Goal: Task Accomplishment & Management: Manage account settings

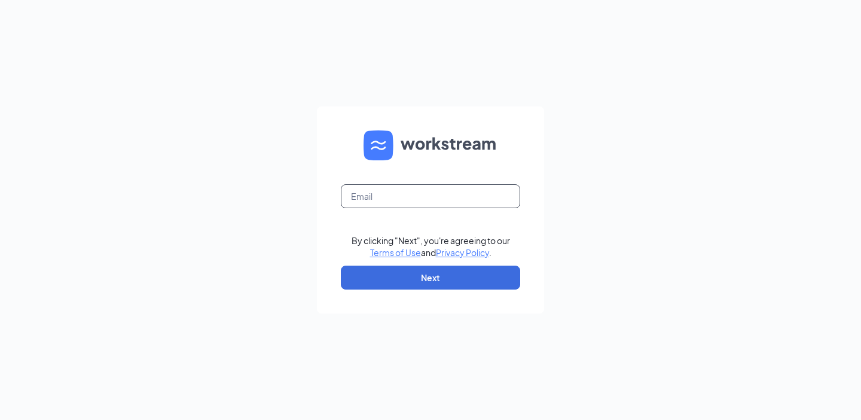
click at [432, 195] on input "text" at bounding box center [430, 196] width 179 height 24
type input "A"
type input "[EMAIL_ADDRESS][PERSON_NAME][DOMAIN_NAME]"
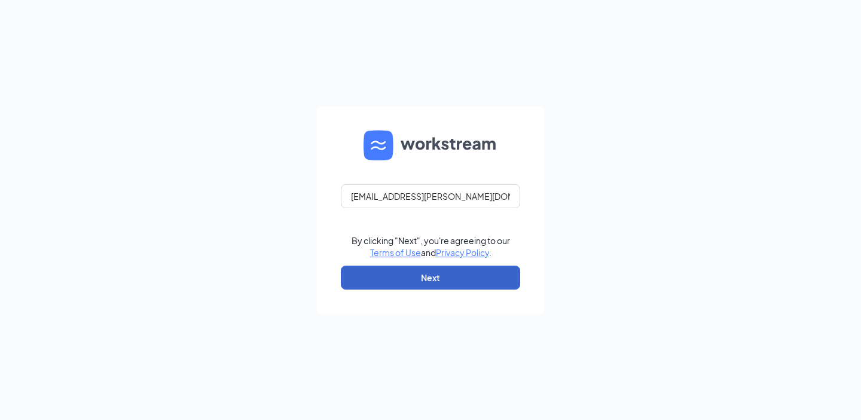
drag, startPoint x: 381, startPoint y: 284, endPoint x: 392, endPoint y: 276, distance: 13.8
click at [381, 284] on button "Next" at bounding box center [430, 278] width 179 height 24
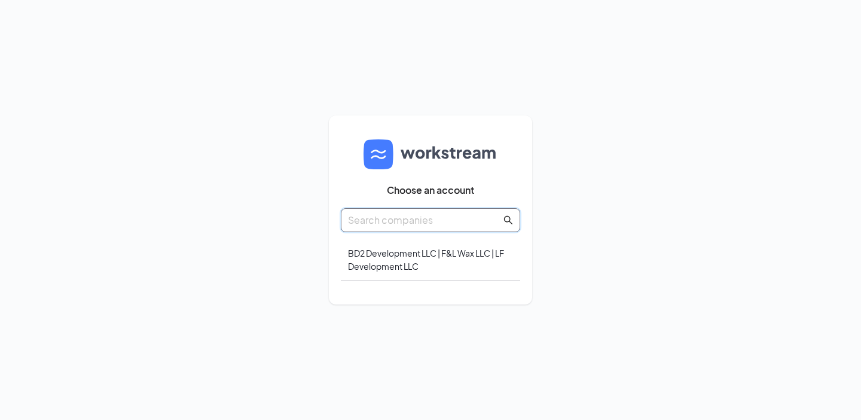
click at [471, 221] on input "text" at bounding box center [424, 219] width 153 height 15
click at [470, 259] on div "BD2 Development LLC | F&L Wax LLC | LF Development LLC" at bounding box center [430, 259] width 179 height 41
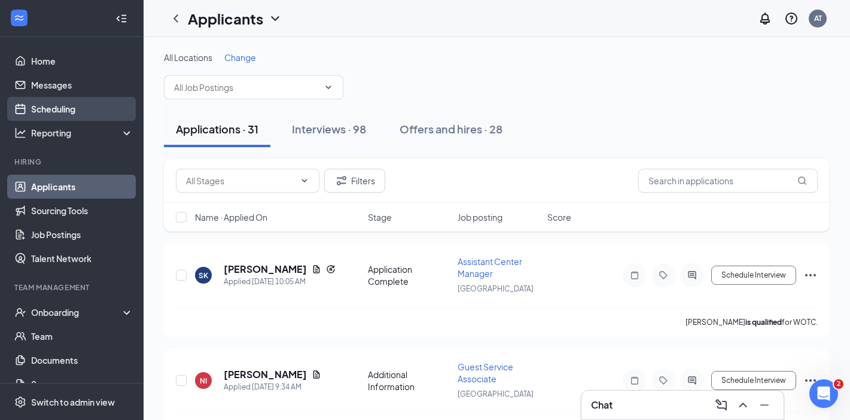
click at [71, 107] on link "Scheduling" at bounding box center [82, 109] width 102 height 24
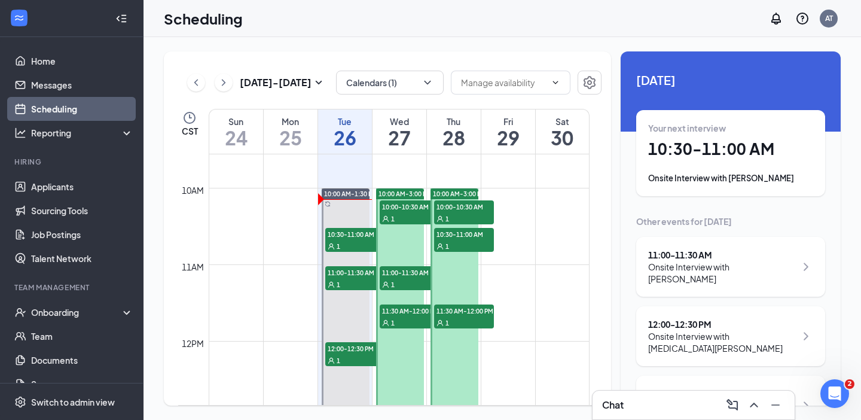
scroll to position [738, 0]
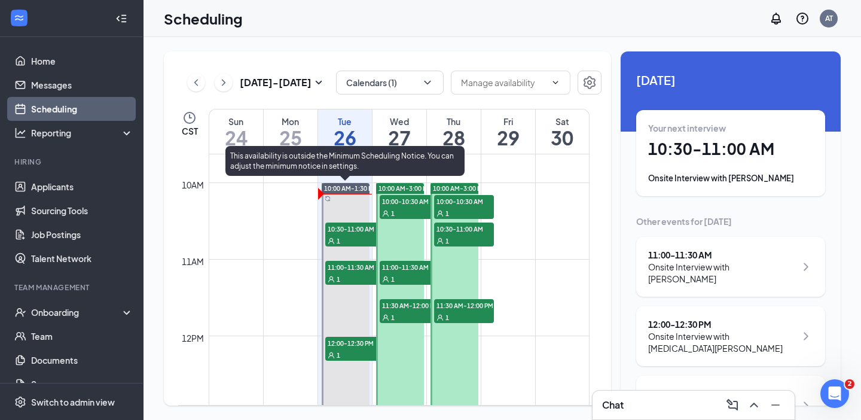
click at [355, 207] on div at bounding box center [346, 316] width 48 height 267
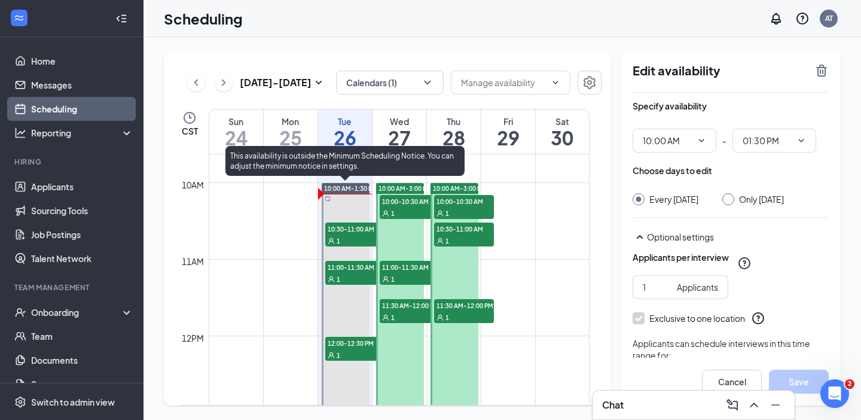
click at [346, 230] on span "10:30-11:00 AM" at bounding box center [355, 229] width 60 height 12
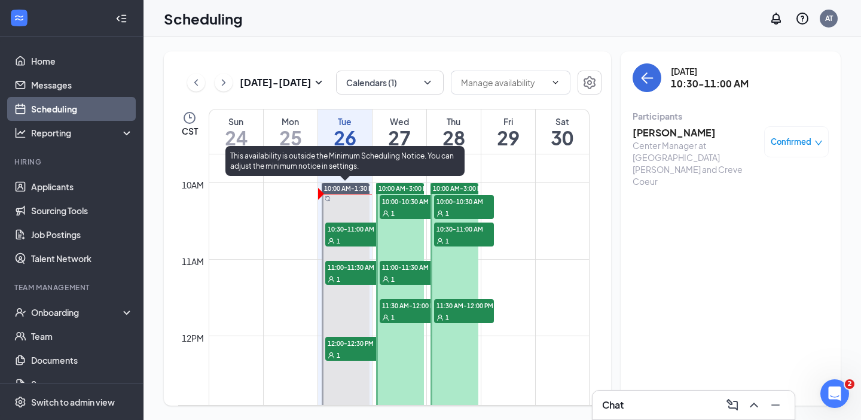
scroll to position [812, 0]
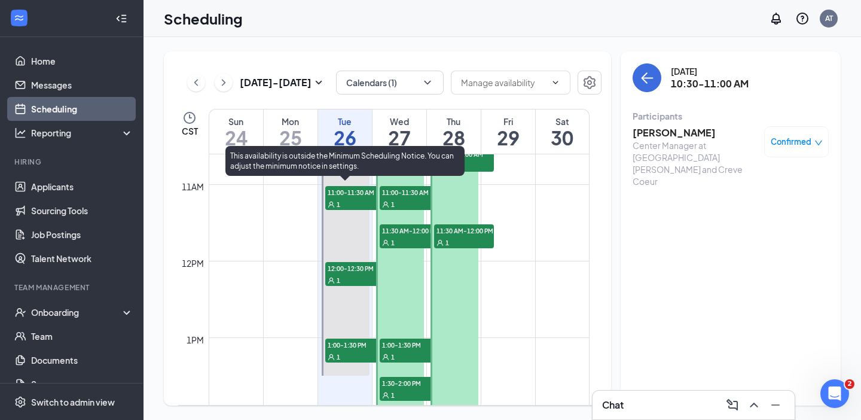
click at [348, 196] on span "11:00-11:30 AM" at bounding box center [355, 192] width 60 height 12
click at [346, 262] on span "12:00-12:30 PM" at bounding box center [355, 268] width 60 height 12
click at [351, 346] on span "1:00-1:30 PM" at bounding box center [355, 345] width 60 height 12
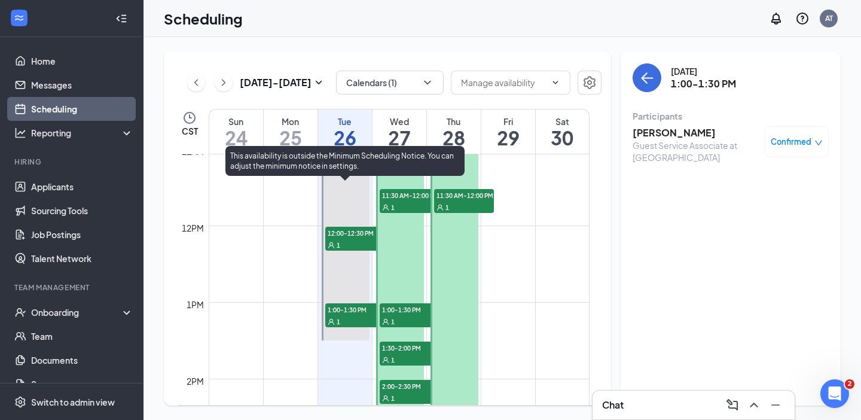
scroll to position [812, 0]
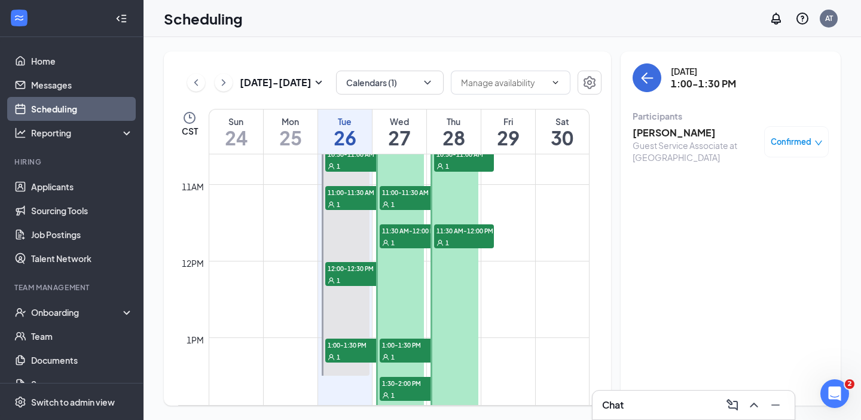
click at [647, 406] on div "Chat" at bounding box center [693, 404] width 183 height 19
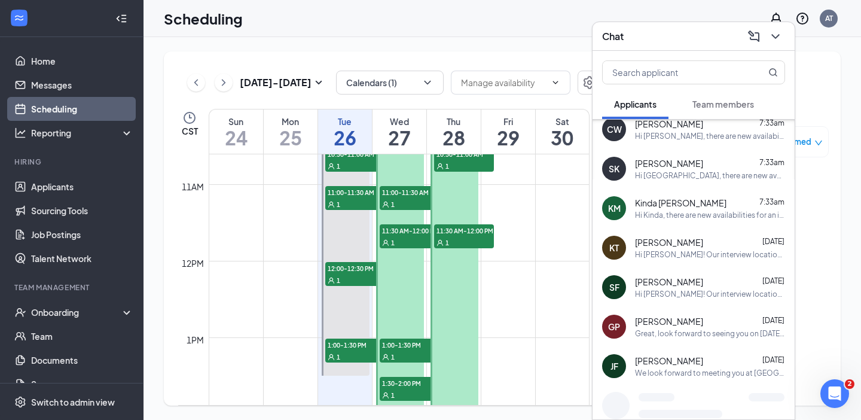
scroll to position [598, 0]
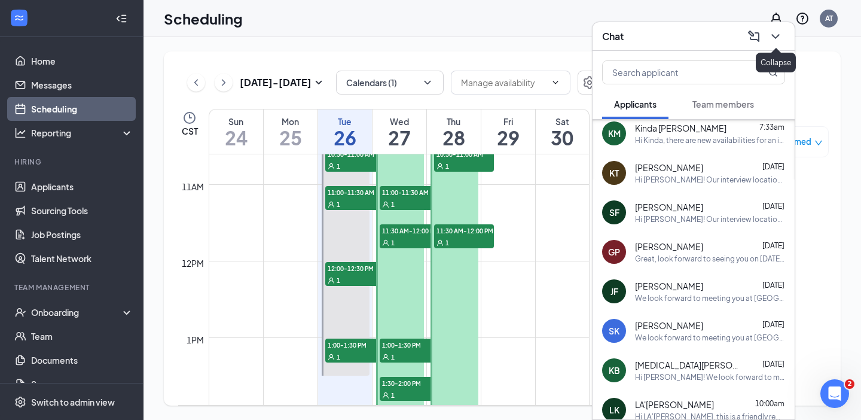
click at [781, 31] on icon "ChevronDown" at bounding box center [776, 36] width 14 height 14
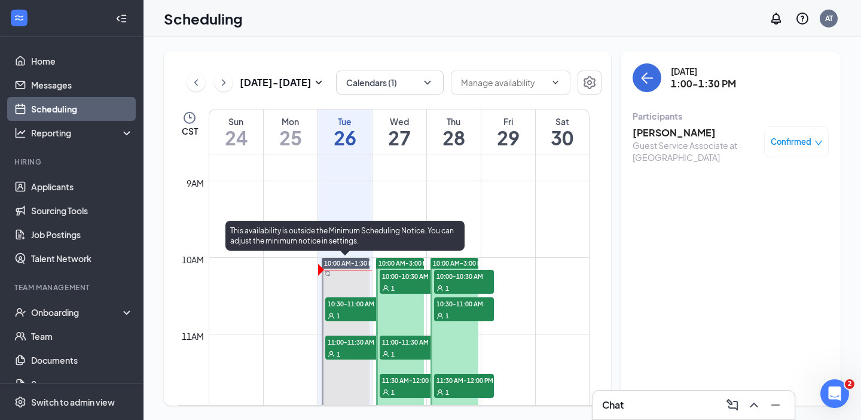
scroll to position [738, 0]
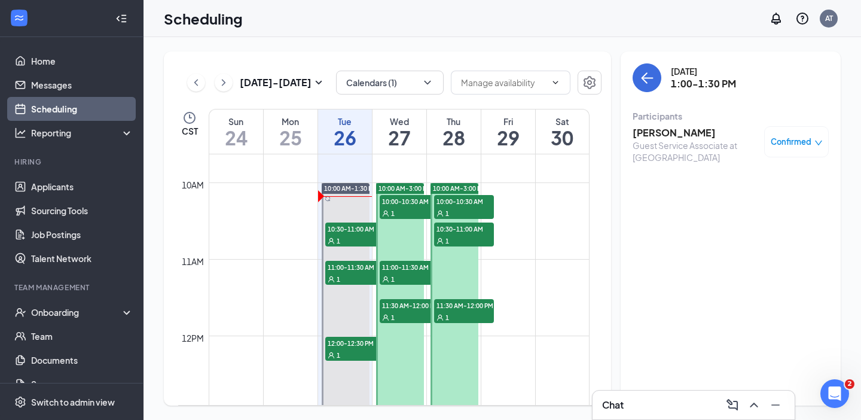
click at [403, 205] on span "10:00-10:30 AM" at bounding box center [410, 201] width 60 height 12
click at [471, 206] on span "10:00-10:30 AM" at bounding box center [464, 201] width 60 height 12
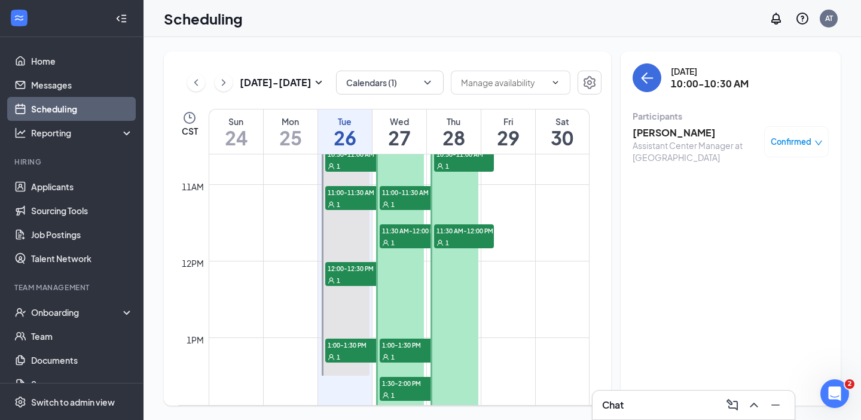
click at [406, 195] on span "11:00-11:30 AM" at bounding box center [410, 192] width 60 height 12
click at [404, 231] on span "11:30 AM-12:00 PM" at bounding box center [410, 230] width 60 height 12
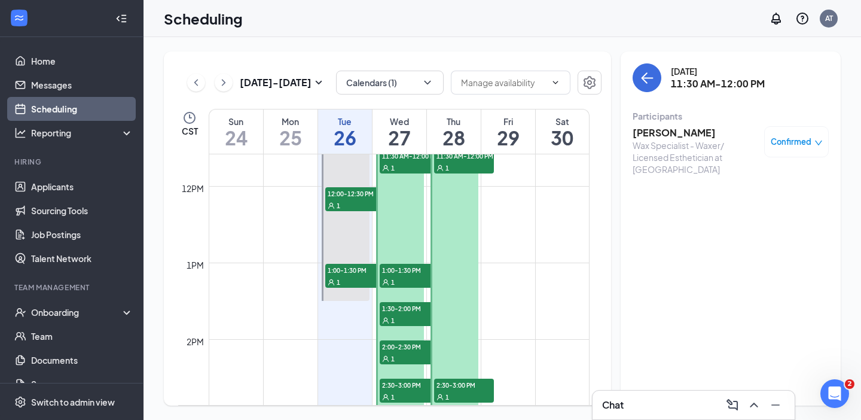
click at [402, 273] on span "1:00-1:30 PM" at bounding box center [410, 270] width 60 height 12
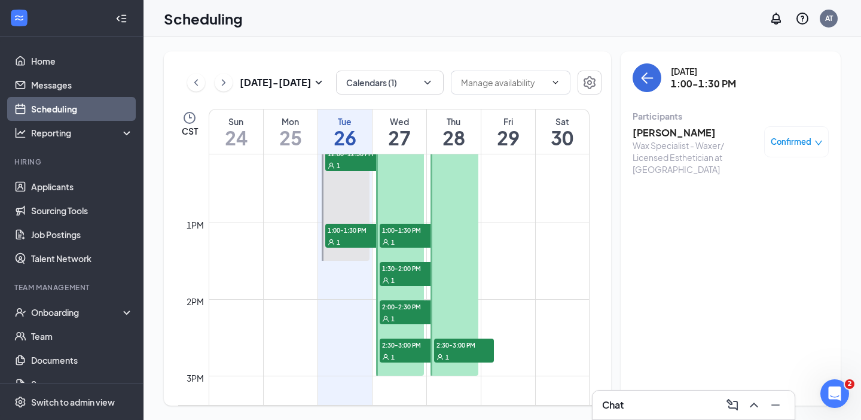
scroll to position [962, 0]
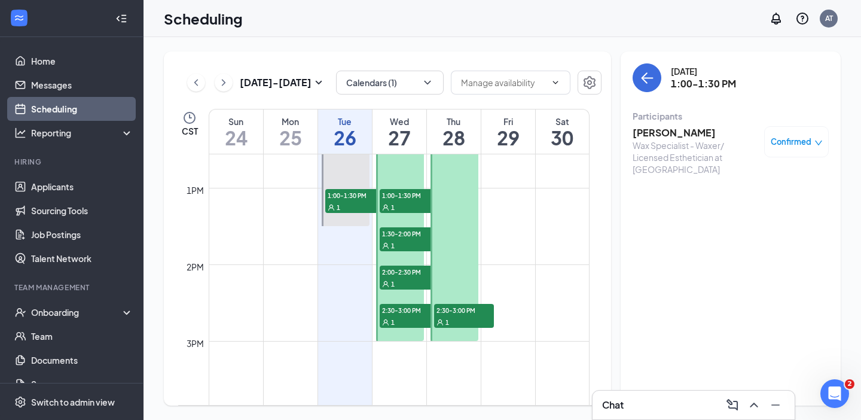
click at [410, 236] on span "1:30-2:00 PM" at bounding box center [410, 233] width 60 height 12
click at [410, 270] on span "2:00-2:30 PM" at bounding box center [410, 272] width 60 height 12
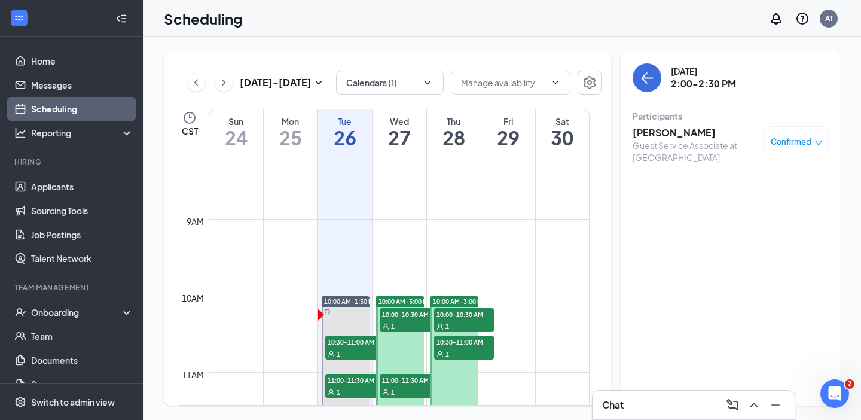
scroll to position [748, 0]
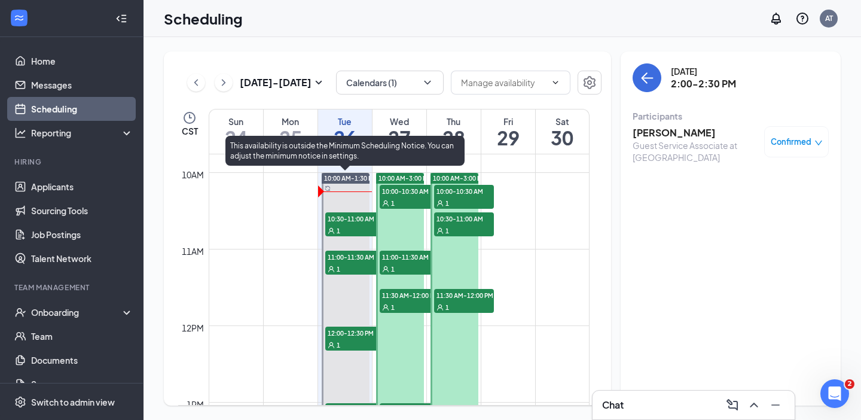
click at [353, 221] on span "10:30-11:00 AM" at bounding box center [355, 218] width 60 height 12
click at [354, 263] on div "1" at bounding box center [355, 269] width 60 height 12
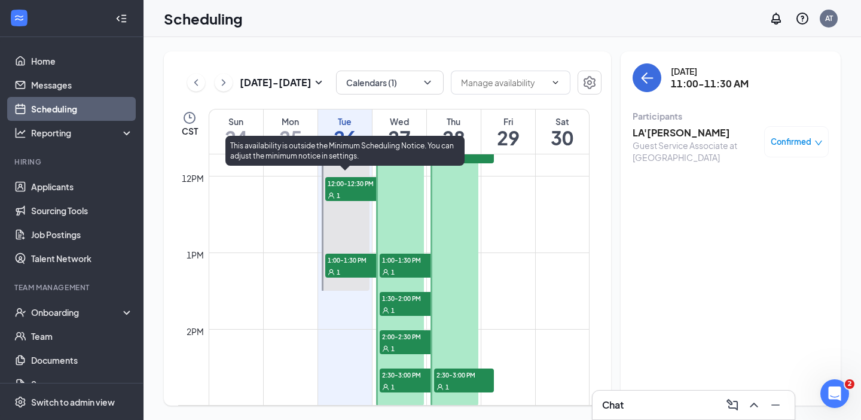
click at [361, 187] on span "12:00-12:30 PM" at bounding box center [355, 183] width 60 height 12
click at [349, 267] on div "1" at bounding box center [355, 272] width 60 height 12
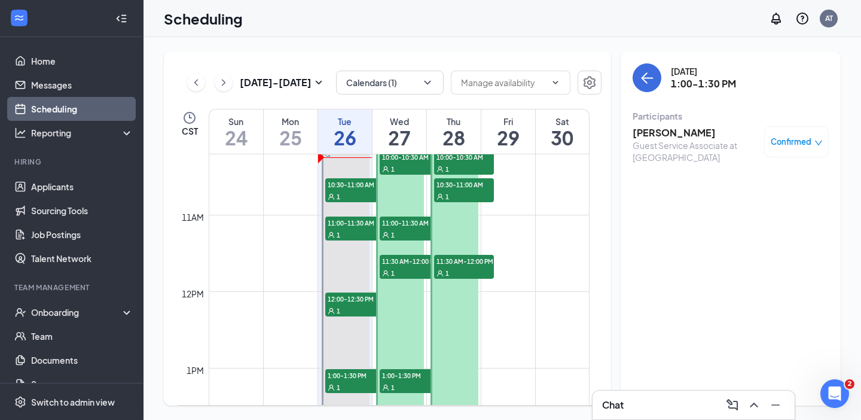
scroll to position [748, 0]
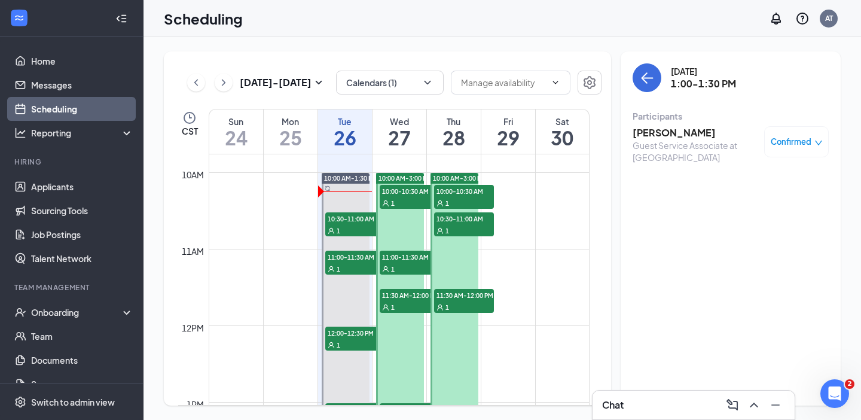
click at [406, 194] on span "10:00-10:30 AM" at bounding box center [410, 191] width 60 height 12
click at [396, 260] on span "11:00-11:30 AM" at bounding box center [410, 257] width 60 height 12
click at [401, 306] on div "1" at bounding box center [410, 307] width 60 height 12
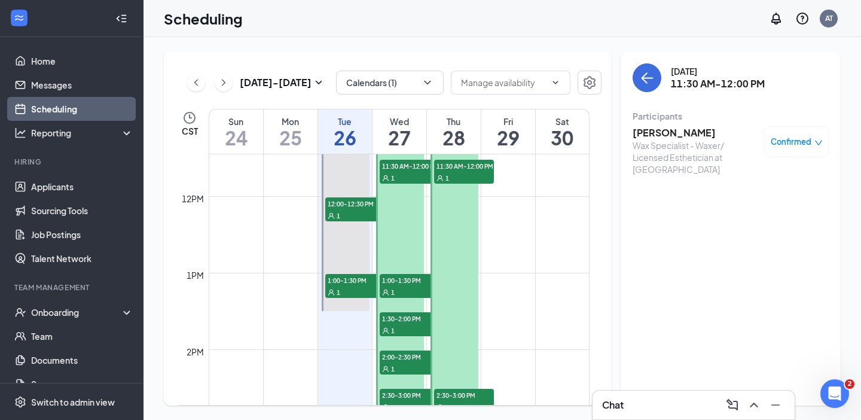
scroll to position [897, 0]
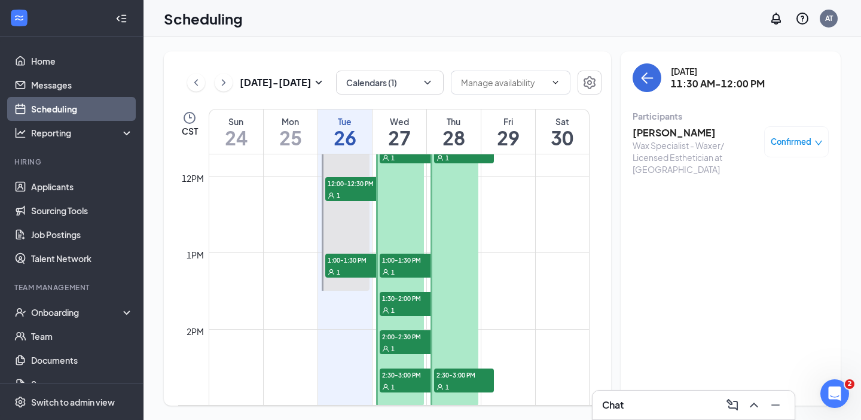
click at [685, 132] on h3 "Isabella Short" at bounding box center [696, 132] width 126 height 13
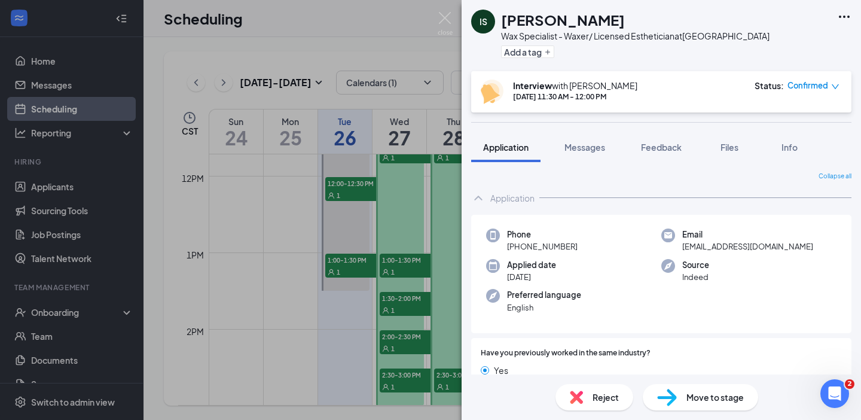
drag, startPoint x: 573, startPoint y: 245, endPoint x: 519, endPoint y: 250, distance: 54.0
click at [519, 250] on span "+1 (636) 281-6459" at bounding box center [542, 246] width 71 height 12
copy span "636) 281-6459"
click at [447, 24] on img at bounding box center [445, 23] width 15 height 23
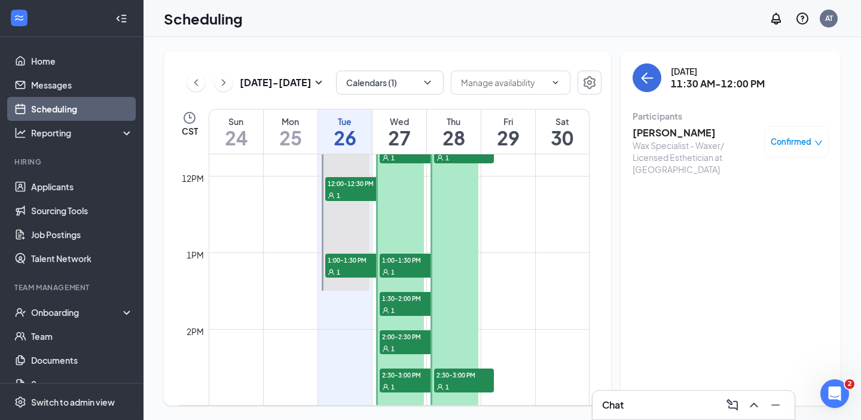
click at [406, 257] on span "1:00-1:30 PM" at bounding box center [410, 260] width 60 height 12
click at [409, 300] on span "1:30-2:00 PM" at bounding box center [410, 298] width 60 height 12
click at [409, 336] on span "2:00-2:30 PM" at bounding box center [410, 336] width 60 height 12
click at [403, 380] on div "1" at bounding box center [410, 386] width 60 height 12
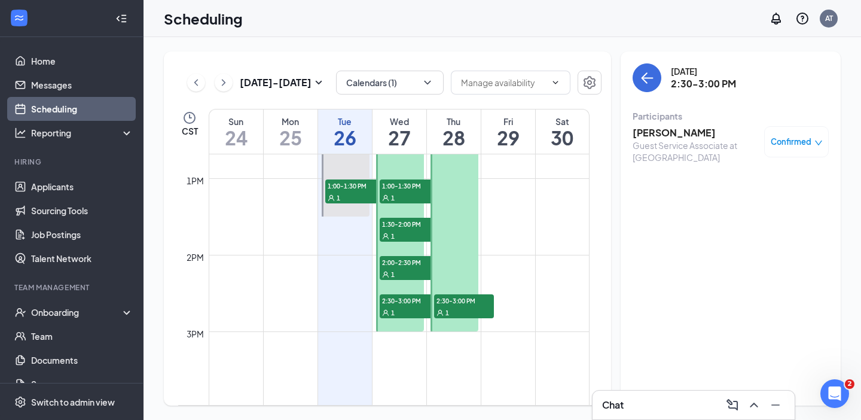
scroll to position [972, 0]
click at [464, 298] on span "2:30-3:00 PM" at bounding box center [464, 300] width 60 height 12
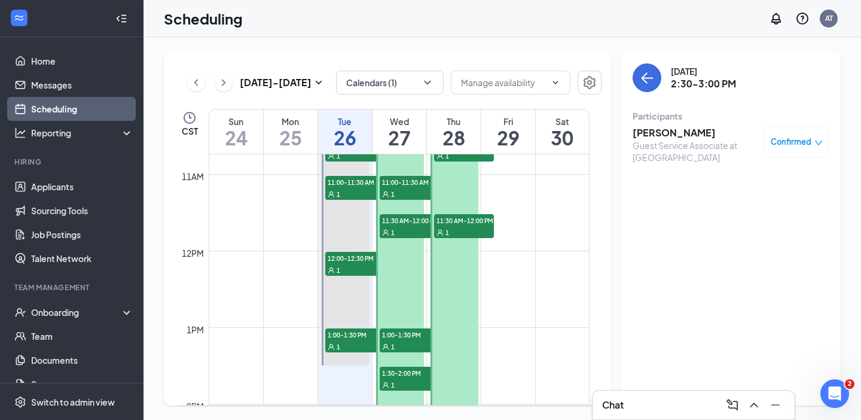
scroll to position [748, 0]
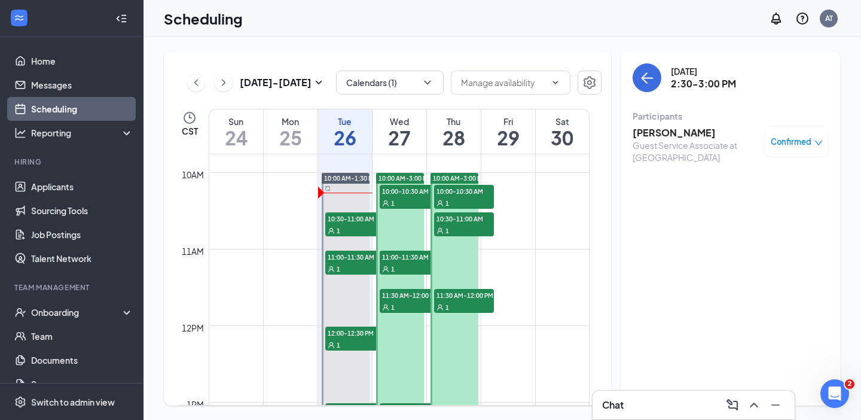
click at [456, 295] on span "11:30 AM-12:00 PM" at bounding box center [464, 295] width 60 height 12
click at [459, 227] on div "1" at bounding box center [464, 230] width 60 height 12
click at [459, 197] on div "1" at bounding box center [464, 203] width 60 height 12
click at [404, 80] on button "Calendars (1)" at bounding box center [390, 83] width 108 height 24
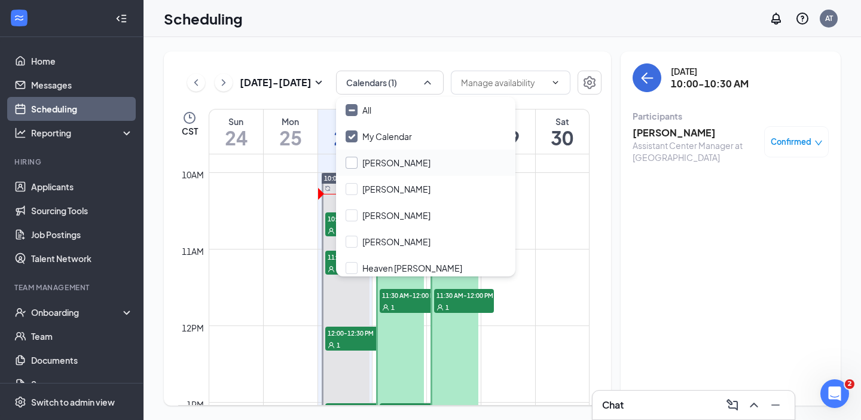
click at [361, 163] on input "Adrienne Gleeson" at bounding box center [388, 163] width 85 height 12
checkbox input "true"
click at [353, 181] on div "Angie Espy" at bounding box center [425, 189] width 179 height 26
checkbox input "true"
click at [351, 211] on input "Brad Frame" at bounding box center [388, 215] width 85 height 12
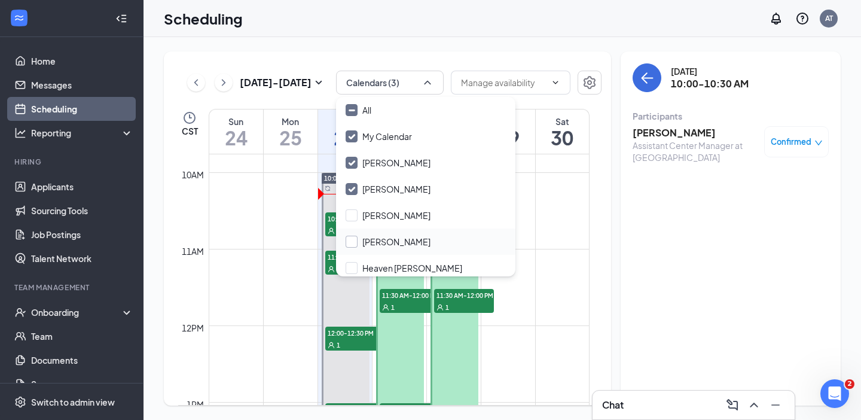
checkbox input "true"
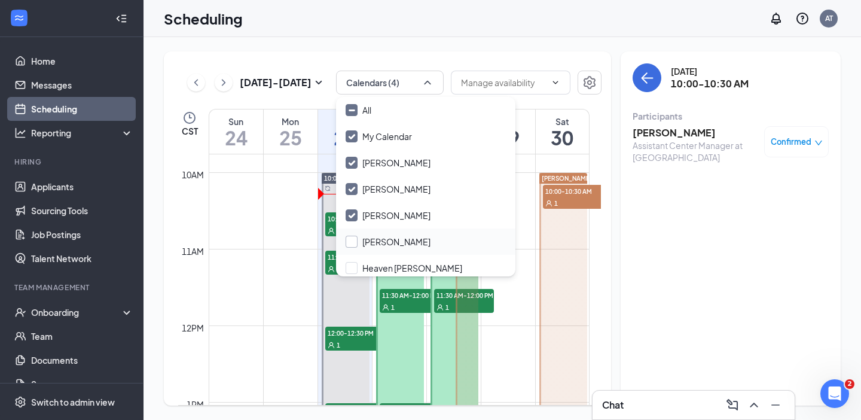
click at [351, 244] on input "Darcy Reed" at bounding box center [388, 242] width 85 height 12
checkbox input "true"
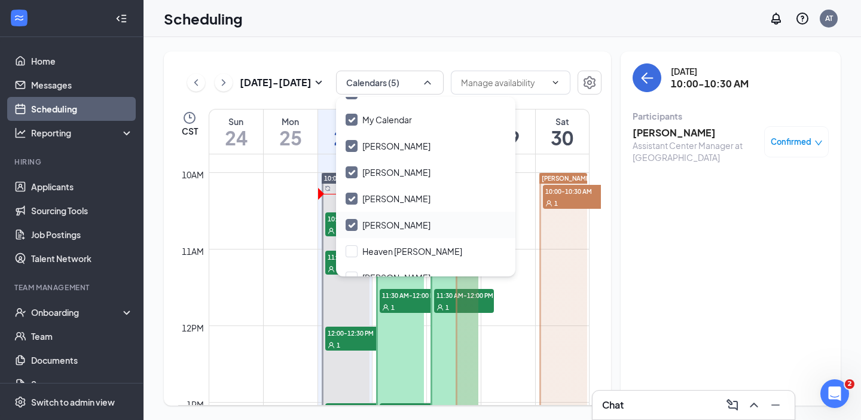
scroll to position [31, 0]
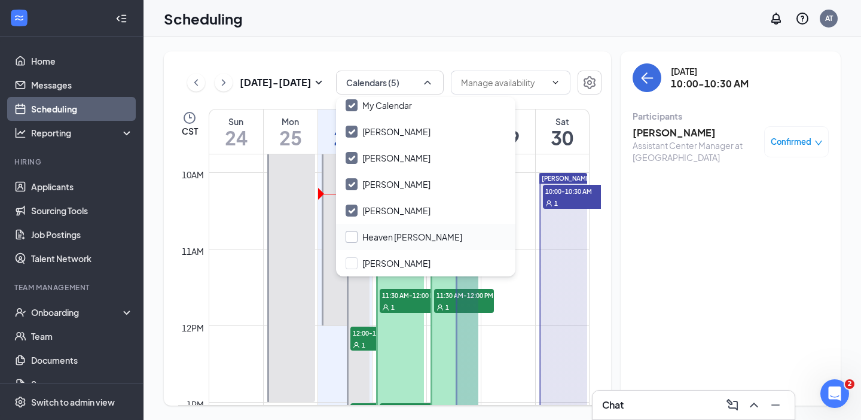
click at [352, 240] on input "Heaven Moore-Laws" at bounding box center [404, 237] width 117 height 12
checkbox input "true"
click at [349, 261] on input "Liv Izold" at bounding box center [388, 263] width 85 height 12
checkbox input "false"
checkbox input "true"
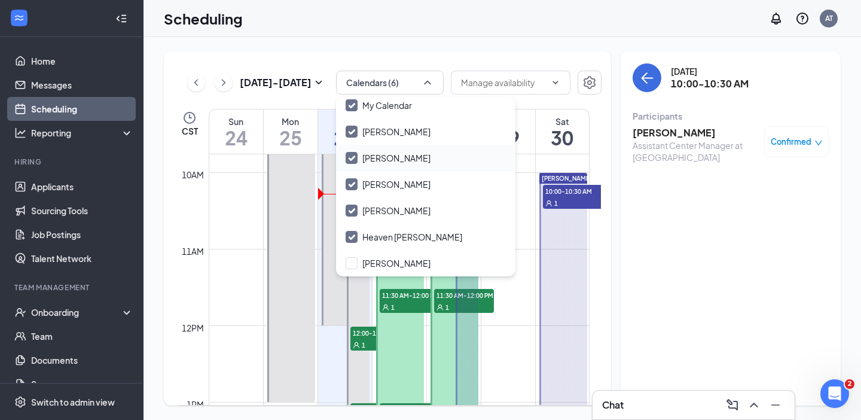
checkbox input "true"
click at [325, 57] on div "Aug 24 - Aug 30 All calendars CST Sun 24 Mon 25 Tue 26 Wed 27 Thu 28 Fri 29 Sat…" at bounding box center [387, 228] width 447 height 354
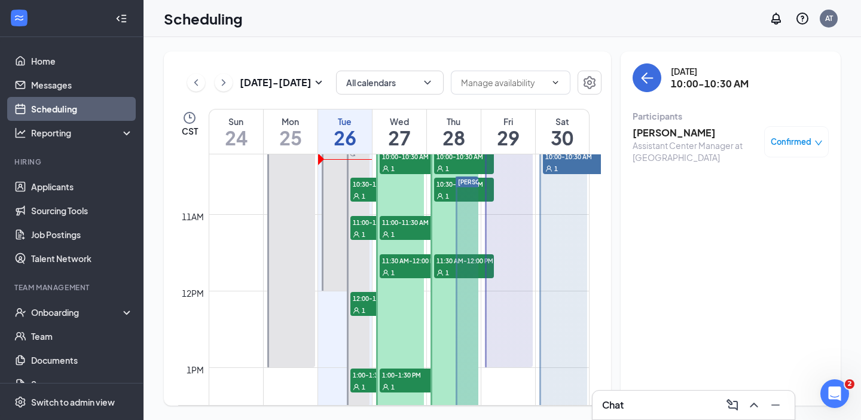
scroll to position [748, 0]
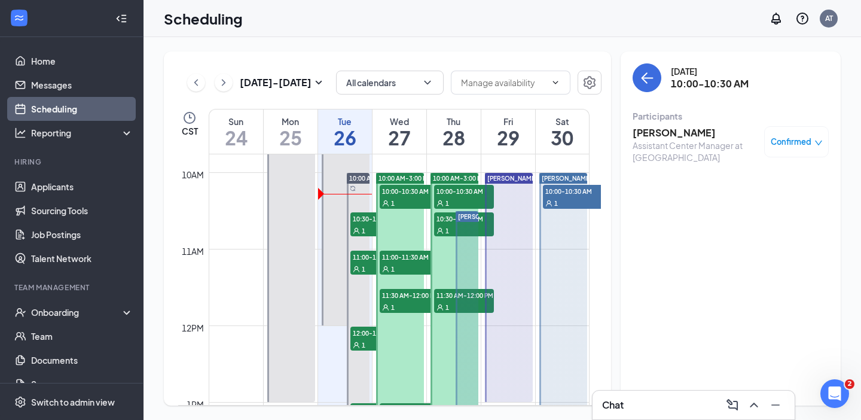
click at [562, 192] on span "10:00-10:30 AM" at bounding box center [573, 191] width 60 height 12
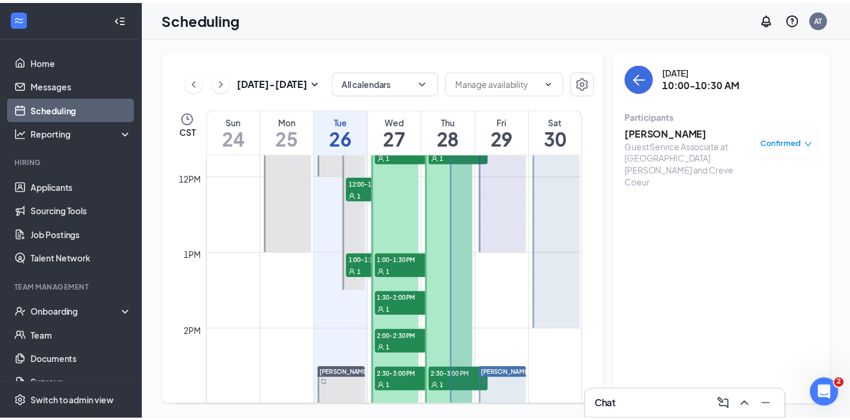
scroll to position [822, 0]
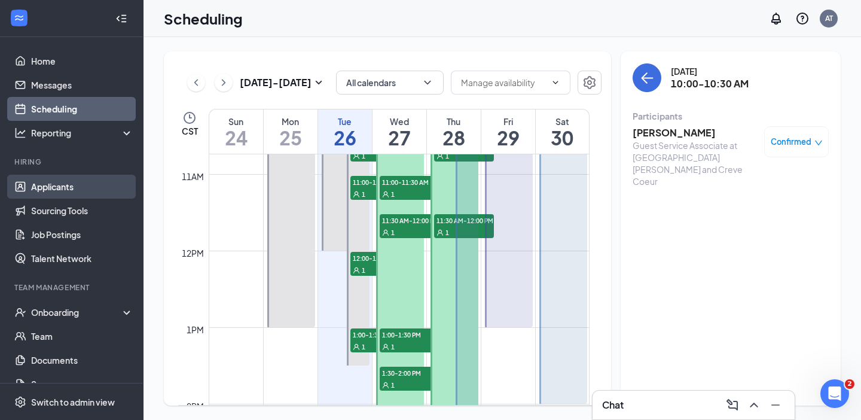
click at [66, 187] on link "Applicants" at bounding box center [82, 187] width 102 height 24
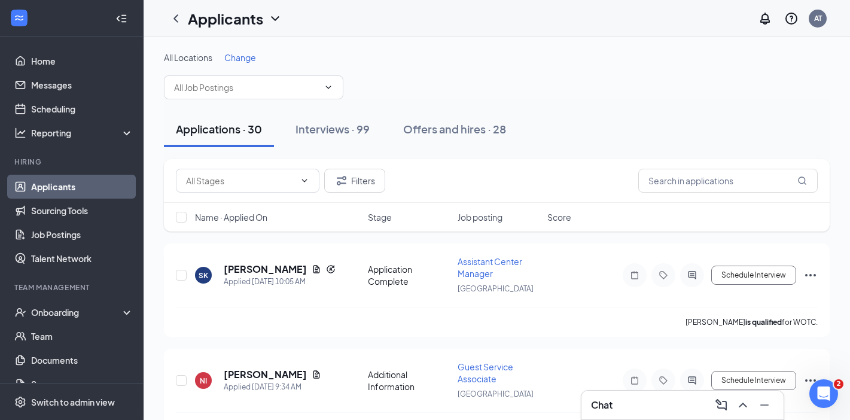
click at [599, 119] on div "Applications · 30 Interviews · 99 Offers and hires · 28" at bounding box center [497, 129] width 666 height 36
drag, startPoint x: 466, startPoint y: 85, endPoint x: 288, endPoint y: 59, distance: 179.6
click at [281, 64] on div "All Locations Change" at bounding box center [497, 75] width 666 height 48
click at [369, 56] on div "All Locations Change" at bounding box center [497, 57] width 666 height 12
click at [69, 88] on link "Messages" at bounding box center [82, 85] width 102 height 24
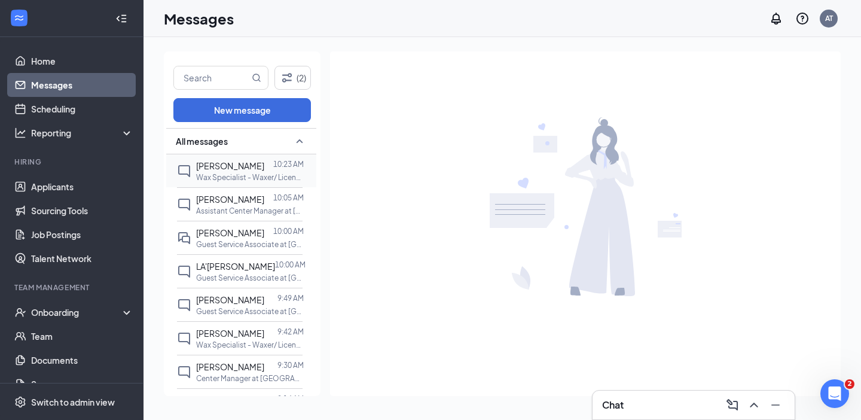
click at [236, 174] on p "Wax Specialist - Waxer/ Licensed Esthetician at Des Peres and Creve Coeur" at bounding box center [250, 177] width 108 height 10
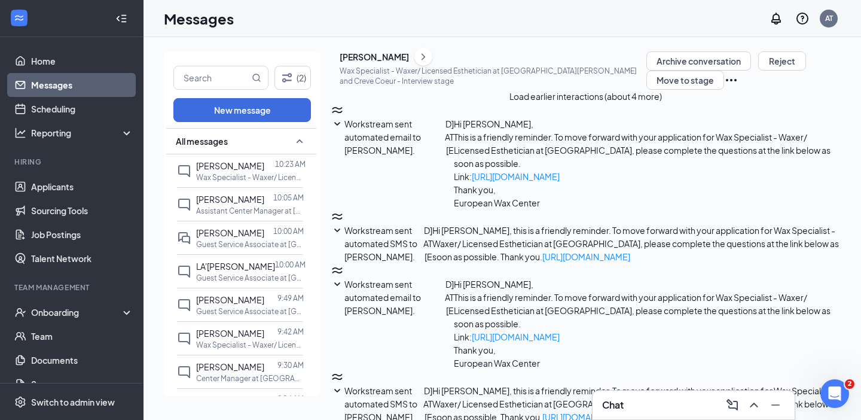
scroll to position [285, 0]
click at [227, 265] on span "LA'SHAUNDRA KING" at bounding box center [235, 266] width 79 height 11
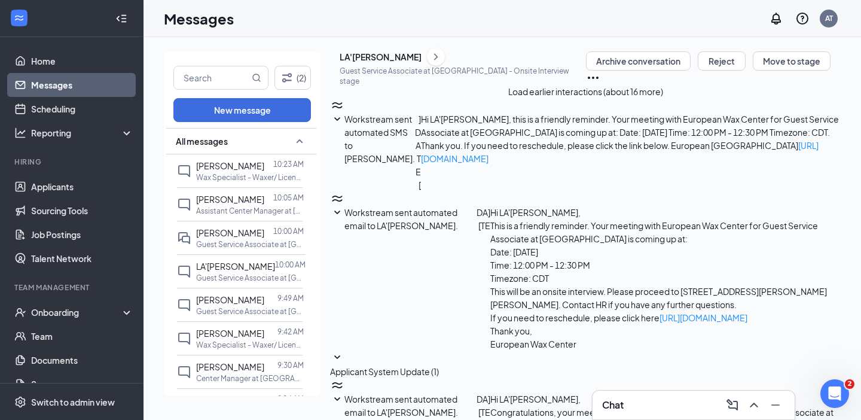
scroll to position [529, 0]
click at [52, 112] on link "Scheduling" at bounding box center [82, 109] width 102 height 24
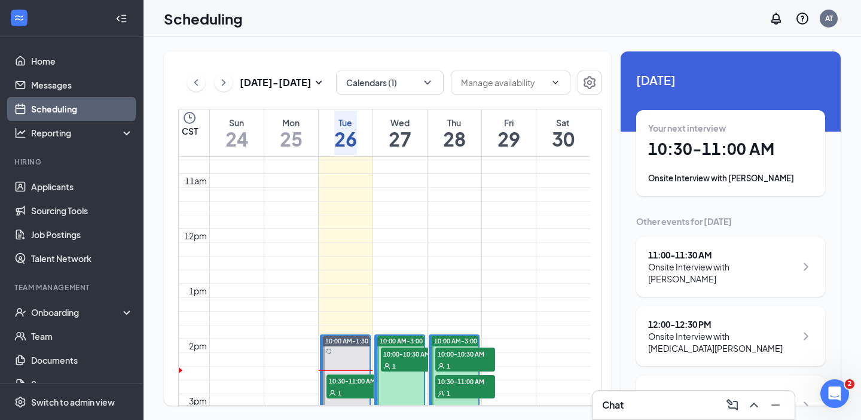
scroll to position [738, 0]
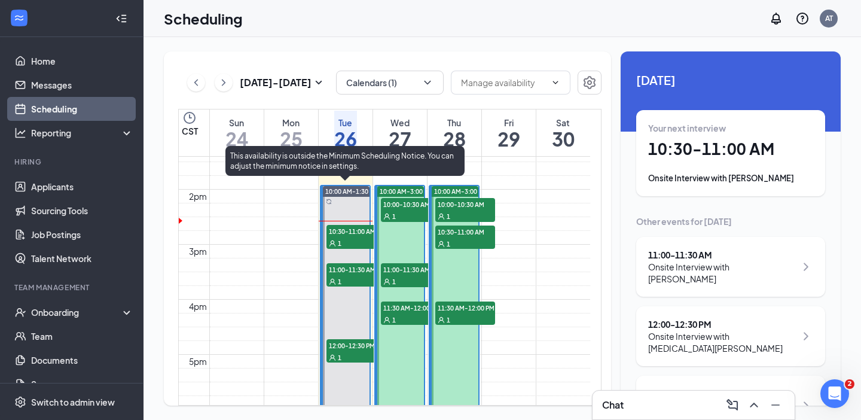
click at [340, 237] on div "1" at bounding box center [357, 243] width 60 height 12
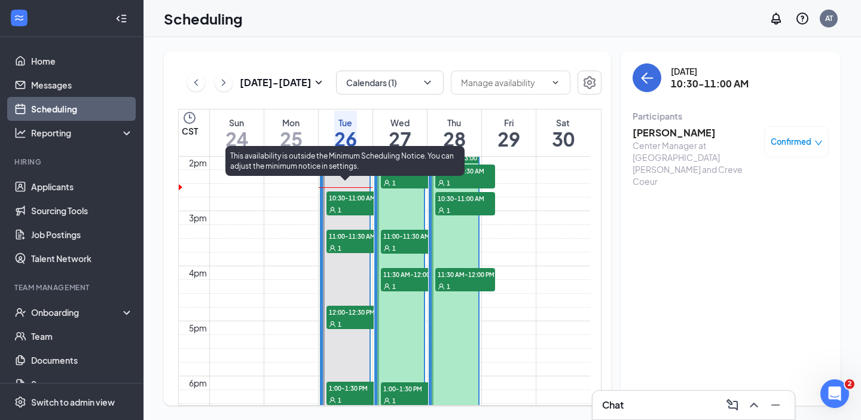
scroll to position [738, 0]
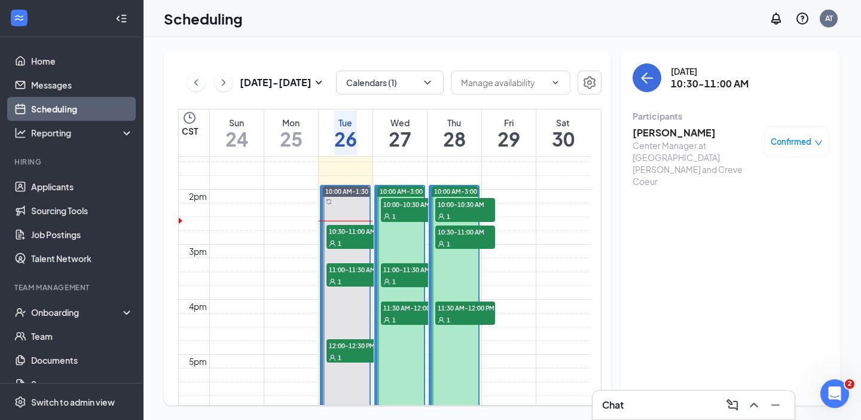
click at [659, 407] on div "Chat" at bounding box center [693, 404] width 183 height 19
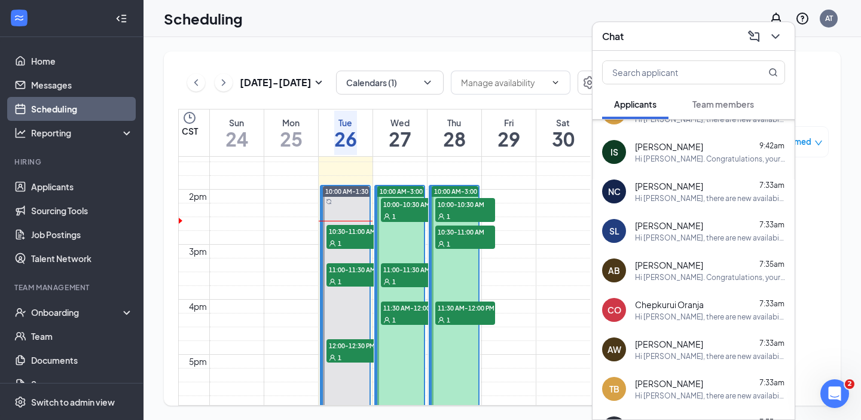
scroll to position [374, 0]
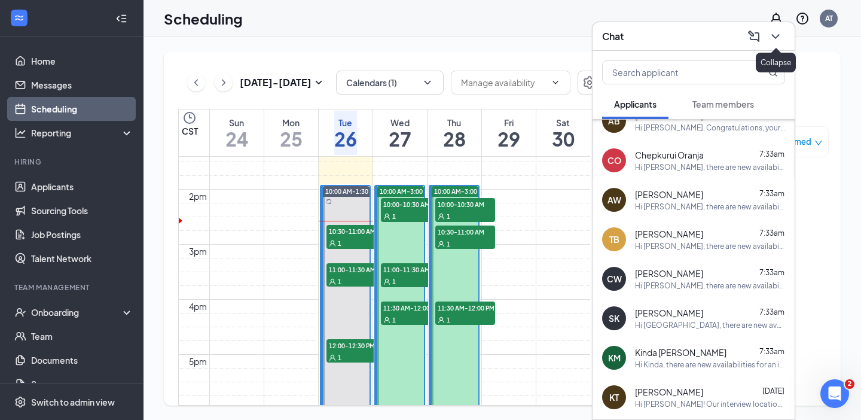
click at [773, 35] on icon "ChevronDown" at bounding box center [776, 36] width 8 height 5
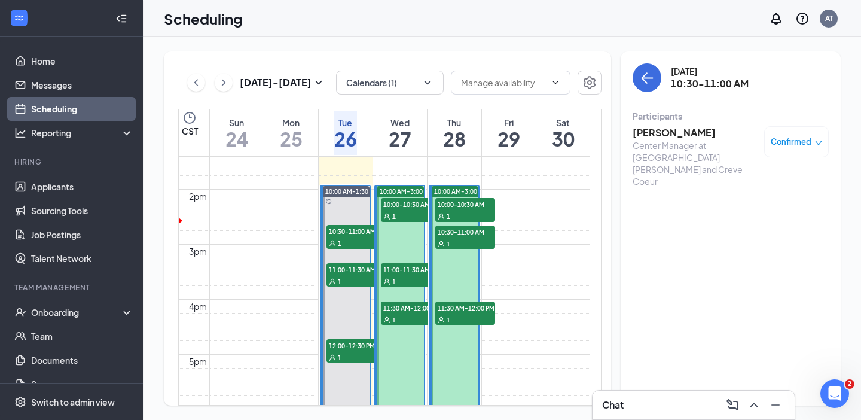
scroll to position [0, 0]
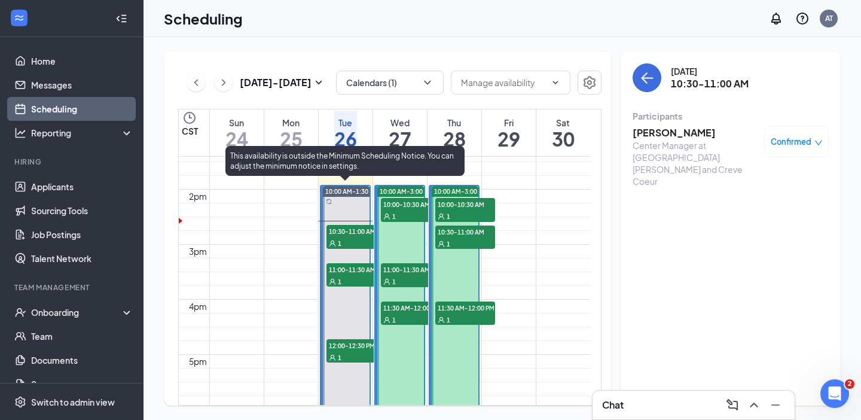
click at [339, 270] on span "11:00-11:30 AM" at bounding box center [357, 269] width 60 height 12
click at [360, 233] on span "10:30-11:00 AM" at bounding box center [357, 231] width 60 height 12
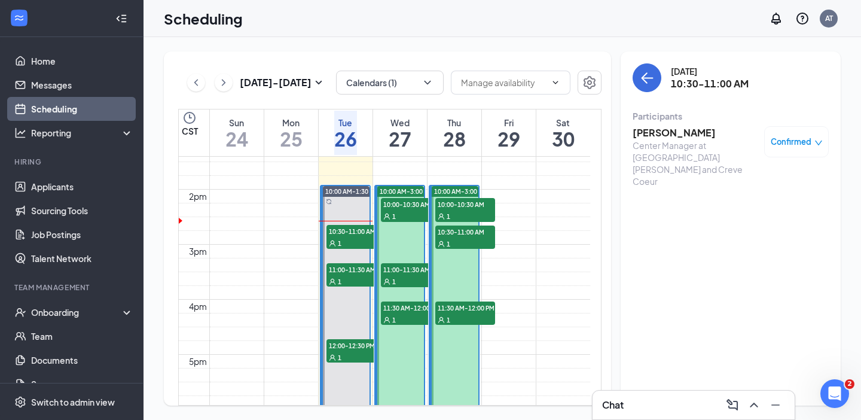
click at [640, 133] on h3 "[PERSON_NAME]" at bounding box center [696, 132] width 126 height 13
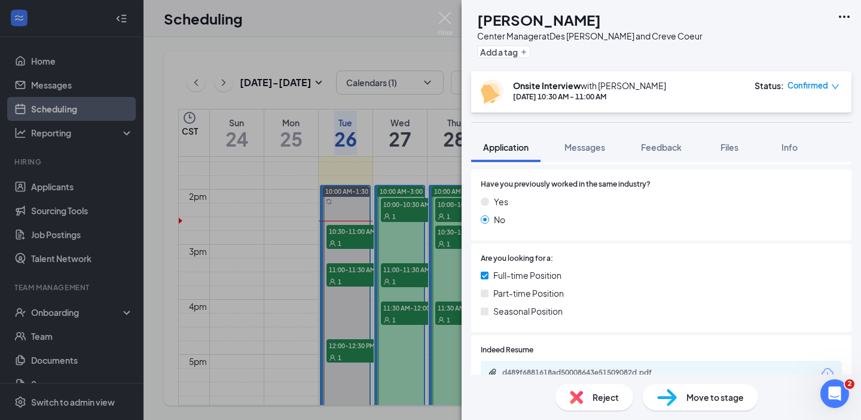
scroll to position [299, 0]
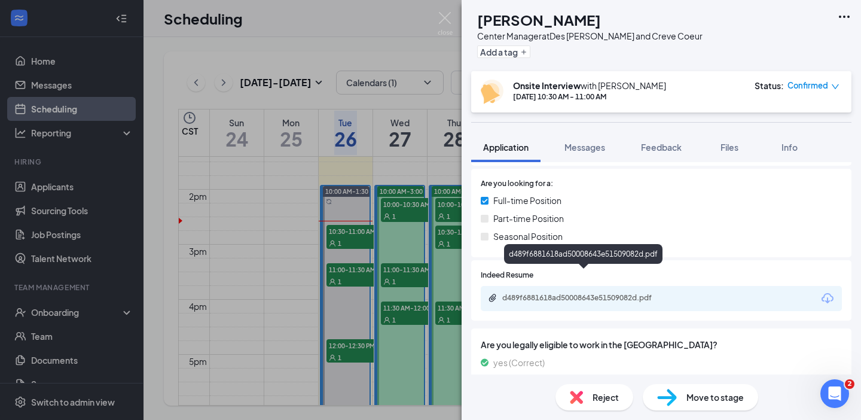
click at [580, 293] on div "d489f6881618ad50008643e51509082d.pdf" at bounding box center [585, 298] width 167 height 10
click at [312, 259] on div "DD Dakota Davis Center Manager at Des Peres and Creve Coeur Add a tag Onsite In…" at bounding box center [430, 210] width 861 height 420
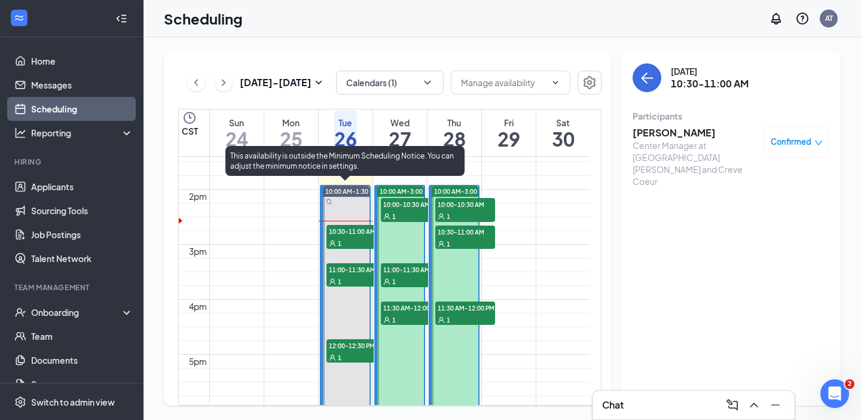
click at [353, 271] on span "11:00-11:30 AM" at bounding box center [357, 269] width 60 height 12
click at [343, 351] on div "1" at bounding box center [357, 357] width 60 height 12
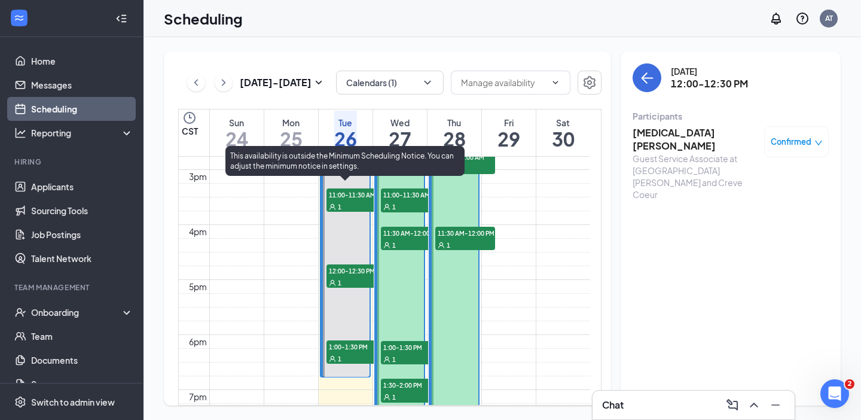
scroll to position [887, 0]
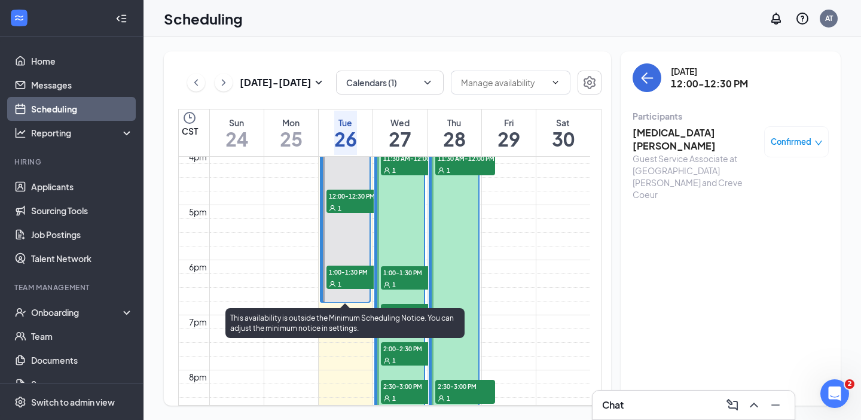
click at [354, 278] on div "1" at bounding box center [357, 284] width 60 height 12
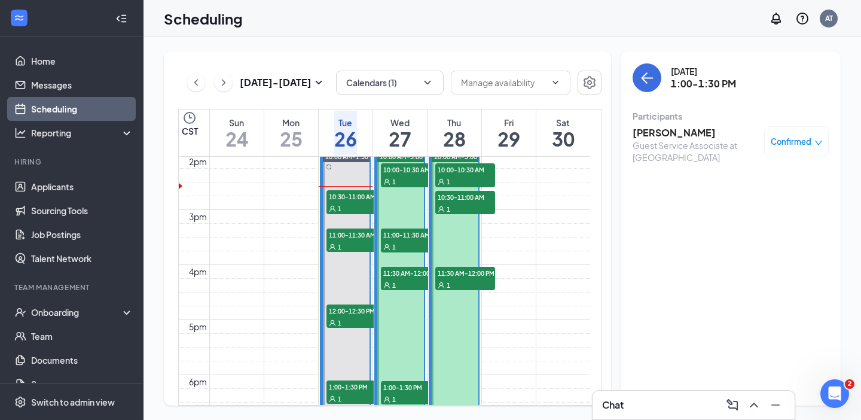
scroll to position [738, 0]
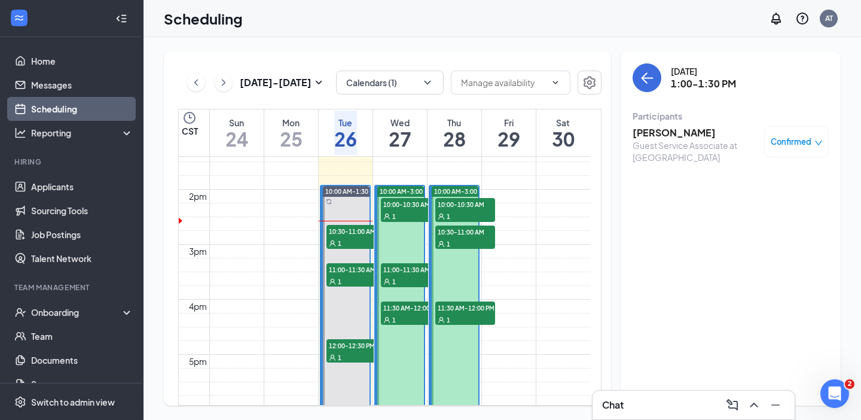
click at [403, 202] on span "10:00-10:30 AM" at bounding box center [411, 204] width 60 height 12
click at [412, 267] on span "11:00-11:30 AM" at bounding box center [411, 269] width 60 height 12
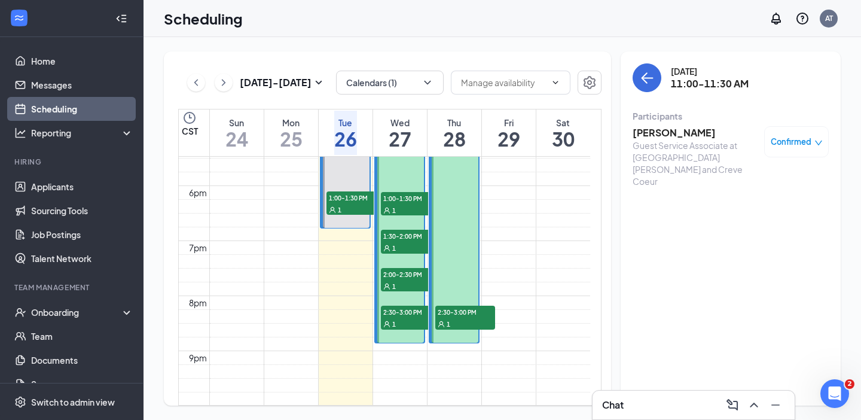
scroll to position [962, 0]
click at [403, 197] on span "1:00-1:30 PM" at bounding box center [411, 197] width 60 height 12
click at [407, 241] on div "1" at bounding box center [411, 247] width 60 height 12
click at [405, 275] on span "2:00-2:30 PM" at bounding box center [411, 273] width 60 height 12
click at [395, 322] on div "1" at bounding box center [411, 323] width 60 height 12
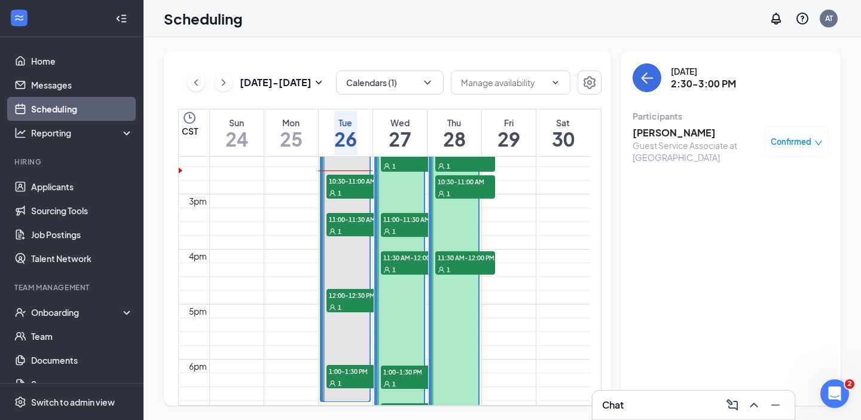
scroll to position [738, 0]
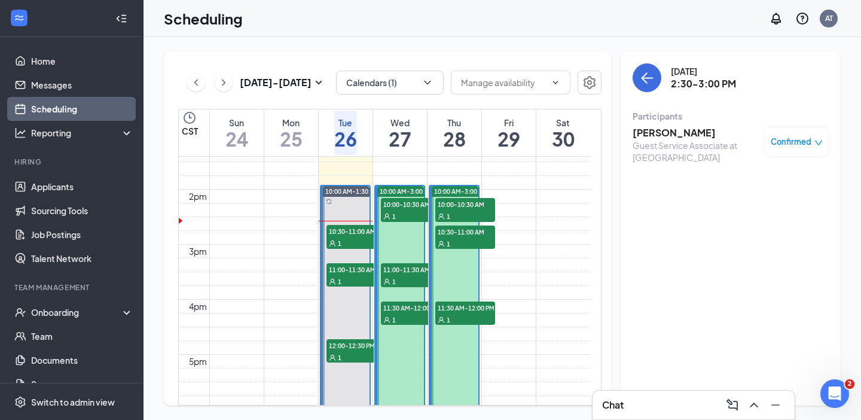
click at [462, 203] on span "10:00-10:30 AM" at bounding box center [465, 204] width 60 height 12
click at [458, 226] on span "10:30-11:00 AM" at bounding box center [465, 232] width 60 height 12
click at [462, 313] on div "1" at bounding box center [465, 319] width 60 height 12
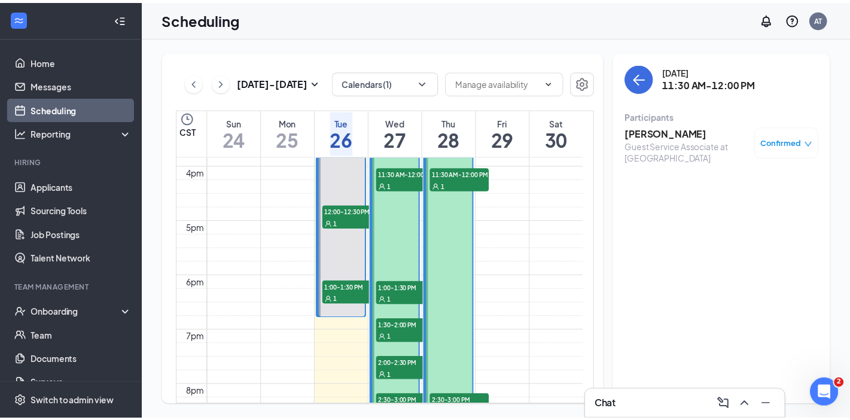
scroll to position [962, 0]
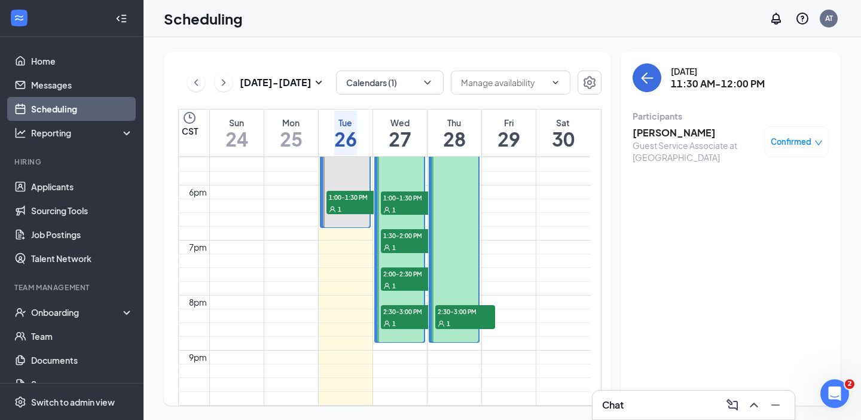
click at [463, 307] on span "2:30-3:00 PM" at bounding box center [465, 311] width 60 height 12
click at [99, 176] on link "Applicants" at bounding box center [82, 187] width 102 height 24
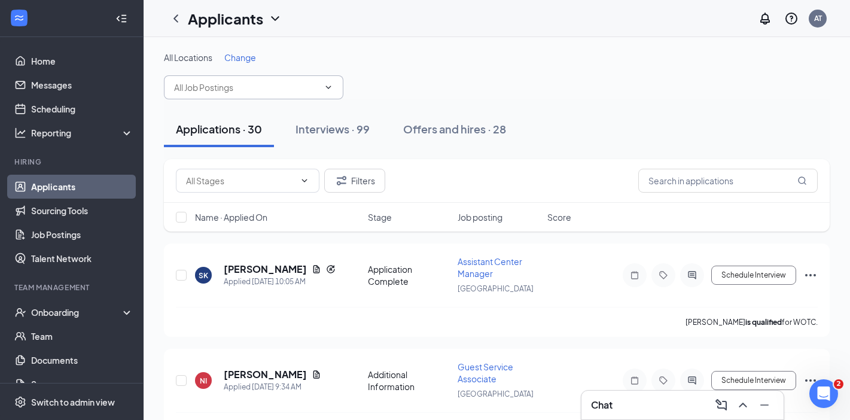
click at [272, 84] on input "text" at bounding box center [246, 87] width 145 height 13
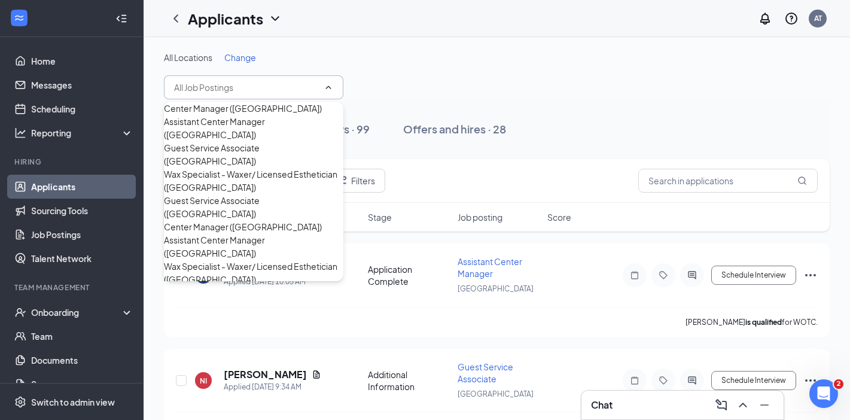
click at [242, 54] on span "Change" at bounding box center [240, 57] width 32 height 11
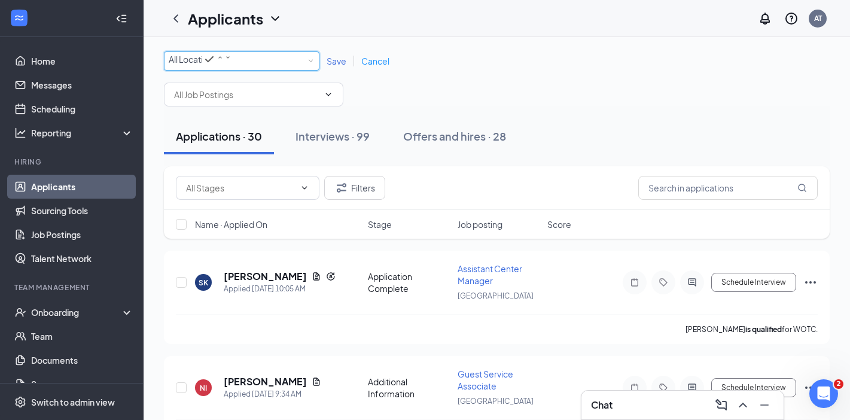
click at [231, 66] on div "All Locations" at bounding box center [200, 59] width 63 height 14
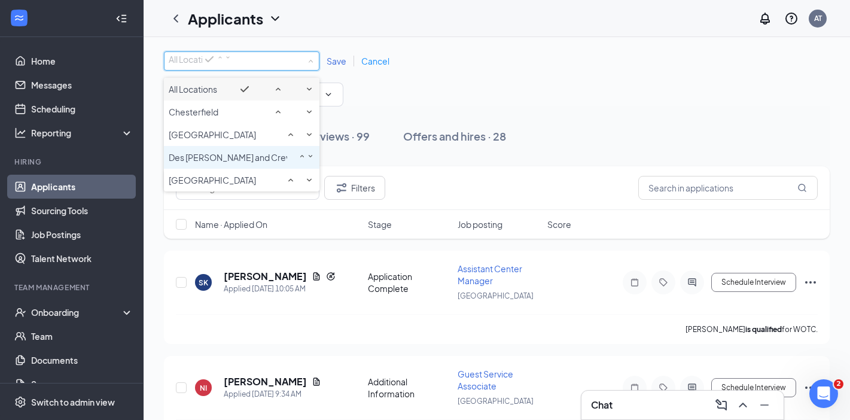
click at [217, 163] on span "Des [PERSON_NAME] and Creve Coeur" at bounding box center [245, 157] width 153 height 11
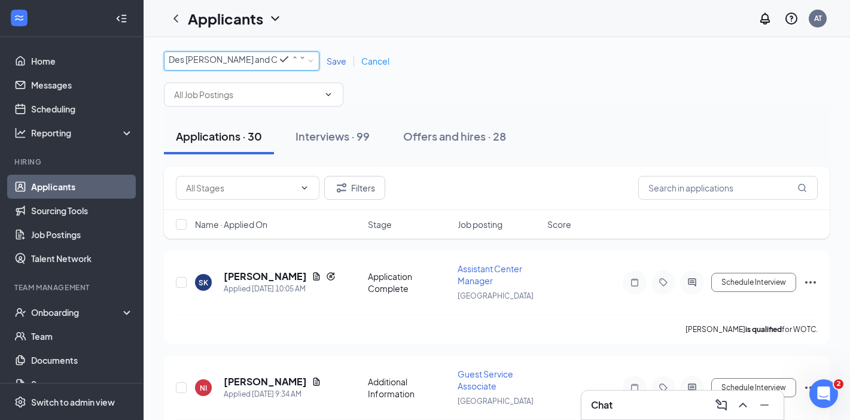
click at [324, 59] on link "Save" at bounding box center [336, 61] width 35 height 11
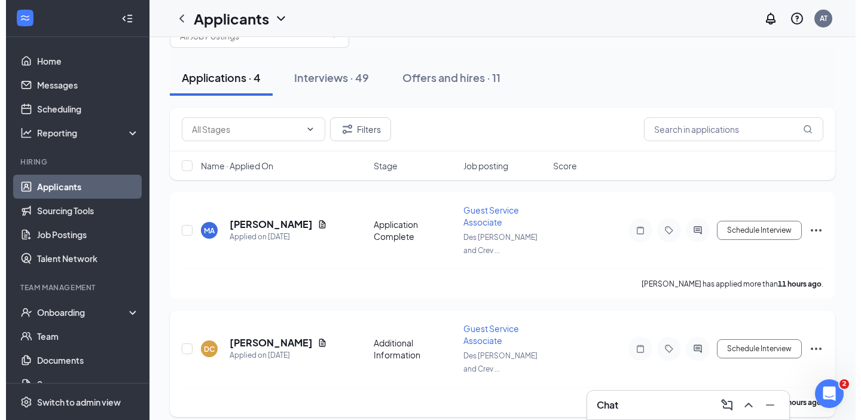
scroll to position [23, 0]
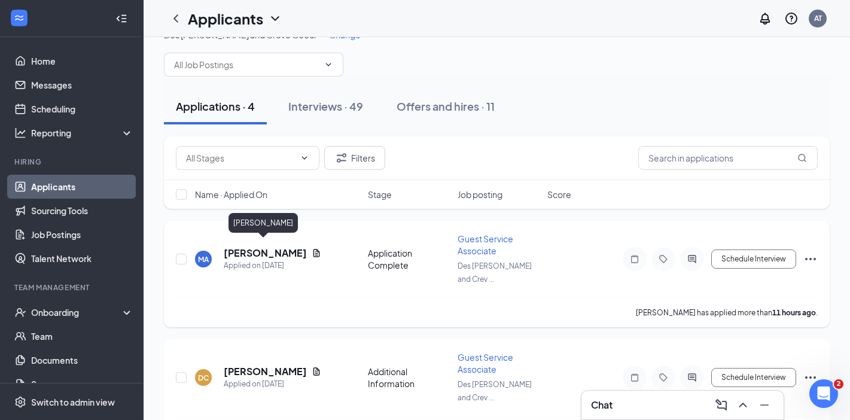
click at [257, 248] on h5 "Maryam Abdali" at bounding box center [265, 252] width 83 height 13
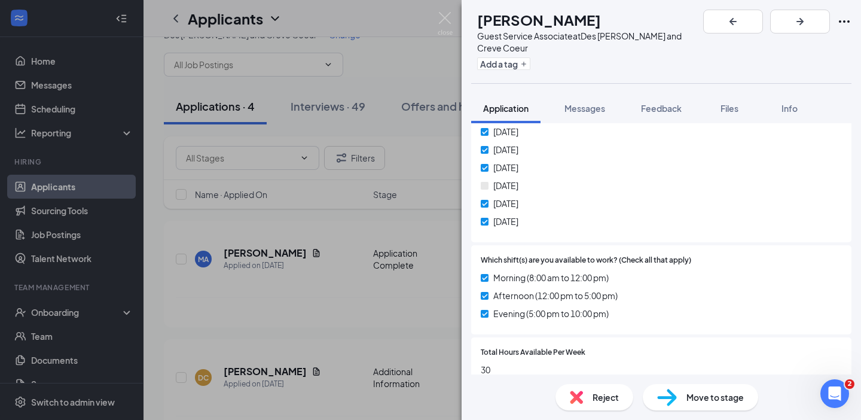
scroll to position [605, 0]
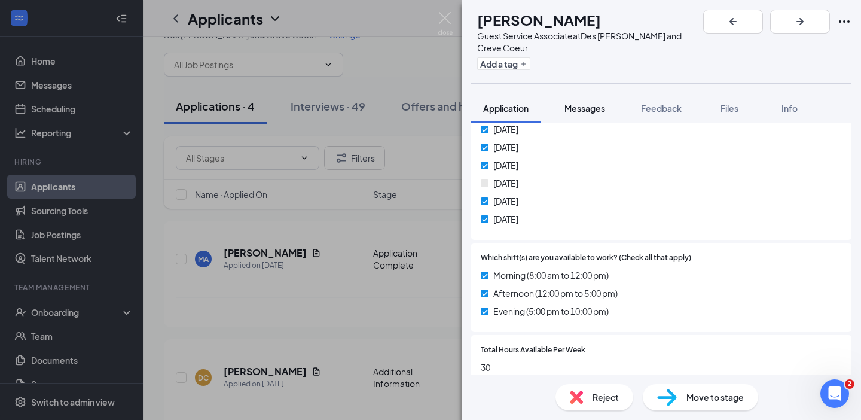
drag, startPoint x: 581, startPoint y: 98, endPoint x: 607, endPoint y: 95, distance: 25.3
click at [581, 103] on span "Messages" at bounding box center [585, 108] width 41 height 11
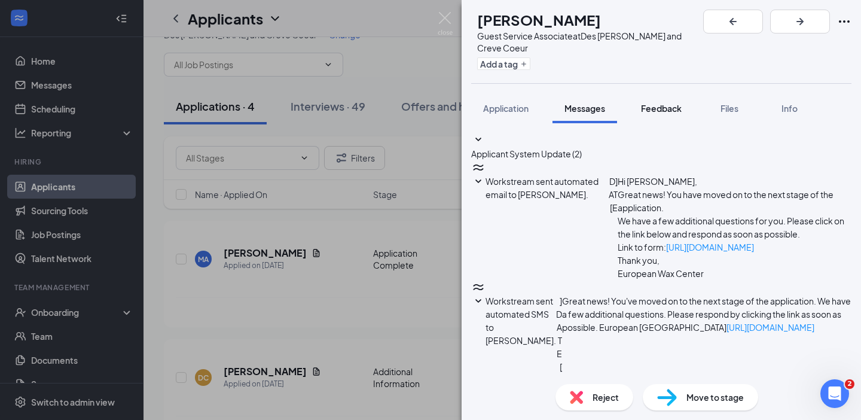
scroll to position [51, 0]
click at [486, 373] on icon "SmallChevronDown" at bounding box center [478, 380] width 14 height 14
click at [712, 397] on span "Move to stage" at bounding box center [715, 397] width 57 height 13
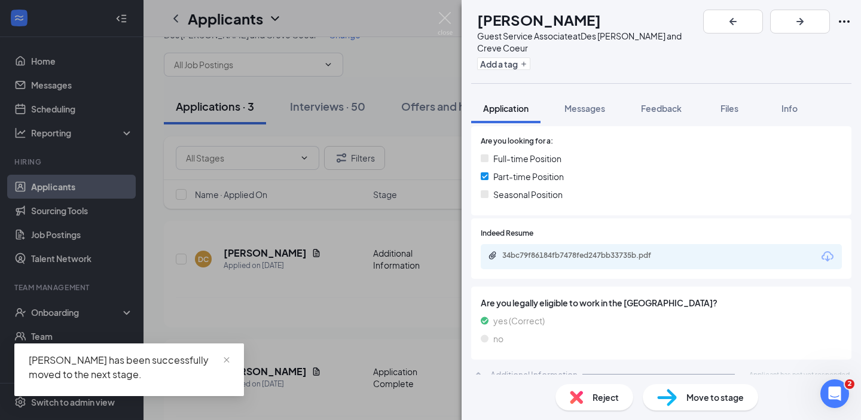
click at [697, 388] on div "Move to stage" at bounding box center [700, 397] width 115 height 26
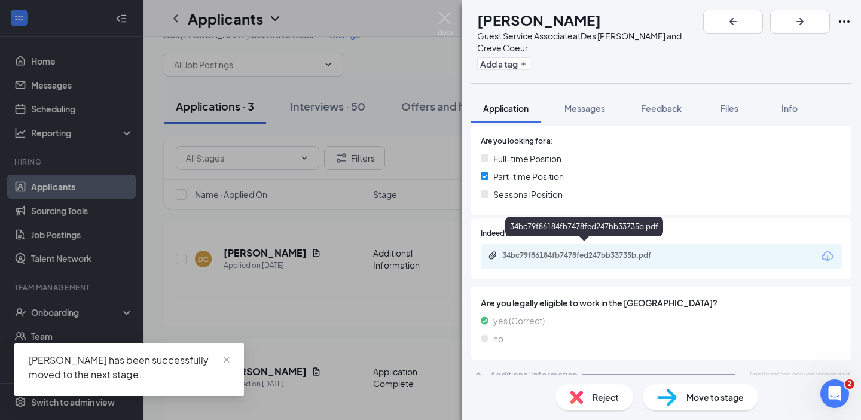
scroll to position [242, 0]
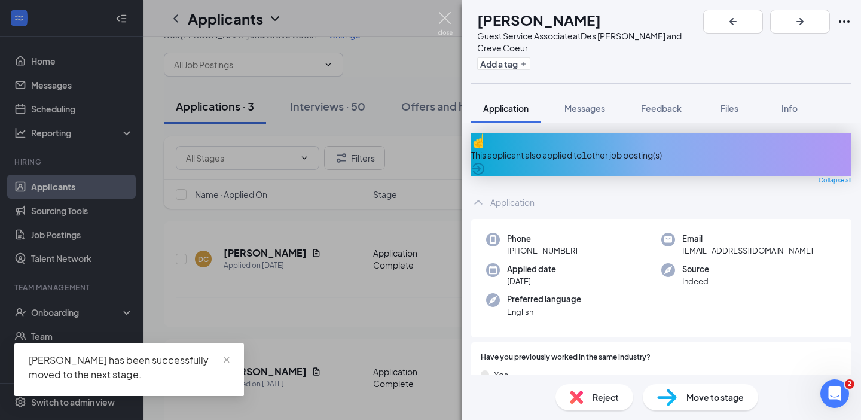
click at [451, 19] on img at bounding box center [445, 23] width 15 height 23
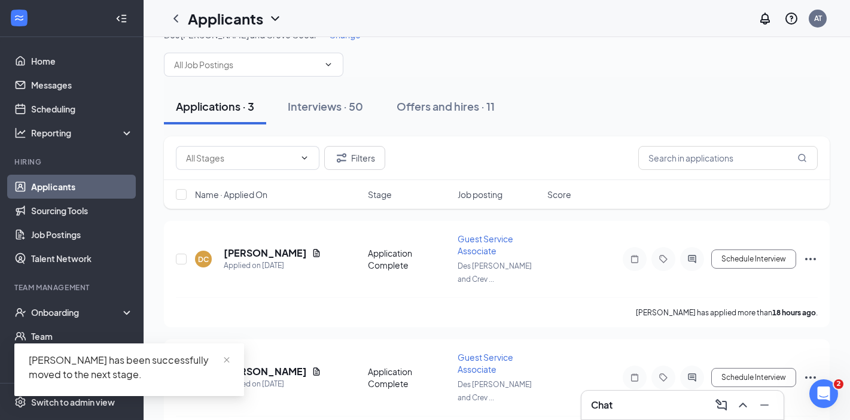
click at [422, 59] on div "Des Peres and Creve Coeur Change" at bounding box center [497, 53] width 666 height 48
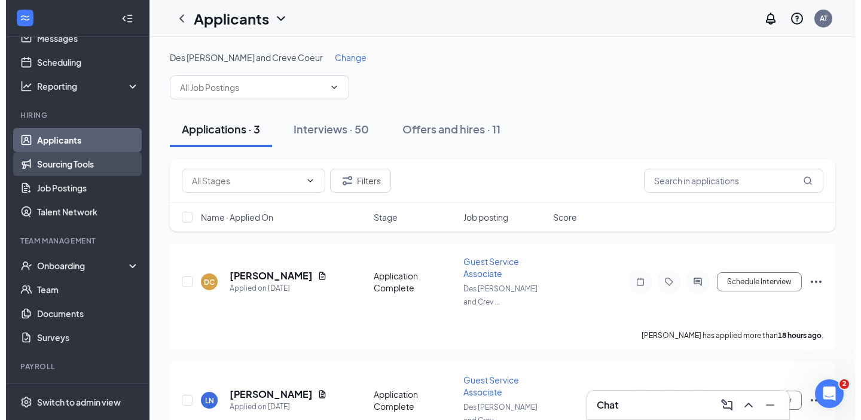
scroll to position [72, 0]
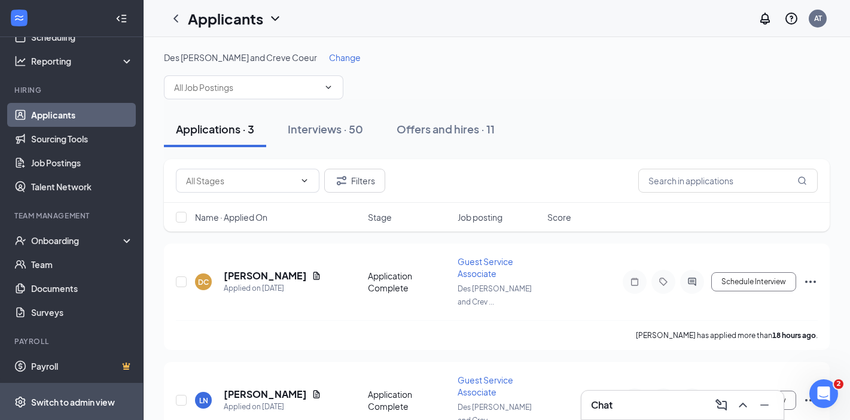
click at [52, 397] on div "Switch to admin view" at bounding box center [73, 402] width 84 height 12
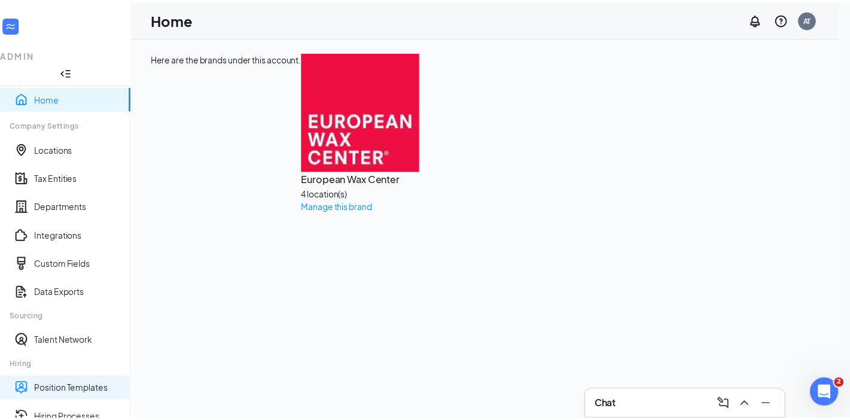
scroll to position [179, 0]
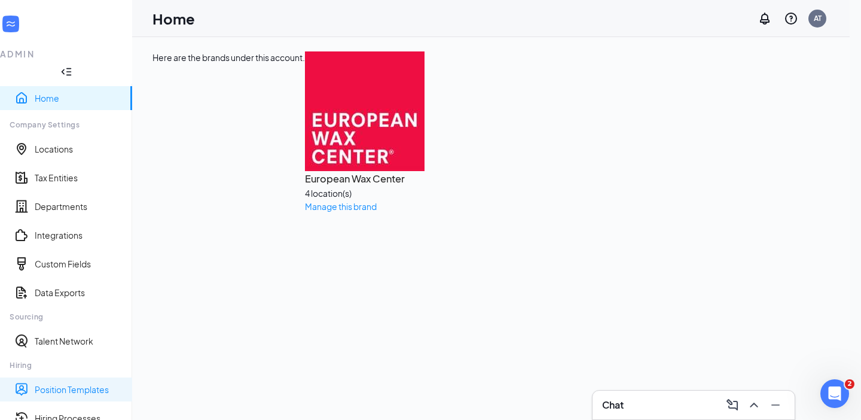
click at [61, 383] on link "Position Templates" at bounding box center [79, 389] width 88 height 12
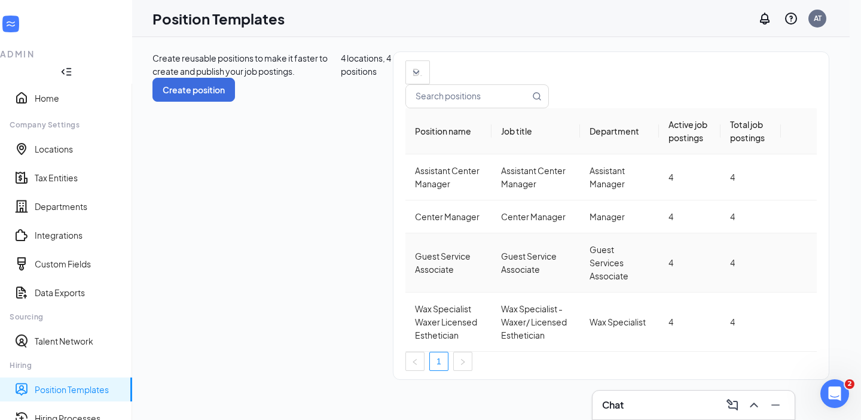
click at [415, 276] on div "Guest Service Associate" at bounding box center [449, 262] width 68 height 26
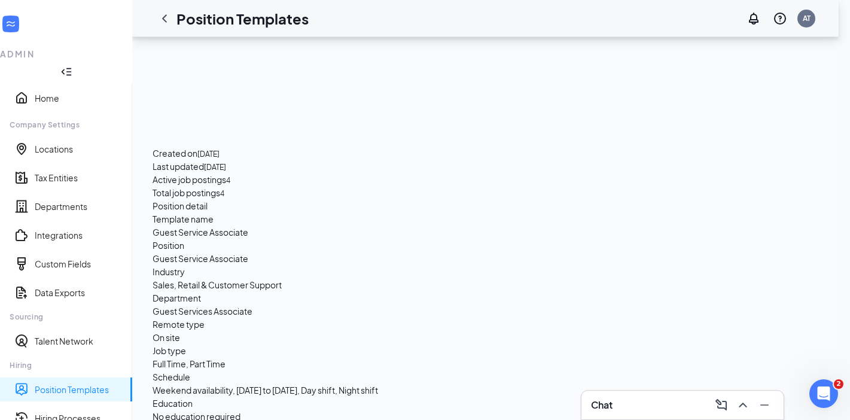
scroll to position [778, 0]
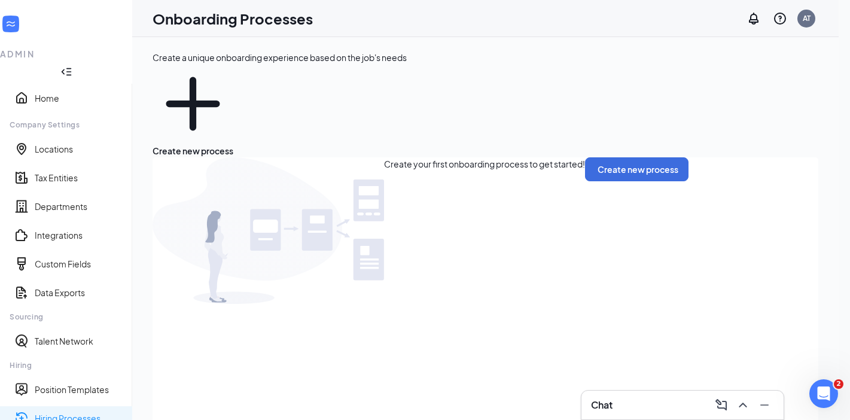
click at [68, 412] on link "Hiring Processes" at bounding box center [79, 418] width 88 height 12
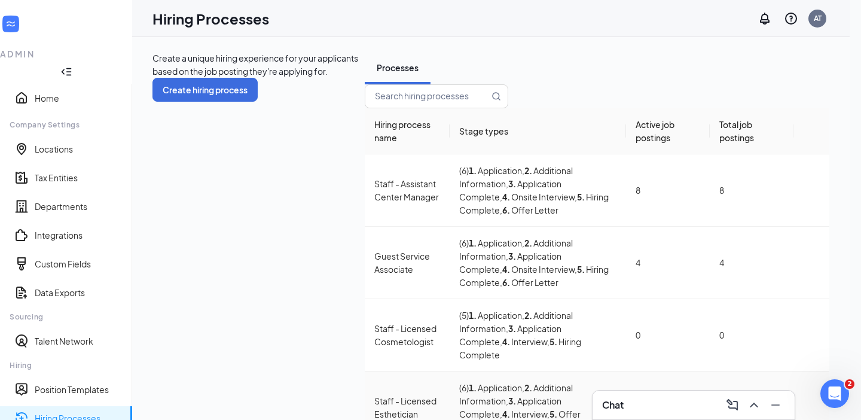
click at [374, 394] on div "Staff - Licensed Esthetician" at bounding box center [407, 407] width 66 height 26
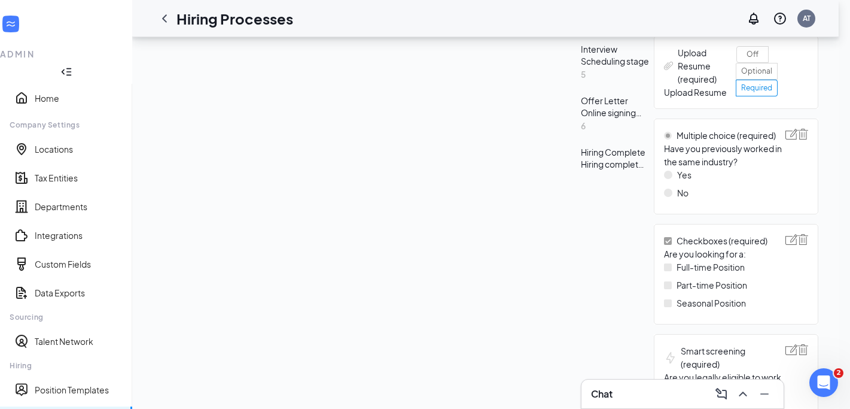
click at [581, 158] on div "Hiring Complete" at bounding box center [615, 152] width 68 height 12
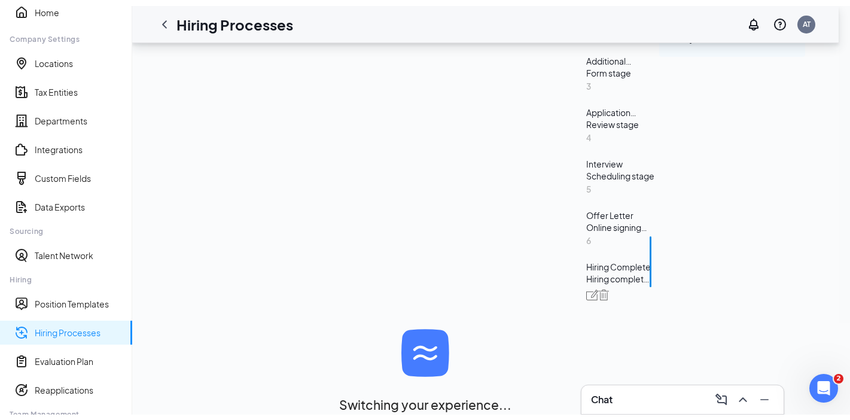
scroll to position [313, 0]
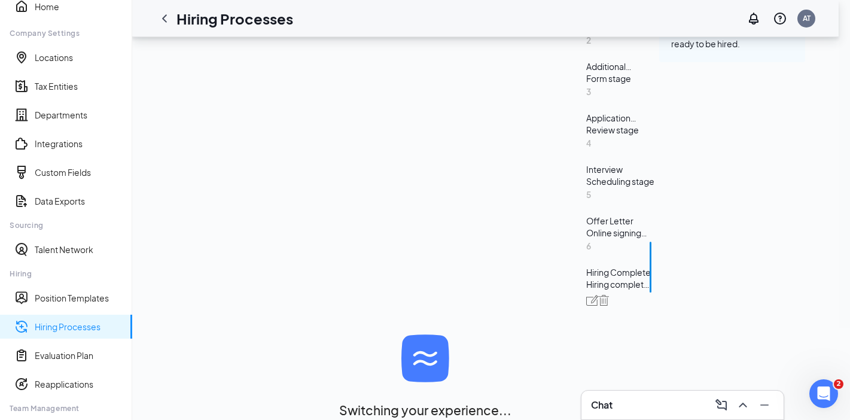
click at [586, 187] on div "Scheduling stage" at bounding box center [620, 181] width 68 height 12
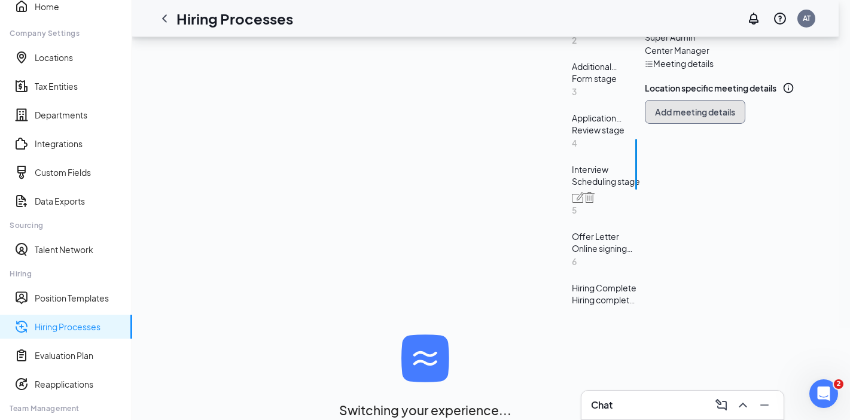
click at [655, 118] on span "Add meeting details" at bounding box center [695, 112] width 80 height 12
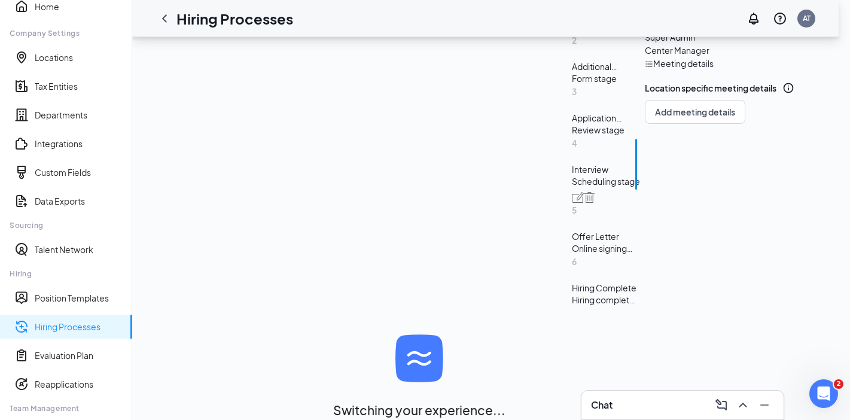
radio input "true"
radio input "false"
type textarea "This will be a 30 minute onsite interview. Please proceed to the store location…"
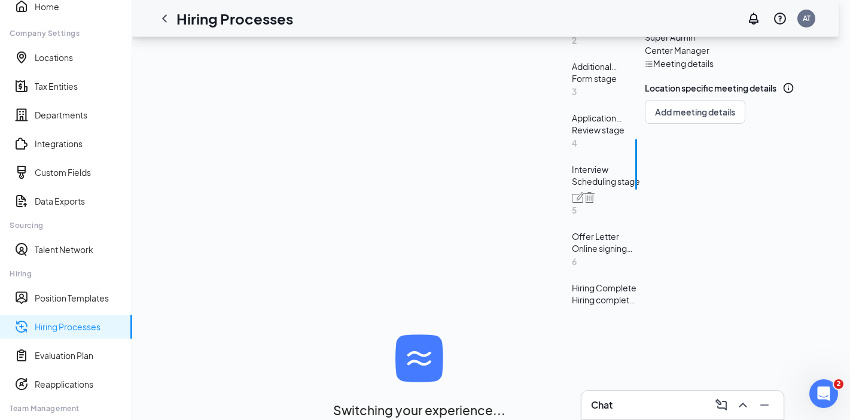
scroll to position [155, 0]
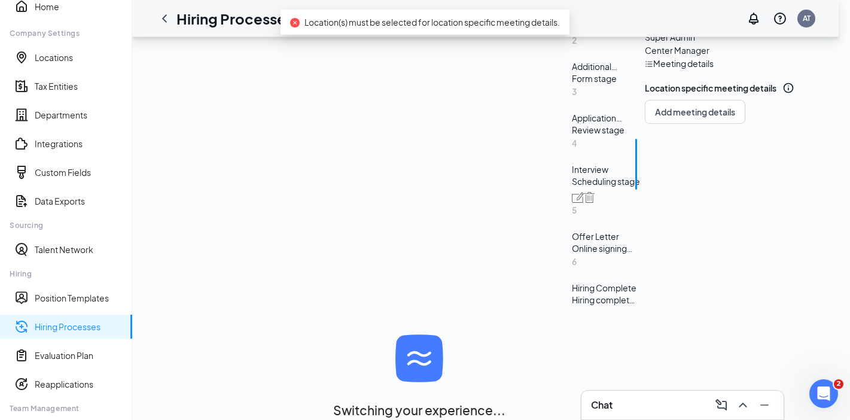
scroll to position [0, 0]
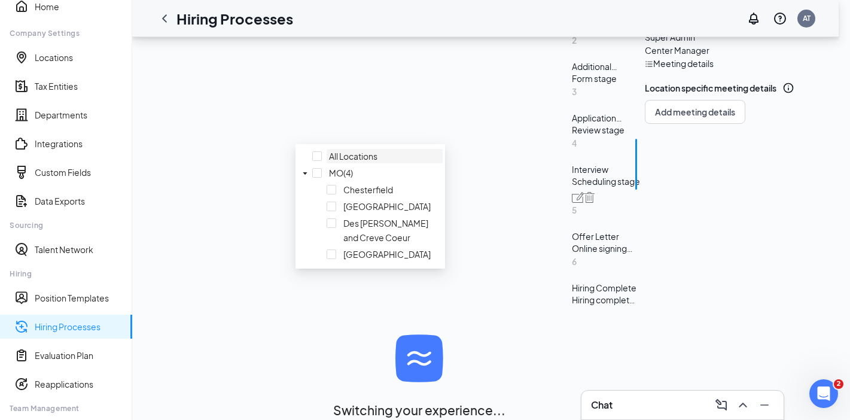
click at [329, 149] on div at bounding box center [384, 149] width 111 height 0
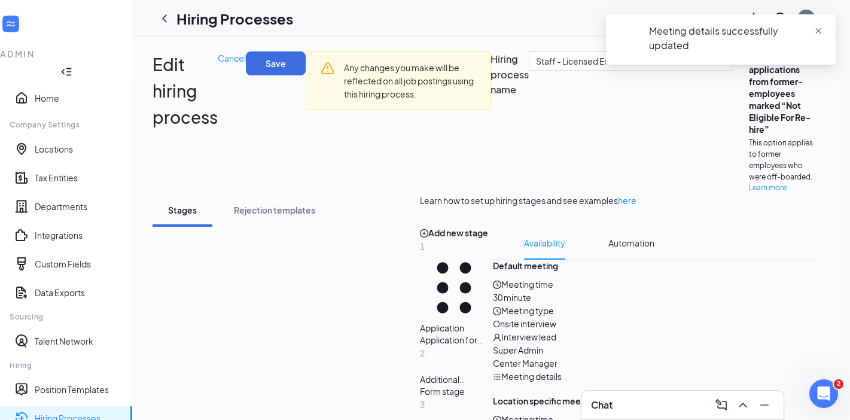
click at [819, 31] on span "close" at bounding box center [818, 31] width 8 height 8
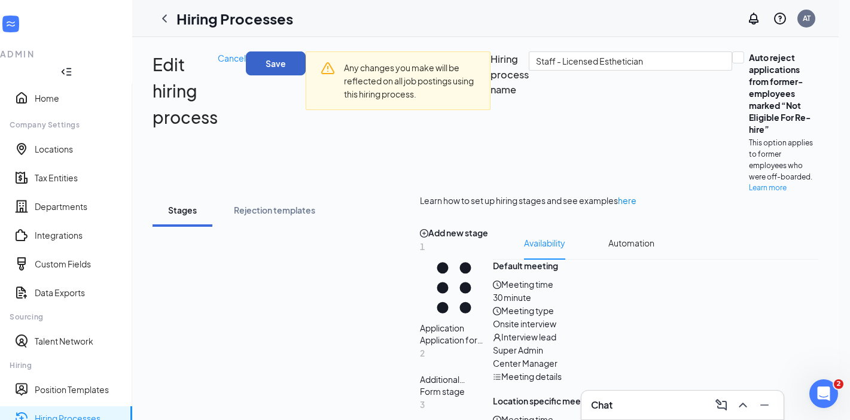
click at [306, 59] on button "Save" at bounding box center [276, 63] width 60 height 24
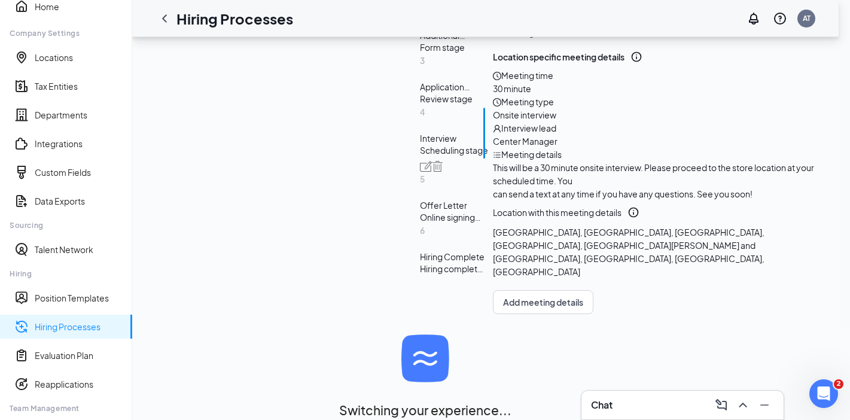
scroll to position [515, 0]
click at [53, 321] on link "Hiring Processes" at bounding box center [79, 327] width 88 height 12
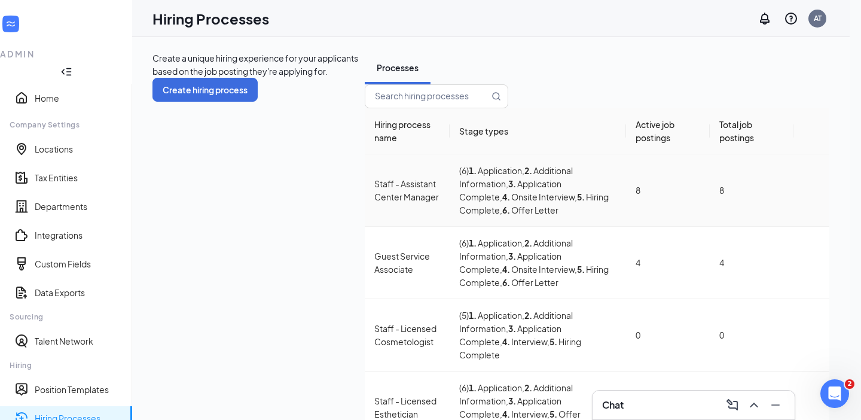
click at [812, 190] on icon "Ellipses" at bounding box center [812, 190] width 0 height 0
click at [767, 238] on span "Edit" at bounding box center [756, 235] width 108 height 13
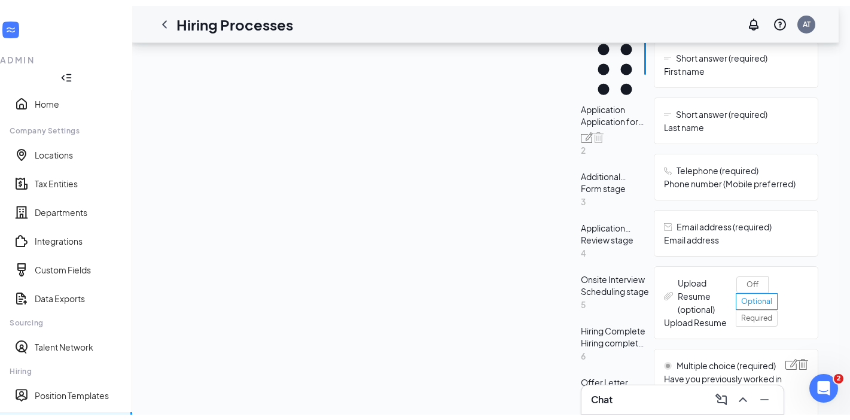
scroll to position [299, 0]
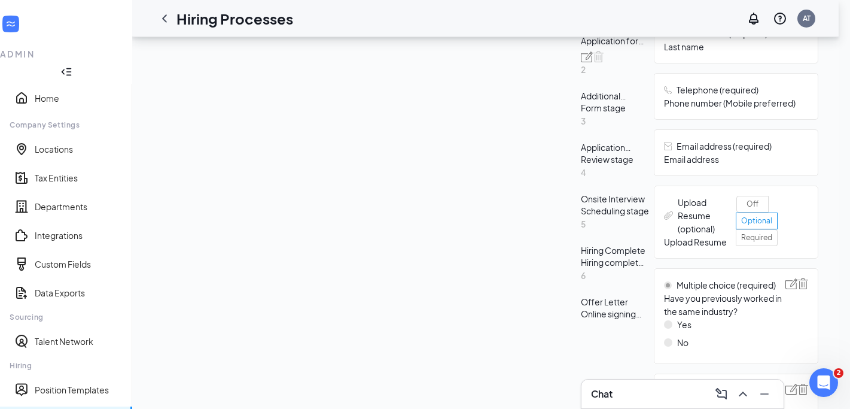
click at [581, 217] on div "Scheduling stage" at bounding box center [615, 211] width 68 height 12
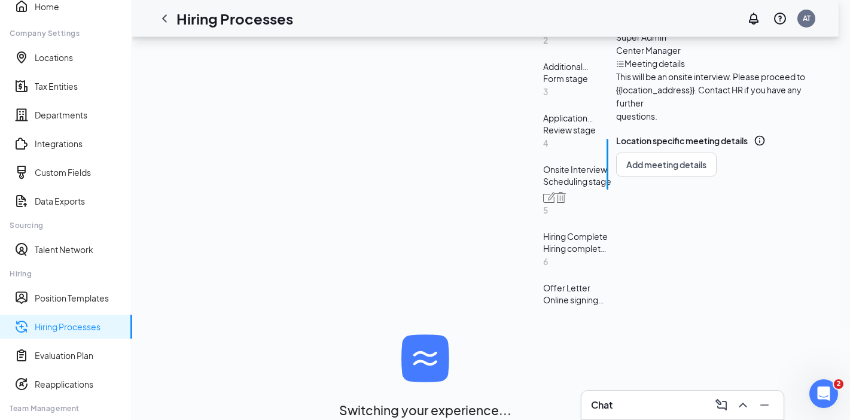
scroll to position [336, 0]
click at [626, 170] on span "Add meeting details" at bounding box center [666, 165] width 80 height 12
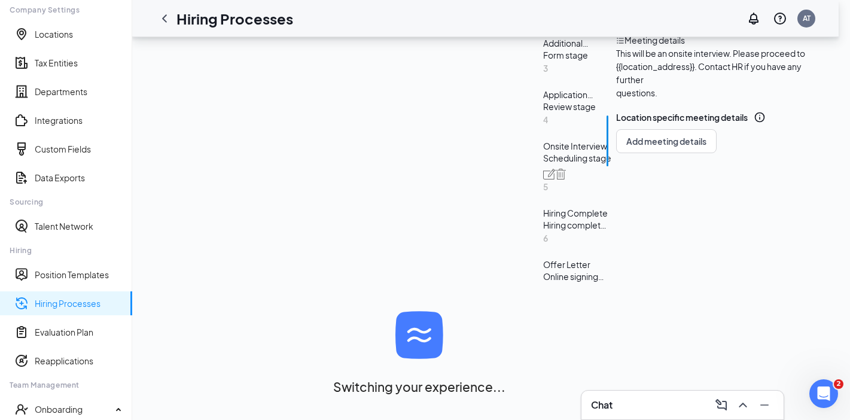
scroll to position [155, 0]
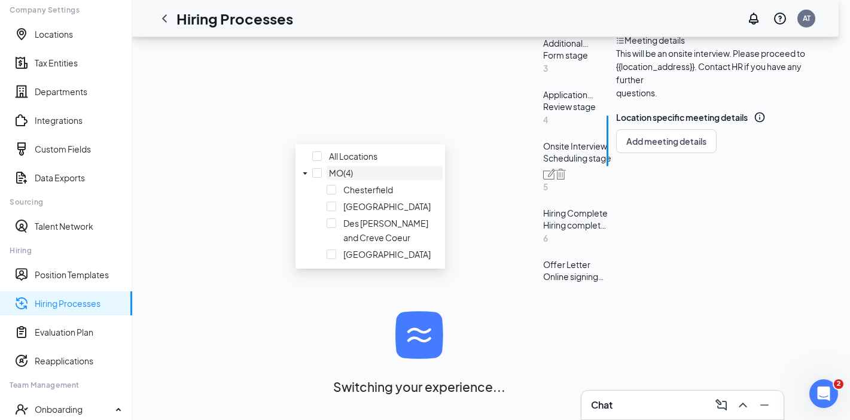
click at [329, 166] on div at bounding box center [384, 166] width 111 height 0
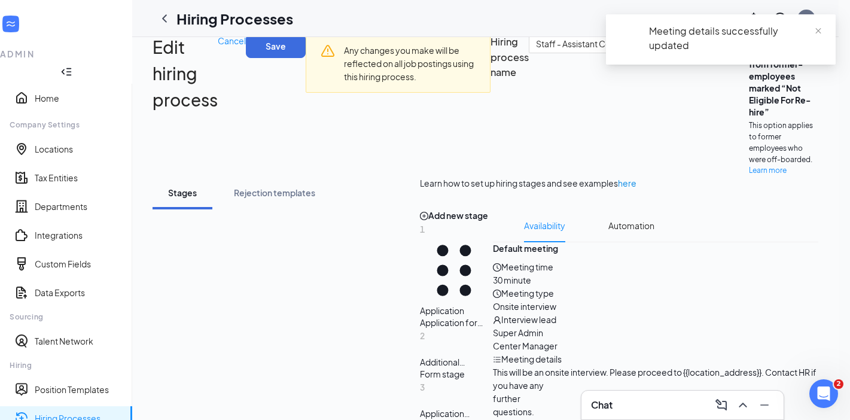
scroll to position [0, 0]
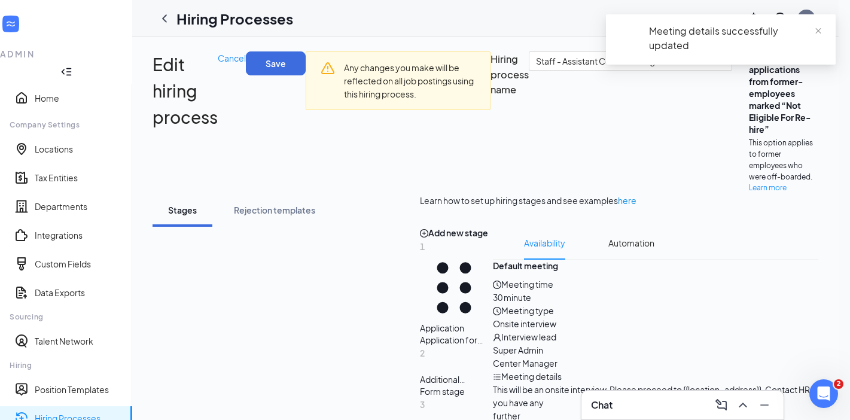
click at [797, 72] on div "Meeting details successfully updated" at bounding box center [721, 44] width 230 height 60
click at [811, 68] on div "Meeting details successfully updated" at bounding box center [721, 44] width 230 height 60
click at [820, 29] on span "close" at bounding box center [818, 31] width 8 height 8
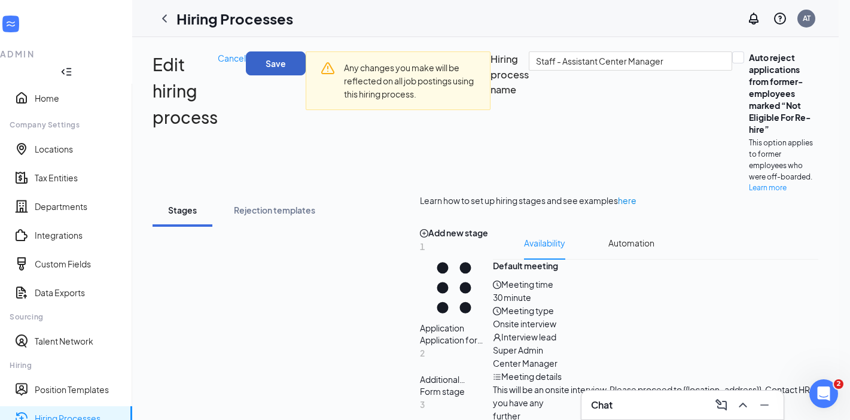
click at [306, 63] on button "Save" at bounding box center [276, 63] width 60 height 24
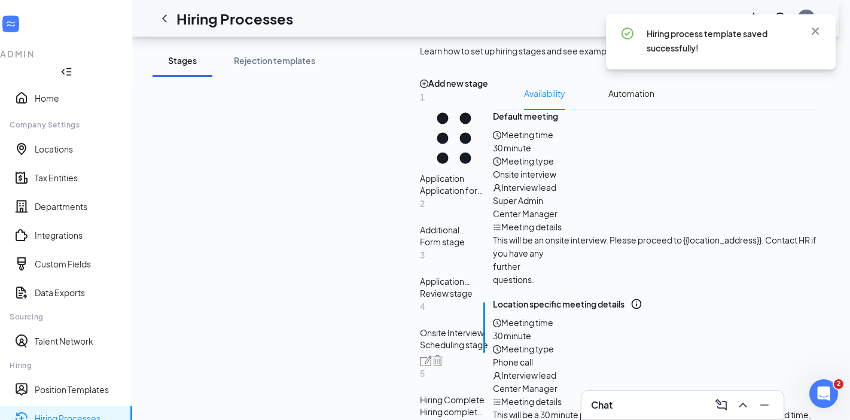
drag, startPoint x: 66, startPoint y: 289, endPoint x: 154, endPoint y: 275, distance: 89.6
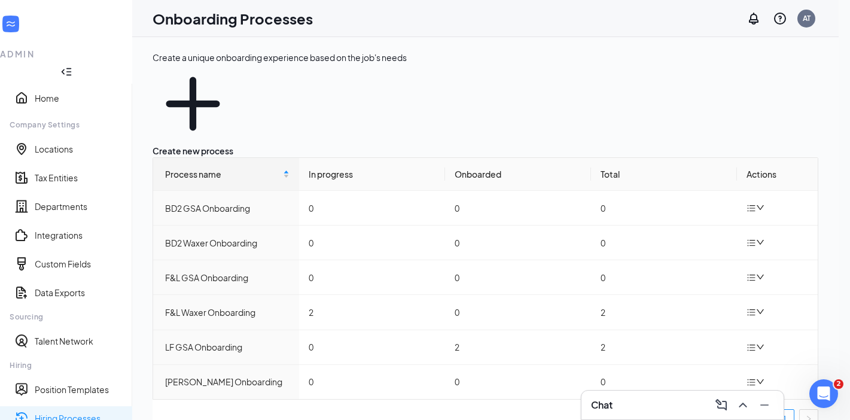
click at [51, 412] on link "Hiring Processes" at bounding box center [79, 418] width 88 height 12
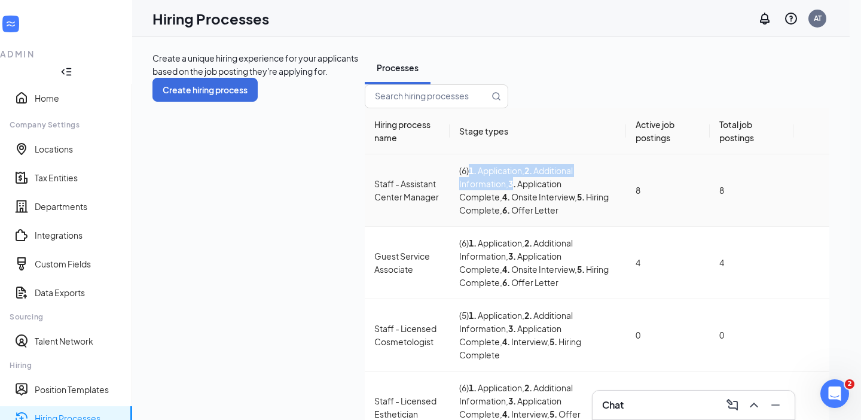
drag, startPoint x: 307, startPoint y: 200, endPoint x: 477, endPoint y: 209, distance: 170.1
click at [476, 209] on td "( 6 ) 1 . Application , 2 . Additional Information , 3 . Application Complete ,…" at bounding box center [538, 190] width 176 height 72
click at [812, 190] on icon "Ellipses" at bounding box center [812, 190] width 0 height 0
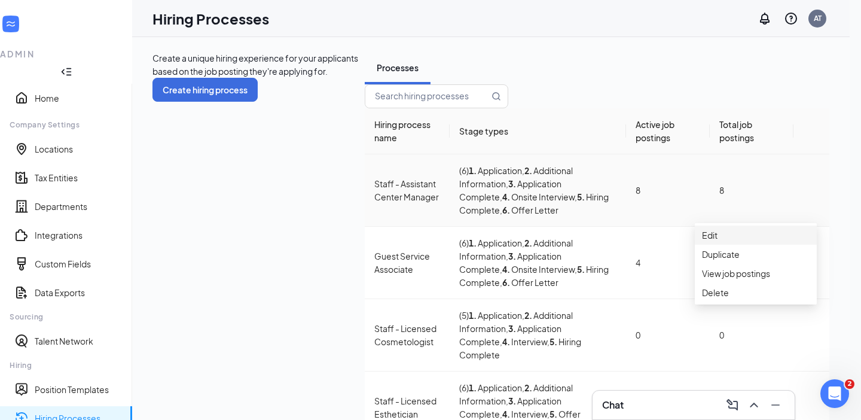
click at [723, 234] on span "Edit" at bounding box center [756, 235] width 108 height 13
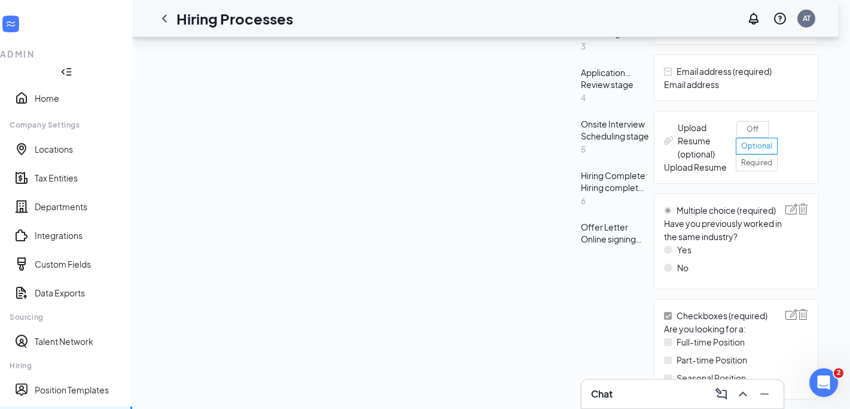
click at [581, 193] on div "Hiring complete stage" at bounding box center [615, 187] width 68 height 12
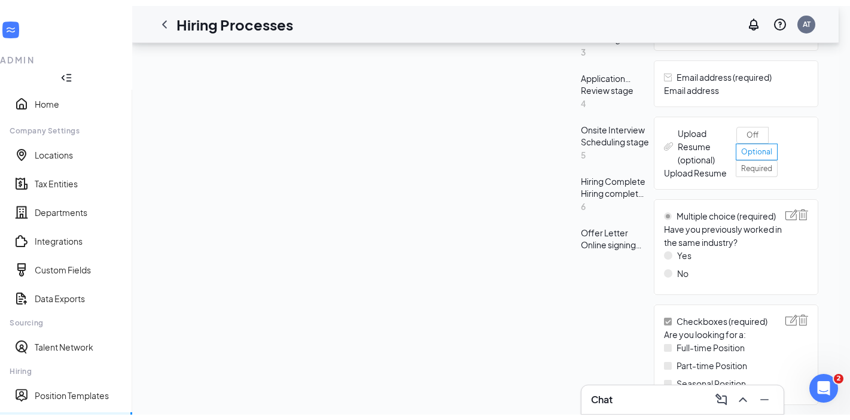
scroll to position [313, 0]
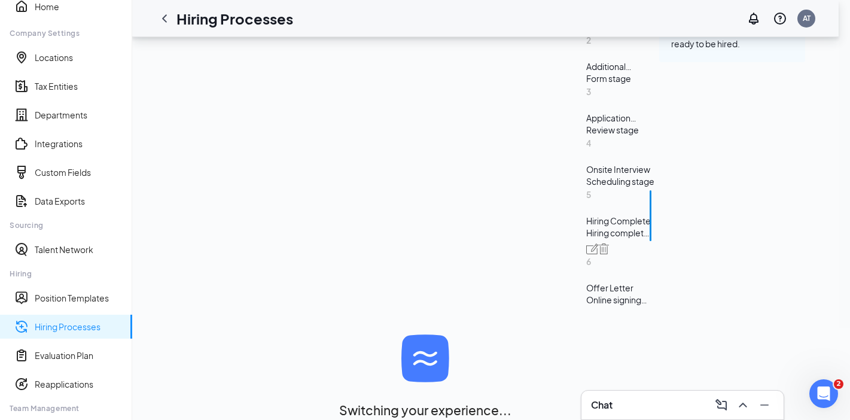
click at [586, 254] on ul "1 Application Application form stage 2 Additional Information Form stage 3 Appl…" at bounding box center [620, 115] width 68 height 379
click at [586, 187] on div "Scheduling stage" at bounding box center [620, 181] width 68 height 12
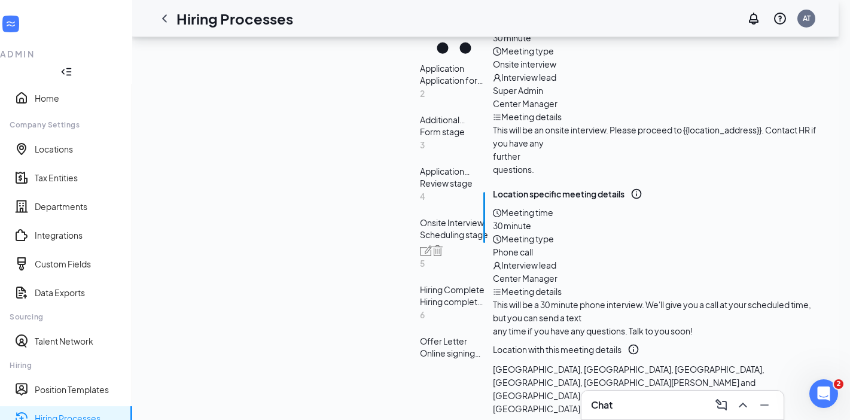
scroll to position [252, 0]
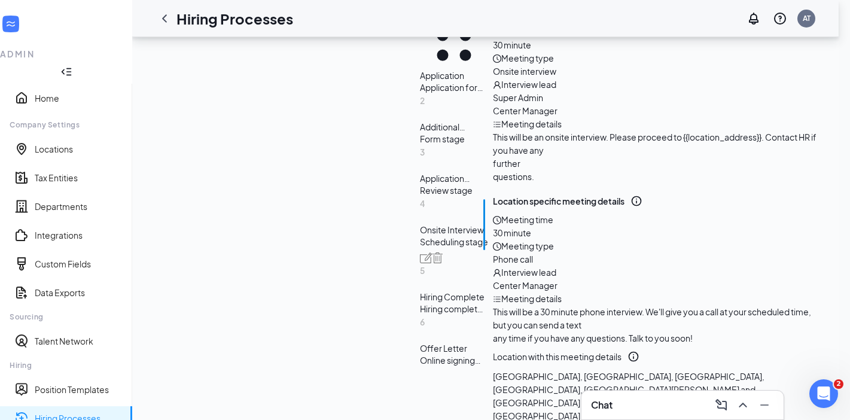
click at [65, 412] on link "Hiring Processes" at bounding box center [79, 418] width 88 height 12
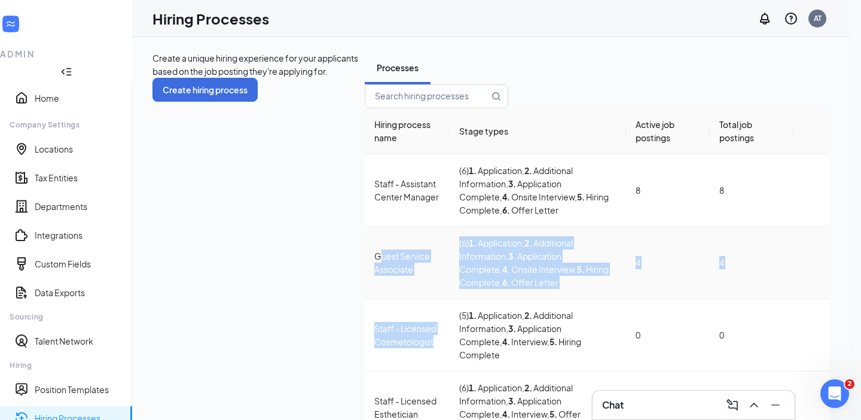
drag, startPoint x: 257, startPoint y: 299, endPoint x: 186, endPoint y: 272, distance: 76.3
click at [365, 272] on tbody "Staff - Assistant Center Manager ( 6 ) 1 . Application , 2 . Additional Informa…" at bounding box center [597, 299] width 465 height 290
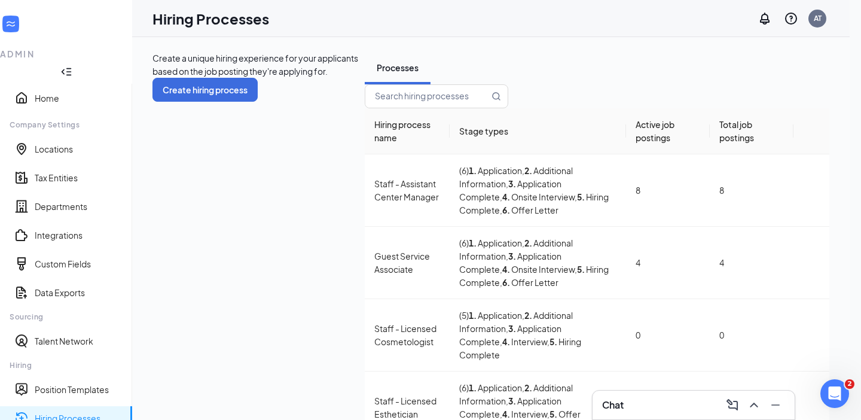
click at [163, 256] on div "Create a unique hiring experience for your applicants based on the job posting …" at bounding box center [491, 257] width 718 height 440
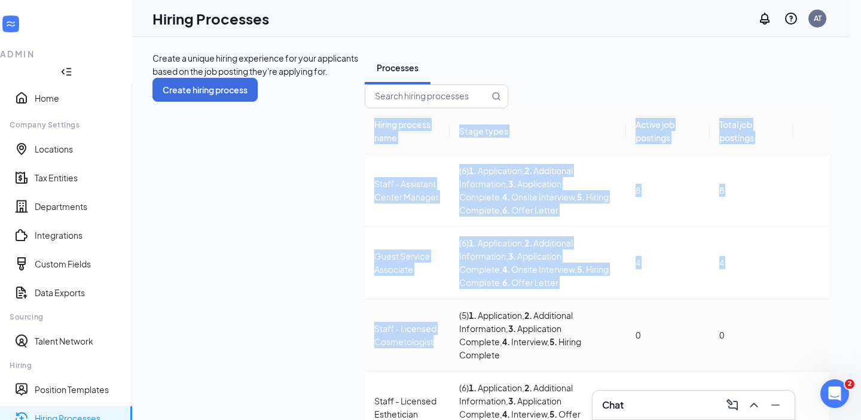
drag, startPoint x: 248, startPoint y: 303, endPoint x: 172, endPoint y: 290, distance: 76.6
click at [365, 290] on div "Hiring process name Stage types Active job postings Total job postings Staff - …" at bounding box center [597, 273] width 465 height 379
click at [374, 322] on div "Staff - Licensed Cosmetologist" at bounding box center [407, 335] width 66 height 26
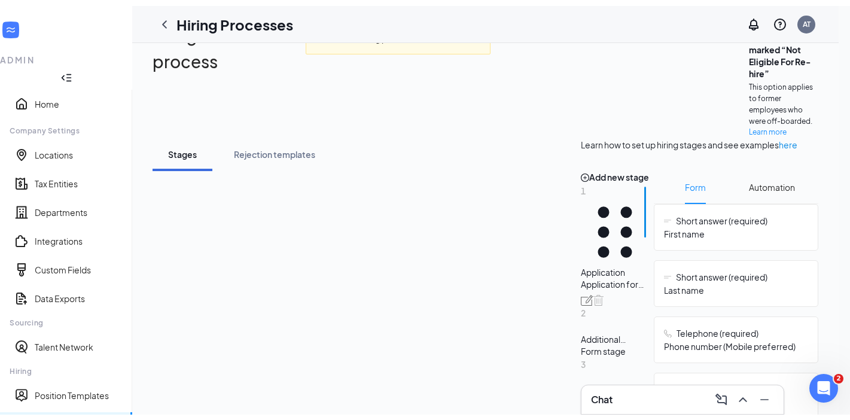
scroll to position [224, 0]
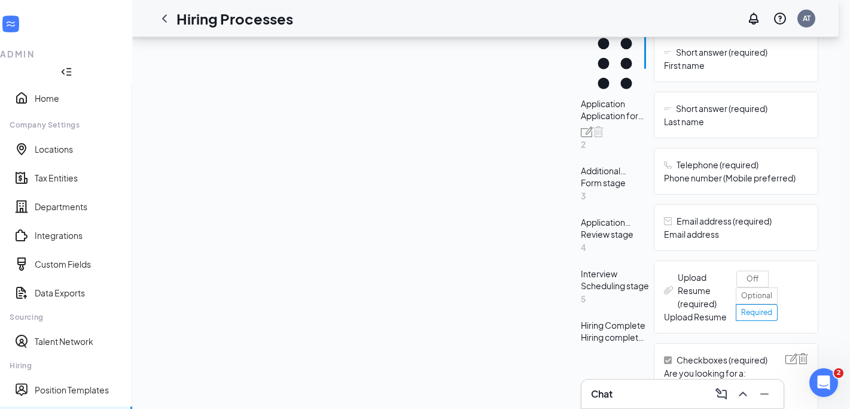
click at [581, 279] on div "Interview" at bounding box center [615, 273] width 68 height 12
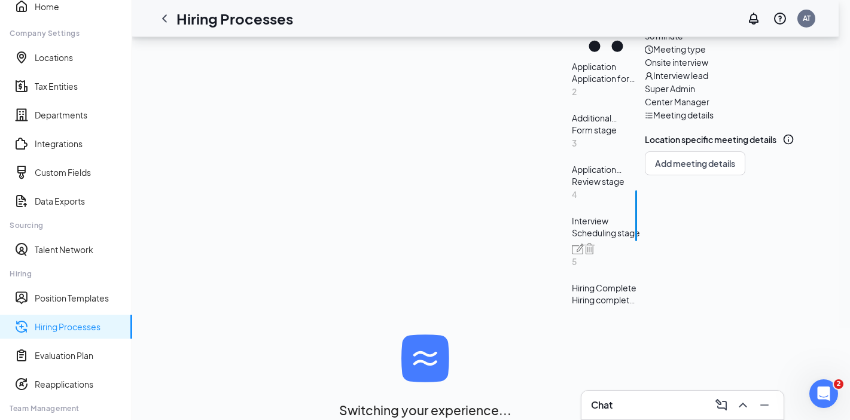
scroll to position [300, 0]
click at [645, 175] on button "Add meeting details" at bounding box center [695, 163] width 100 height 24
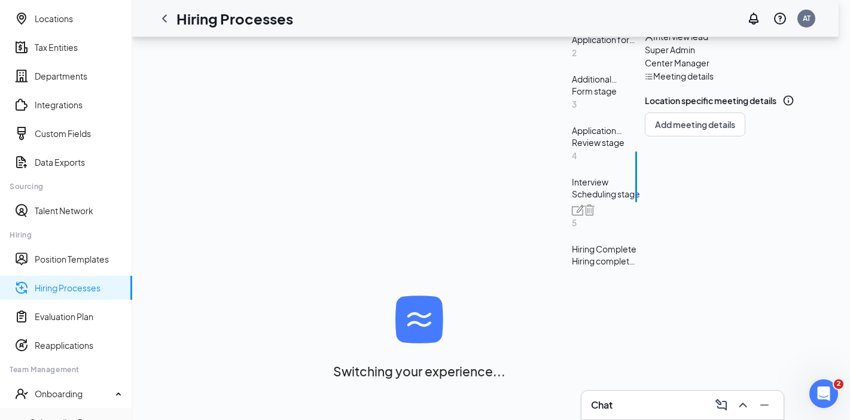
radio input "true"
radio input "false"
type textarea "This will be a 30 minute onsite interview. Please proceed to the store location…"
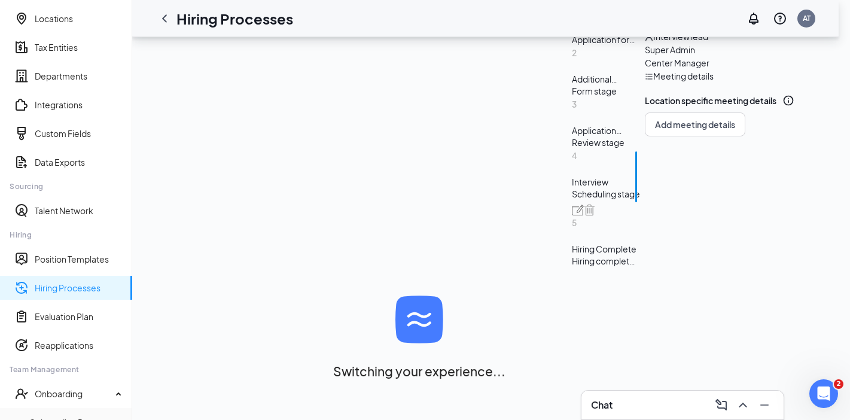
scroll to position [155, 0]
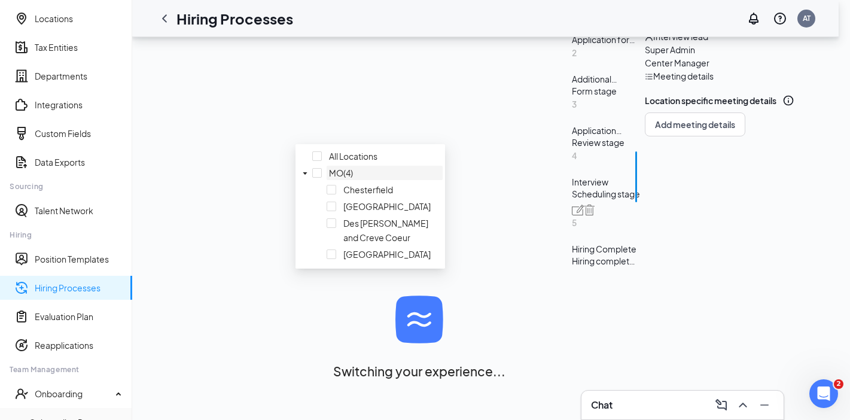
click at [329, 178] on span "MO(4)" at bounding box center [341, 172] width 24 height 11
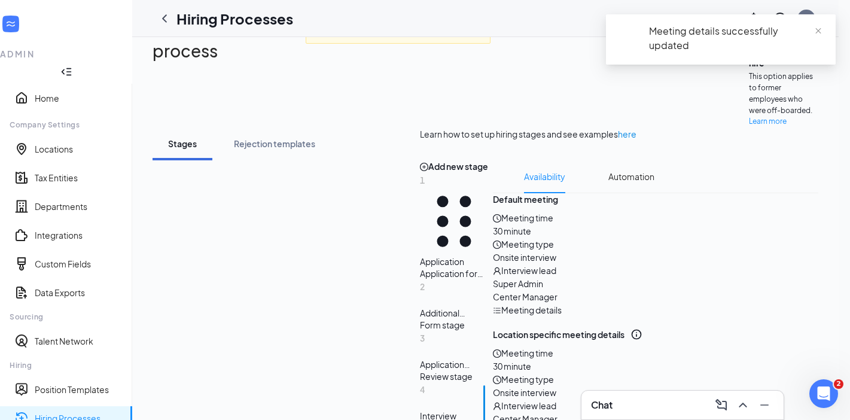
scroll to position [0, 0]
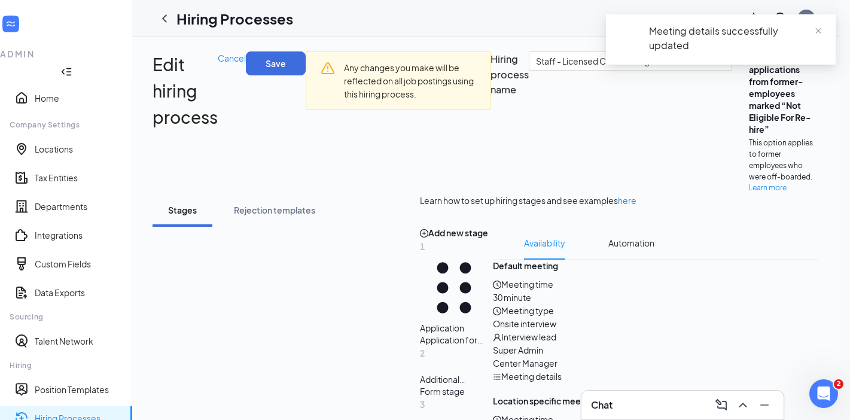
click at [810, 70] on div "Meeting details successfully updated" at bounding box center [721, 44] width 230 height 60
click at [792, 65] on div "Meeting details successfully updated" at bounding box center [721, 44] width 230 height 60
click at [815, 27] on span "close" at bounding box center [818, 31] width 8 height 8
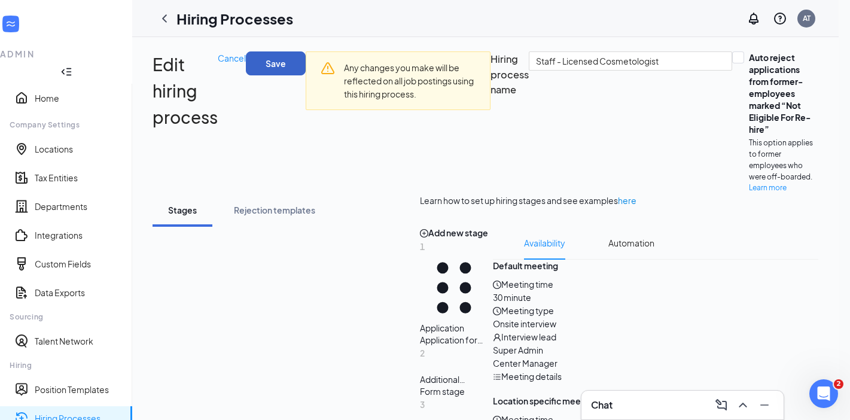
click at [306, 63] on button "Save" at bounding box center [276, 63] width 60 height 24
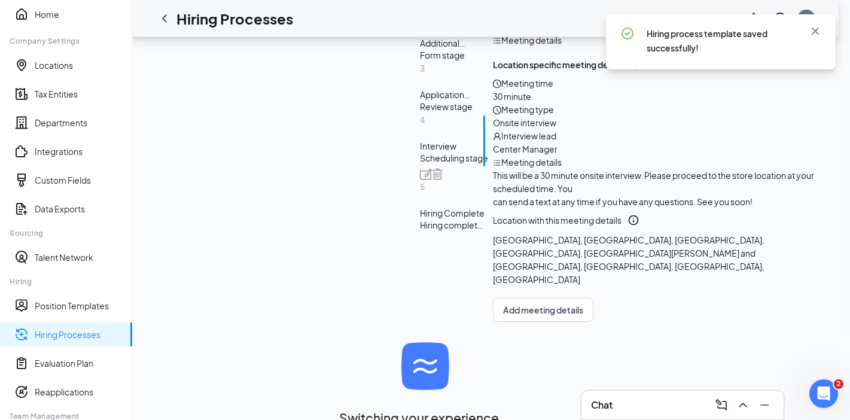
scroll to position [515, 0]
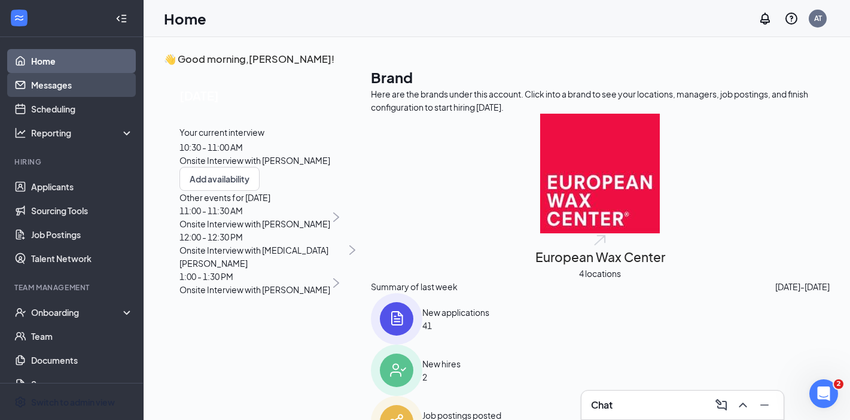
click at [65, 83] on link "Messages" at bounding box center [82, 85] width 102 height 24
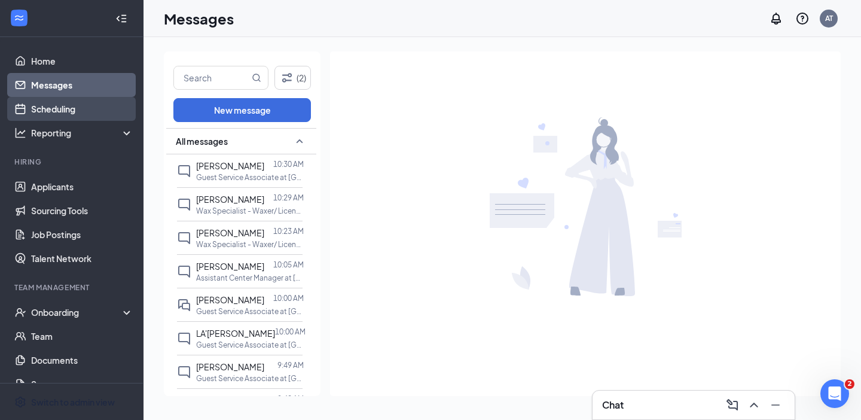
click at [68, 110] on link "Scheduling" at bounding box center [82, 109] width 102 height 24
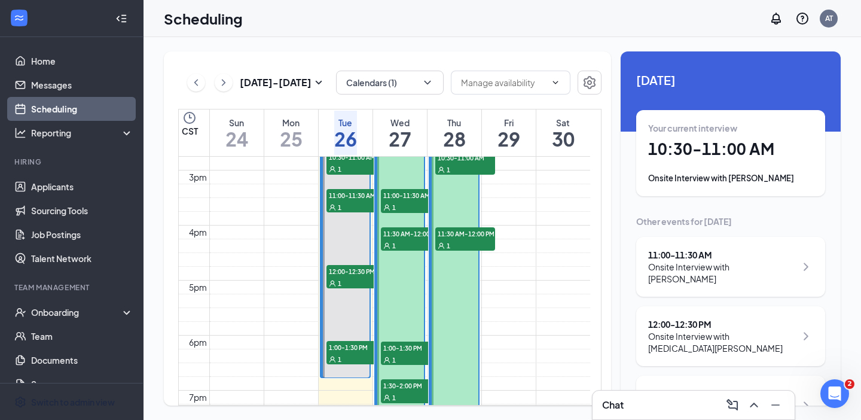
scroll to position [812, 0]
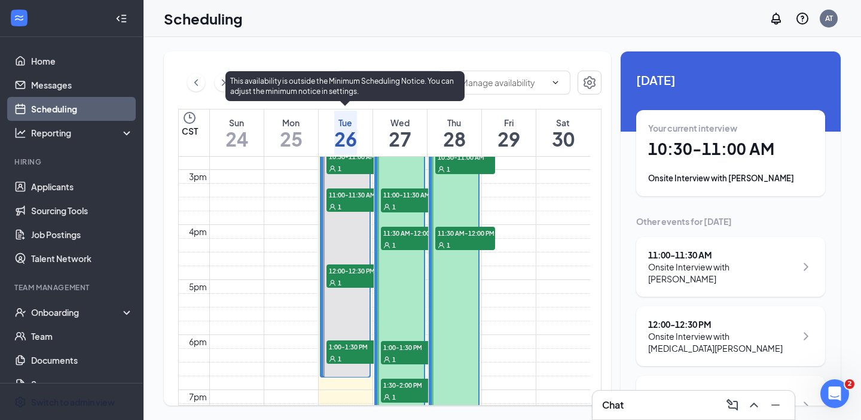
click at [350, 268] on span "12:00-12:30 PM" at bounding box center [357, 270] width 60 height 12
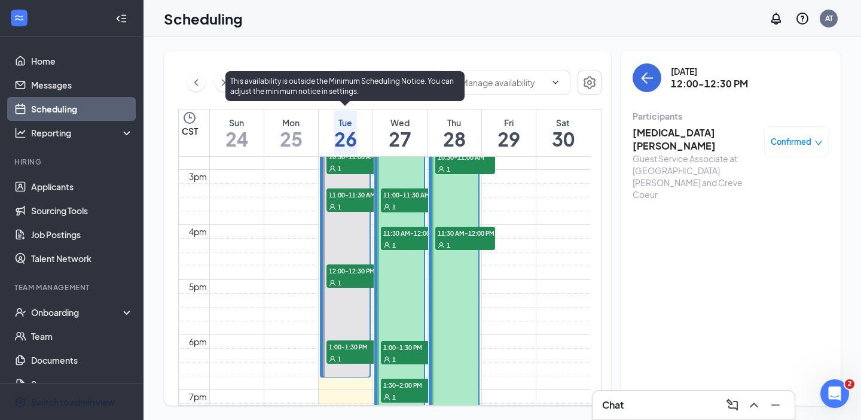
click at [356, 193] on span "11:00-11:30 AM" at bounding box center [357, 194] width 60 height 12
click at [356, 190] on span "11:00-11:30 AM" at bounding box center [357, 194] width 60 height 12
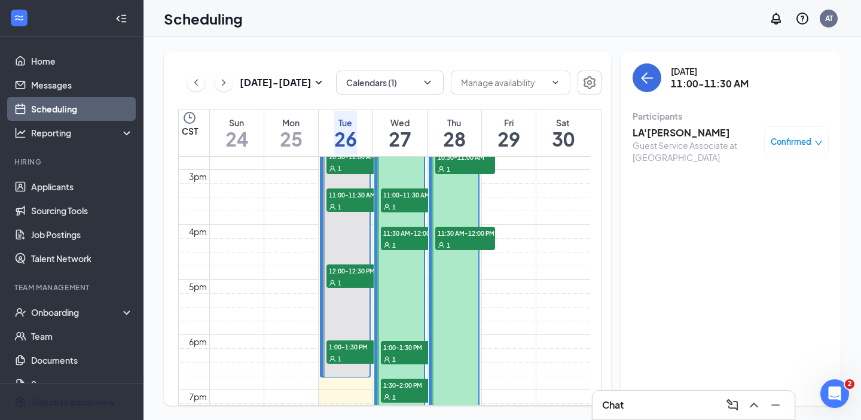
click at [819, 142] on icon "down" at bounding box center [819, 143] width 8 height 8
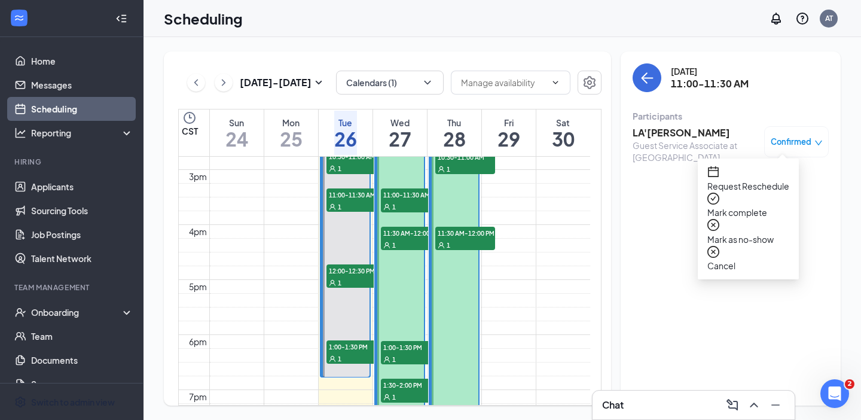
click at [779, 179] on span "Request Reschedule" at bounding box center [749, 185] width 82 height 13
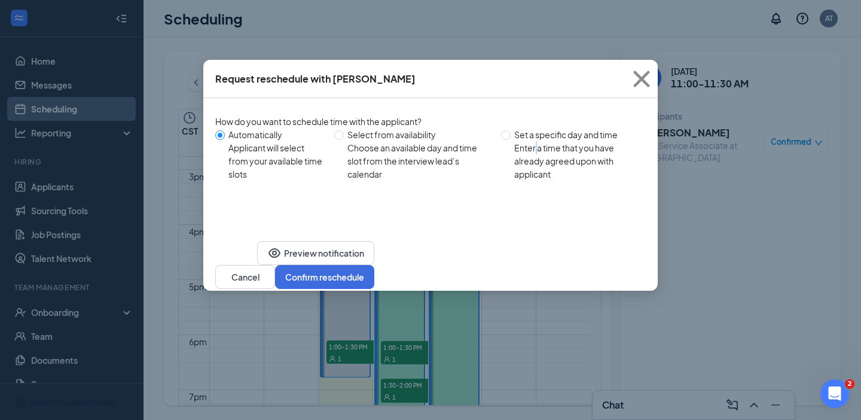
click at [539, 150] on div "Enter a time that you have already agreed upon with applicant" at bounding box center [575, 160] width 122 height 39
click at [510, 136] on input "Set a specific day and time Enter a time that you have already agreed upon with…" at bounding box center [506, 135] width 10 height 10
radio input "true"
radio input "false"
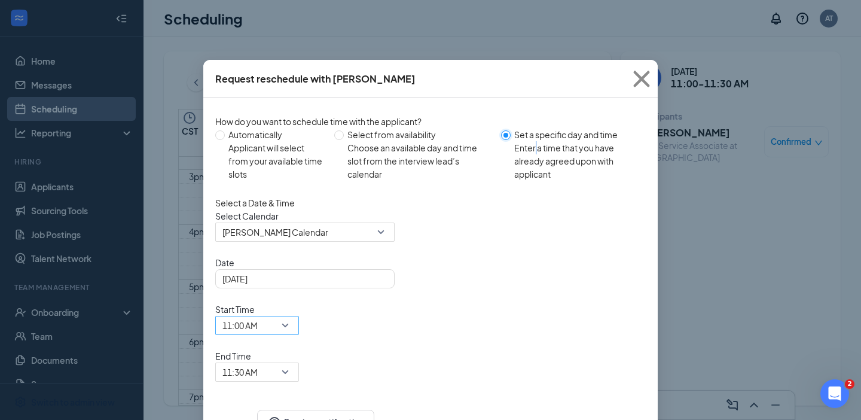
click at [258, 316] on span "11:00 AM" at bounding box center [240, 325] width 35 height 18
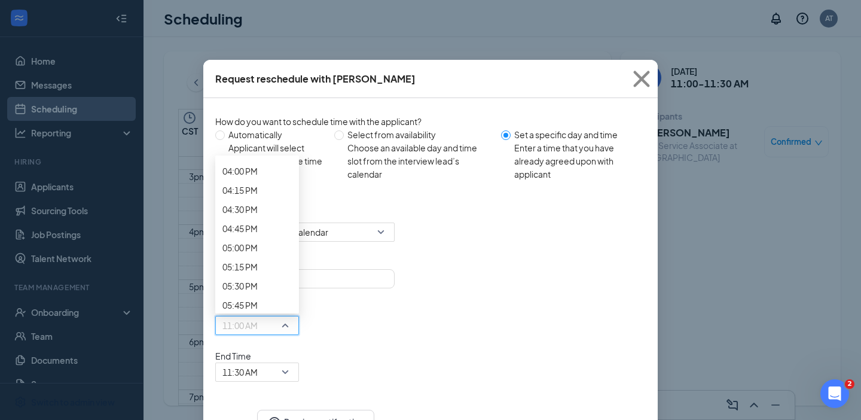
scroll to position [1311, 0]
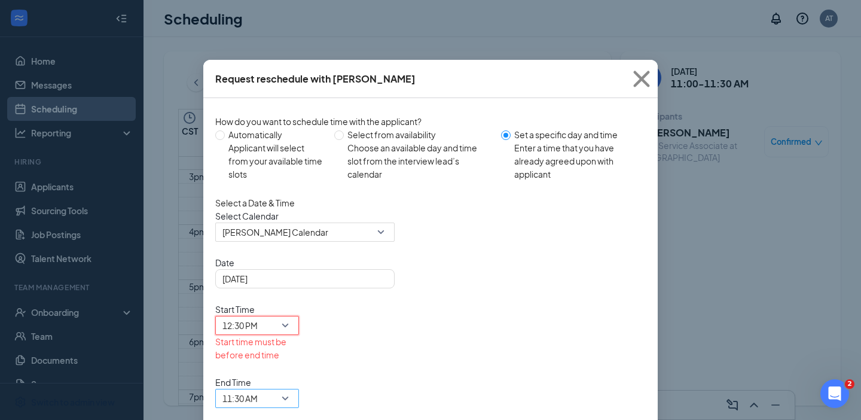
click at [281, 389] on span "11:30 AM" at bounding box center [252, 405] width 59 height 32
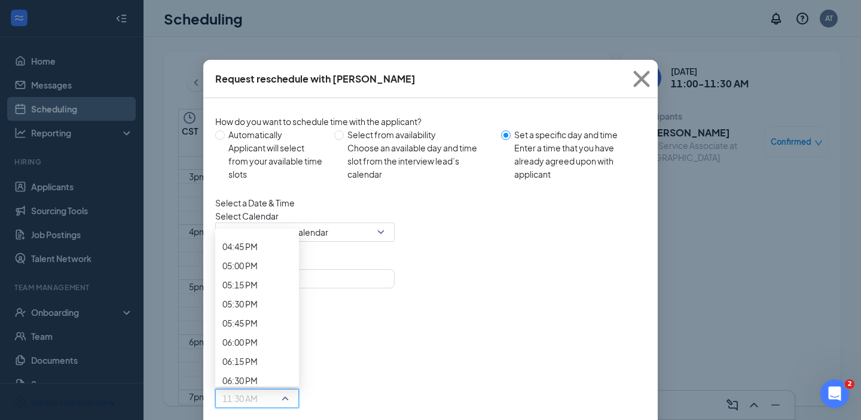
scroll to position [1366, 0]
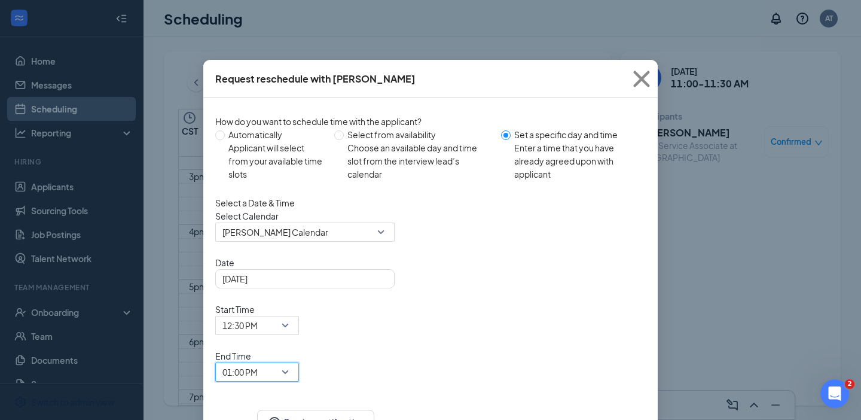
click at [600, 242] on div "Select Calendar Amber Talley's Calendar" at bounding box center [430, 225] width 431 height 32
drag, startPoint x: 526, startPoint y: 66, endPoint x: 580, endPoint y: 69, distance: 53.9
click at [580, 69] on div "Request reschedule with LA'SHAUNDRA KING" at bounding box center [430, 79] width 455 height 38
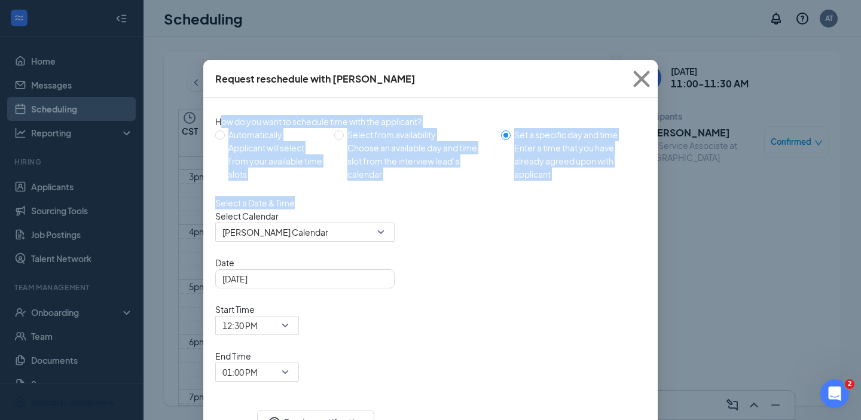
drag, startPoint x: 558, startPoint y: 192, endPoint x: 220, endPoint y: 109, distance: 348.6
click at [220, 110] on div "How do you want to schedule time with the applicant? Automatically Applicant wi…" at bounding box center [430, 246] width 431 height 272
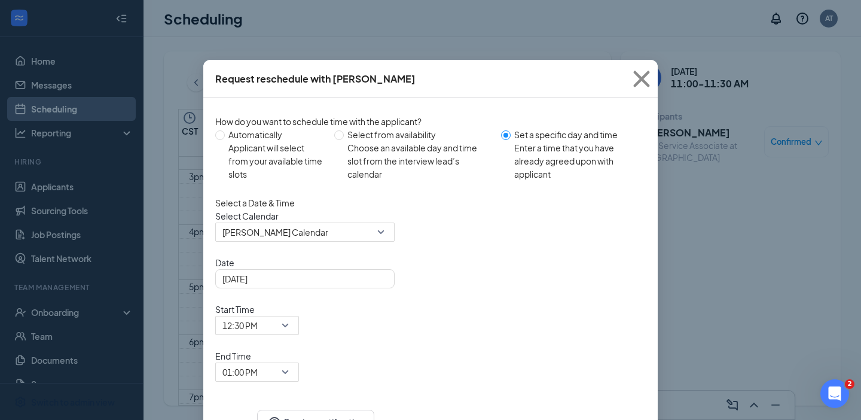
click at [216, 83] on div "Request reschedule with LA'SHAUNDRA KING" at bounding box center [315, 78] width 200 height 13
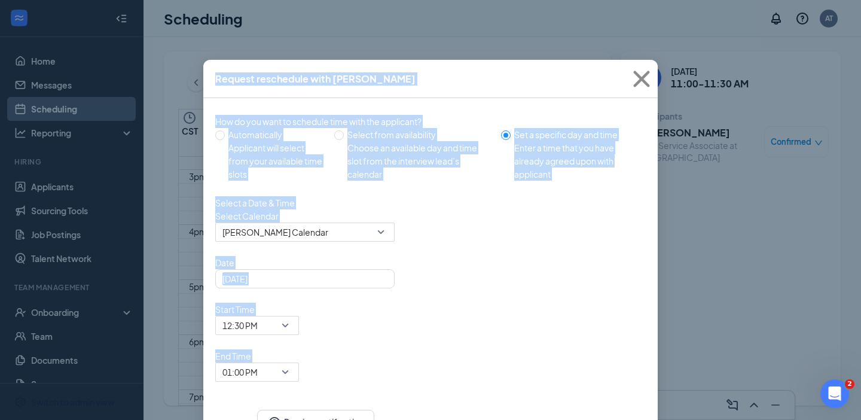
drag, startPoint x: 215, startPoint y: 80, endPoint x: 603, endPoint y: 329, distance: 460.6
click at [603, 329] on div "Request reschedule with LA'SHAUNDRA KING How do you want to schedule time with …" at bounding box center [430, 260] width 455 height 400
click at [603, 329] on div "How do you want to schedule time with the applicant? Automatically Applicant wi…" at bounding box center [430, 253] width 455 height 310
drag, startPoint x: 608, startPoint y: 318, endPoint x: 210, endPoint y: 69, distance: 469.2
click at [210, 69] on div "Request reschedule with LA'SHAUNDRA KING How do you want to schedule time with …" at bounding box center [430, 260] width 455 height 400
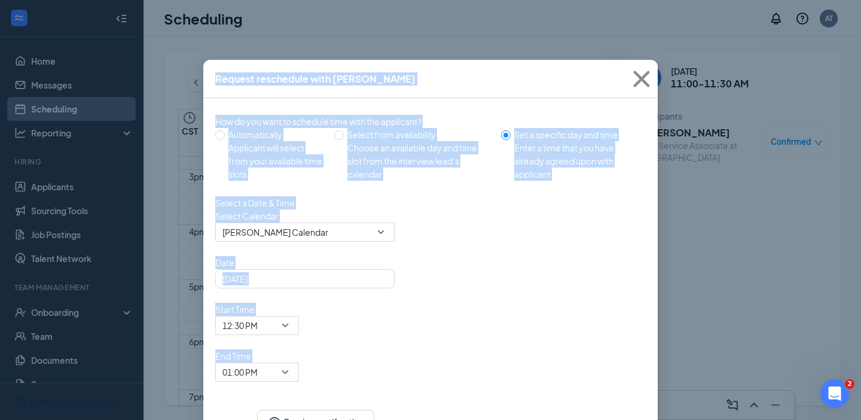
click at [210, 69] on div "Request reschedule with LA'SHAUNDRA KING" at bounding box center [430, 79] width 455 height 38
drag, startPoint x: 215, startPoint y: 72, endPoint x: 623, endPoint y: 336, distance: 485.0
click at [623, 336] on div "Request reschedule with LA'SHAUNDRA KING How do you want to schedule time with …" at bounding box center [430, 260] width 455 height 400
click at [614, 322] on div "How do you want to schedule time with the applicant? Automatically Applicant wi…" at bounding box center [430, 253] width 455 height 310
drag, startPoint x: 616, startPoint y: 318, endPoint x: 218, endPoint y: 74, distance: 466.4
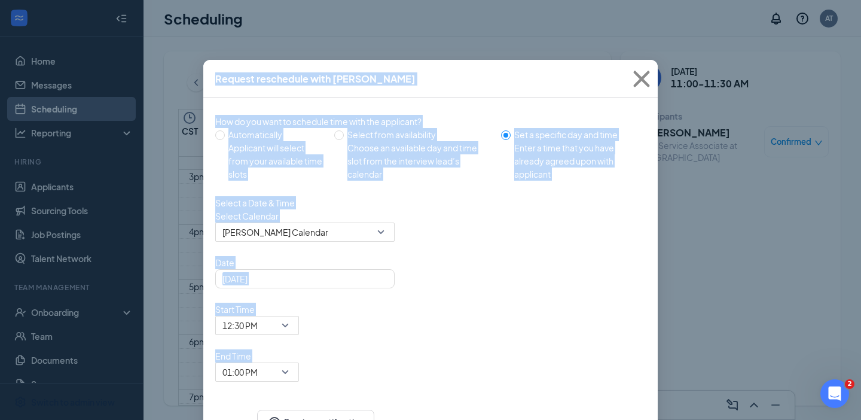
click at [218, 74] on div "Request reschedule with LA'SHAUNDRA KING How do you want to schedule time with …" at bounding box center [430, 260] width 455 height 400
click at [218, 74] on div "Request reschedule with LA'SHAUNDRA KING" at bounding box center [315, 78] width 200 height 13
drag, startPoint x: 217, startPoint y: 75, endPoint x: 591, endPoint y: 310, distance: 442.1
click at [591, 310] on div "Request reschedule with LA'SHAUNDRA KING How do you want to schedule time with …" at bounding box center [430, 260] width 455 height 400
click at [607, 312] on div "Date Aug 26, 2025 Start Time 12:30 PM 12:15 PM 12:30 PM 12:45 PM 12:00 AM 12:15…" at bounding box center [430, 319] width 431 height 126
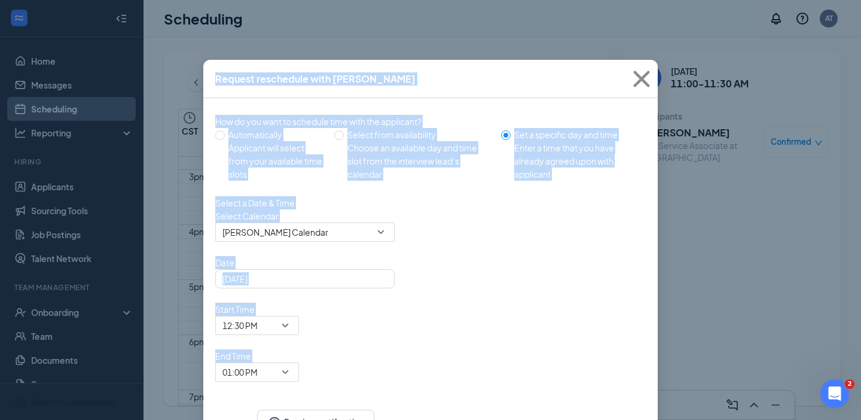
drag, startPoint x: 590, startPoint y: 306, endPoint x: 209, endPoint y: 76, distance: 444.9
click at [209, 76] on div "Request reschedule with LA'SHAUNDRA KING How do you want to schedule time with …" at bounding box center [430, 260] width 455 height 400
click at [209, 76] on div "Request reschedule with LA'SHAUNDRA KING" at bounding box center [430, 79] width 455 height 38
drag, startPoint x: 209, startPoint y: 76, endPoint x: 608, endPoint y: 190, distance: 415.0
click at [608, 190] on div "Request reschedule with LA'SHAUNDRA KING How do you want to schedule time with …" at bounding box center [430, 260] width 455 height 400
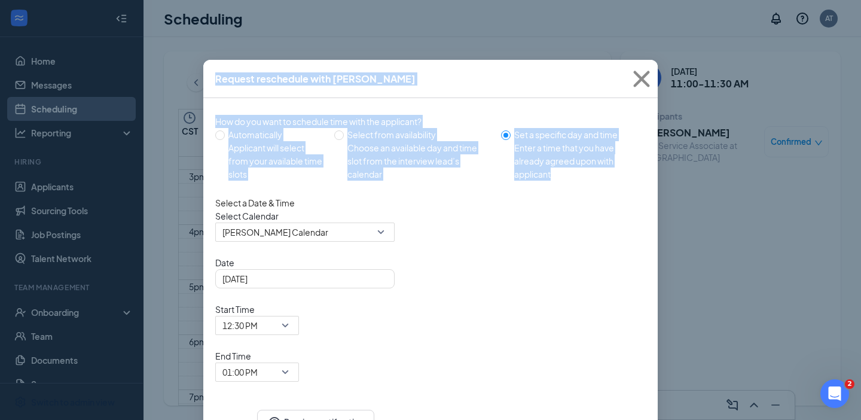
click at [608, 190] on div "How do you want to schedule time with the applicant? Automatically Applicant wi…" at bounding box center [430, 155] width 431 height 81
drag, startPoint x: 596, startPoint y: 187, endPoint x: 215, endPoint y: 81, distance: 395.5
click at [215, 82] on div "Request reschedule with LA'SHAUNDRA KING How do you want to schedule time with …" at bounding box center [430, 260] width 455 height 400
click at [215, 81] on div "Request reschedule with LA'SHAUNDRA KING" at bounding box center [430, 79] width 455 height 38
drag, startPoint x: 217, startPoint y: 75, endPoint x: 583, endPoint y: 194, distance: 385.0
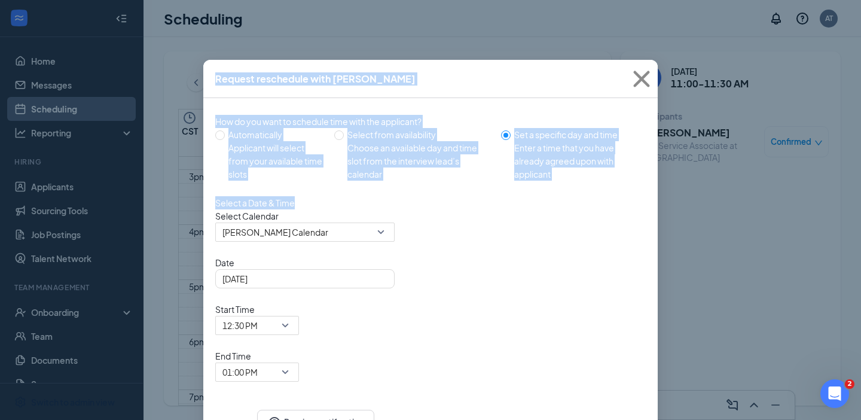
click at [583, 194] on div "Request reschedule with LA'SHAUNDRA KING How do you want to schedule time with …" at bounding box center [430, 260] width 455 height 400
click at [584, 193] on div "How do you want to schedule time with the applicant? Automatically Applicant wi…" at bounding box center [430, 246] width 431 height 272
drag, startPoint x: 555, startPoint y: 206, endPoint x: 216, endPoint y: 77, distance: 363.2
click at [216, 77] on div "Request reschedule with LA'SHAUNDRA KING How do you want to schedule time with …" at bounding box center [430, 260] width 455 height 400
click at [216, 77] on div "Request reschedule with LA'SHAUNDRA KING" at bounding box center [315, 78] width 200 height 13
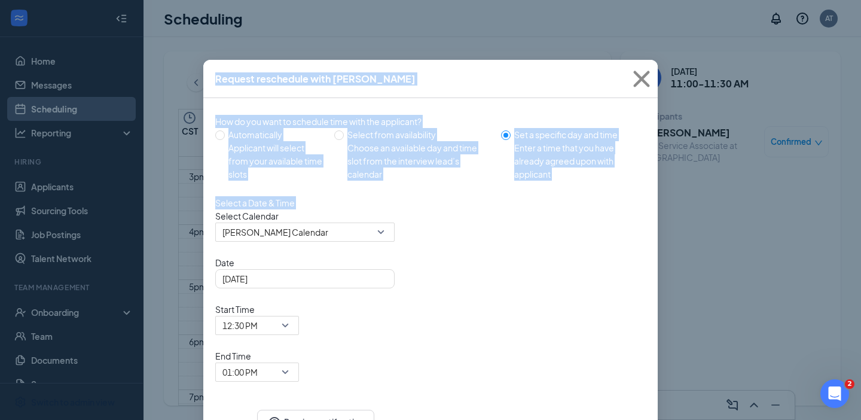
drag, startPoint x: 216, startPoint y: 77, endPoint x: 450, endPoint y: 213, distance: 270.7
click at [450, 214] on div "Request reschedule with LA'SHAUNDRA KING How do you want to schedule time with …" at bounding box center [430, 260] width 455 height 400
click at [450, 213] on div "Select a Date & Time Select Calendar Amber Talley's Calendar Date Aug 26, 2025 …" at bounding box center [430, 288] width 431 height 185
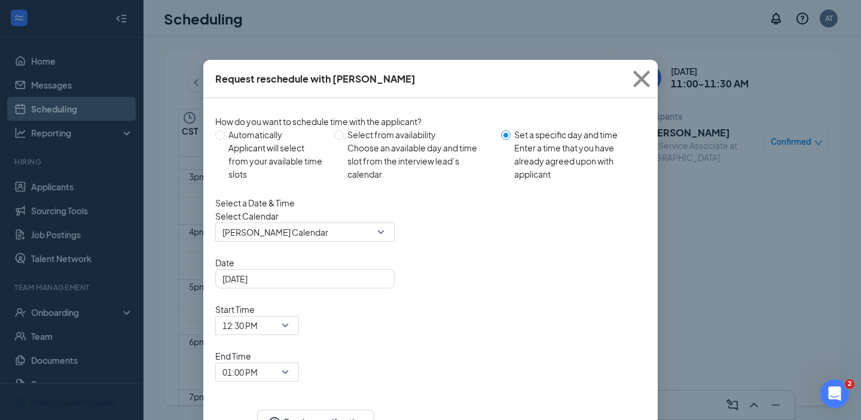
click at [367, 78] on div "Request reschedule with LA'SHAUNDRA KING" at bounding box center [315, 78] width 200 height 13
click at [368, 78] on div "Request reschedule with LA'SHAUNDRA KING" at bounding box center [315, 78] width 200 height 13
click at [608, 318] on div "Select a Date & Time Select Calendar Amber Talley's Calendar Date Aug 26, 2025 …" at bounding box center [430, 288] width 431 height 185
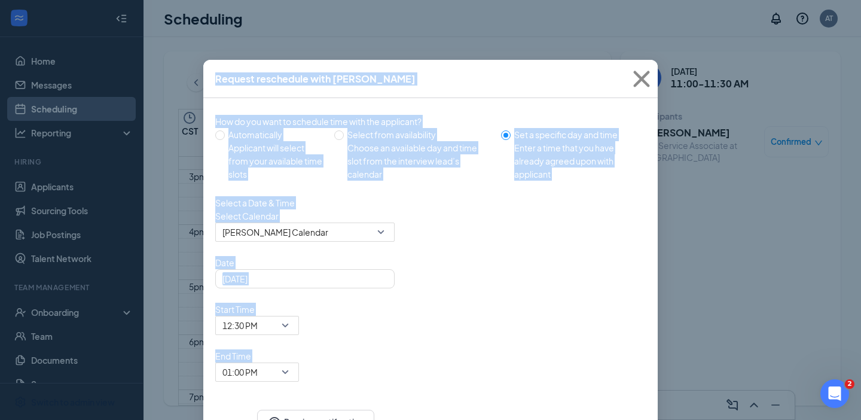
drag, startPoint x: 616, startPoint y: 316, endPoint x: 216, endPoint y: 77, distance: 466.1
click at [216, 77] on div "Request reschedule with LA'SHAUNDRA KING How do you want to schedule time with …" at bounding box center [430, 260] width 455 height 400
click at [216, 77] on div "Request reschedule with LA'SHAUNDRA KING" at bounding box center [315, 78] width 200 height 13
drag, startPoint x: 216, startPoint y: 77, endPoint x: 598, endPoint y: 304, distance: 444.5
click at [598, 304] on div "Request reschedule with LA'SHAUNDRA KING How do you want to schedule time with …" at bounding box center [430, 260] width 455 height 400
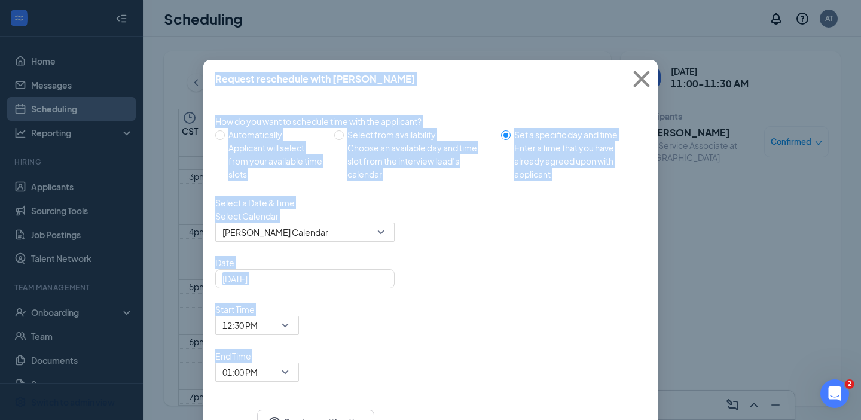
click at [598, 303] on div "Date Aug 26, 2025 Start Time 12:30 PM 12:15 PM 12:30 PM 12:45 PM 12:00 AM 12:15…" at bounding box center [430, 319] width 431 height 126
drag, startPoint x: 610, startPoint y: 308, endPoint x: 217, endPoint y: 76, distance: 456.9
click at [217, 76] on div "Request reschedule with LA'SHAUNDRA KING How do you want to schedule time with …" at bounding box center [430, 260] width 455 height 400
click at [217, 76] on div "Request reschedule with LA'SHAUNDRA KING" at bounding box center [315, 78] width 200 height 13
drag, startPoint x: 217, startPoint y: 76, endPoint x: 604, endPoint y: 320, distance: 458.1
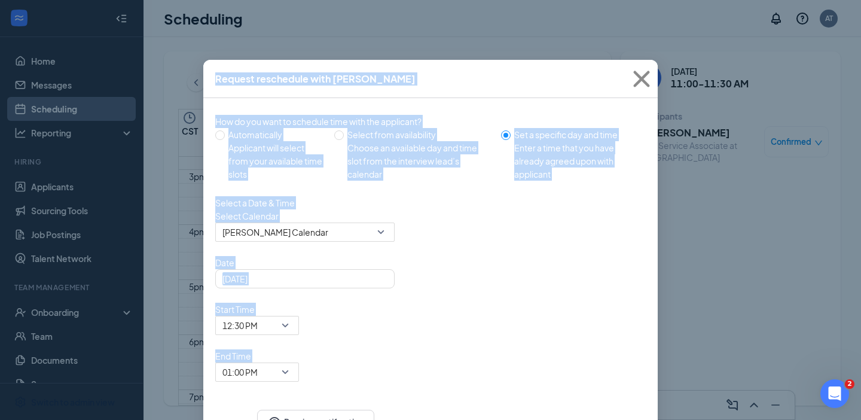
click at [605, 321] on div "Request reschedule with LA'SHAUNDRA KING How do you want to schedule time with …" at bounding box center [430, 260] width 455 height 400
click at [604, 320] on div "Select a Date & Time Select Calendar Amber Talley's Calendar Date Aug 26, 2025 …" at bounding box center [430, 288] width 431 height 185
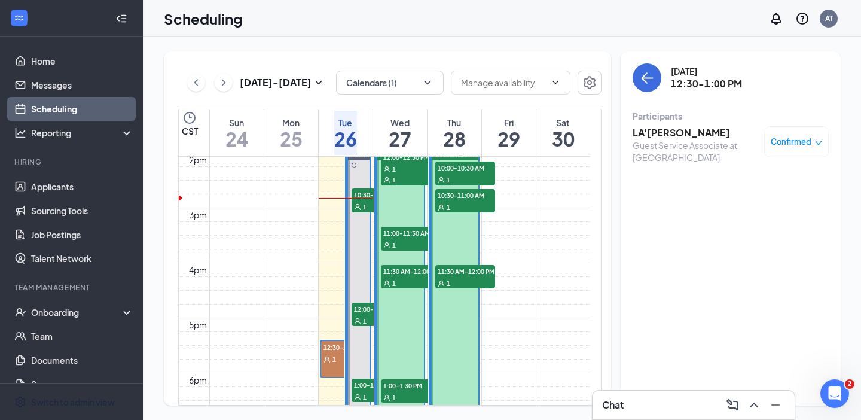
scroll to position [738, 0]
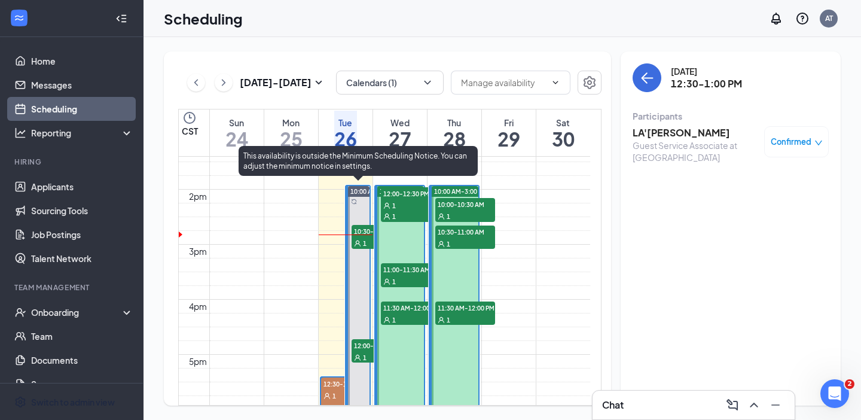
click at [363, 233] on span "10:30-11:00 AM" at bounding box center [382, 231] width 60 height 12
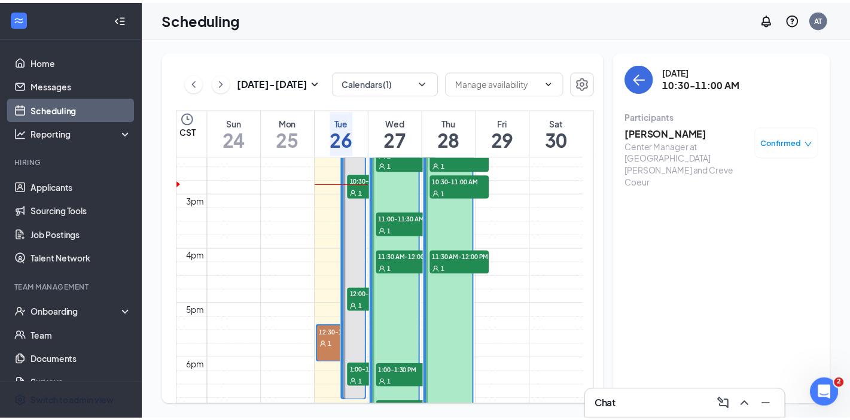
scroll to position [812, 0]
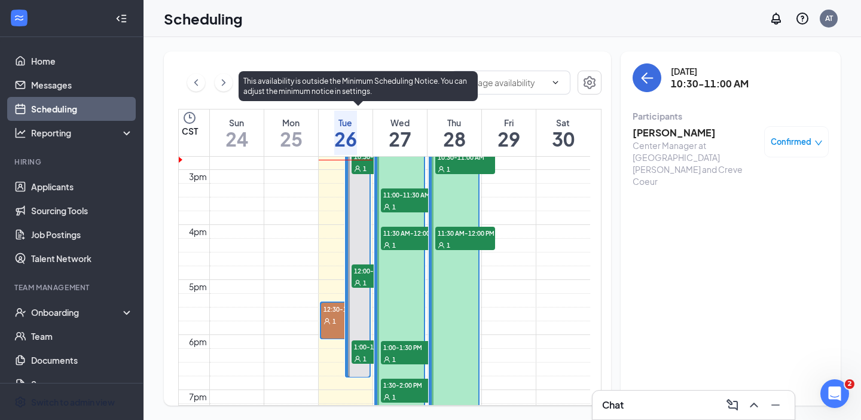
click at [365, 276] on div "1" at bounding box center [382, 282] width 60 height 12
click at [358, 340] on span "1:00-1:30 PM" at bounding box center [382, 346] width 60 height 12
click at [358, 276] on div "1" at bounding box center [382, 282] width 60 height 12
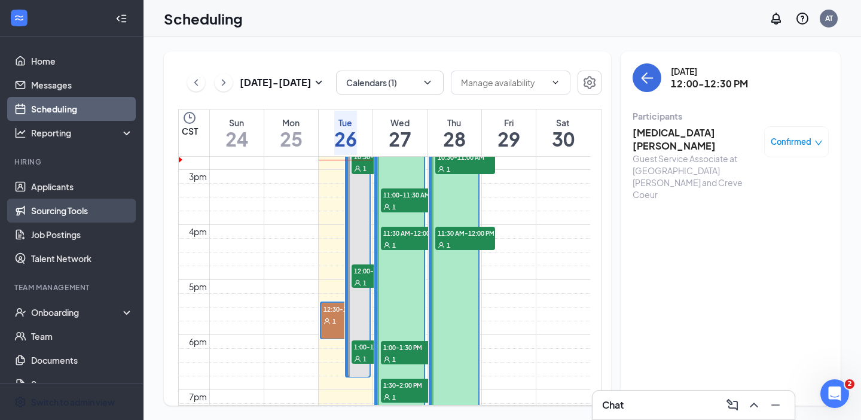
click at [78, 205] on link "Sourcing Tools" at bounding box center [82, 211] width 102 height 24
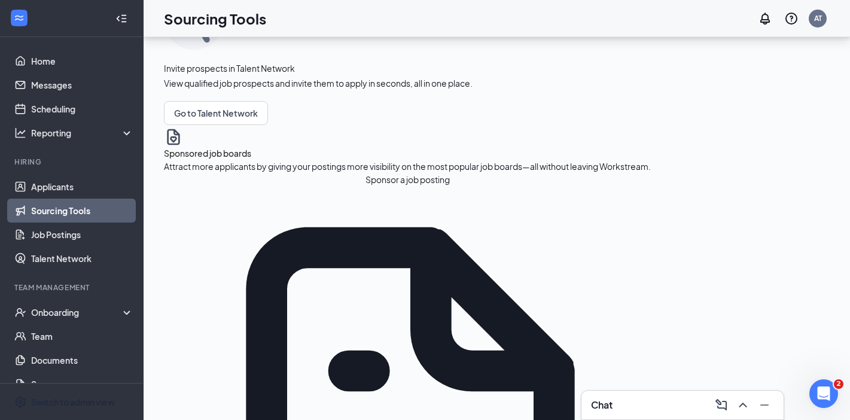
scroll to position [75, 0]
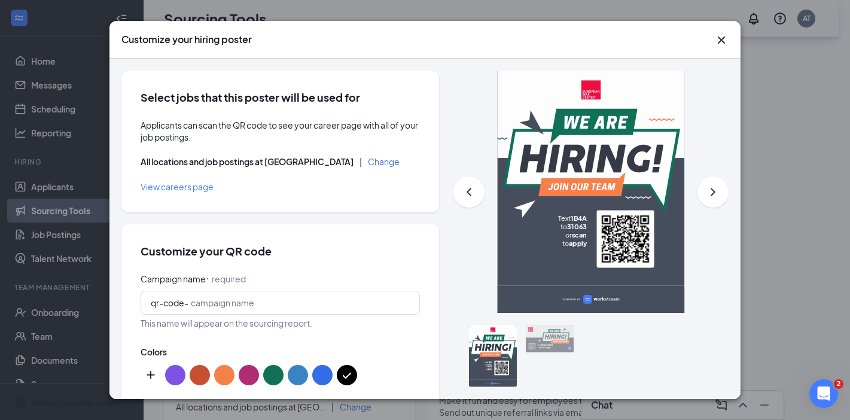
click at [725, 36] on icon "Cross" at bounding box center [721, 40] width 14 height 14
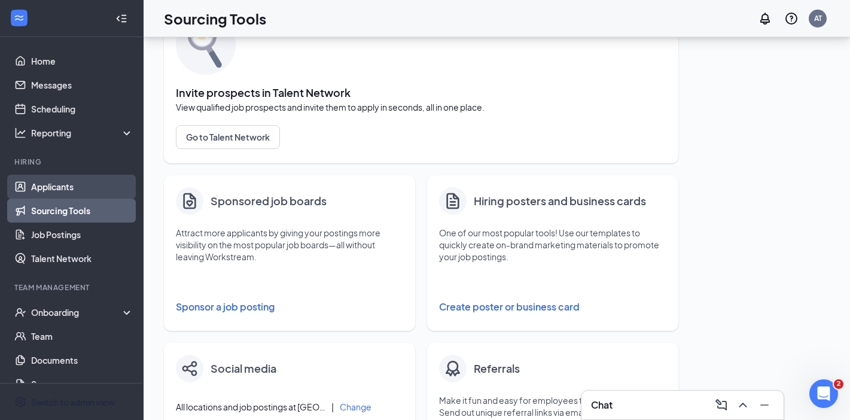
click at [57, 181] on link "Applicants" at bounding box center [82, 187] width 102 height 24
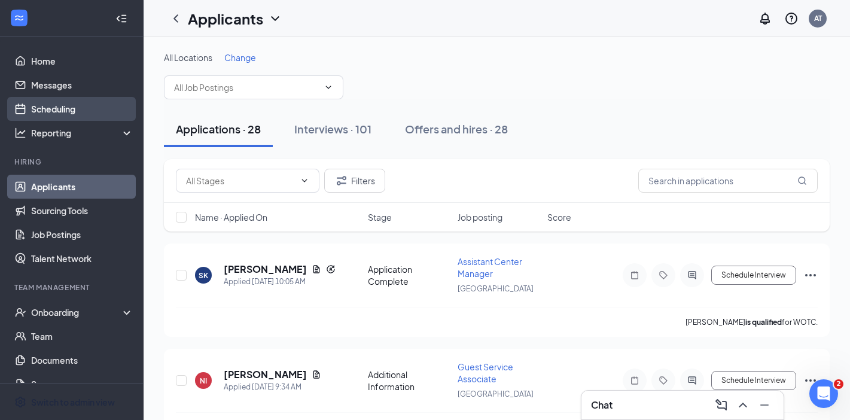
click at [68, 106] on link "Scheduling" at bounding box center [82, 109] width 102 height 24
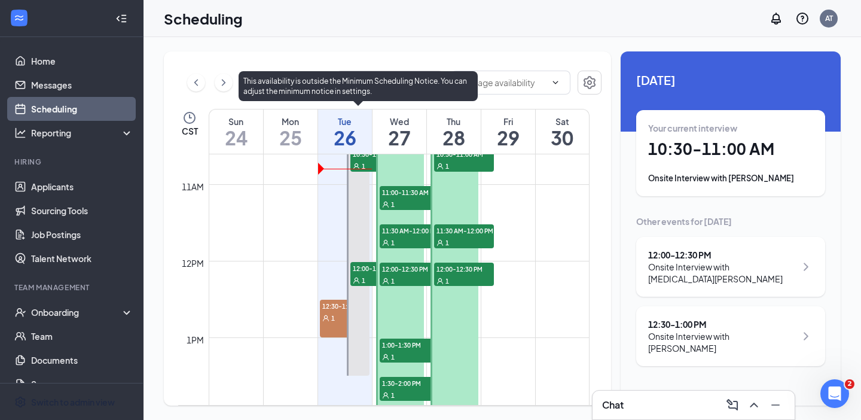
scroll to position [738, 0]
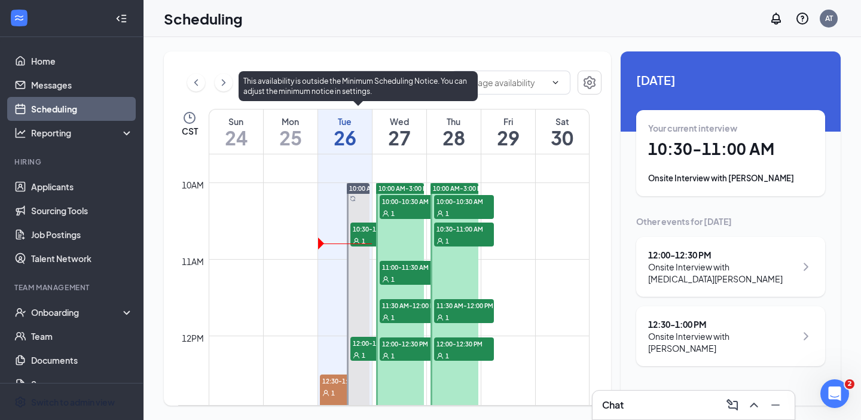
click at [360, 231] on span "10:30-11:00 AM" at bounding box center [381, 229] width 60 height 12
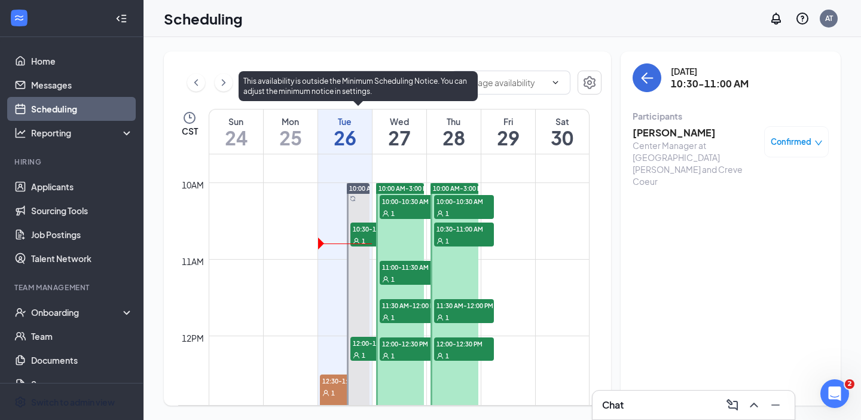
click at [365, 346] on span "12:00-12:30 PM" at bounding box center [381, 343] width 60 height 12
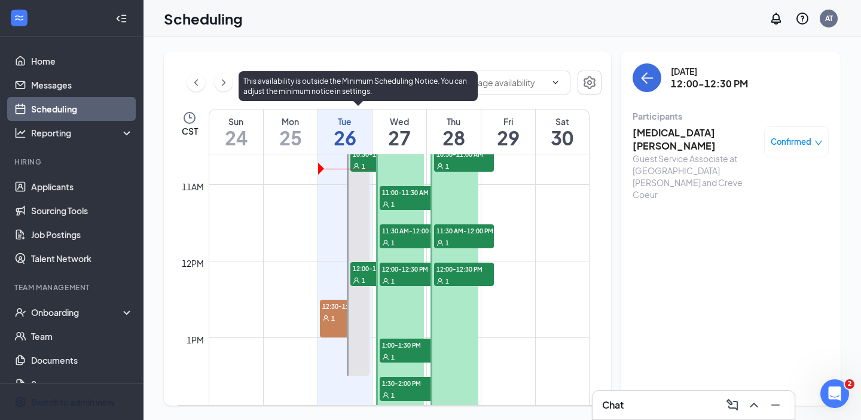
click at [339, 315] on div "1" at bounding box center [345, 318] width 50 height 12
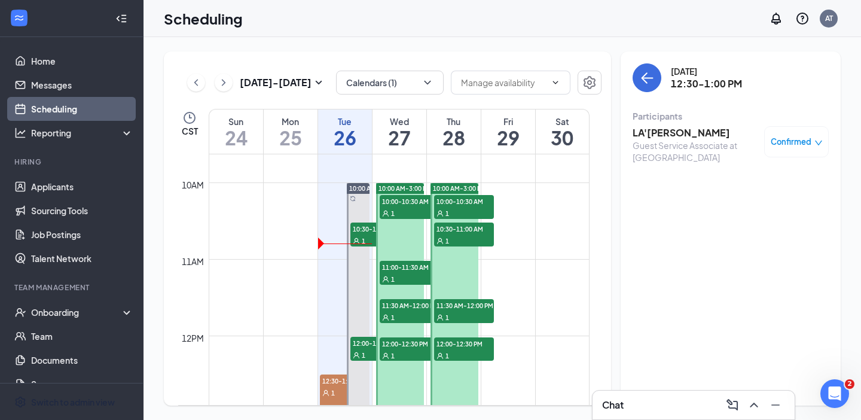
click at [399, 210] on div "1" at bounding box center [410, 213] width 60 height 12
click at [448, 209] on span "1" at bounding box center [448, 213] width 4 height 8
click at [448, 231] on span "10:30-11:00 AM" at bounding box center [464, 229] width 60 height 12
click at [407, 274] on div "1" at bounding box center [410, 279] width 60 height 12
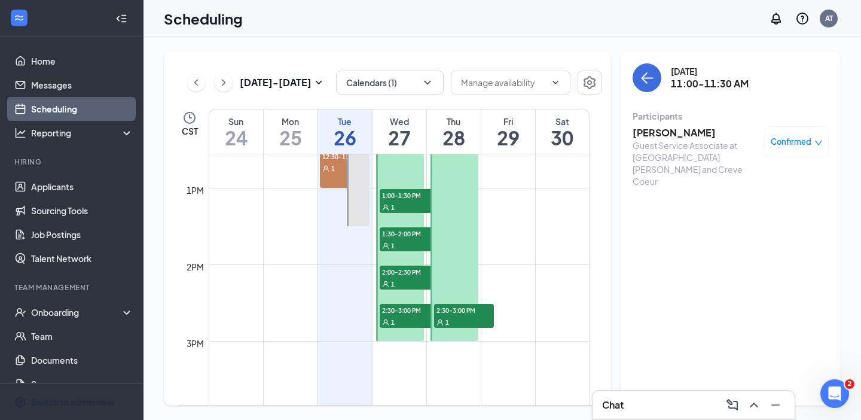
click at [451, 310] on span "2:30-3:00 PM" at bounding box center [464, 310] width 60 height 12
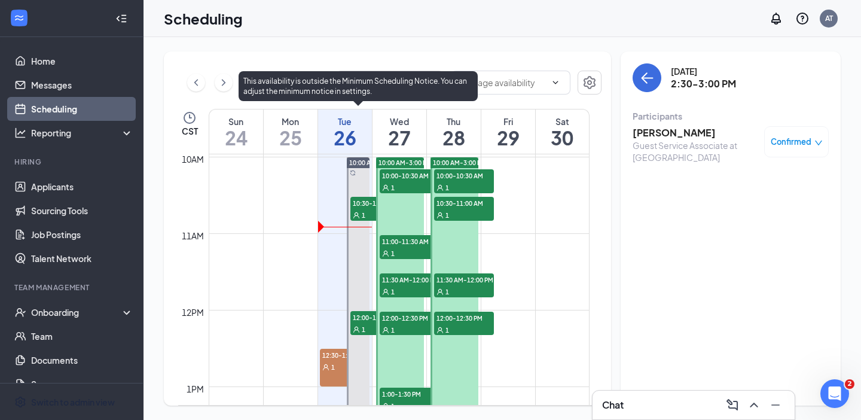
scroll to position [738, 0]
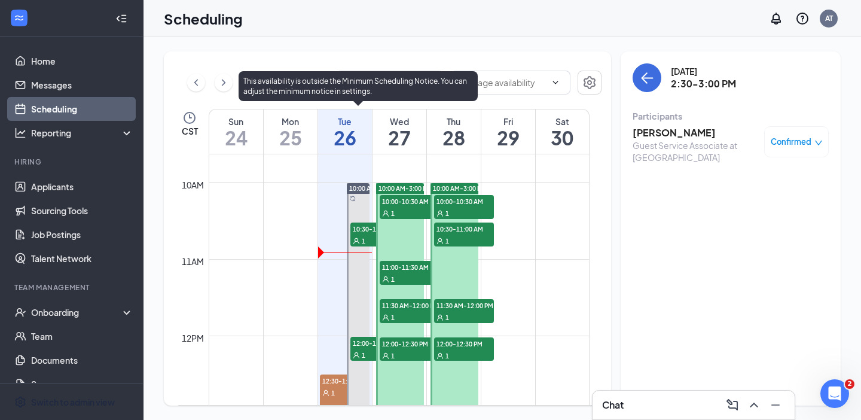
click at [361, 235] on div "1" at bounding box center [381, 240] width 60 height 12
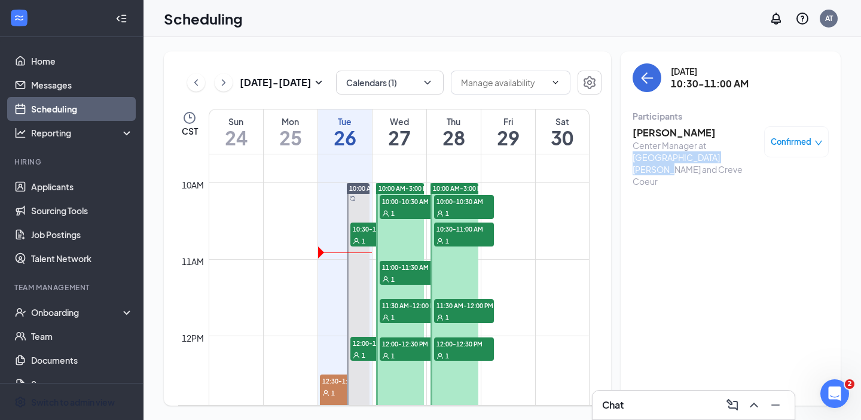
drag, startPoint x: 711, startPoint y: 157, endPoint x: 708, endPoint y: 149, distance: 8.7
click at [708, 149] on div "Center Manager at Des Peres and Creve Coeur" at bounding box center [696, 163] width 126 height 48
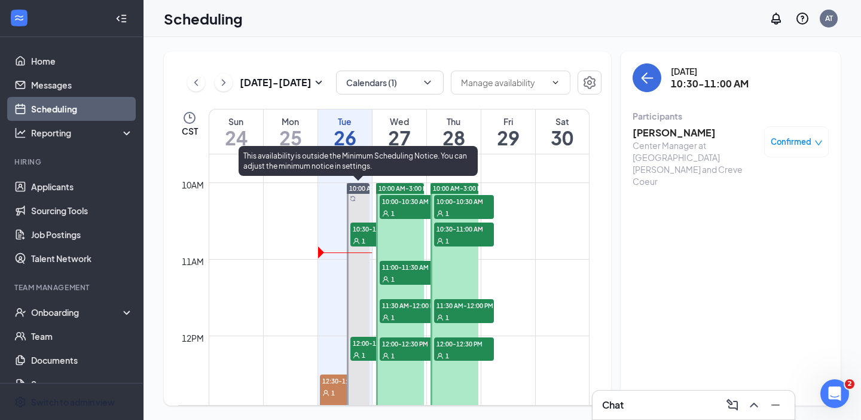
click at [364, 342] on span "12:00-12:30 PM" at bounding box center [381, 343] width 60 height 12
click at [360, 220] on div at bounding box center [358, 316] width 23 height 267
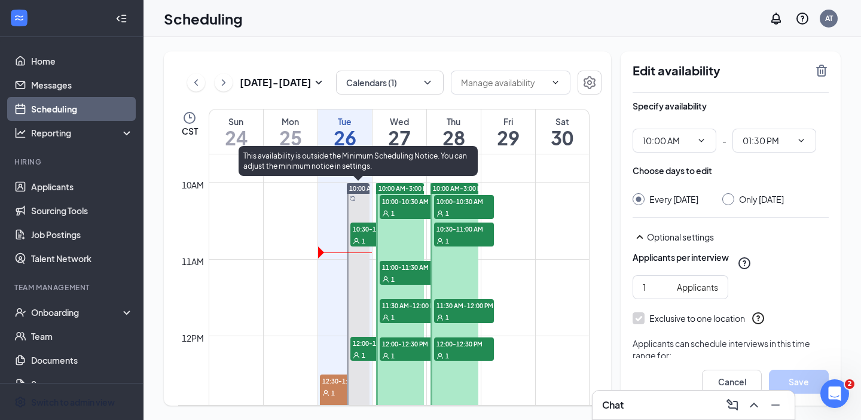
click at [365, 227] on span "10:30-11:00 AM" at bounding box center [381, 229] width 60 height 12
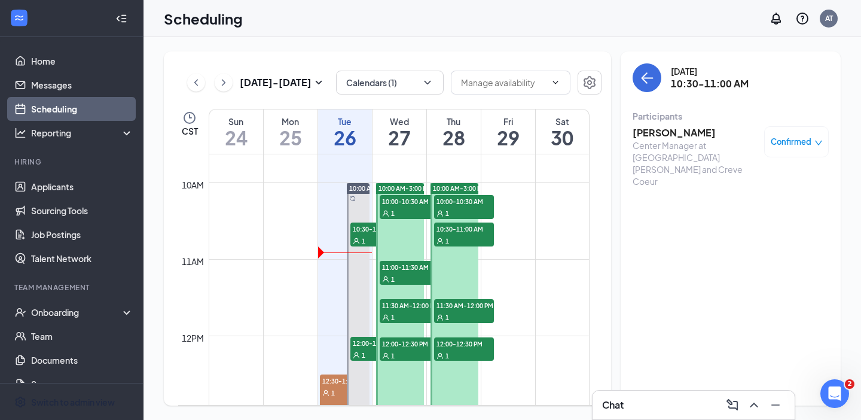
click at [410, 203] on span "10:00-10:30 AM" at bounding box center [410, 201] width 60 height 12
click at [471, 200] on span "10:00-10:30 AM" at bounding box center [464, 201] width 60 height 12
click at [469, 245] on div "1" at bounding box center [464, 240] width 60 height 12
click at [400, 271] on span "11:00-11:30 AM" at bounding box center [410, 267] width 60 height 12
click at [406, 311] on div "1" at bounding box center [410, 317] width 60 height 12
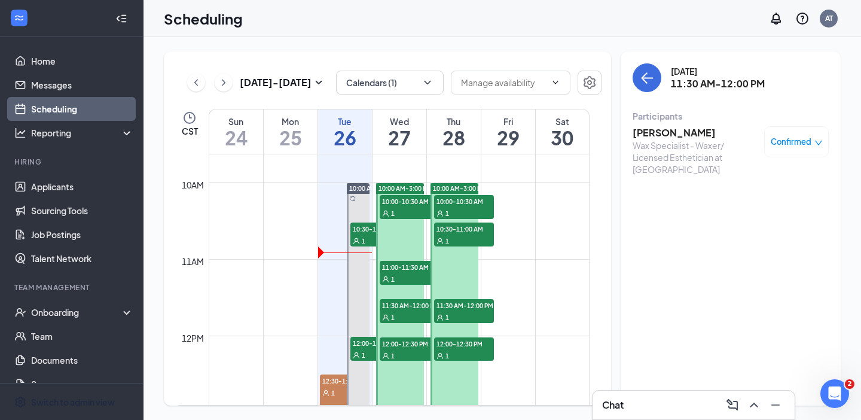
click at [453, 309] on span "11:30 AM-12:00 PM" at bounding box center [464, 305] width 60 height 12
click at [453, 352] on div "1" at bounding box center [464, 355] width 60 height 12
click at [397, 349] on div "1" at bounding box center [410, 355] width 60 height 12
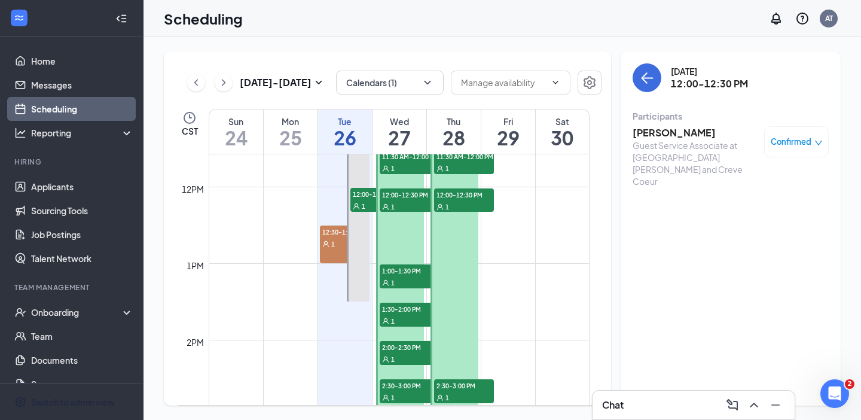
scroll to position [887, 0]
click at [409, 273] on span "1:00-1:30 PM" at bounding box center [410, 270] width 60 height 12
click at [407, 306] on span "1:30-2:00 PM" at bounding box center [410, 308] width 60 height 12
click at [404, 346] on span "2:00-2:30 PM" at bounding box center [410, 346] width 60 height 12
click at [409, 401] on div "1" at bounding box center [410, 397] width 60 height 12
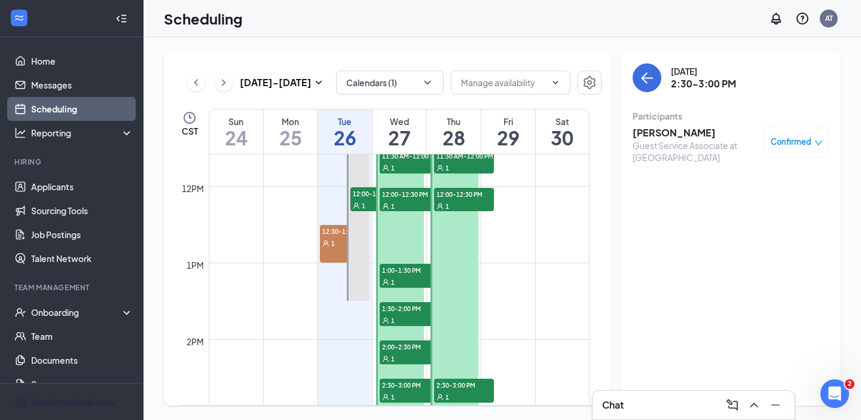
click at [468, 387] on span "2:30-3:00 PM" at bounding box center [464, 385] width 60 height 12
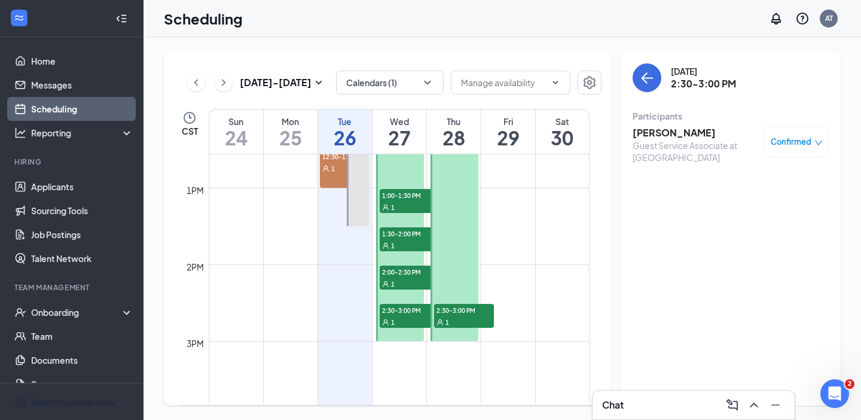
scroll to position [738, 0]
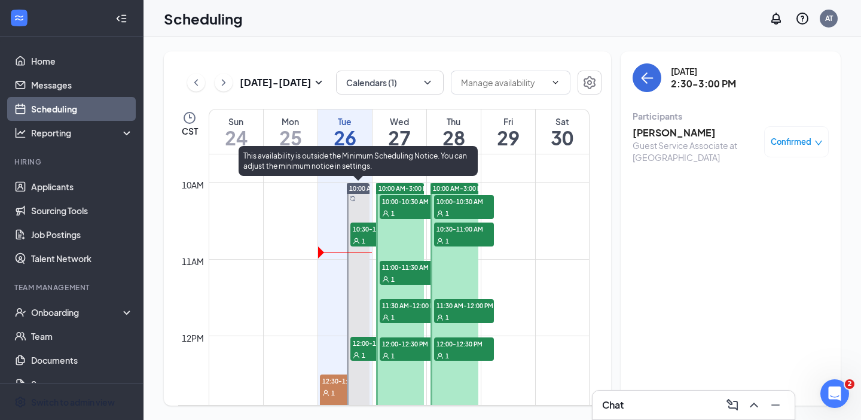
click at [355, 202] on div at bounding box center [358, 316] width 23 height 267
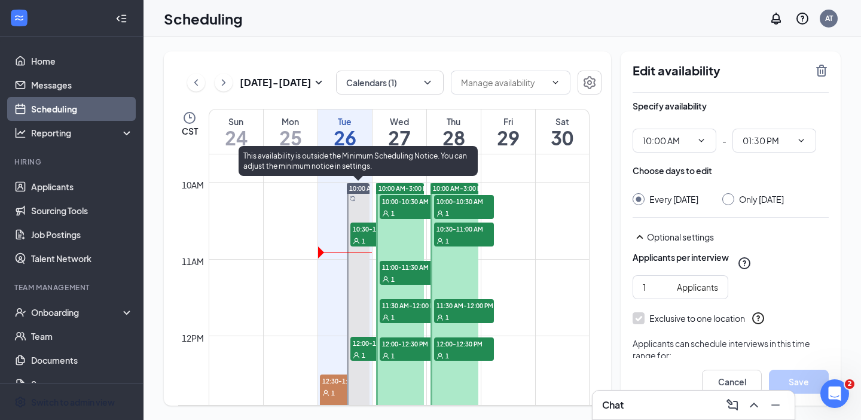
click at [361, 224] on span "10:30-11:00 AM" at bounding box center [381, 229] width 60 height 12
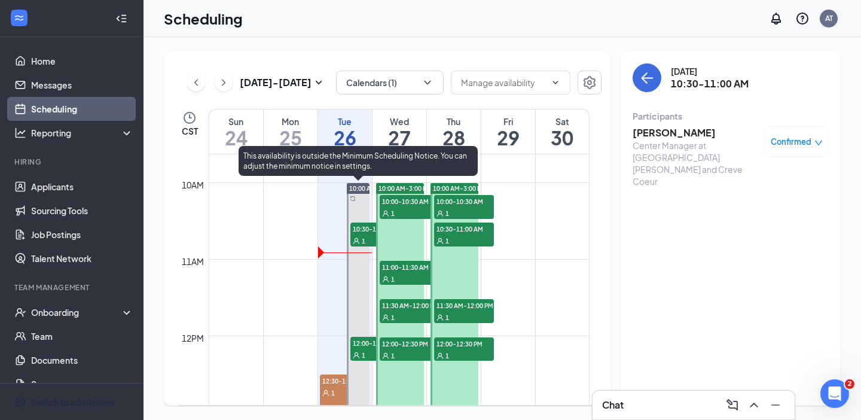
click at [360, 343] on span "12:00-12:30 PM" at bounding box center [381, 343] width 60 height 12
click at [360, 232] on span "10:30-11:00 AM" at bounding box center [381, 229] width 60 height 12
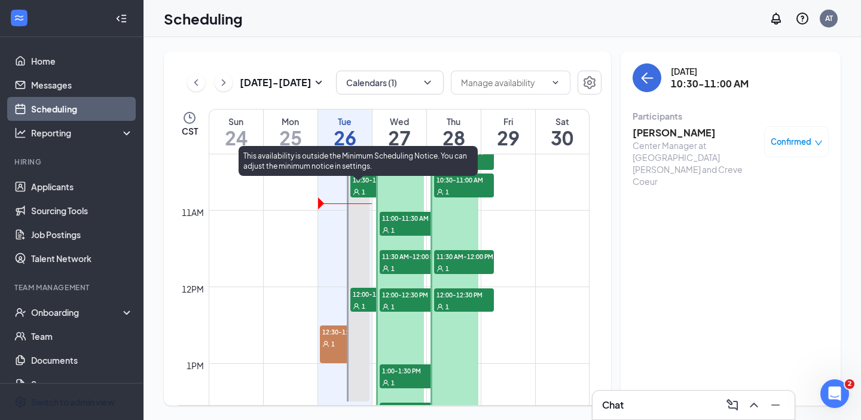
scroll to position [812, 0]
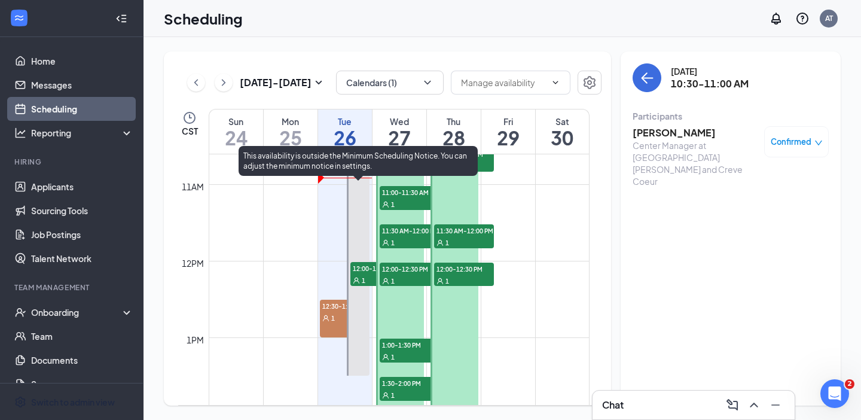
click at [362, 271] on span "12:00-12:30 PM" at bounding box center [381, 268] width 60 height 12
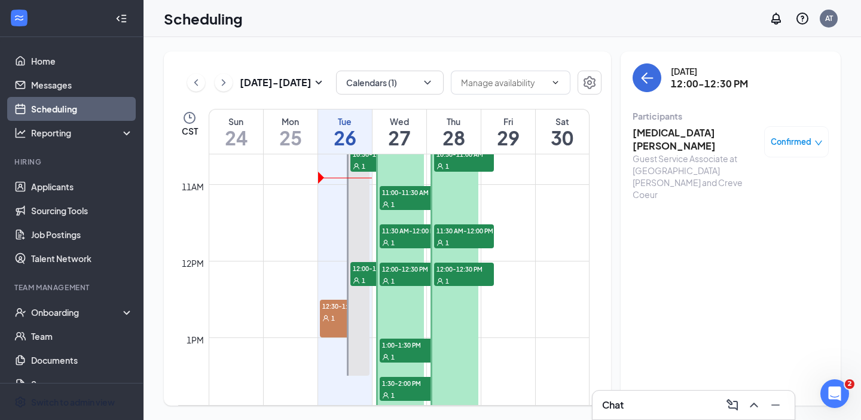
click at [328, 317] on icon "User" at bounding box center [325, 318] width 7 height 7
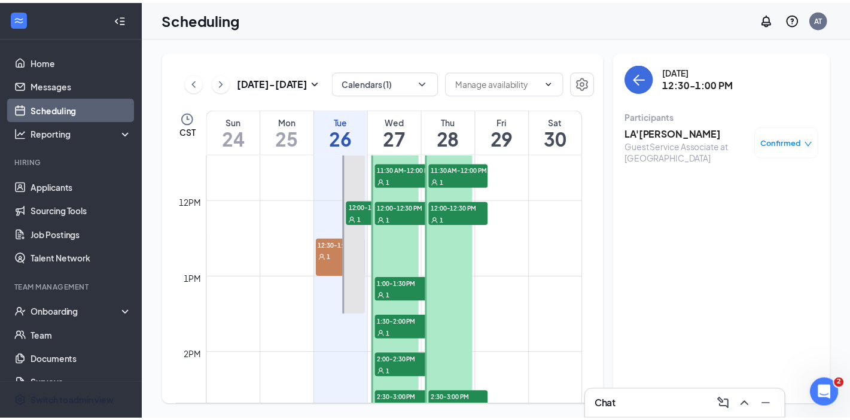
scroll to position [738, 0]
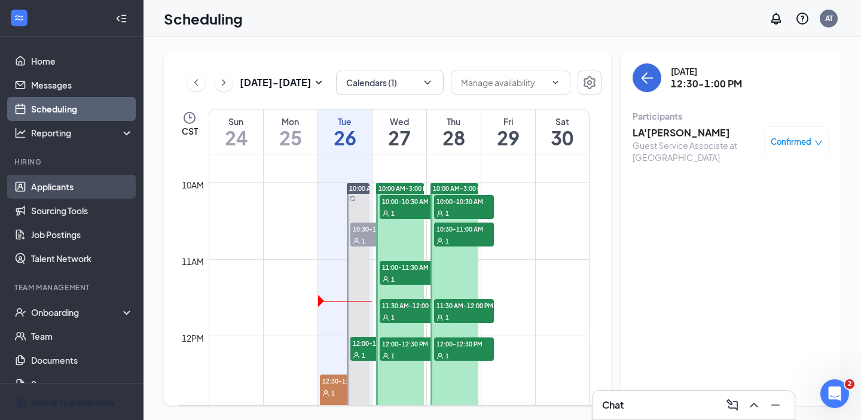
click at [93, 185] on link "Applicants" at bounding box center [82, 187] width 102 height 24
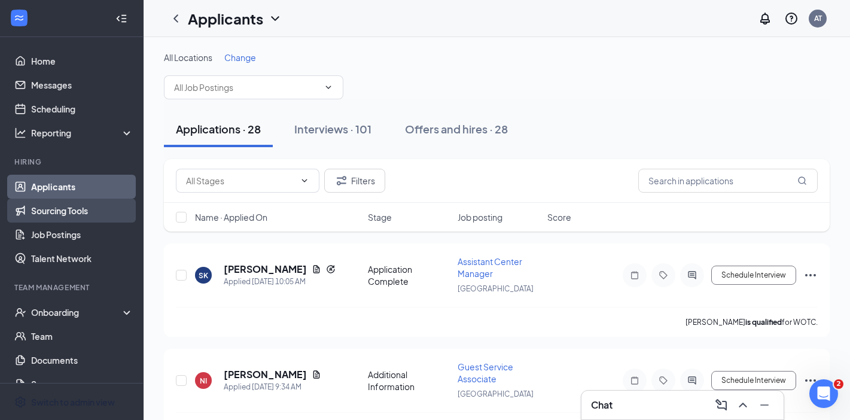
click at [81, 212] on link "Sourcing Tools" at bounding box center [82, 211] width 102 height 24
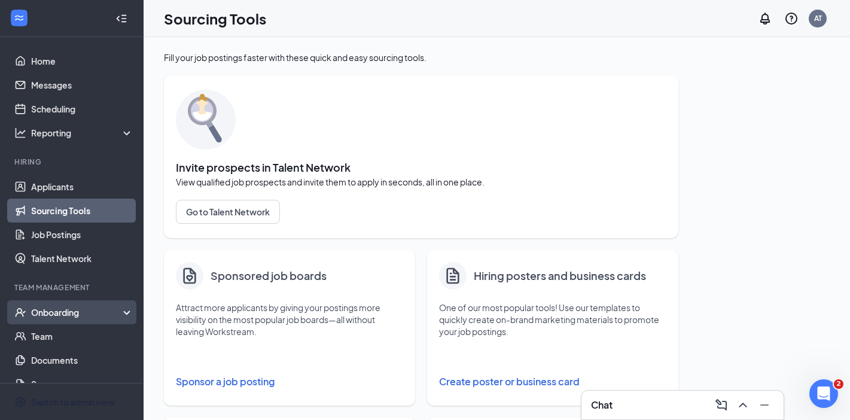
click at [70, 312] on div "Onboarding" at bounding box center [77, 312] width 92 height 12
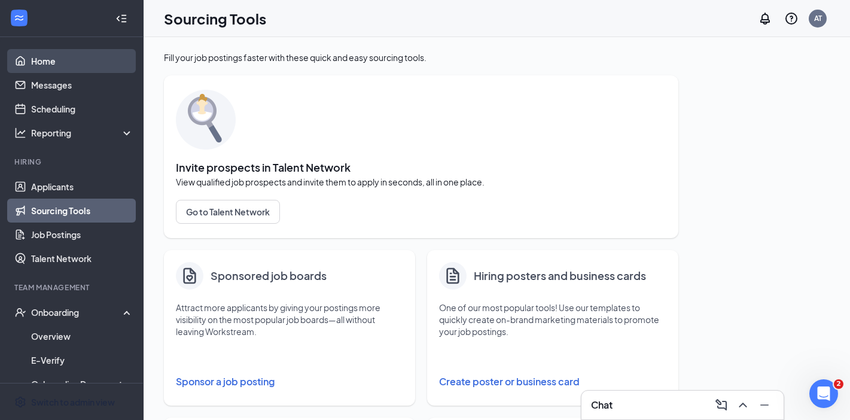
click at [87, 63] on link "Home" at bounding box center [82, 61] width 102 height 24
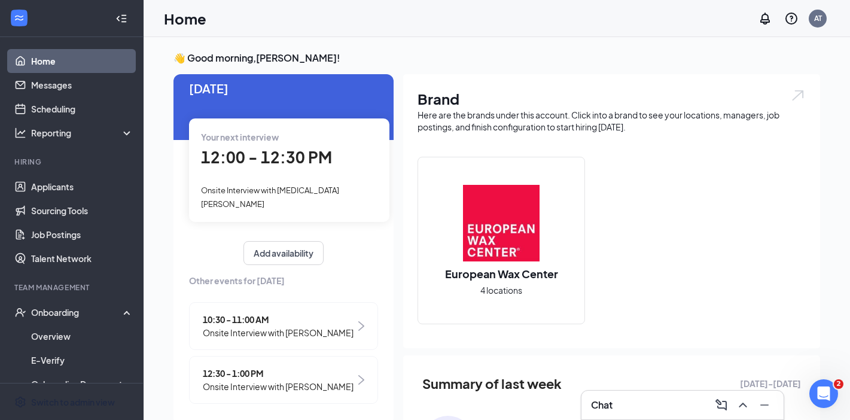
scroll to position [19, 0]
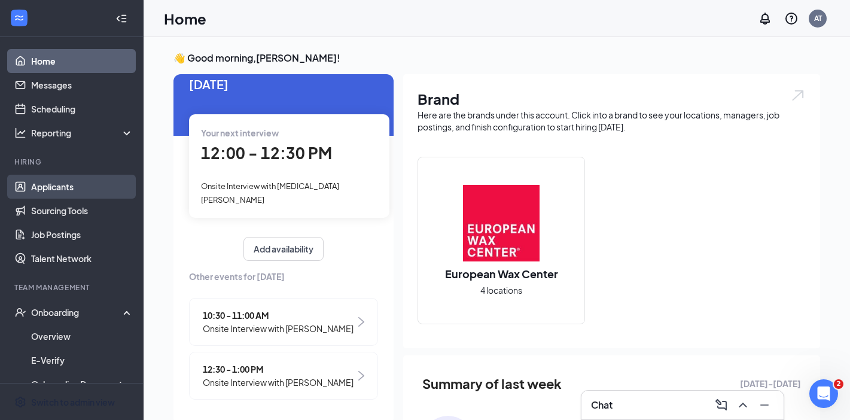
click at [75, 182] on link "Applicants" at bounding box center [82, 187] width 102 height 24
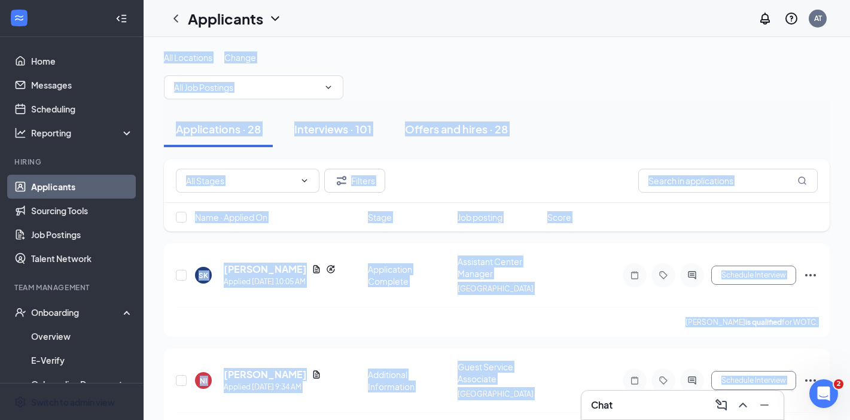
drag, startPoint x: 561, startPoint y: 272, endPoint x: 163, endPoint y: 57, distance: 452.1
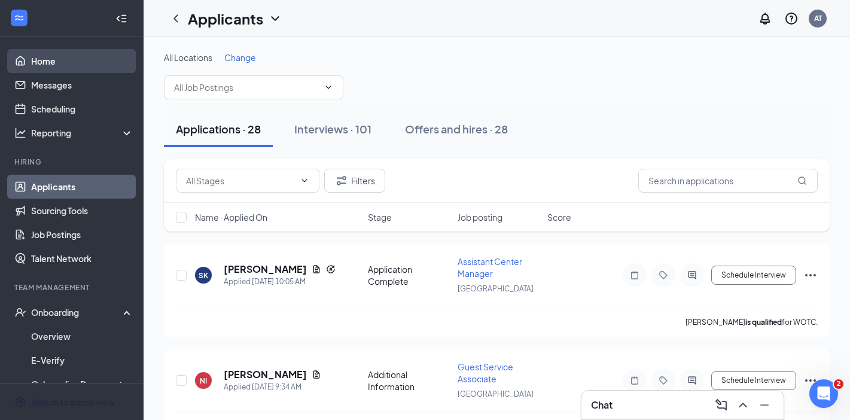
click at [59, 59] on link "Home" at bounding box center [82, 61] width 102 height 24
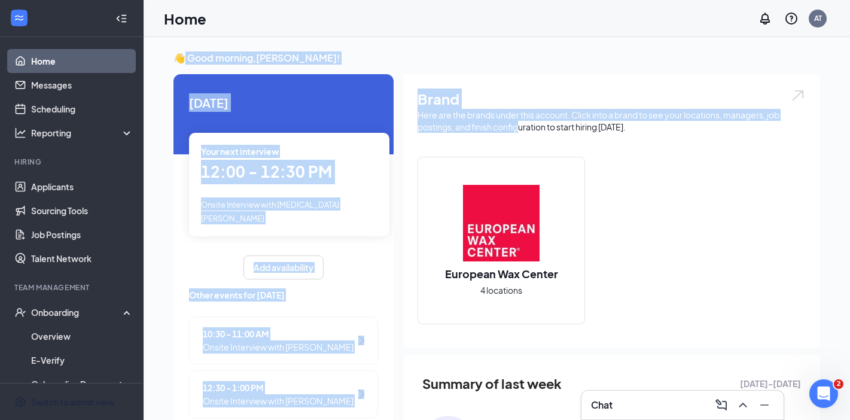
drag, startPoint x: 187, startPoint y: 53, endPoint x: 521, endPoint y: 134, distance: 343.6
click at [521, 134] on div "👋 Good morning, Amber Talley ! Today Your next interview 12:00 - 12:30 PM Onsit…" at bounding box center [497, 345] width 666 height 589
click at [521, 134] on div "Brand Here are the brands under this account. Click into a brand to see your lo…" at bounding box center [611, 211] width 417 height 274
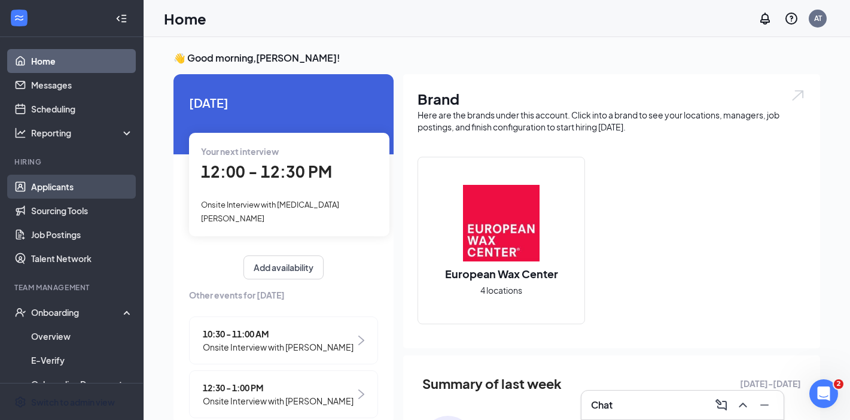
click at [90, 181] on link "Applicants" at bounding box center [82, 187] width 102 height 24
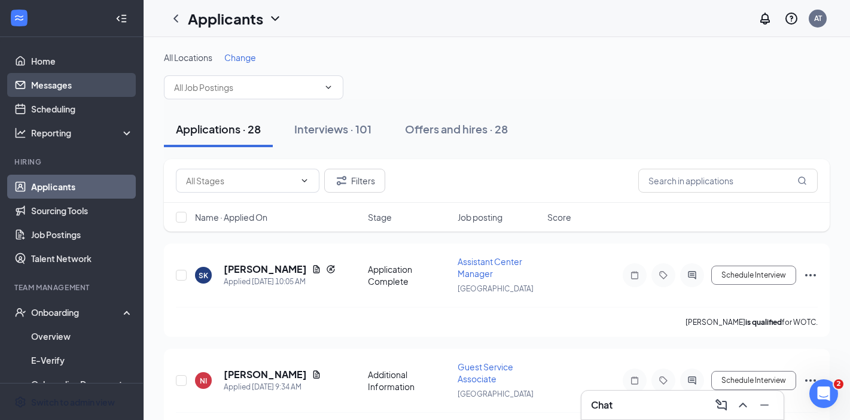
click at [85, 81] on link "Messages" at bounding box center [82, 85] width 102 height 24
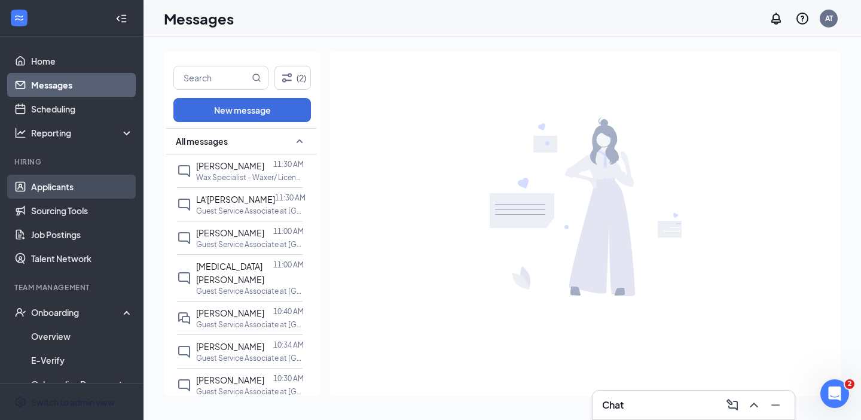
click at [86, 194] on link "Applicants" at bounding box center [82, 187] width 102 height 24
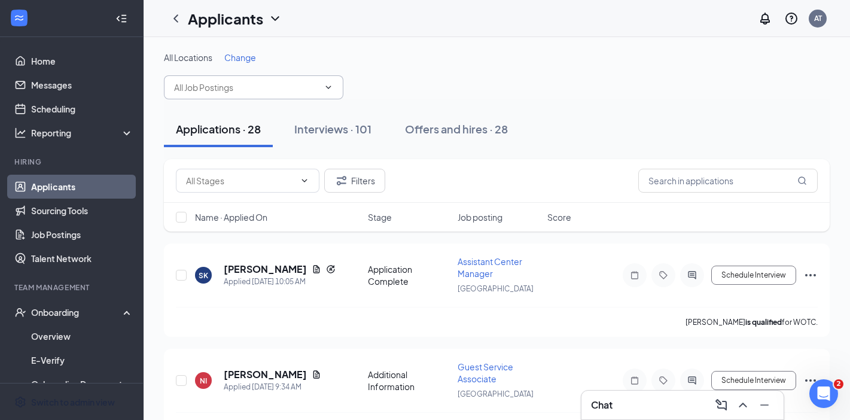
click at [282, 77] on span at bounding box center [253, 87] width 179 height 24
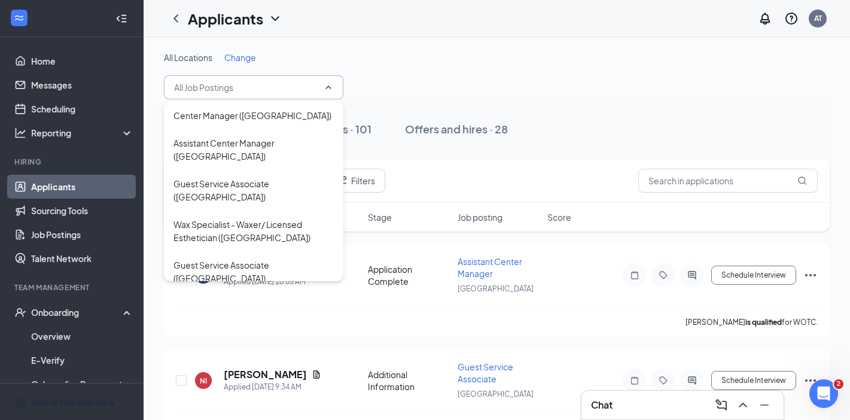
click at [327, 96] on span at bounding box center [253, 87] width 179 height 24
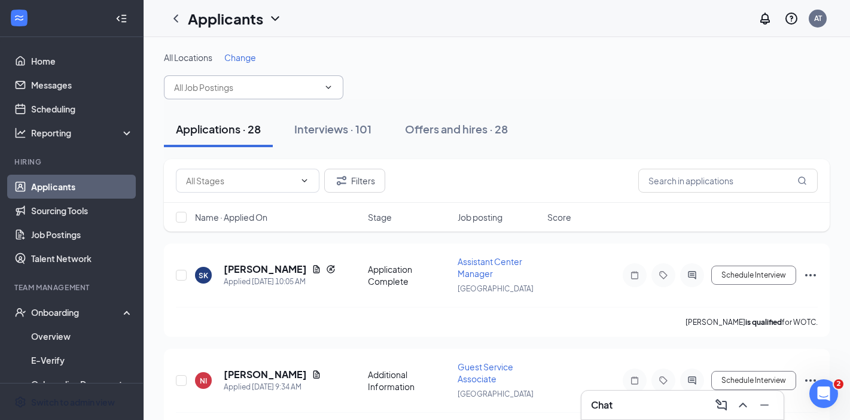
click at [334, 84] on span at bounding box center [253, 87] width 179 height 24
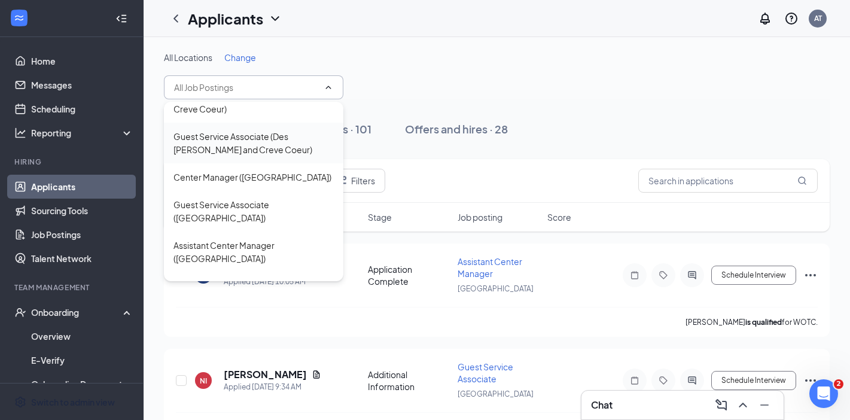
scroll to position [419, 0]
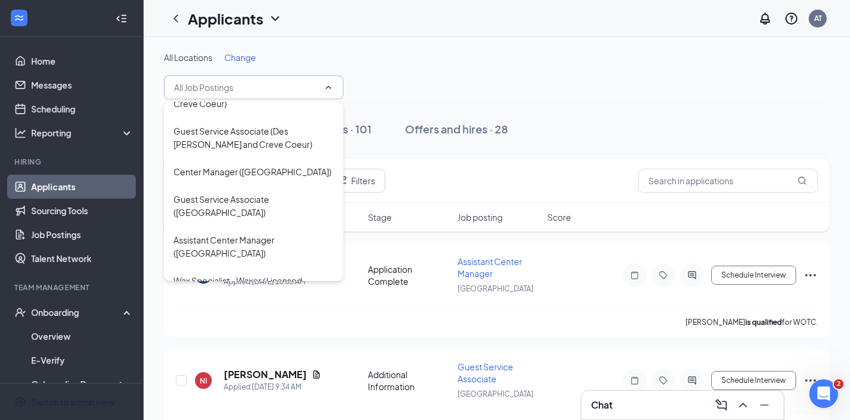
click at [237, 53] on span "Change" at bounding box center [240, 57] width 32 height 11
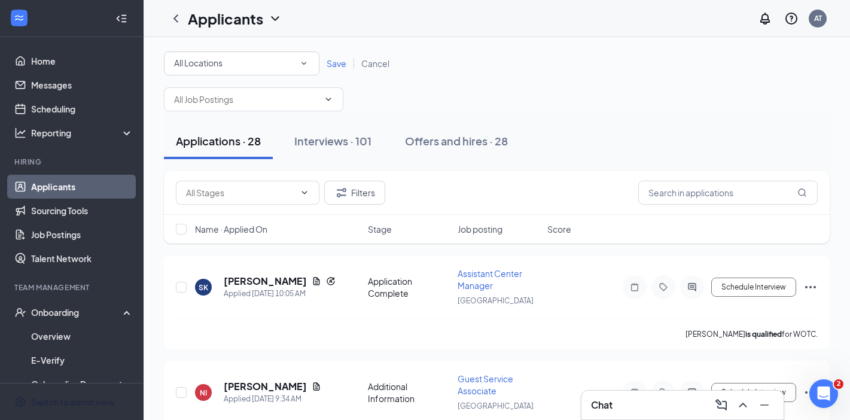
click at [290, 58] on div "All Locations" at bounding box center [241, 63] width 135 height 14
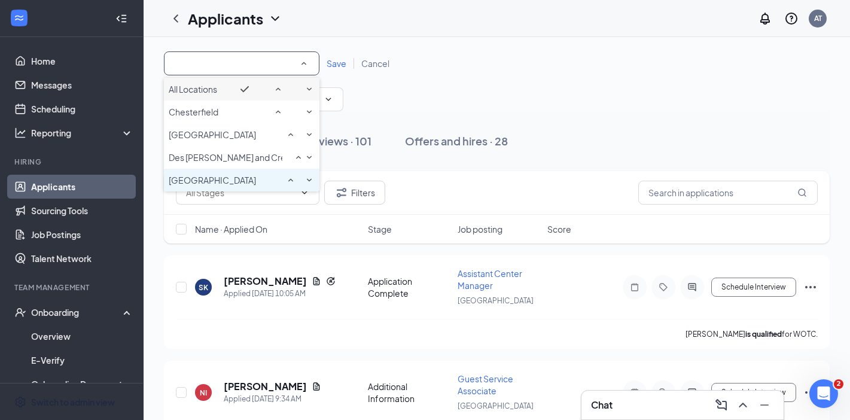
click at [229, 185] on span "[GEOGRAPHIC_DATA]" at bounding box center [212, 180] width 87 height 11
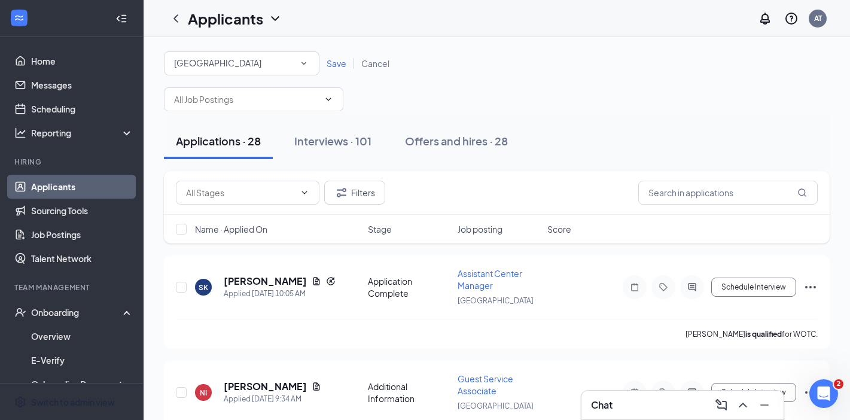
click at [321, 60] on link "Save" at bounding box center [336, 63] width 35 height 11
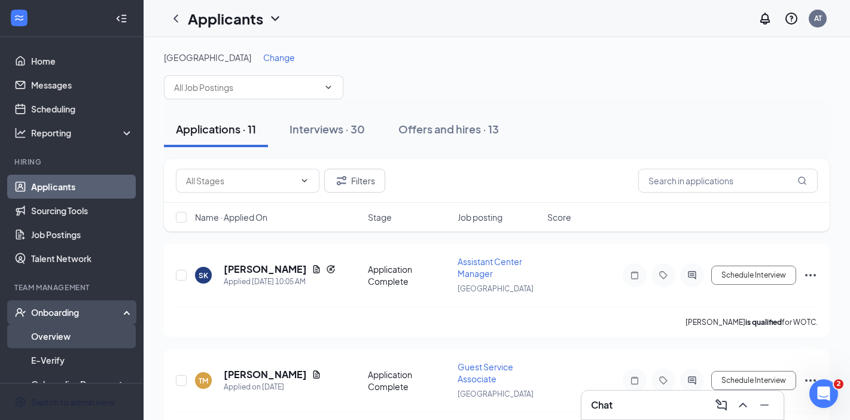
click at [71, 328] on link "Overview" at bounding box center [82, 336] width 102 height 24
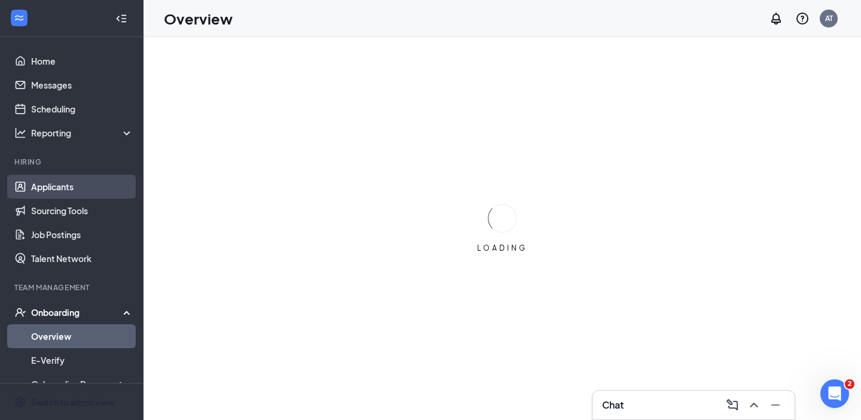
click at [74, 189] on link "Applicants" at bounding box center [82, 187] width 102 height 24
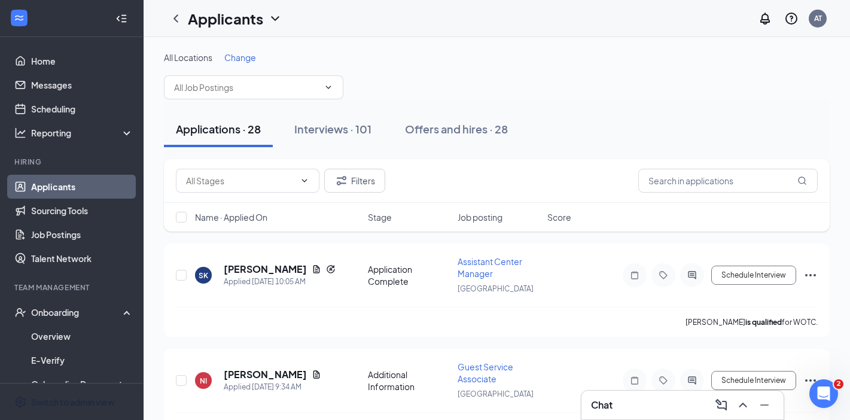
click at [243, 57] on span "Change" at bounding box center [240, 57] width 32 height 11
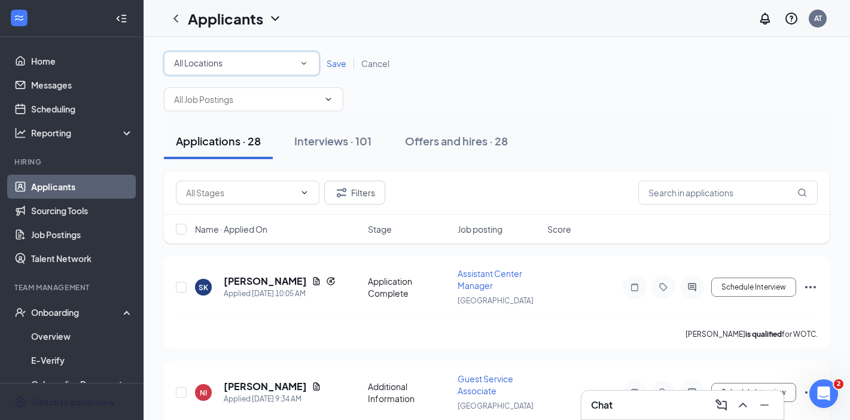
click at [266, 67] on div "All Locations" at bounding box center [241, 63] width 135 height 14
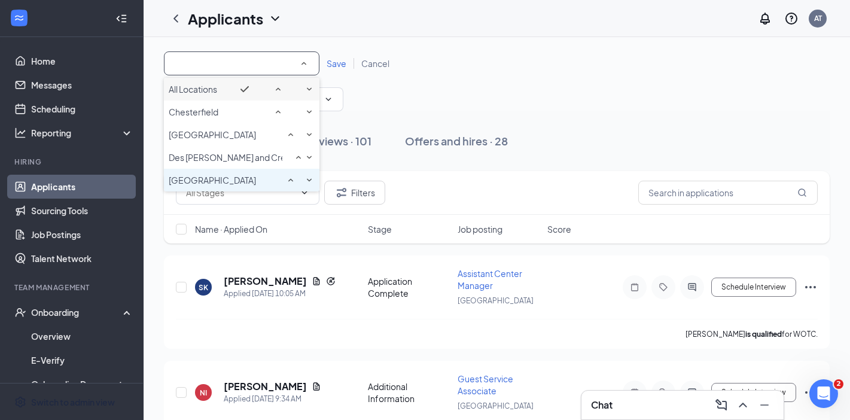
click at [224, 185] on span "[GEOGRAPHIC_DATA]" at bounding box center [212, 180] width 87 height 11
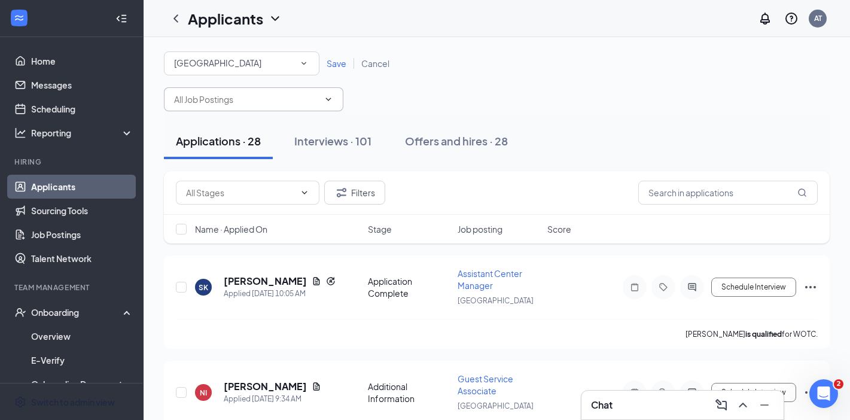
click at [332, 65] on span "Save" at bounding box center [337, 63] width 20 height 11
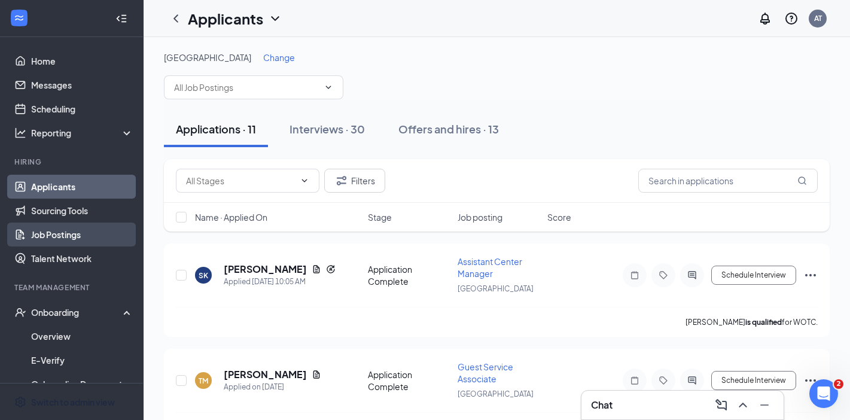
click at [80, 229] on link "Job Postings" at bounding box center [82, 235] width 102 height 24
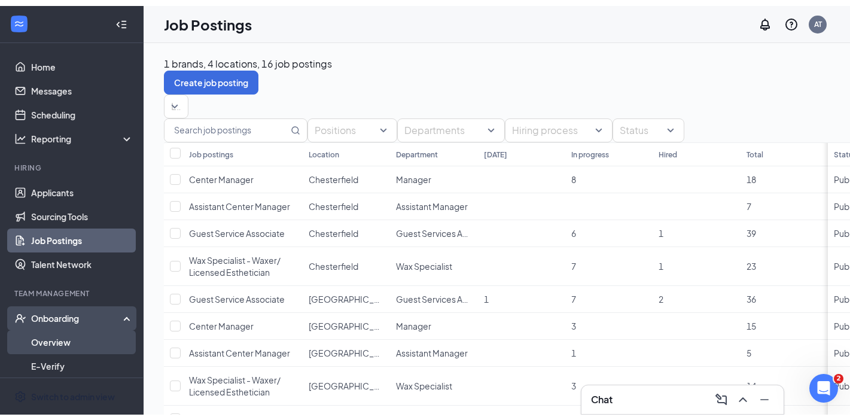
scroll to position [75, 0]
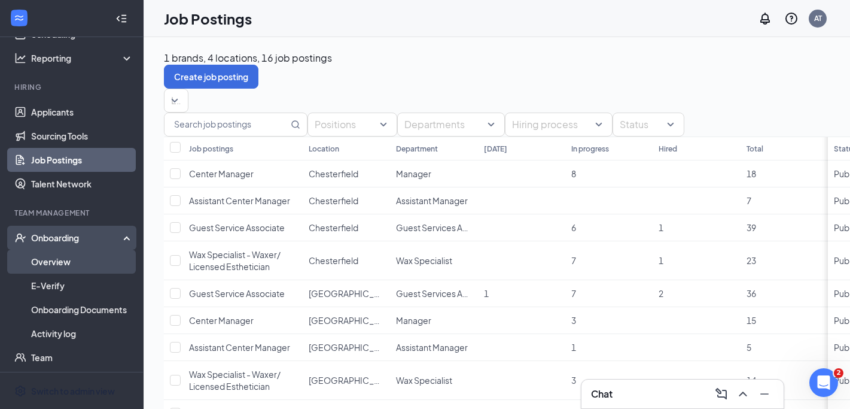
click at [92, 263] on link "Overview" at bounding box center [82, 261] width 102 height 24
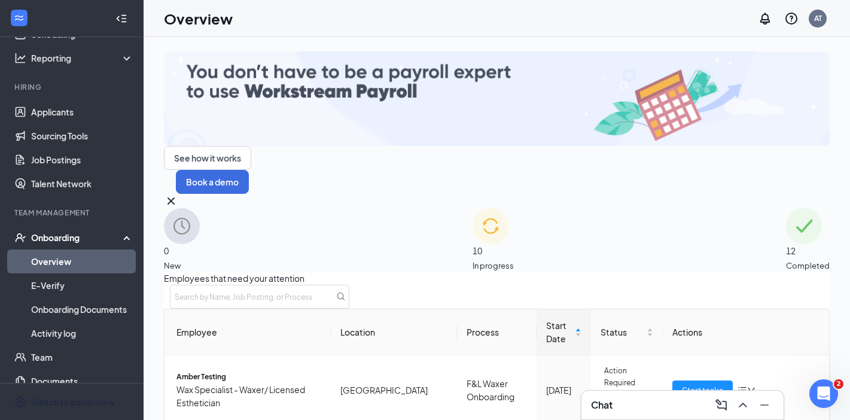
click at [178, 194] on icon "Cross" at bounding box center [171, 201] width 14 height 14
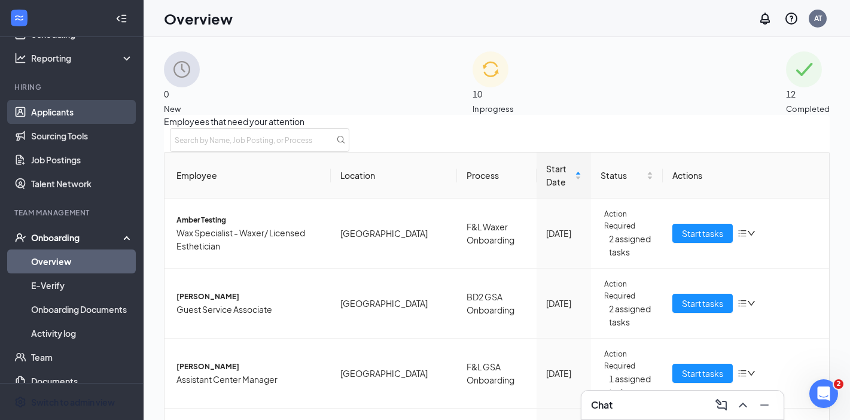
click at [83, 114] on link "Applicants" at bounding box center [82, 112] width 102 height 24
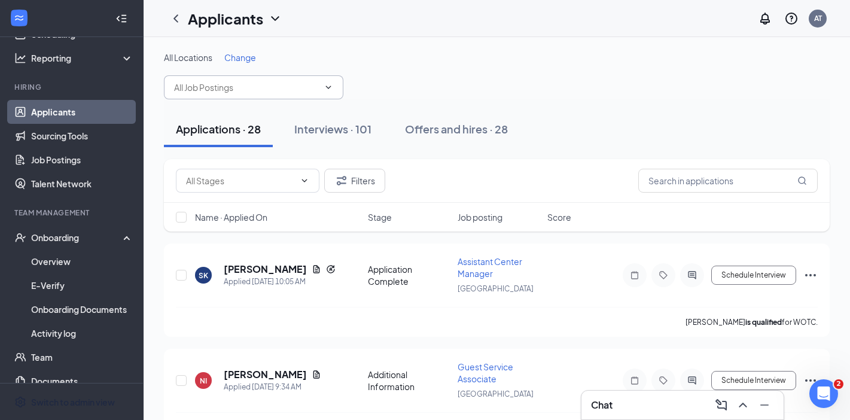
click at [268, 96] on span at bounding box center [253, 87] width 179 height 24
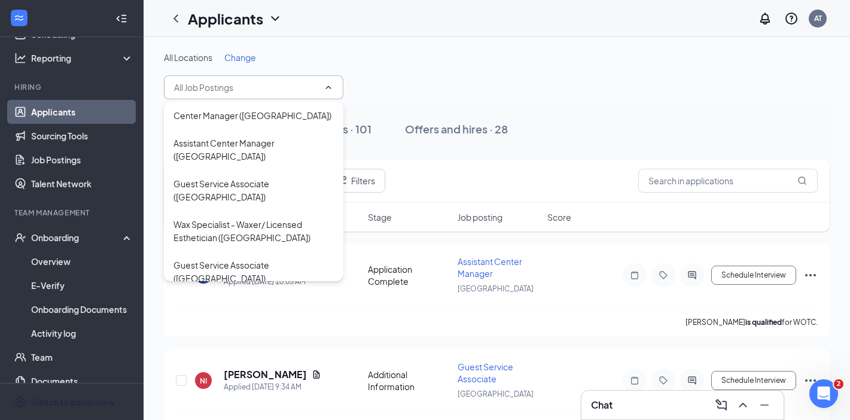
click at [289, 89] on input "text" at bounding box center [246, 87] width 145 height 13
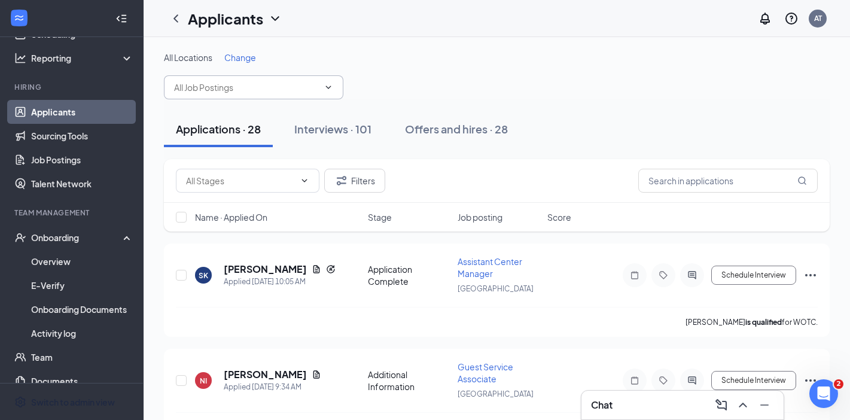
click at [242, 58] on span "Change" at bounding box center [240, 57] width 32 height 11
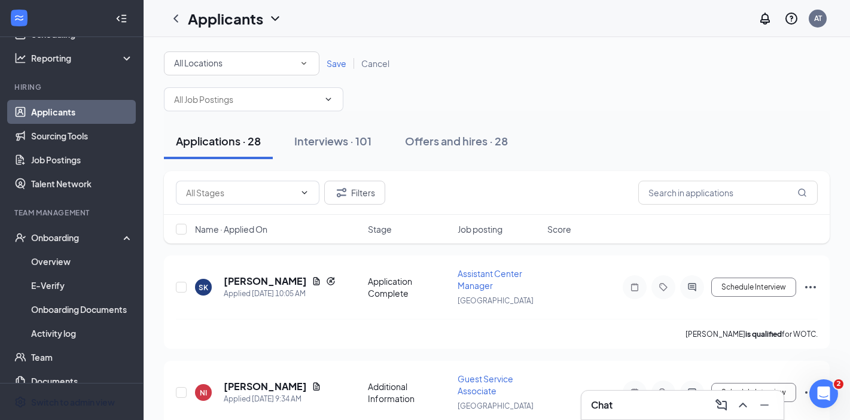
click at [237, 54] on div "All Locations All Locations" at bounding box center [242, 63] width 156 height 24
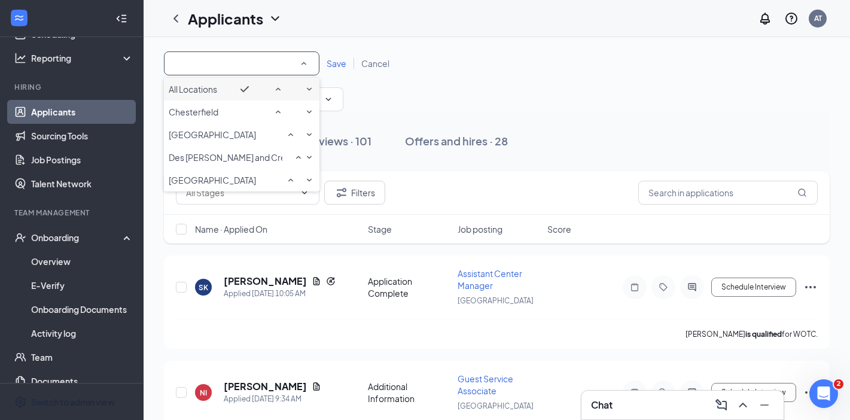
click at [420, 56] on div "All Locations All Locations Save Cancel" at bounding box center [497, 63] width 666 height 24
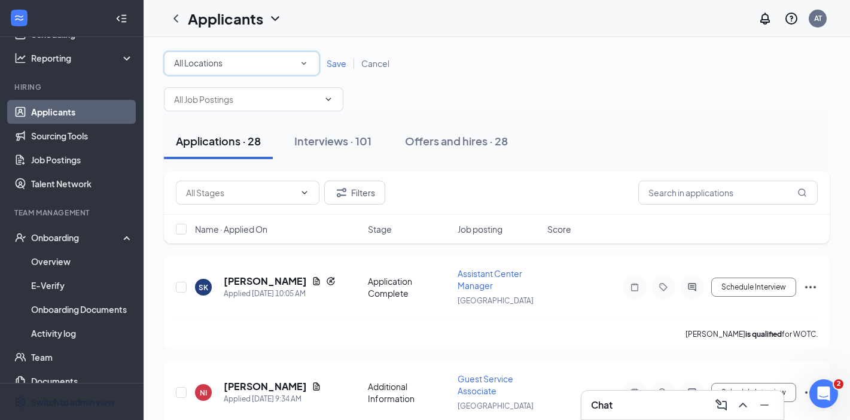
click at [307, 56] on div "All Locations" at bounding box center [241, 63] width 135 height 14
click at [468, 81] on div "All Locations All Locations Save Cancel" at bounding box center [497, 81] width 666 height 60
click at [186, 230] on input "checkbox" at bounding box center [181, 229] width 11 height 11
checkbox input "true"
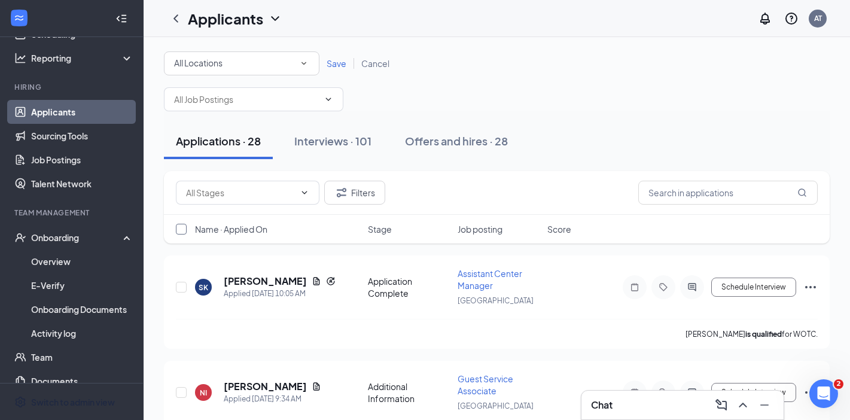
checkbox input "true"
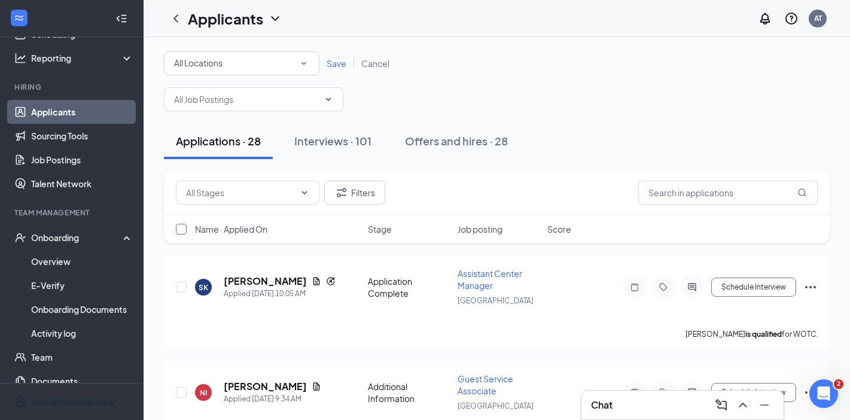
checkbox input "true"
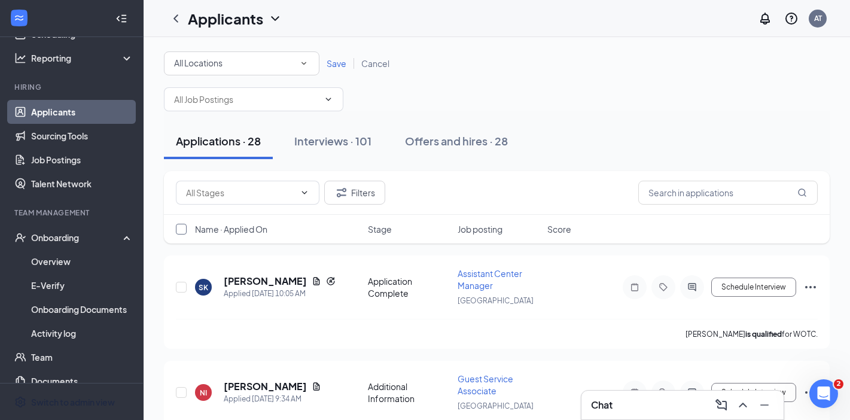
checkbox input "true"
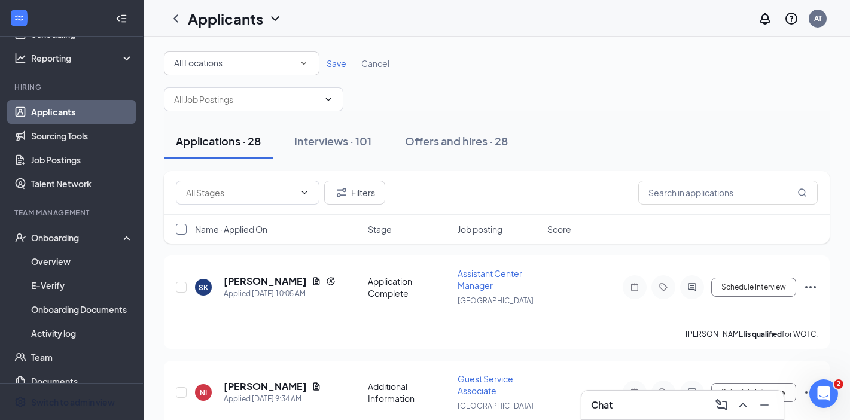
checkbox input "true"
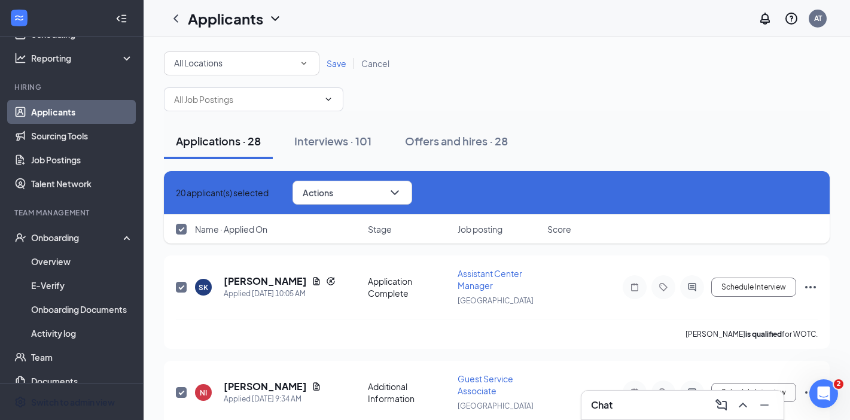
click at [176, 193] on icon "Cross" at bounding box center [176, 193] width 0 height 0
checkbox input "false"
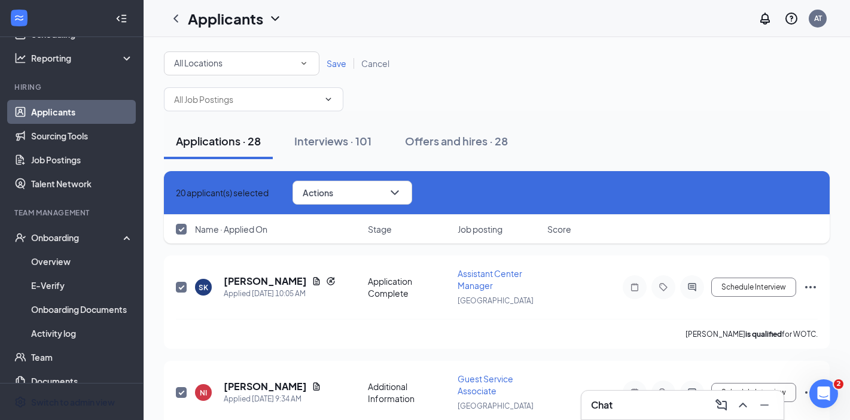
checkbox input "false"
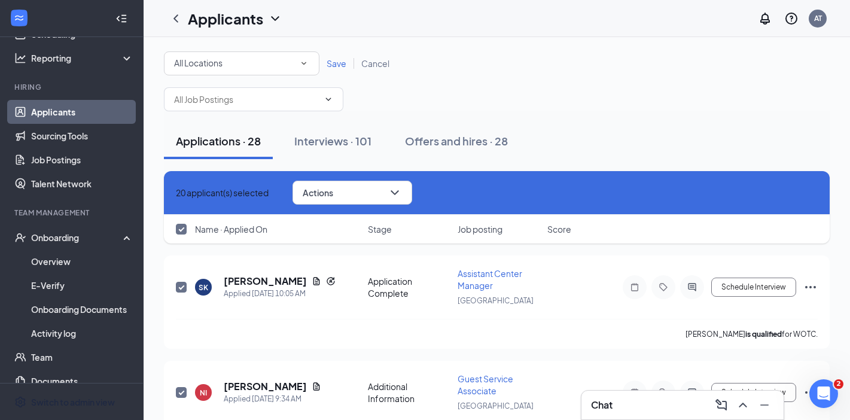
checkbox input "false"
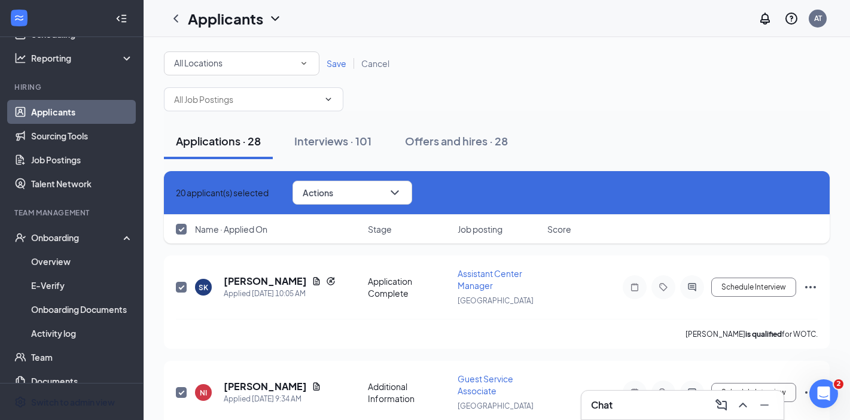
checkbox input "false"
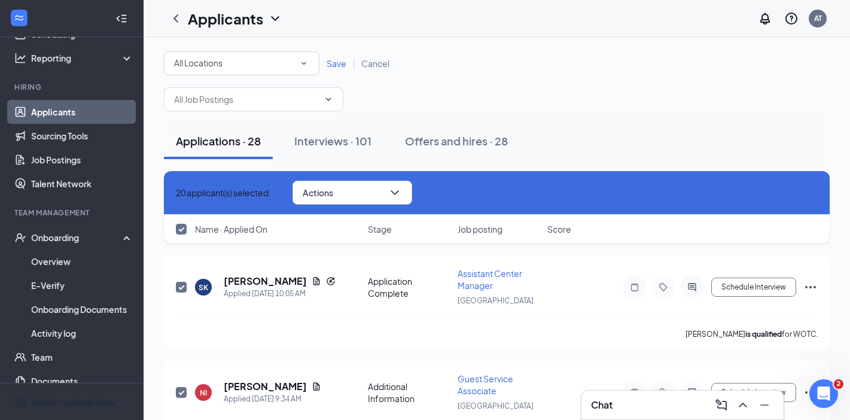
checkbox input "false"
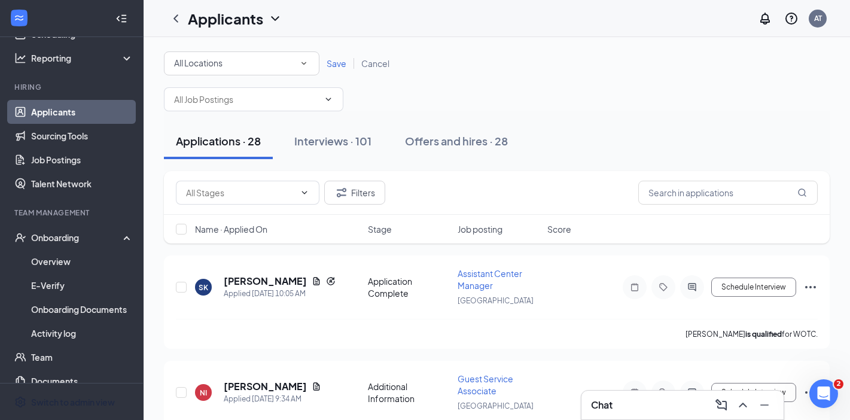
click at [534, 173] on div "Filters" at bounding box center [497, 193] width 666 height 44
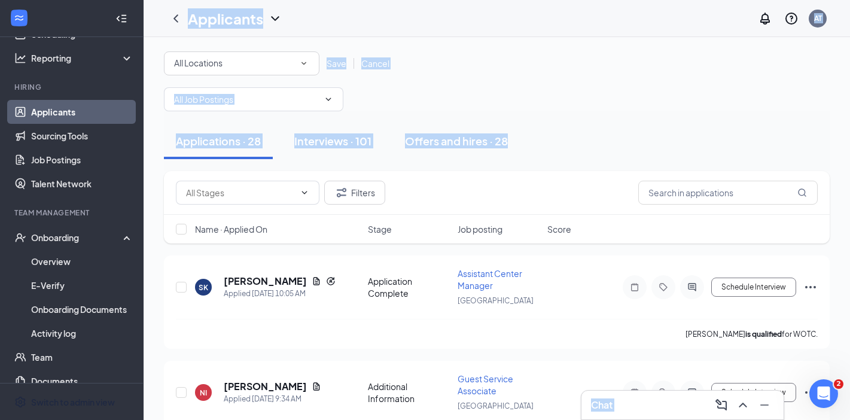
drag, startPoint x: 551, startPoint y: 149, endPoint x: 151, endPoint y: 11, distance: 422.8
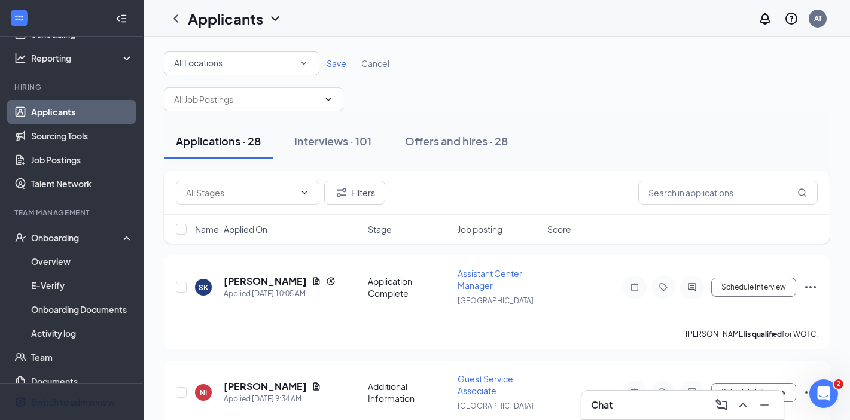
drag, startPoint x: 170, startPoint y: 42, endPoint x: 162, endPoint y: 53, distance: 13.3
click at [57, 134] on link "Sourcing Tools" at bounding box center [82, 136] width 102 height 24
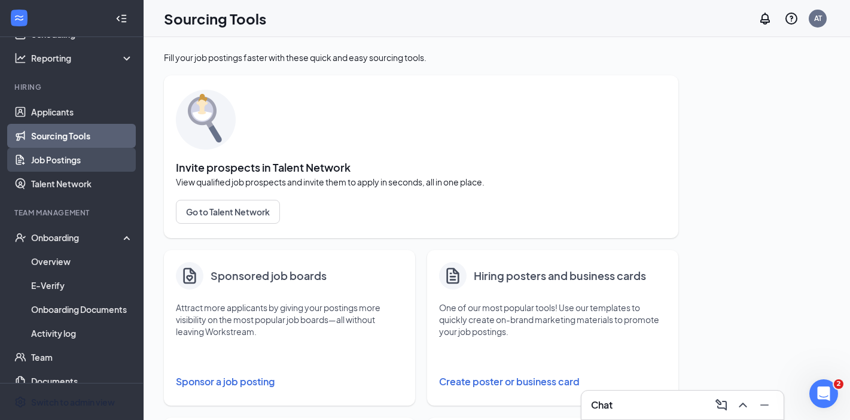
click at [59, 152] on link "Job Postings" at bounding box center [82, 160] width 102 height 24
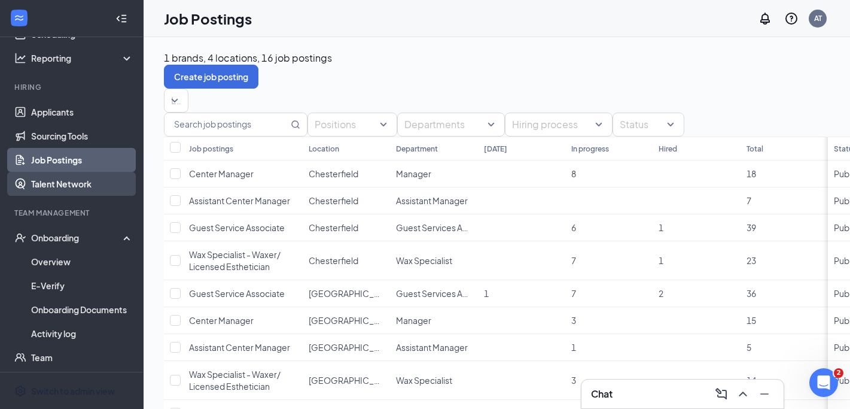
click at [60, 179] on link "Talent Network" at bounding box center [82, 184] width 102 height 24
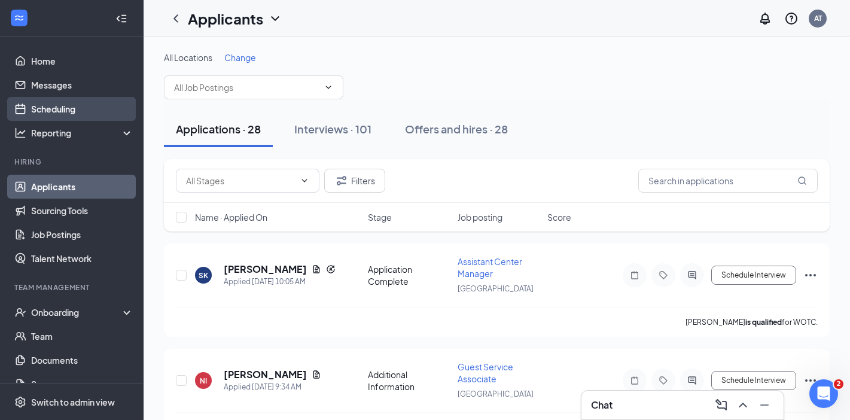
click at [63, 105] on link "Scheduling" at bounding box center [82, 109] width 102 height 24
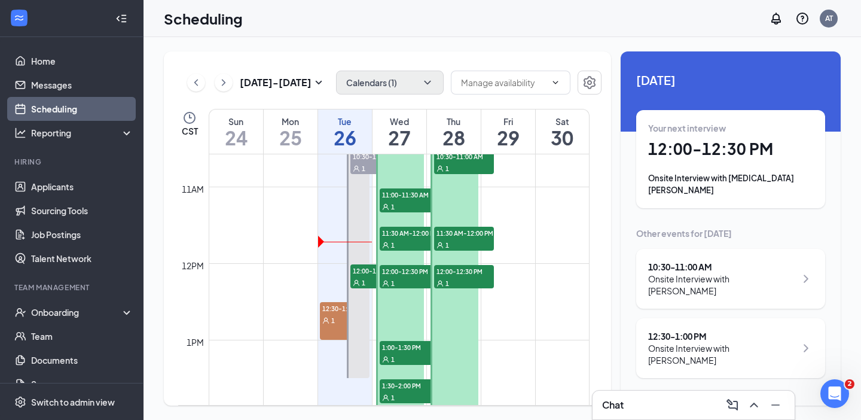
scroll to position [812, 0]
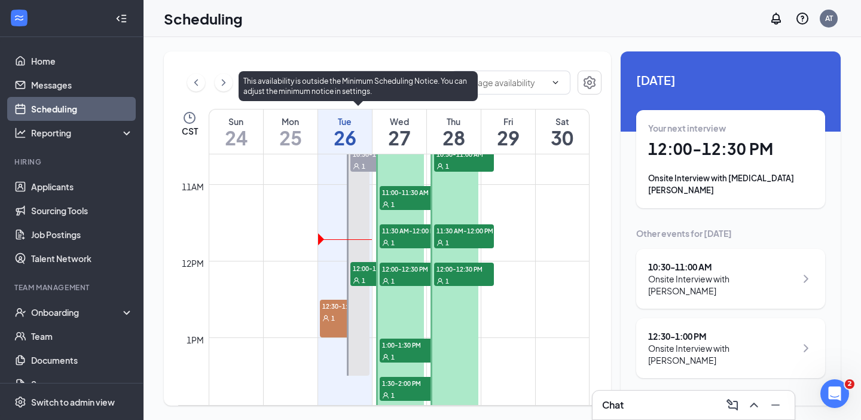
click at [365, 267] on span "12:00-12:30 PM" at bounding box center [381, 268] width 60 height 12
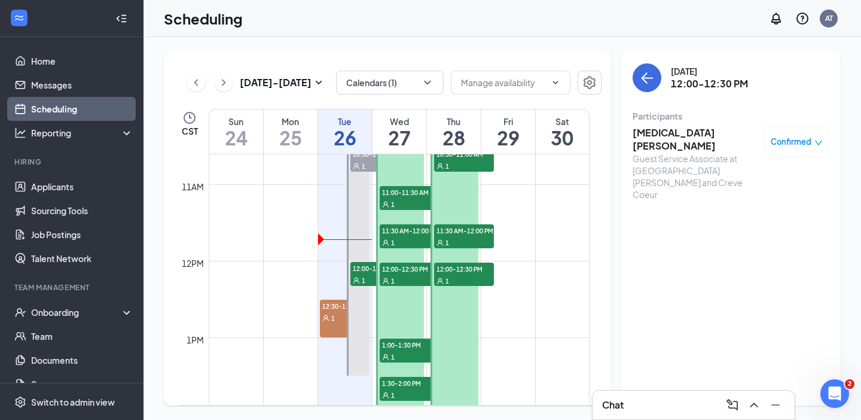
click at [664, 392] on div "Chat" at bounding box center [694, 405] width 202 height 29
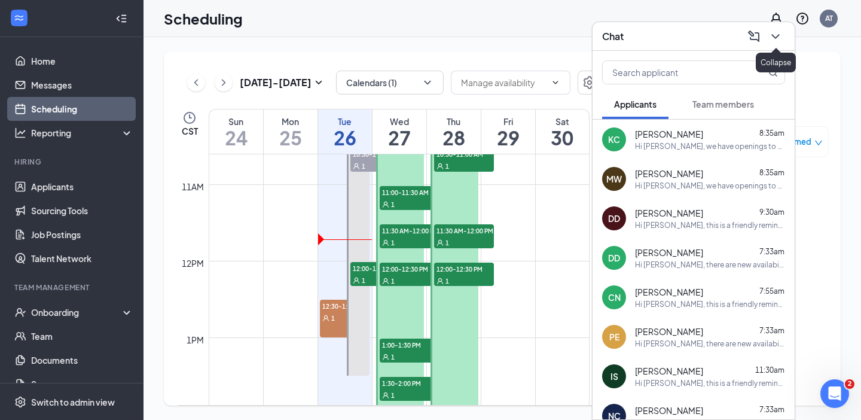
click at [778, 36] on icon "ChevronDown" at bounding box center [776, 36] width 8 height 5
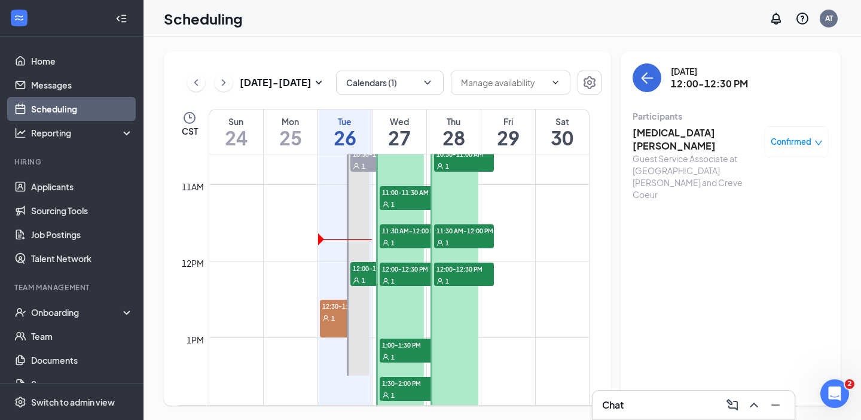
click at [681, 129] on h3 "[MEDICAL_DATA][PERSON_NAME]" at bounding box center [696, 139] width 126 height 26
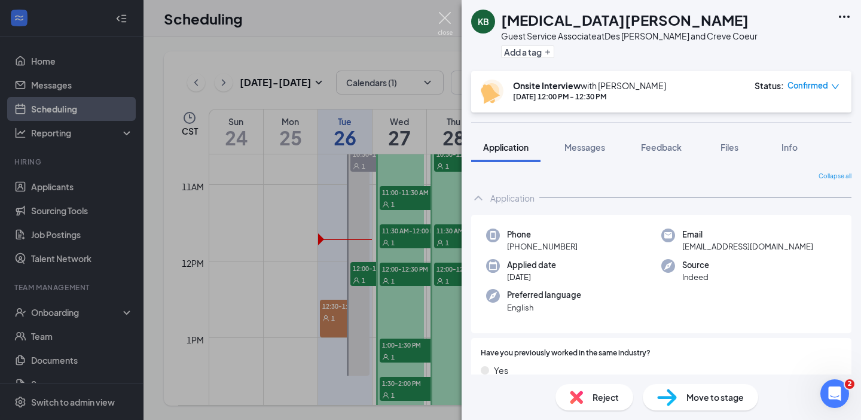
click at [449, 22] on img at bounding box center [445, 23] width 15 height 23
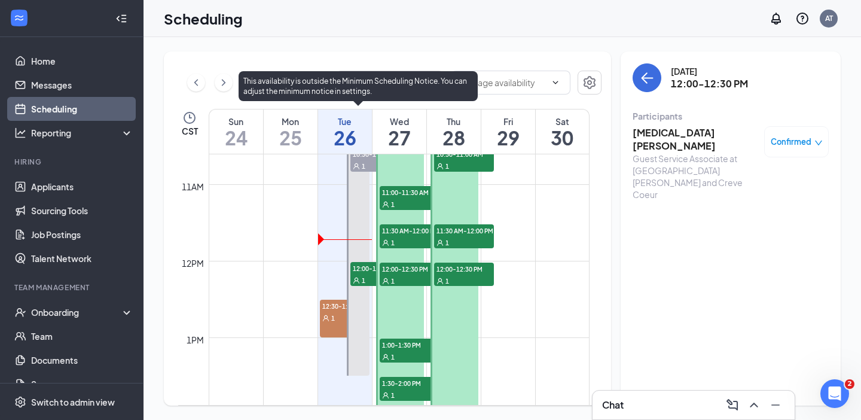
click at [363, 267] on span "12:00-12:30 PM" at bounding box center [381, 268] width 60 height 12
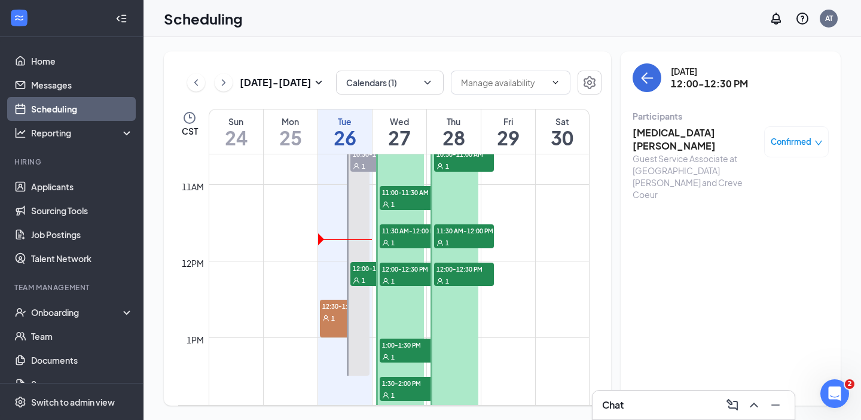
click at [648, 403] on div "Chat" at bounding box center [693, 404] width 183 height 19
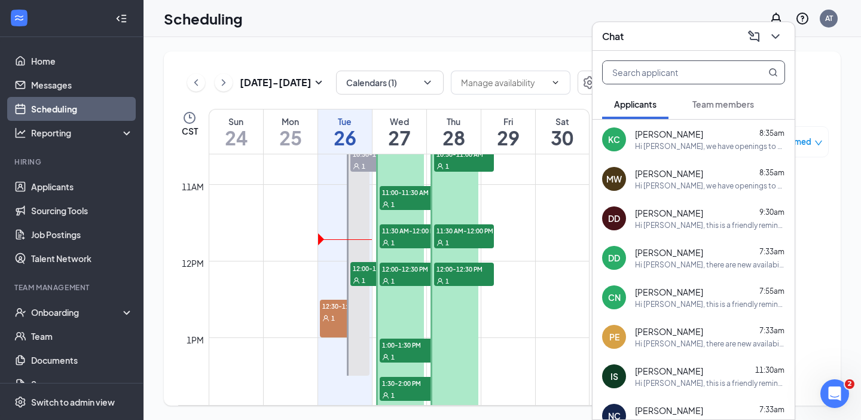
click at [665, 66] on input "text" at bounding box center [674, 72] width 142 height 23
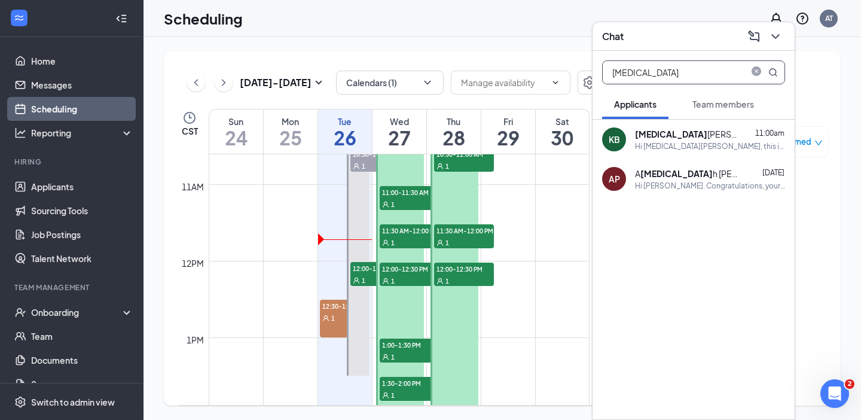
type input "kyra"
click at [676, 132] on div "KYRA BRYANT" at bounding box center [689, 134] width 108 height 12
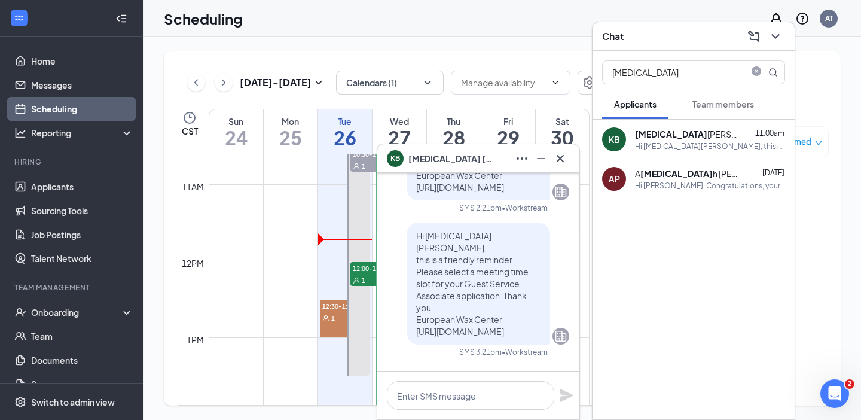
scroll to position [-1495, 0]
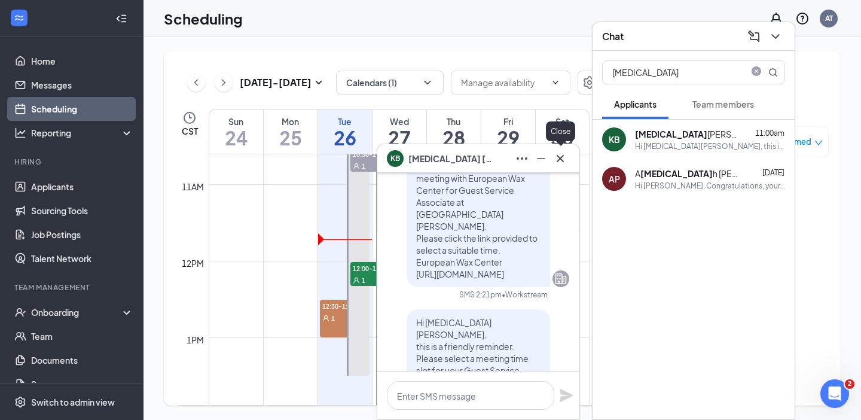
click at [561, 162] on icon "Cross" at bounding box center [560, 158] width 14 height 14
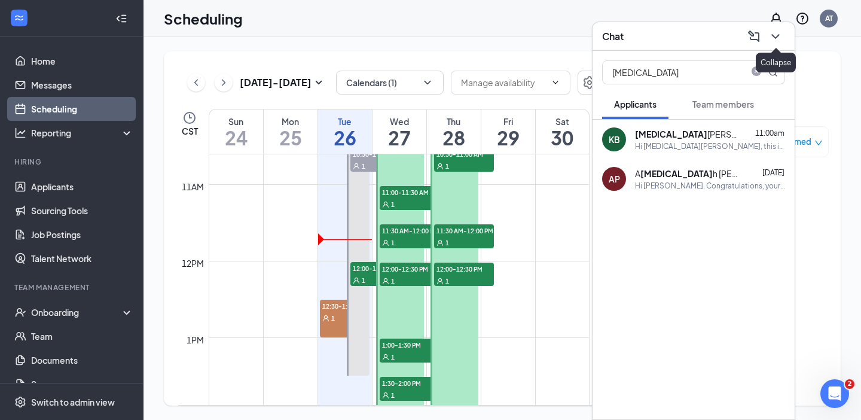
click at [777, 39] on icon "ChevronDown" at bounding box center [776, 36] width 14 height 14
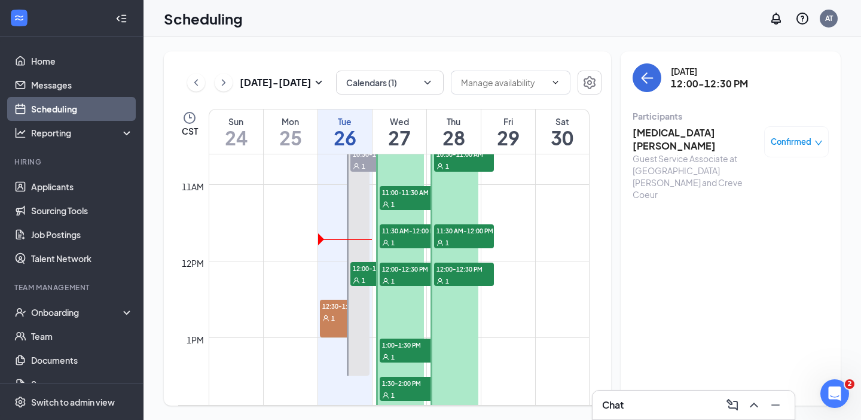
click at [337, 313] on div "1" at bounding box center [345, 318] width 50 height 12
click at [707, 129] on h3 "LA'SHAUNDRA KING" at bounding box center [696, 132] width 126 height 13
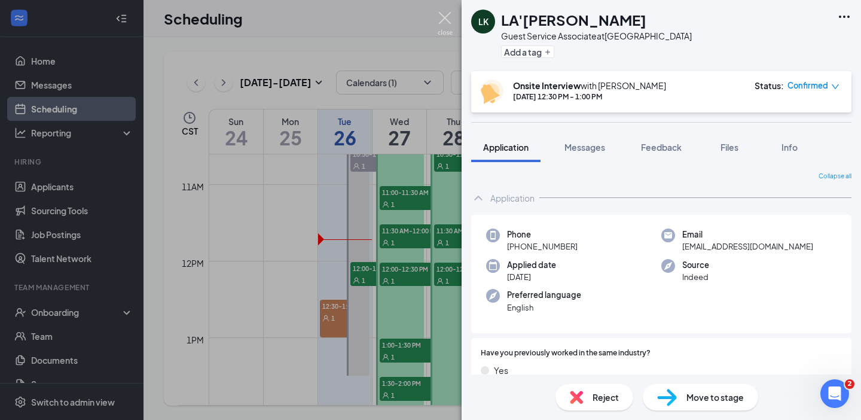
click at [450, 18] on img at bounding box center [445, 23] width 15 height 23
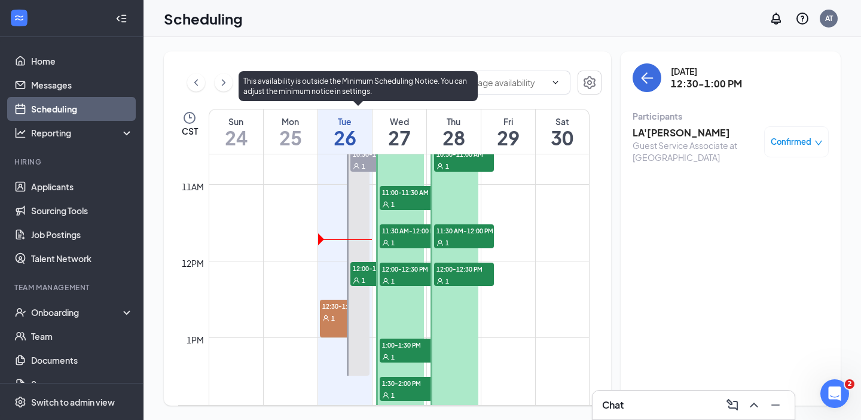
click at [329, 310] on span "12:30-1:00 PM" at bounding box center [345, 306] width 50 height 12
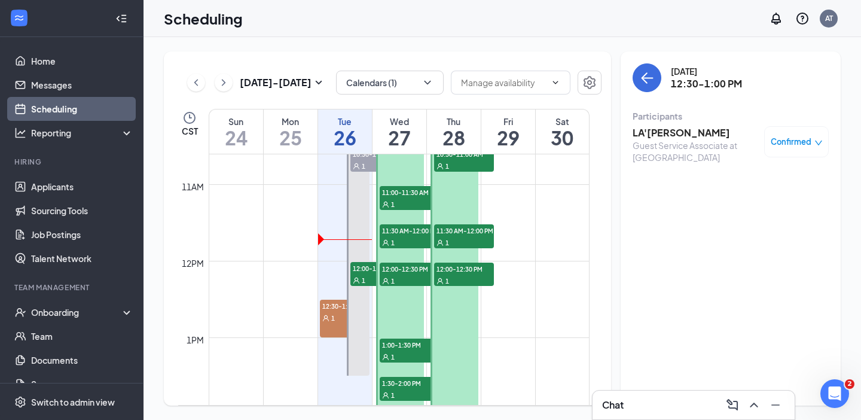
click at [687, 133] on h3 "LA'SHAUNDRA KING" at bounding box center [696, 132] width 126 height 13
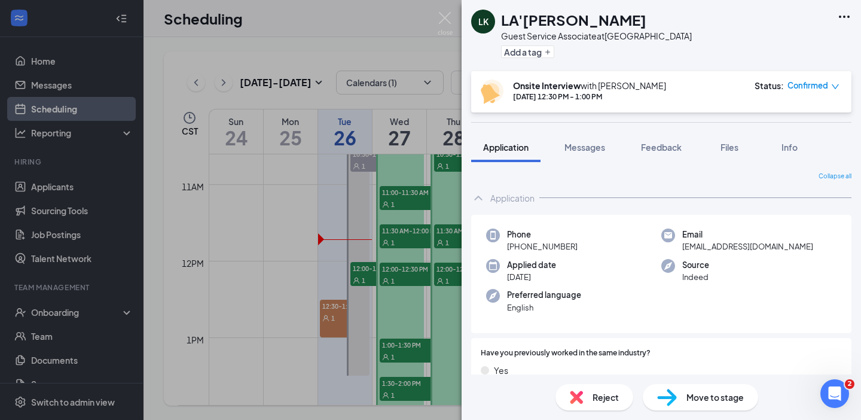
click at [449, 19] on img at bounding box center [445, 23] width 15 height 23
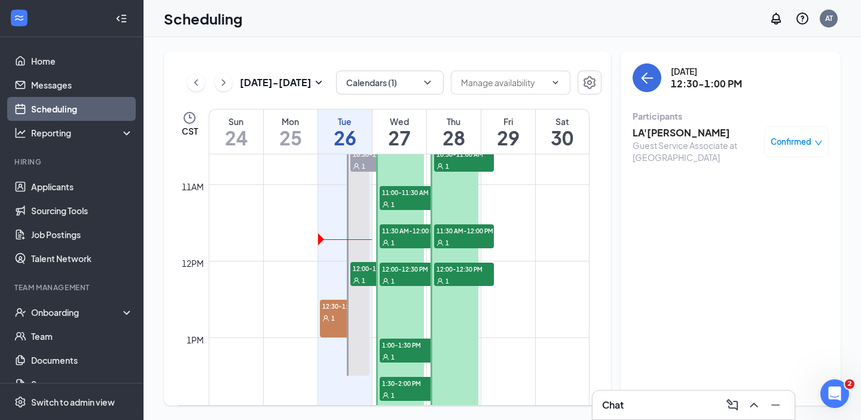
click at [626, 400] on div "Chat" at bounding box center [693, 404] width 183 height 19
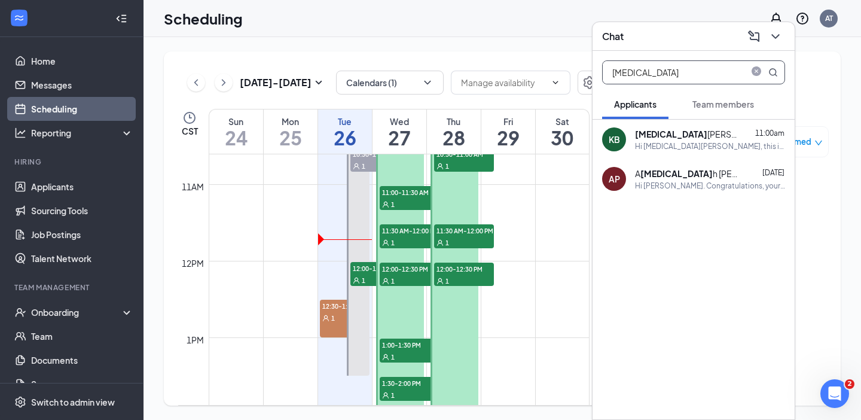
drag, startPoint x: 666, startPoint y: 74, endPoint x: 577, endPoint y: 72, distance: 88.5
click at [579, 73] on div "Chat kyra Applicants Team members KB KYRA BRYANT 11:00am Hi KYRA BRYANT, this i…" at bounding box center [503, 228] width 718 height 383
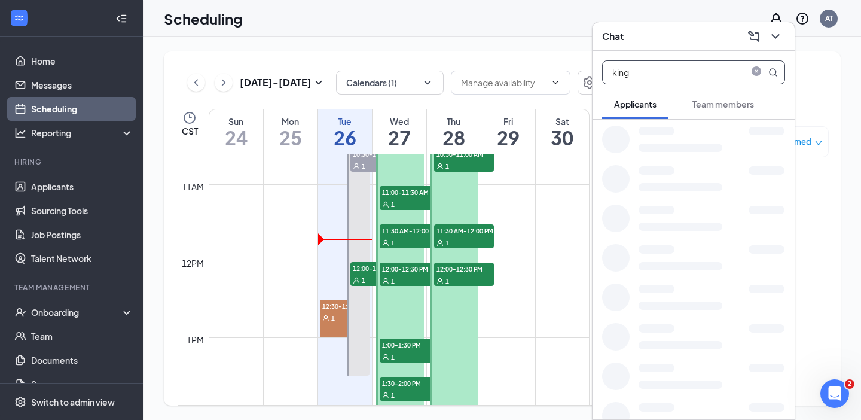
type input "king"
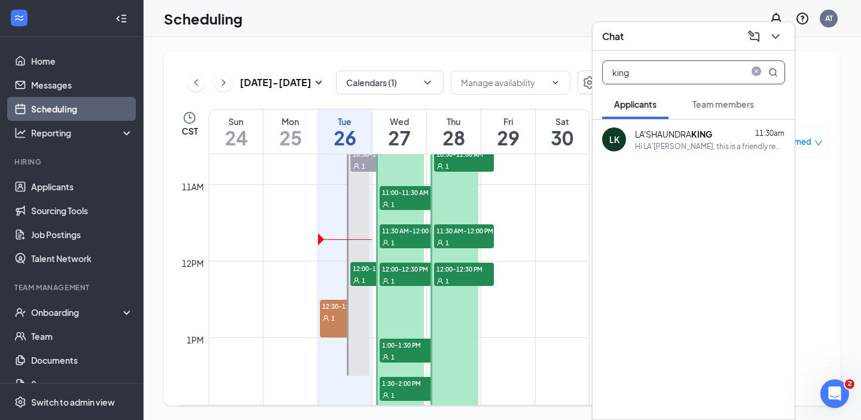
drag, startPoint x: 703, startPoint y: 141, endPoint x: 666, endPoint y: 205, distance: 73.5
click at [702, 141] on div "Hi LA'SHAUNDRA KING, this is a friendly reminder. Your meeting with European Wa…" at bounding box center [710, 146] width 150 height 10
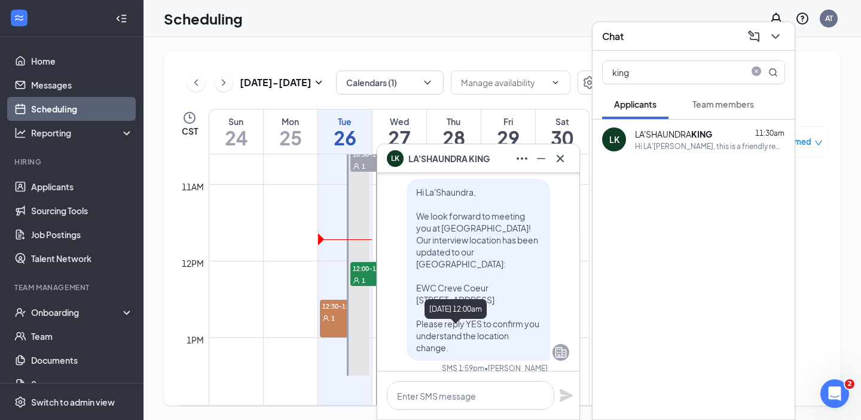
scroll to position [-748, 0]
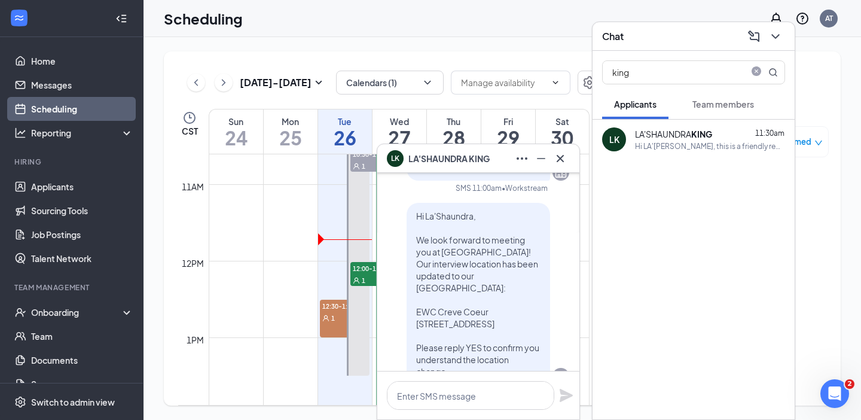
drag, startPoint x: 444, startPoint y: 346, endPoint x: 407, endPoint y: 190, distance: 160.5
click at [416, 210] on p "Hi La'Shaundra, We look forward to meeting you at European Wax Center! Our inte…" at bounding box center [478, 293] width 124 height 167
copy span "Hi La'Shaundra, We look forward to meeting you at European Wax Center! Our inte…"
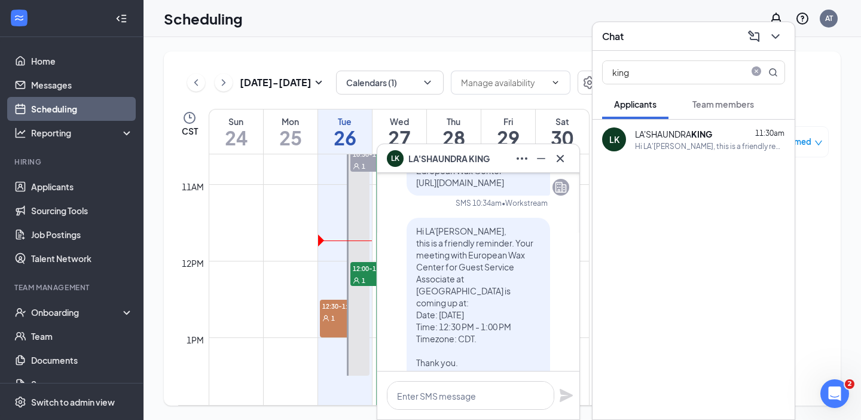
scroll to position [0, 0]
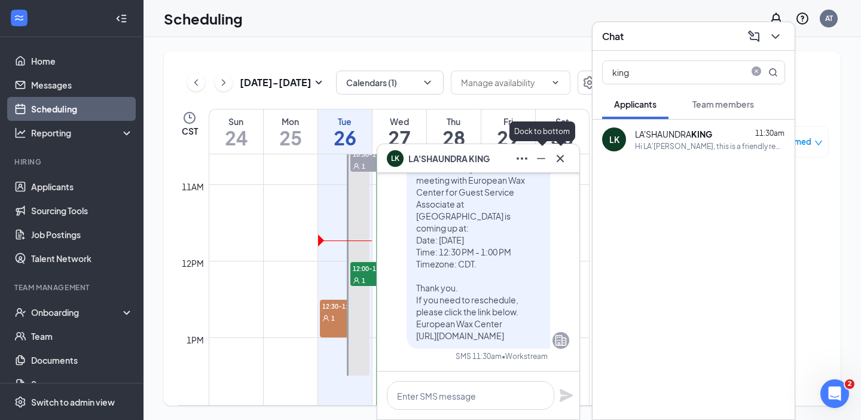
click at [544, 163] on icon "Minimize" at bounding box center [541, 158] width 14 height 14
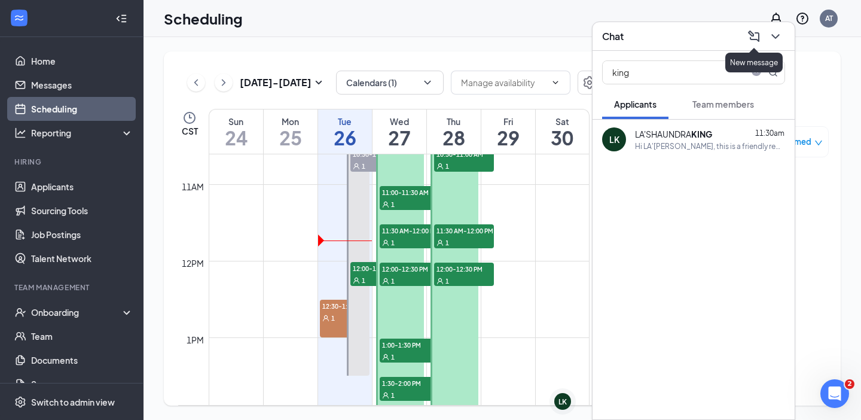
click at [771, 36] on icon "ChevronDown" at bounding box center [776, 36] width 14 height 14
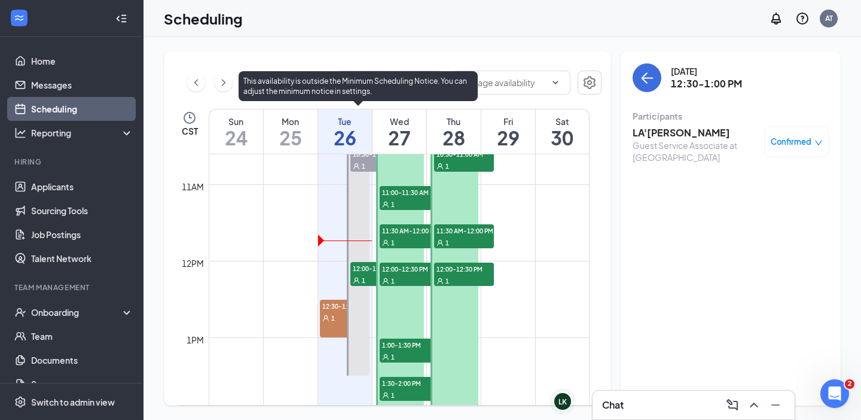
click at [367, 266] on span "12:00-12:30 PM" at bounding box center [381, 268] width 60 height 12
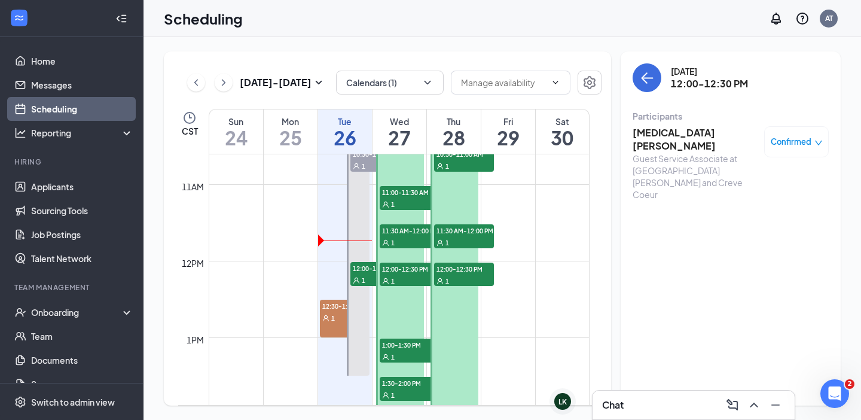
click at [658, 132] on h3 "[MEDICAL_DATA][PERSON_NAME]" at bounding box center [696, 139] width 126 height 26
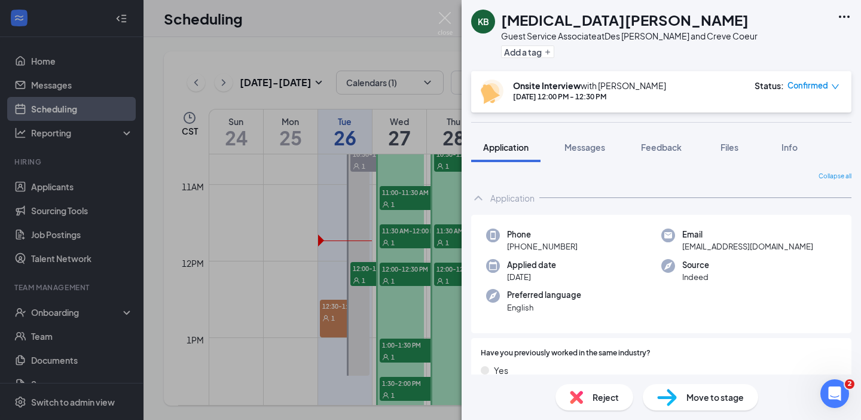
click at [839, 16] on icon "Ellipses" at bounding box center [844, 17] width 14 height 14
click at [588, 43] on div "Add a tag" at bounding box center [629, 52] width 257 height 20
click at [597, 144] on span "Messages" at bounding box center [585, 147] width 41 height 11
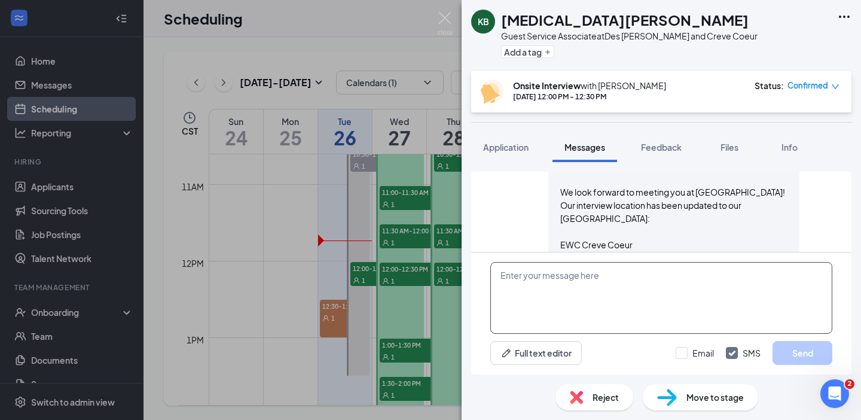
click at [569, 287] on textarea at bounding box center [662, 298] width 342 height 72
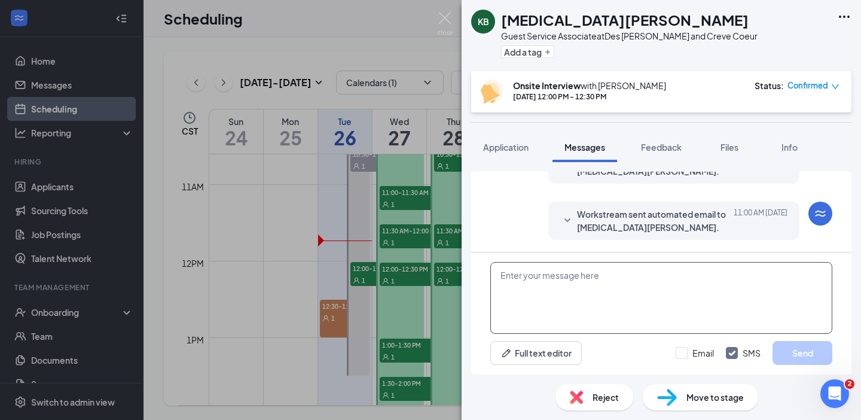
paste textarea "Hi La'Shaundra, We look forward to meeting you at European Wax Center! Our inte…"
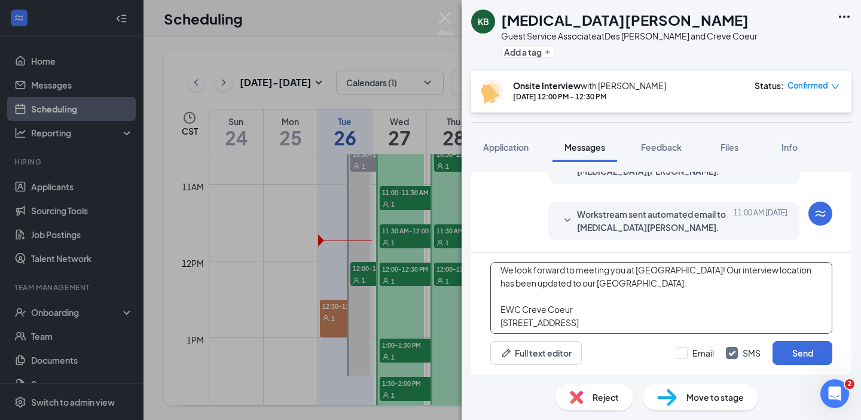
scroll to position [0, 0]
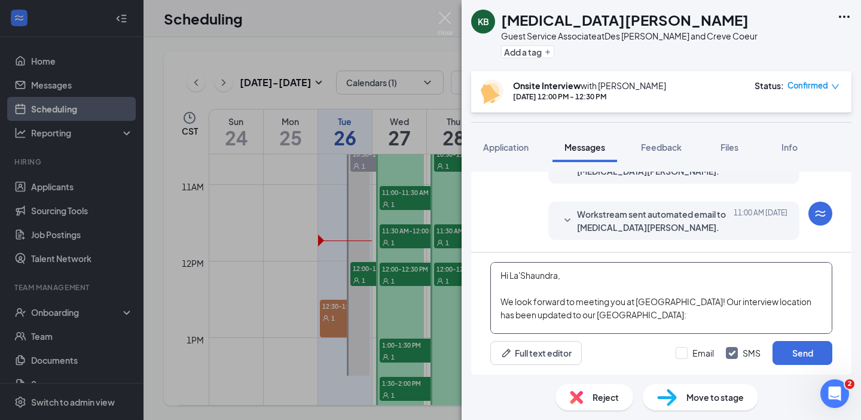
drag, startPoint x: 552, startPoint y: 272, endPoint x: 508, endPoint y: 267, distance: 43.9
click at [508, 267] on textarea "Hi La'Shaundra, We look forward to meeting you at European Wax Center! Our inte…" at bounding box center [662, 298] width 342 height 72
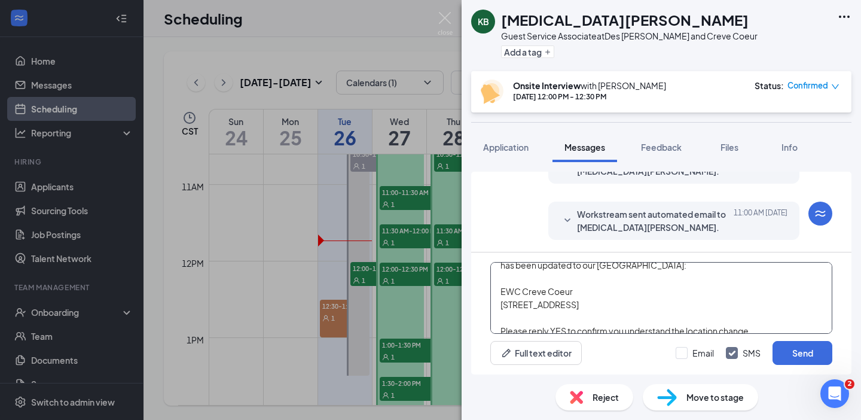
scroll to position [73, 0]
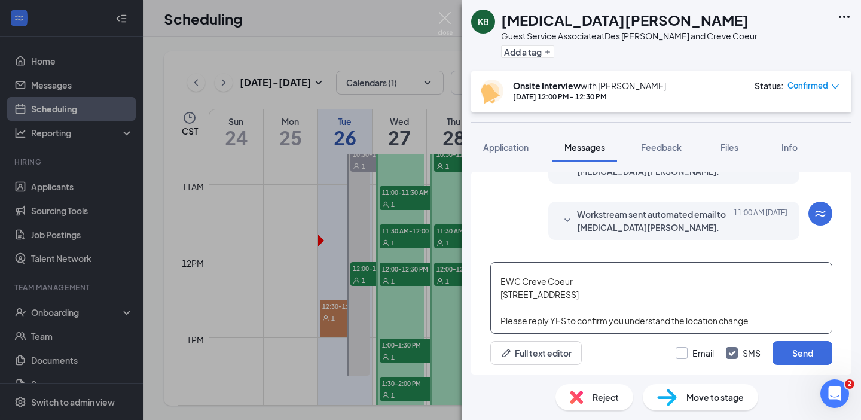
type textarea "Hi Kyra, We look forward to meeting you at European Wax Center! Our interview l…"
click at [691, 349] on input "Email" at bounding box center [695, 353] width 38 height 12
checkbox input "true"
click at [772, 324] on textarea "Hi Kyra, We look forward to meeting you at European Wax Center! Our interview l…" at bounding box center [662, 298] width 342 height 72
click at [797, 342] on button "Send" at bounding box center [803, 353] width 60 height 24
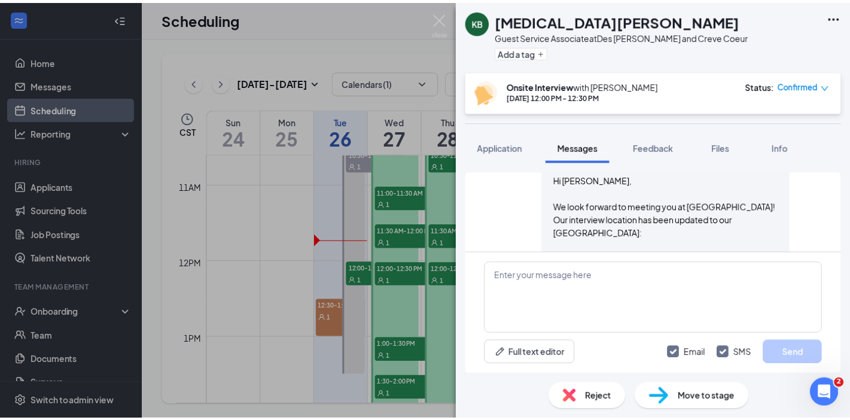
scroll to position [1050, 0]
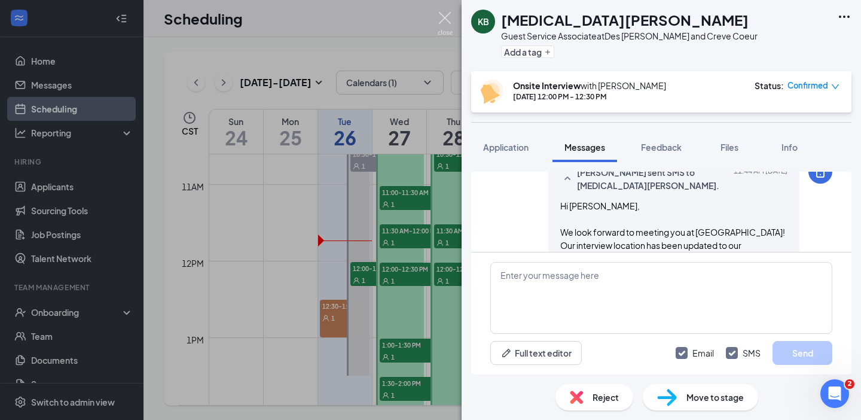
click at [449, 19] on img at bounding box center [445, 23] width 15 height 23
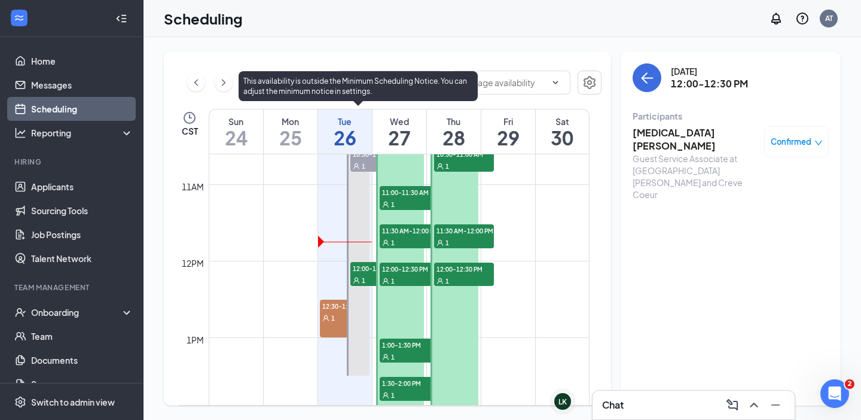
click at [365, 270] on span "12:00-12:30 PM" at bounding box center [381, 268] width 60 height 12
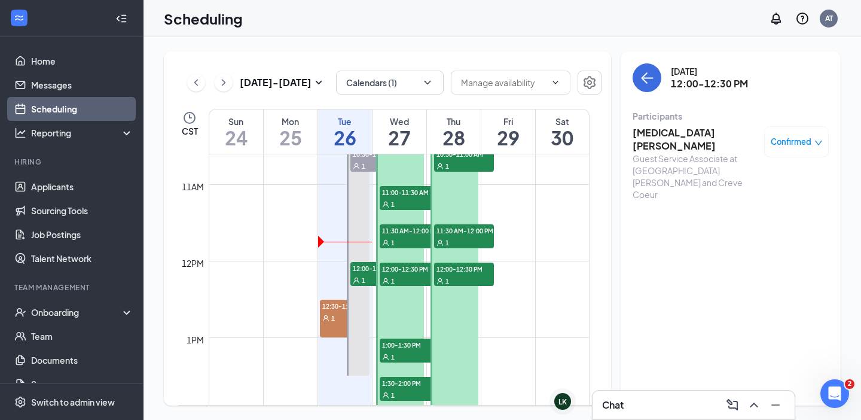
click at [639, 401] on div "Chat" at bounding box center [693, 404] width 183 height 19
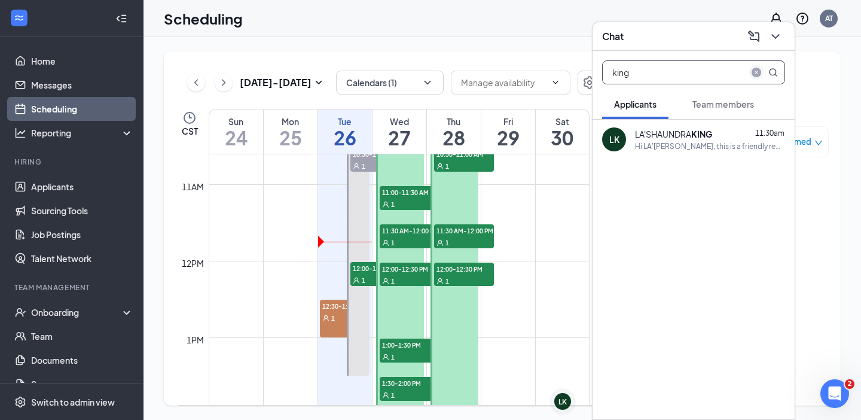
click at [755, 68] on icon "close-circle" at bounding box center [757, 73] width 10 height 10
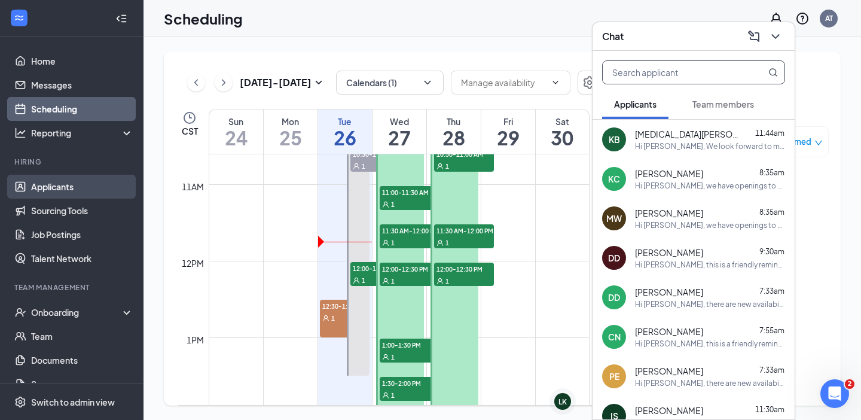
click at [92, 183] on link "Applicants" at bounding box center [82, 187] width 102 height 24
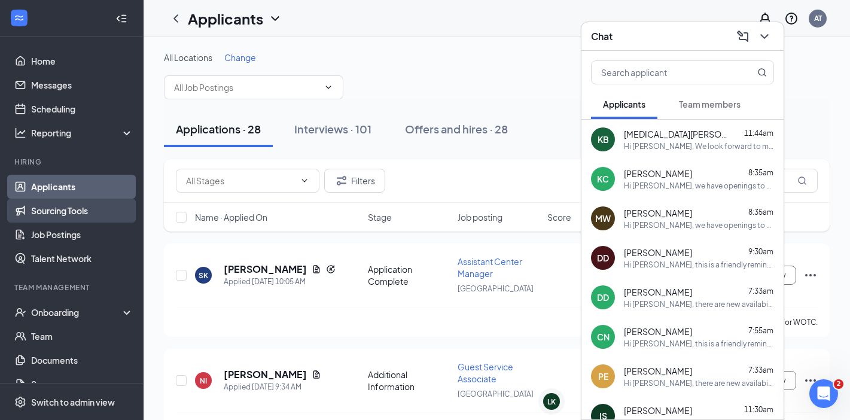
click at [91, 201] on link "Sourcing Tools" at bounding box center [82, 211] width 102 height 24
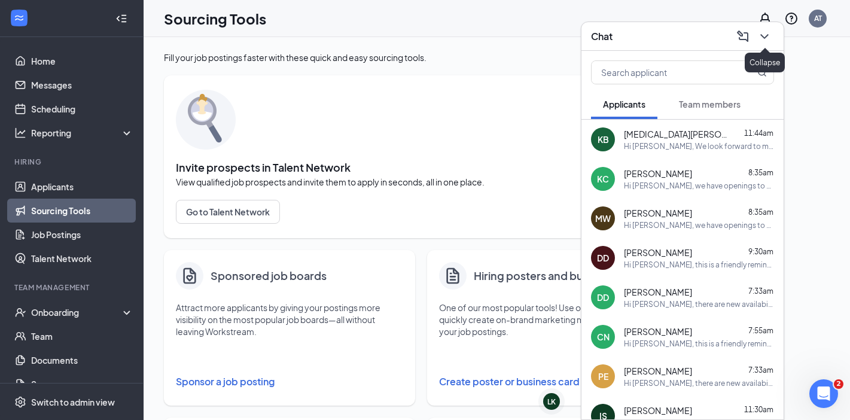
click at [772, 36] on button at bounding box center [764, 36] width 19 height 19
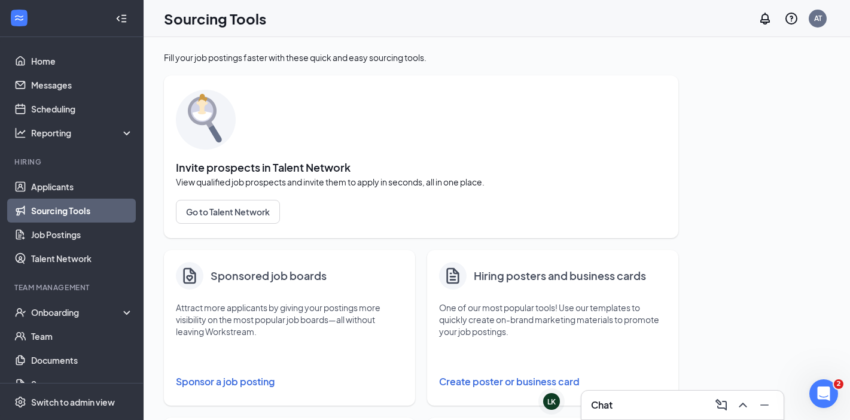
scroll to position [150, 0]
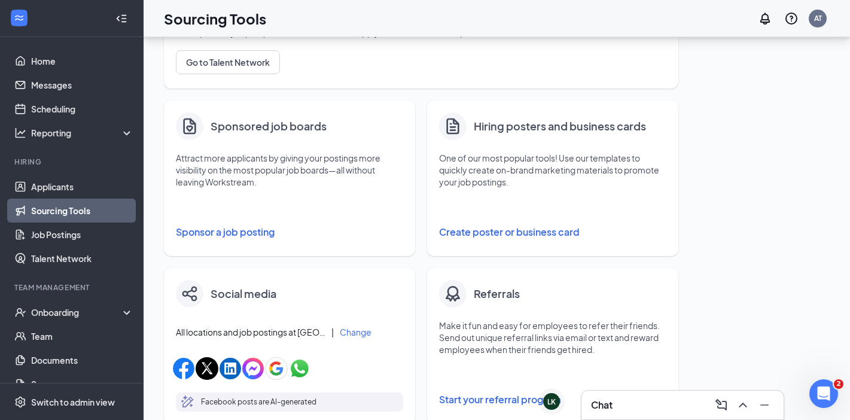
click at [539, 227] on button "Create poster or business card" at bounding box center [552, 232] width 227 height 24
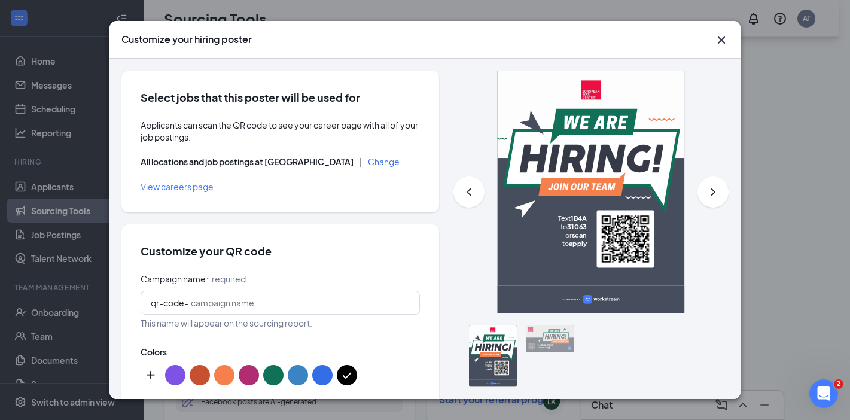
click at [388, 164] on button "Change" at bounding box center [384, 161] width 32 height 8
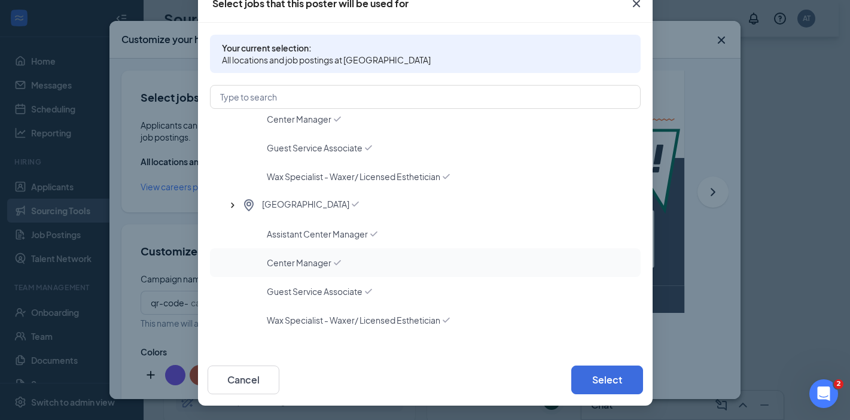
scroll to position [384, 0]
click at [349, 204] on icon "Checkmark" at bounding box center [355, 203] width 12 height 12
click at [321, 202] on span "[GEOGRAPHIC_DATA]" at bounding box center [307, 204] width 91 height 14
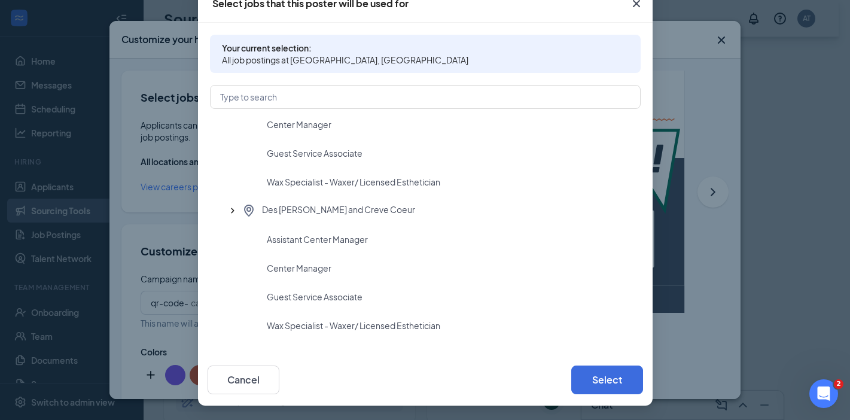
click at [632, 7] on icon "Cross" at bounding box center [636, 3] width 14 height 14
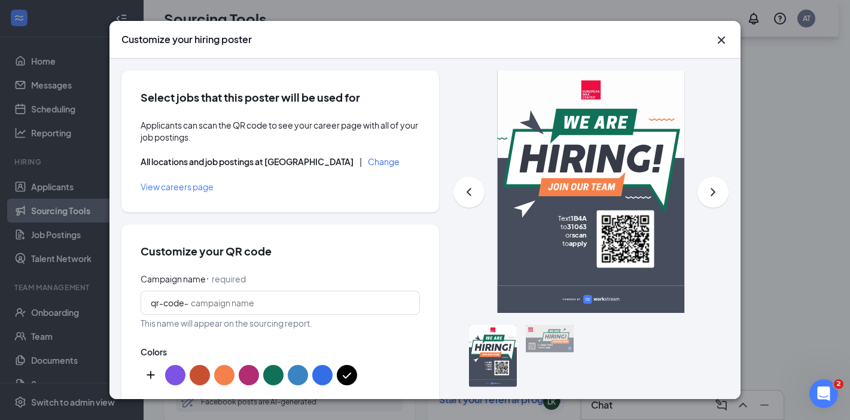
scroll to position [16, 0]
click at [727, 39] on icon "Cross" at bounding box center [721, 40] width 14 height 14
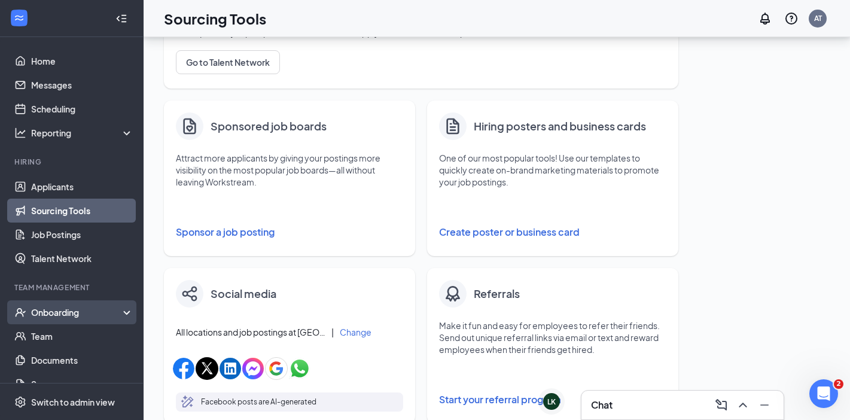
scroll to position [72, 0]
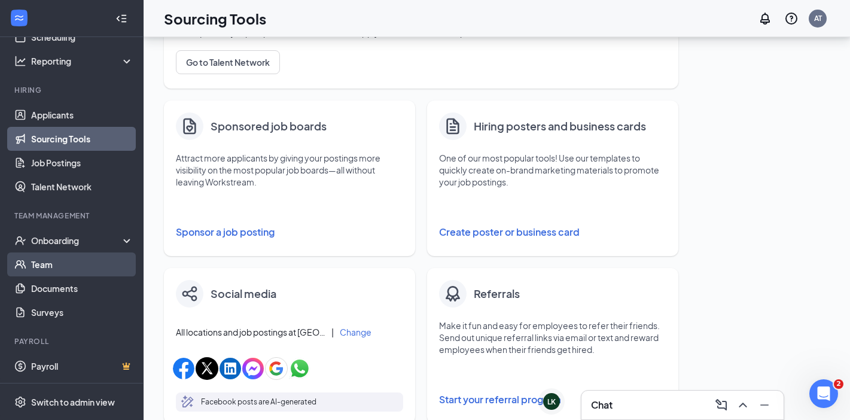
click at [64, 263] on link "Team" at bounding box center [82, 264] width 102 height 24
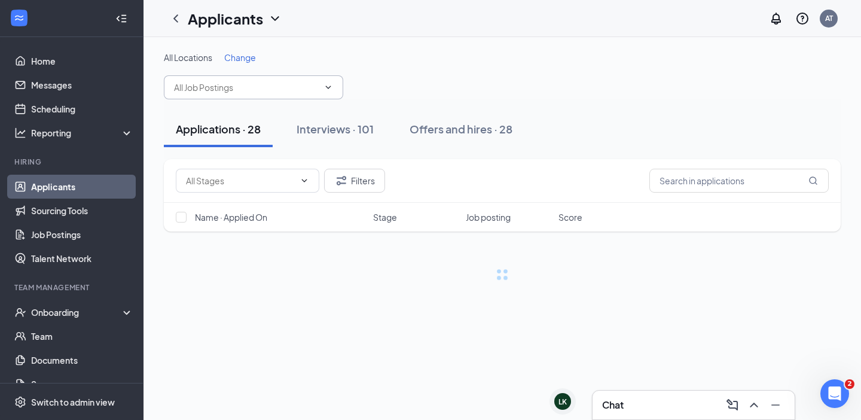
click at [292, 86] on input "text" at bounding box center [246, 87] width 145 height 13
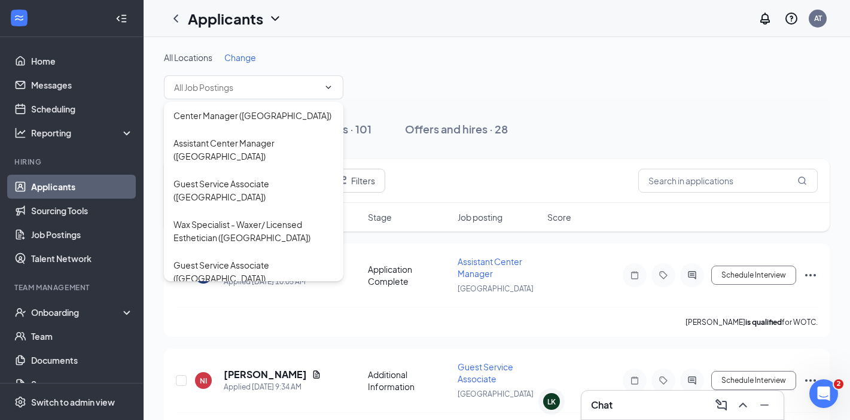
click at [243, 56] on span "Change" at bounding box center [240, 57] width 32 height 11
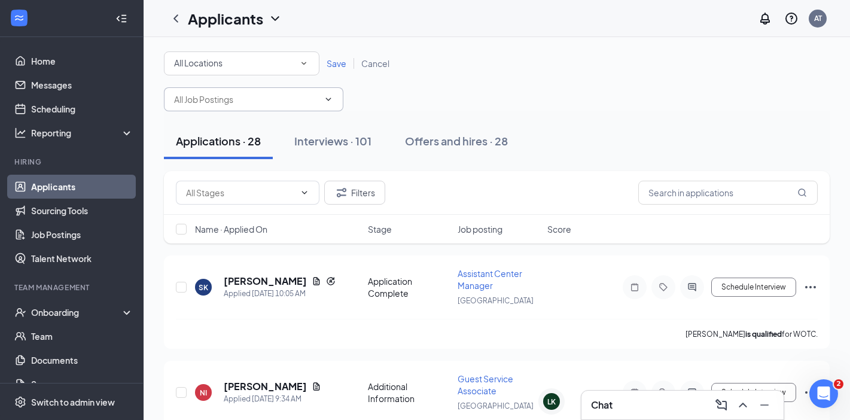
click at [279, 96] on input "text" at bounding box center [246, 99] width 145 height 13
click at [265, 56] on div "All Locations" at bounding box center [241, 63] width 135 height 14
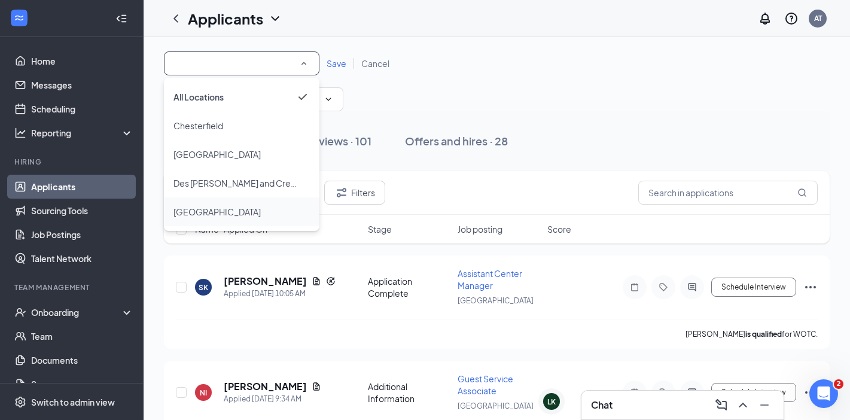
click at [229, 212] on span "[GEOGRAPHIC_DATA]" at bounding box center [216, 211] width 87 height 11
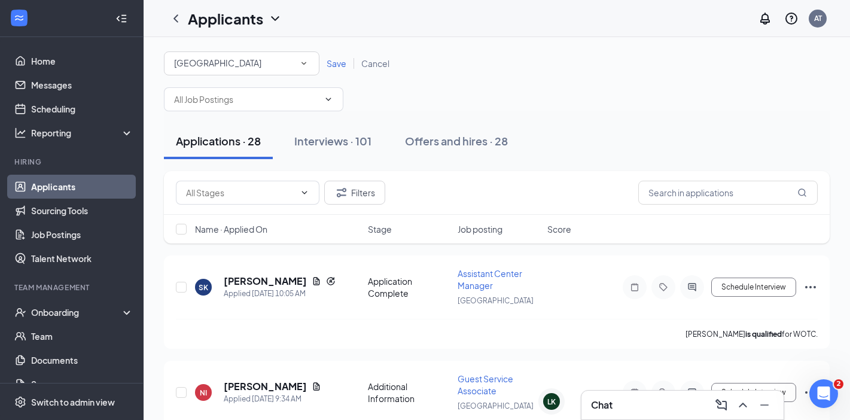
click at [342, 63] on span "Save" at bounding box center [337, 63] width 20 height 11
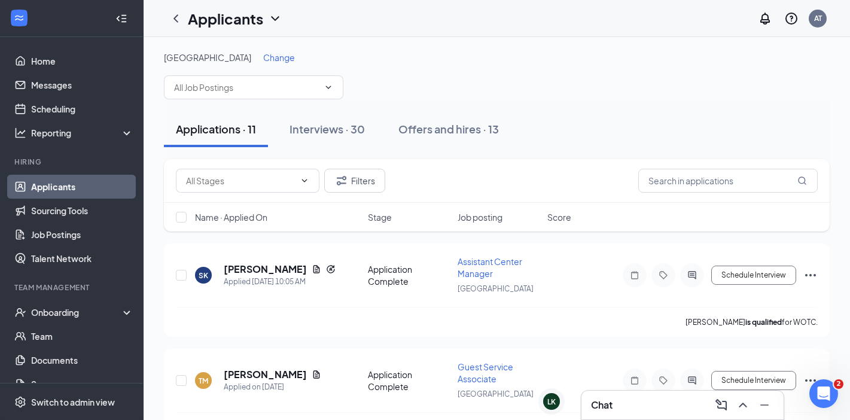
click at [488, 97] on div "[GEOGRAPHIC_DATA] Change" at bounding box center [497, 75] width 666 height 48
click at [264, 78] on span at bounding box center [253, 87] width 179 height 24
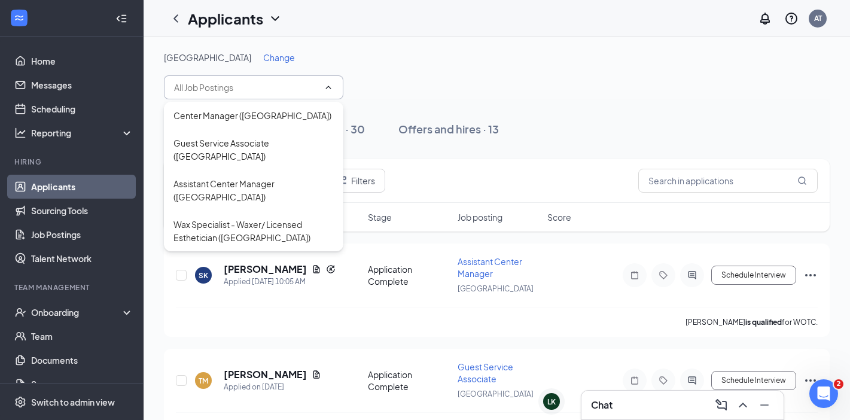
click at [335, 83] on span at bounding box center [253, 87] width 179 height 24
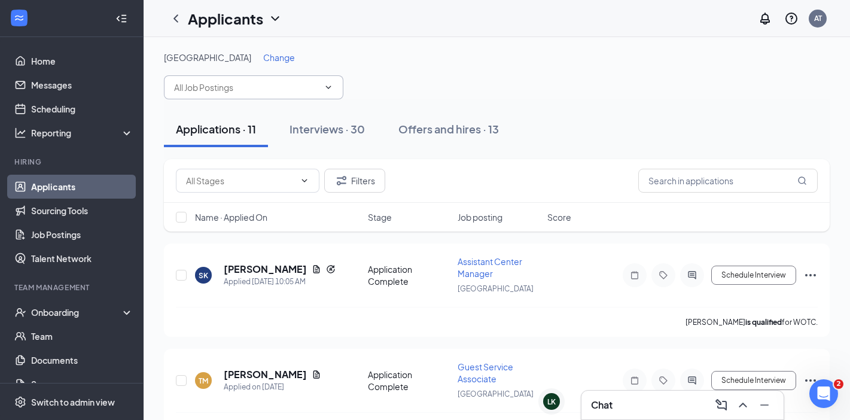
click at [325, 90] on icon "ChevronDown" at bounding box center [329, 88] width 10 height 10
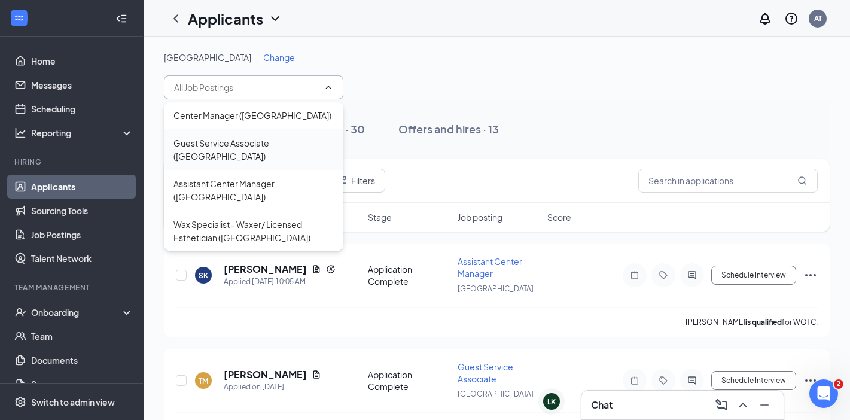
click at [257, 142] on div "Guest Service Associate ([GEOGRAPHIC_DATA])" at bounding box center [253, 149] width 160 height 26
type input "Guest Service Associate ([GEOGRAPHIC_DATA])"
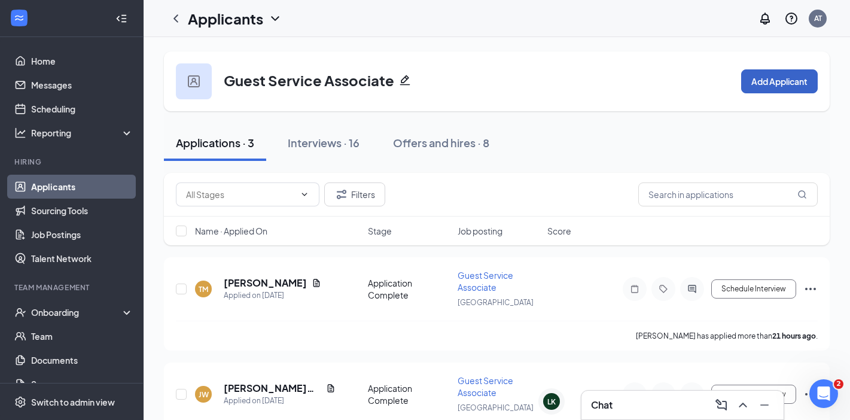
click at [762, 89] on button "Add Applicant" at bounding box center [779, 81] width 77 height 24
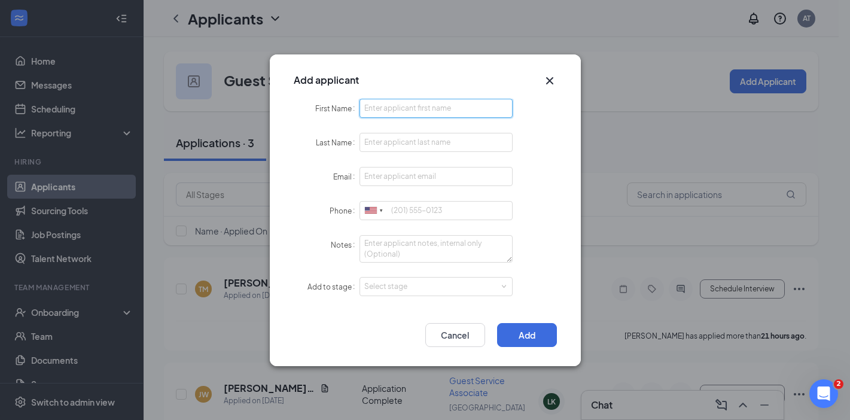
click at [377, 105] on input "First Name" at bounding box center [437, 108] width 154 height 19
type input "Lily"
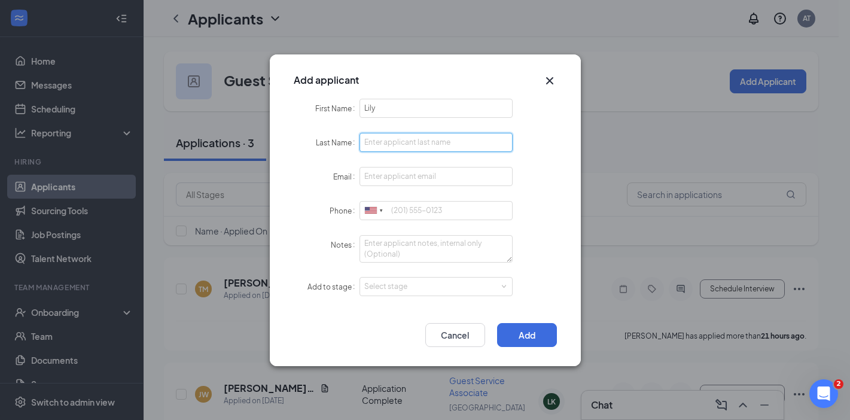
click at [438, 143] on input "Last Name" at bounding box center [437, 142] width 154 height 19
type input "[PERSON_NAME]"
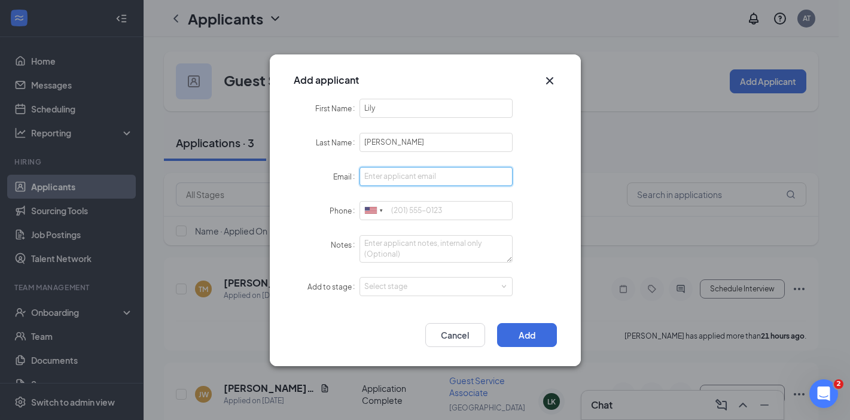
click at [434, 176] on input "Email" at bounding box center [437, 176] width 154 height 19
type input "[EMAIL_ADDRESS][DOMAIN_NAME]"
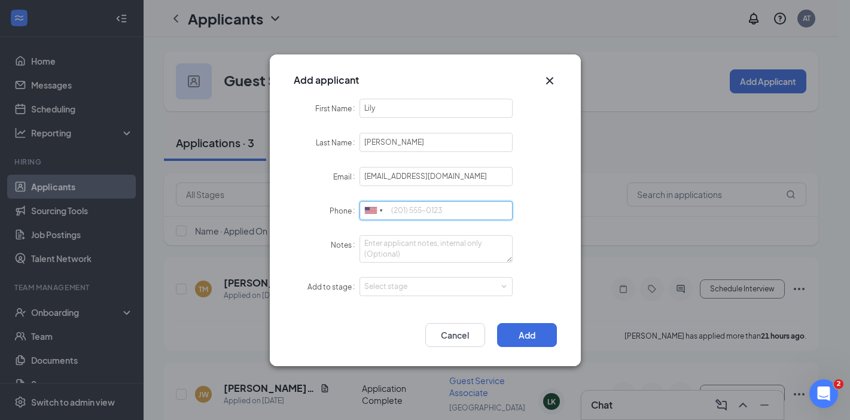
click at [437, 215] on input "Phone" at bounding box center [437, 210] width 154 height 19
click at [540, 198] on form "First Name Lily Last Name [PERSON_NAME] Email [EMAIL_ADDRESS][DOMAIN_NAME] Phon…" at bounding box center [425, 205] width 263 height 212
click at [406, 207] on input "6362906131" at bounding box center [437, 210] width 154 height 19
type input "[PHONE_NUMBER]"
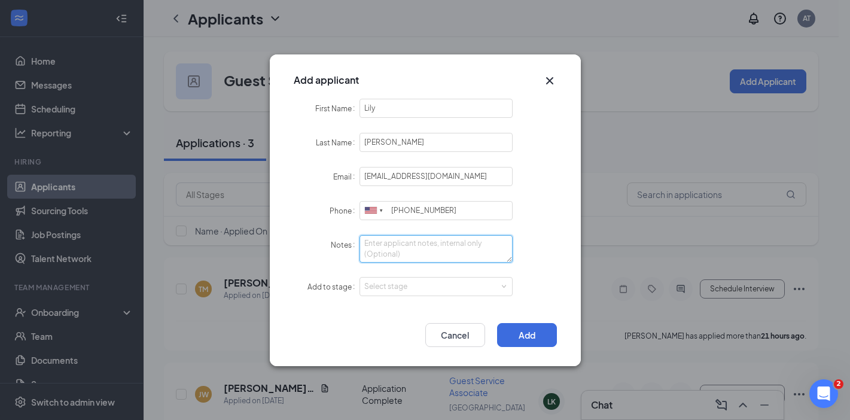
click at [425, 240] on textarea "Notes" at bounding box center [437, 249] width 154 height 28
click at [432, 281] on div "Select stage" at bounding box center [433, 287] width 139 height 12
type textarea "GSA WZ"
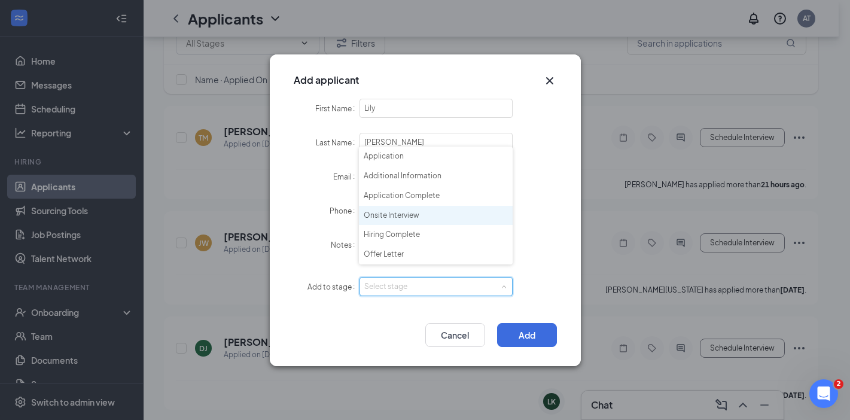
scroll to position [156, 0]
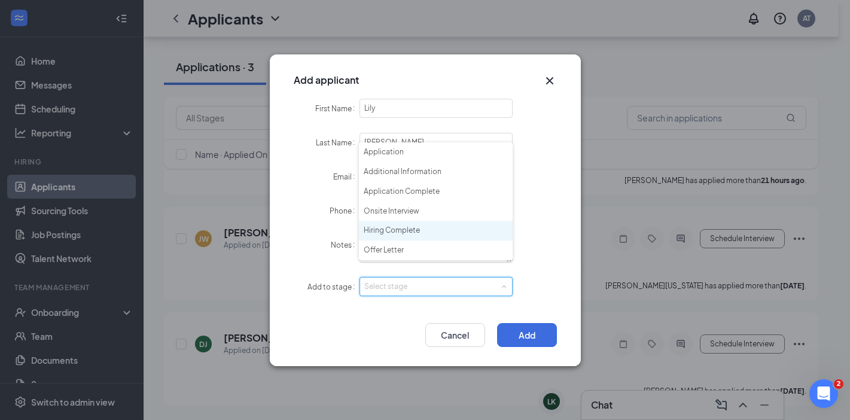
click at [410, 227] on li "Hiring Complete" at bounding box center [436, 231] width 154 height 20
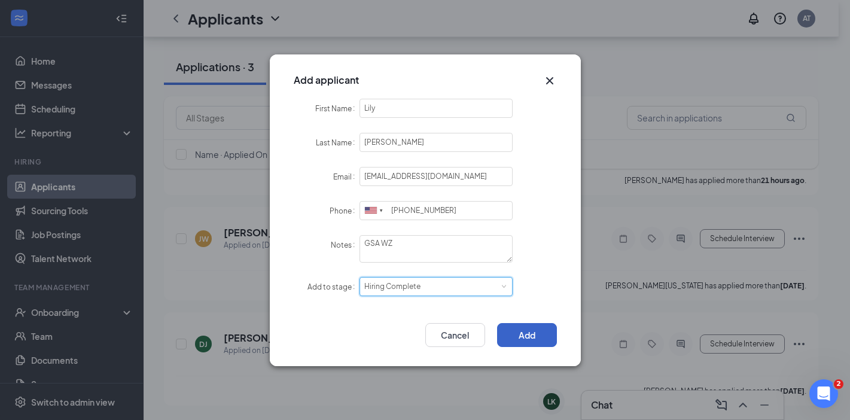
click at [539, 330] on button "Add" at bounding box center [527, 335] width 60 height 24
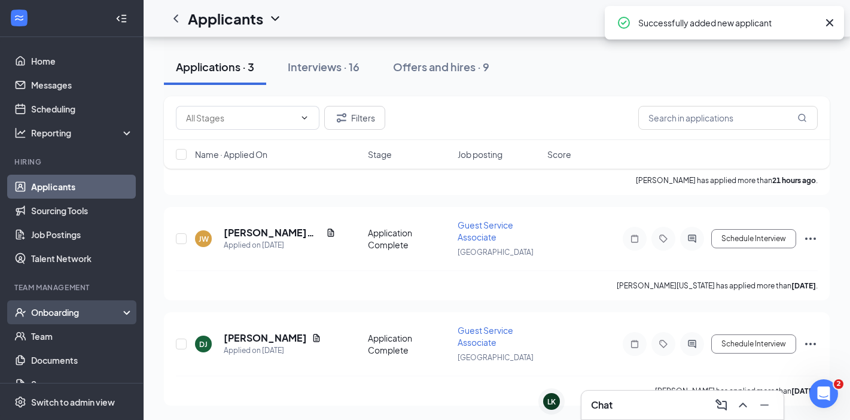
click at [59, 312] on div "Onboarding" at bounding box center [77, 312] width 92 height 12
click at [71, 340] on link "Overview" at bounding box center [82, 336] width 102 height 24
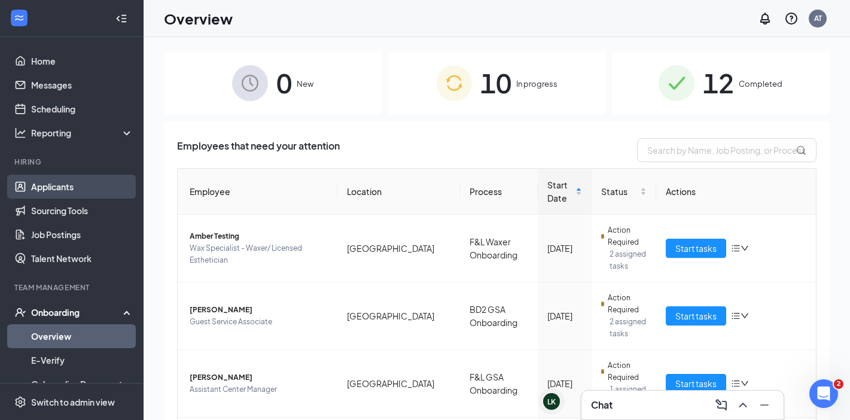
click at [97, 189] on link "Applicants" at bounding box center [82, 187] width 102 height 24
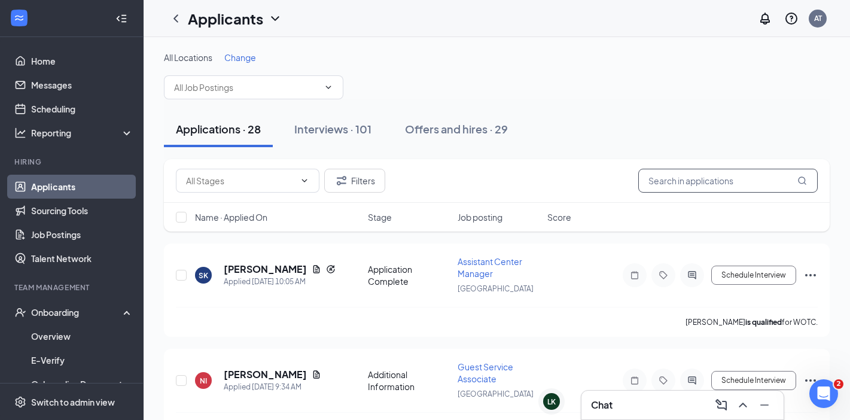
click at [742, 174] on input "text" at bounding box center [727, 181] width 179 height 24
type input "lily"
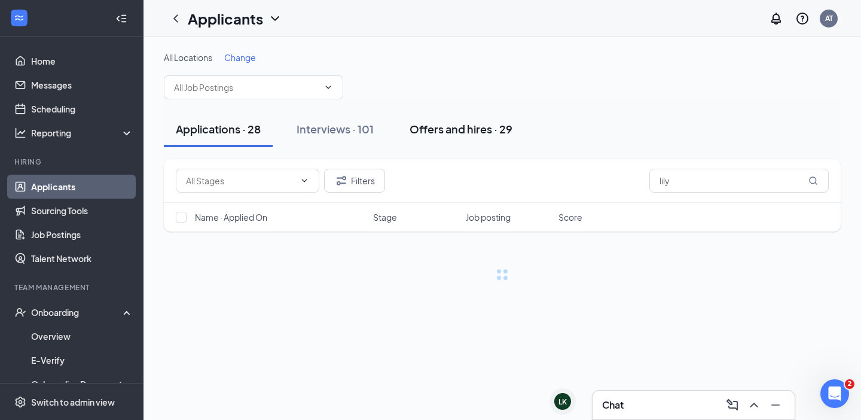
click at [486, 129] on div "Offers and hires · 29" at bounding box center [461, 128] width 103 height 15
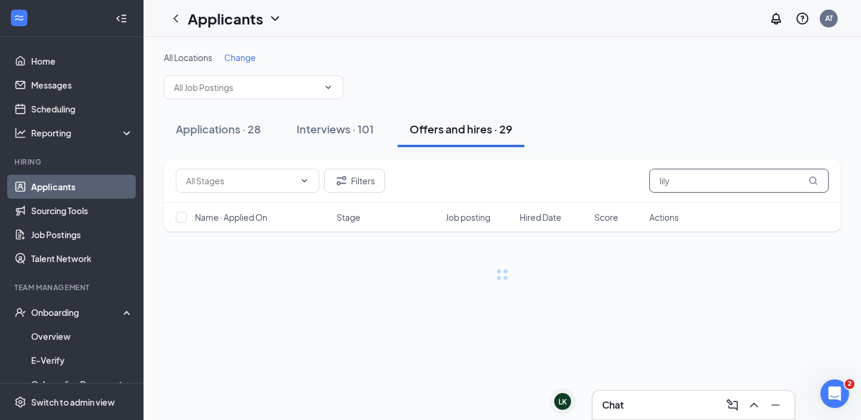
click at [696, 170] on input "lily" at bounding box center [739, 181] width 179 height 24
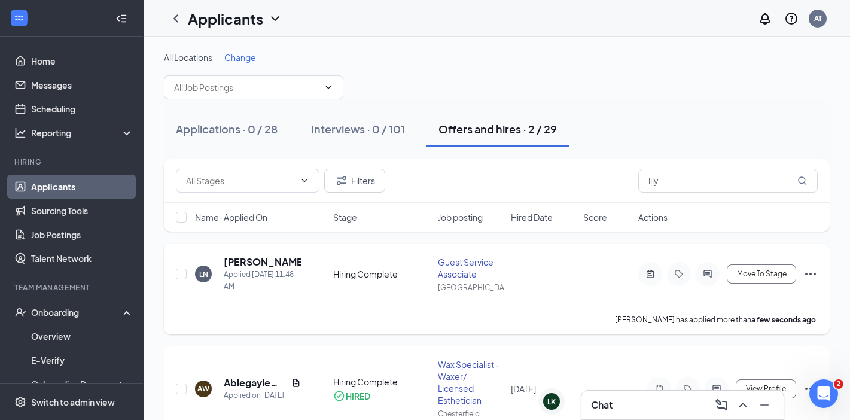
click at [809, 275] on icon "Ellipses" at bounding box center [810, 274] width 14 height 14
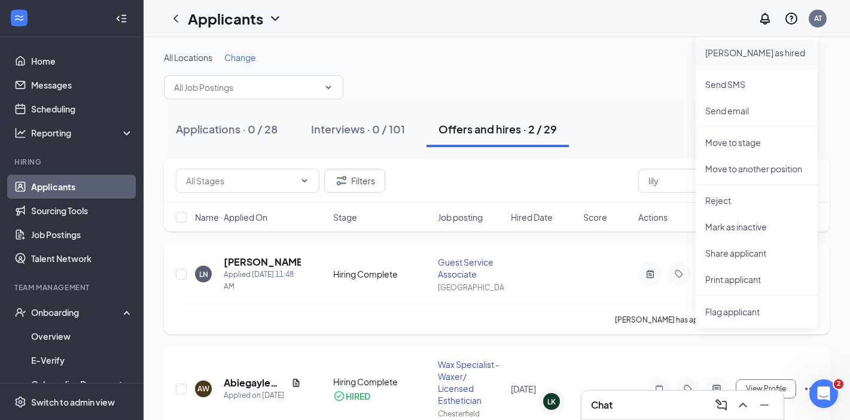
click at [738, 54] on p "[PERSON_NAME] as hired" at bounding box center [756, 53] width 103 height 12
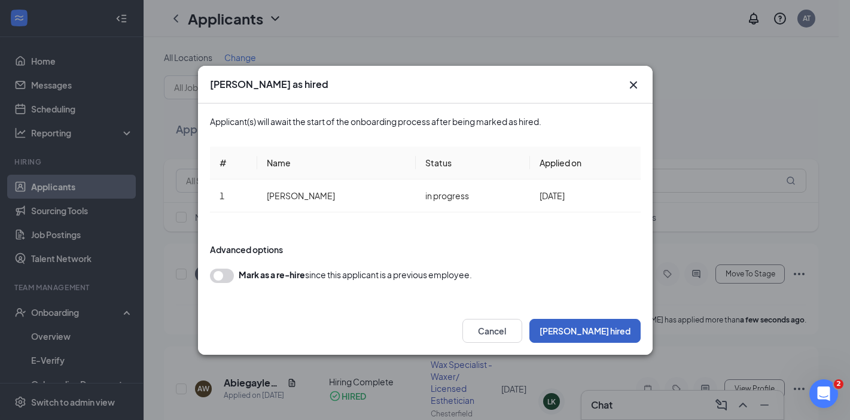
click at [624, 328] on button "[PERSON_NAME] hired" at bounding box center [584, 331] width 111 height 24
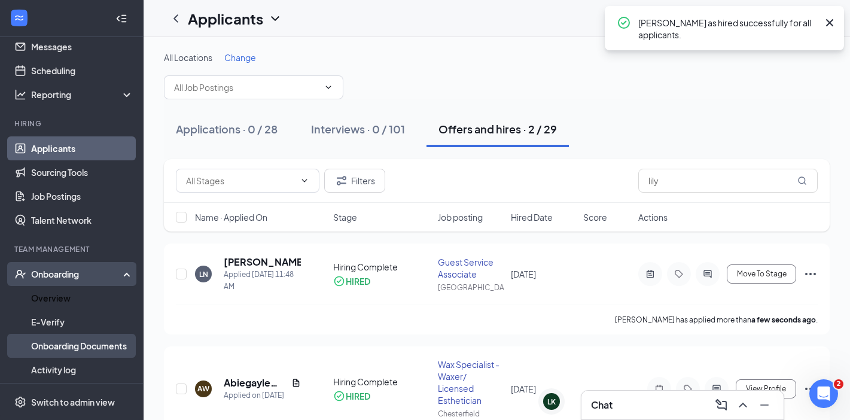
scroll to position [75, 0]
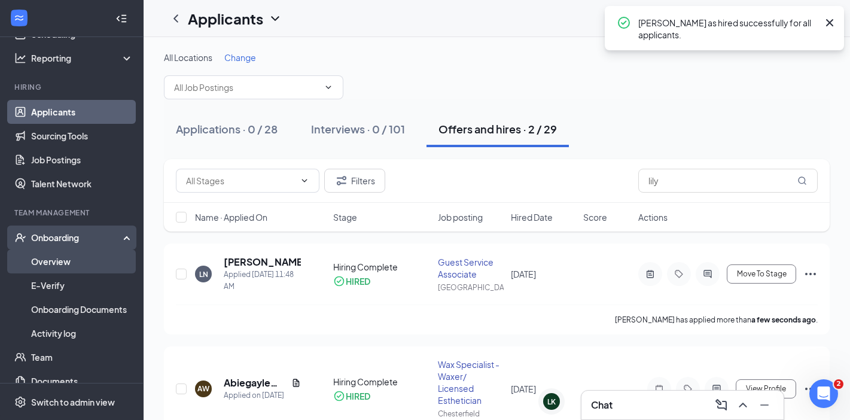
click at [95, 253] on link "Overview" at bounding box center [82, 261] width 102 height 24
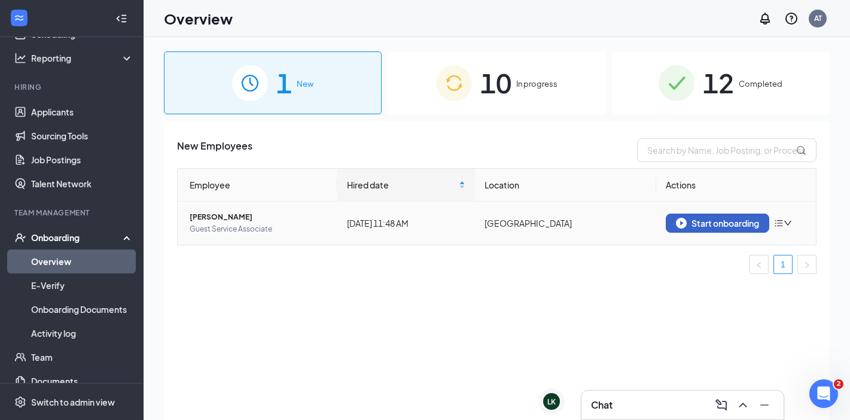
click at [748, 224] on div "Start onboarding" at bounding box center [717, 223] width 83 height 11
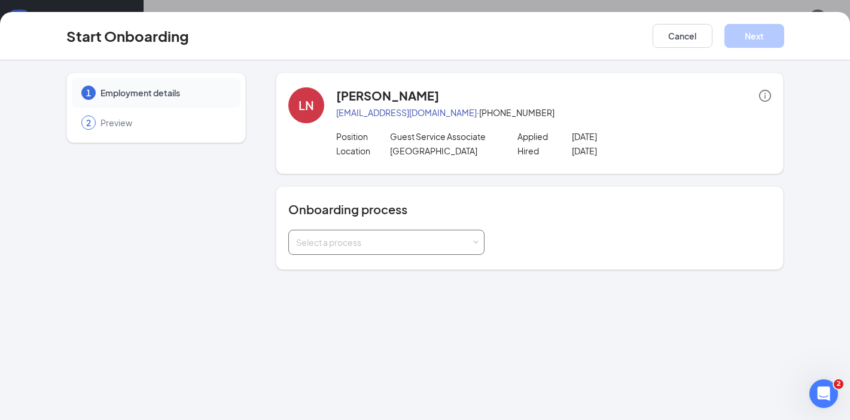
click at [450, 237] on div "Select a process" at bounding box center [383, 242] width 175 height 12
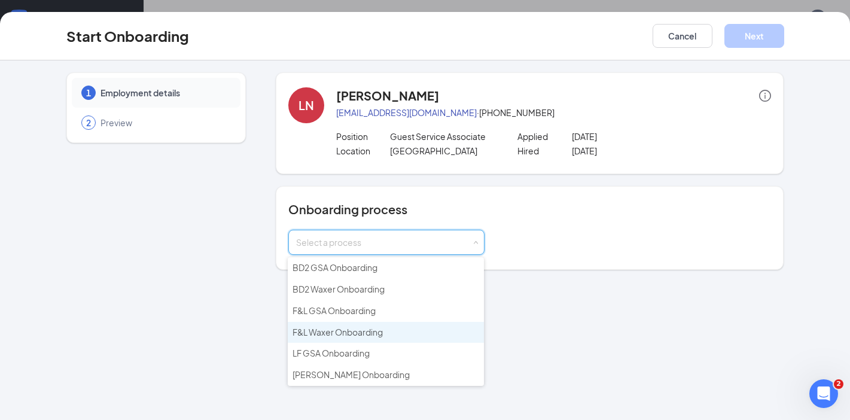
click at [352, 331] on span "F&L Waxer Onboarding" at bounding box center [338, 332] width 90 height 11
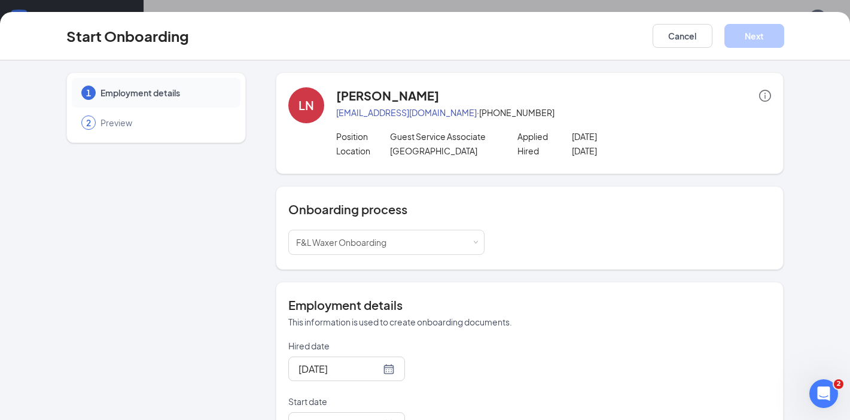
click at [558, 260] on div "Onboarding process Select a process F&L Waxer Onboarding" at bounding box center [530, 228] width 508 height 84
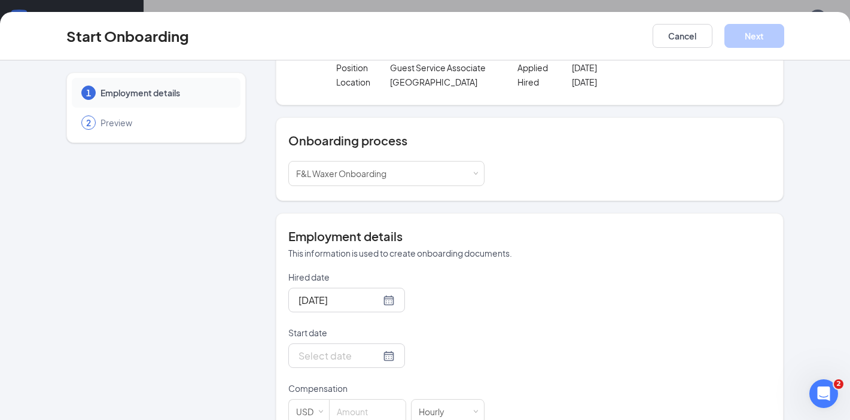
scroll to position [150, 0]
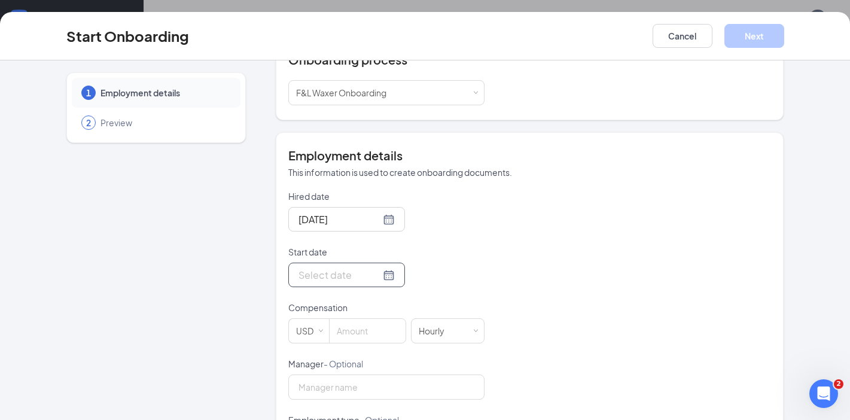
click at [365, 273] on div at bounding box center [346, 274] width 96 height 15
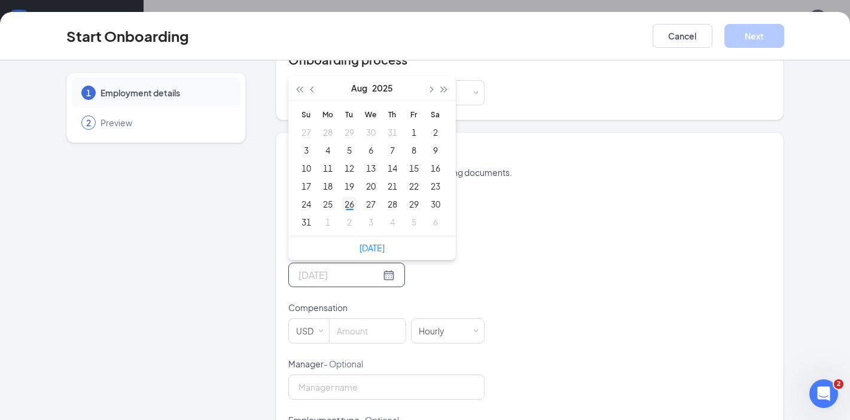
type input "[DATE]"
click at [343, 206] on div "26" at bounding box center [349, 204] width 14 height 14
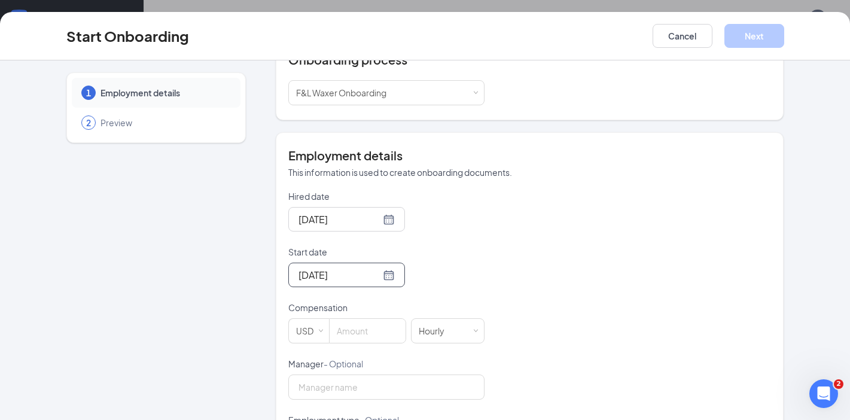
click at [525, 248] on div "Hired date [DATE] Start date [DATE] [DATE] Su Mo Tu We Th Fr Sa 27 28 29 30 31 …" at bounding box center [529, 385] width 483 height 391
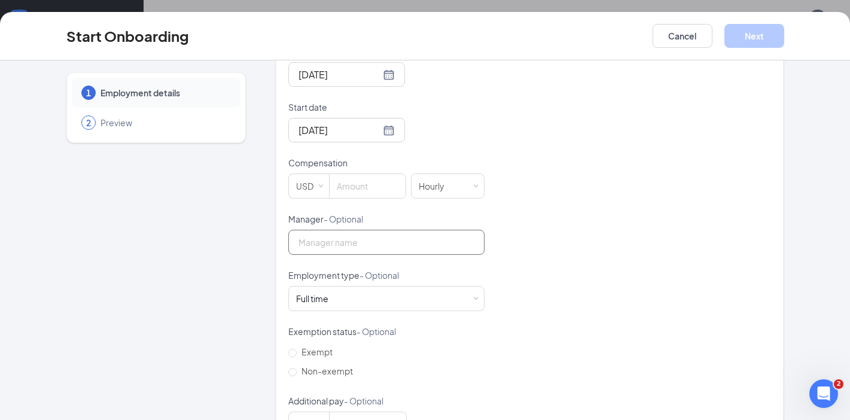
scroll to position [299, 0]
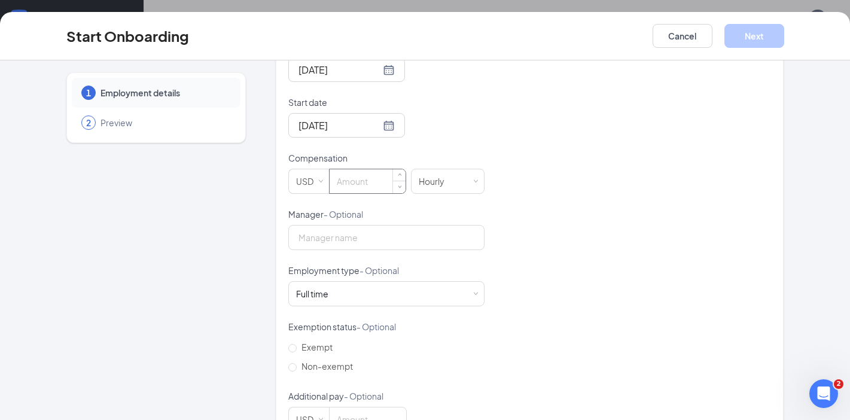
click at [355, 191] on input at bounding box center [368, 181] width 76 height 24
type input "15"
click at [458, 117] on div "[DATE]" at bounding box center [386, 125] width 196 height 25
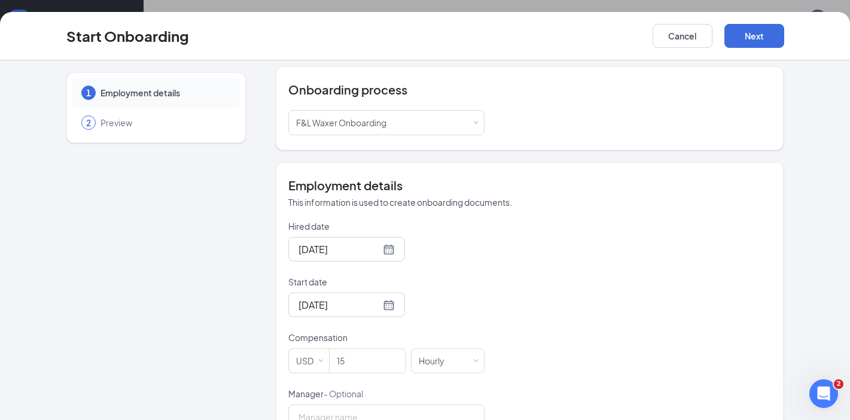
scroll to position [114, 0]
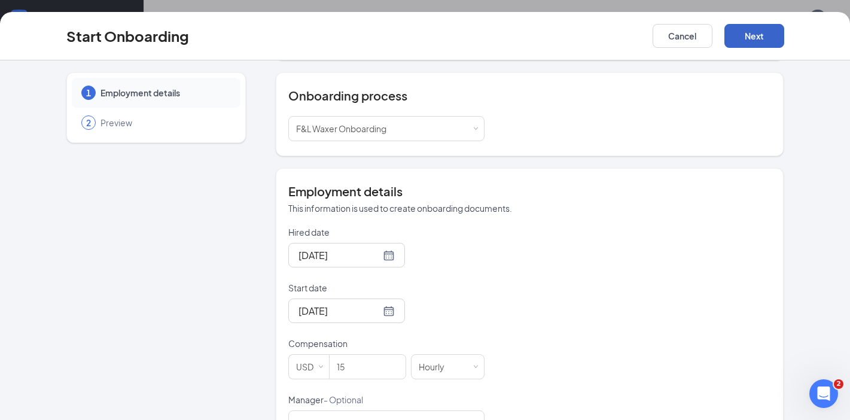
click at [761, 25] on button "Next" at bounding box center [754, 36] width 60 height 24
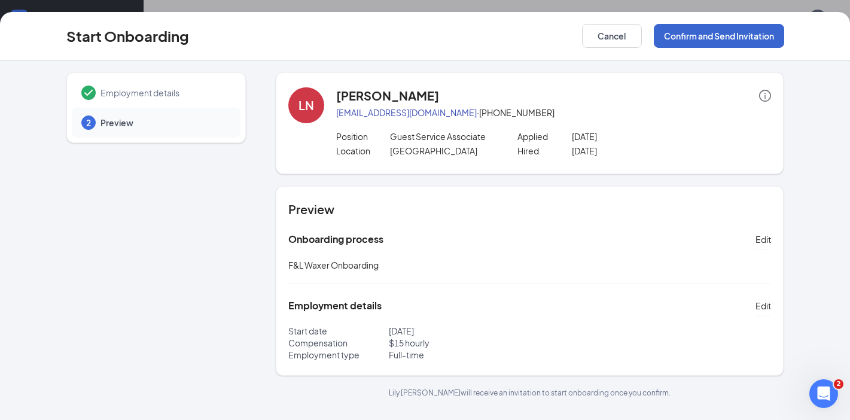
scroll to position [0, 0]
click at [753, 32] on button "Confirm and Send Invitation" at bounding box center [719, 36] width 130 height 24
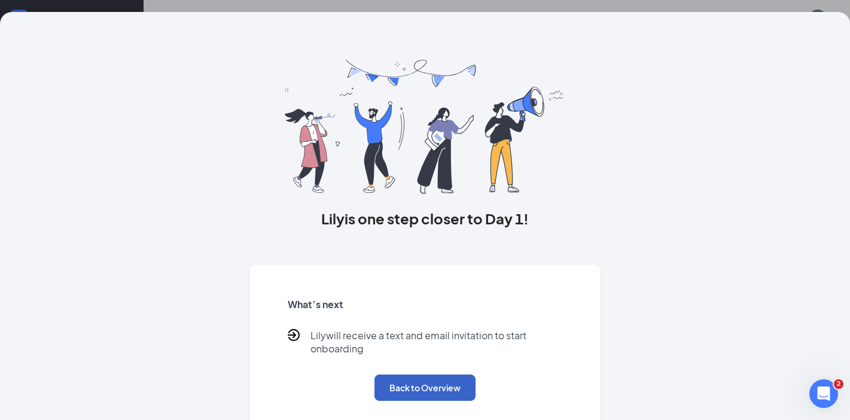
click at [415, 390] on button "Back to Overview" at bounding box center [424, 387] width 101 height 26
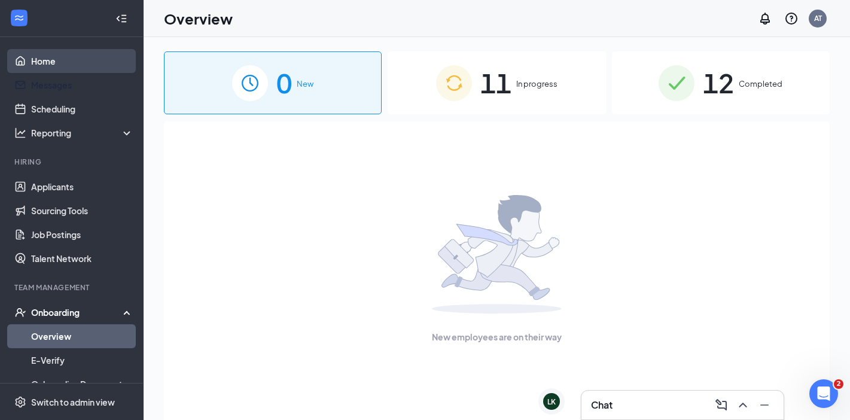
click at [64, 53] on link "Home" at bounding box center [82, 61] width 102 height 24
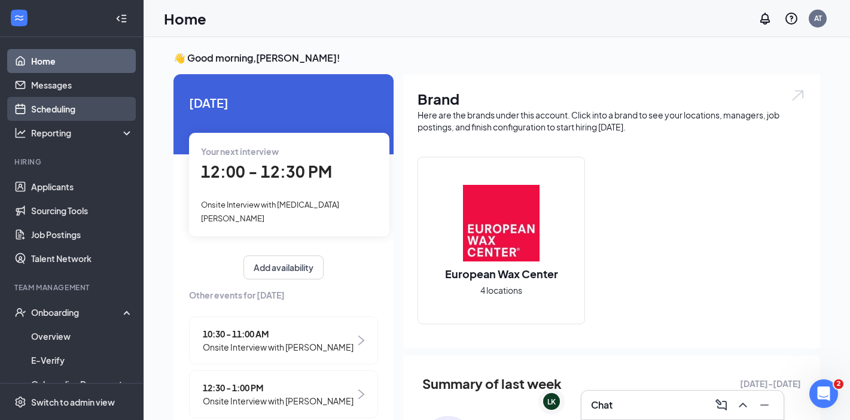
click at [50, 102] on link "Scheduling" at bounding box center [82, 109] width 102 height 24
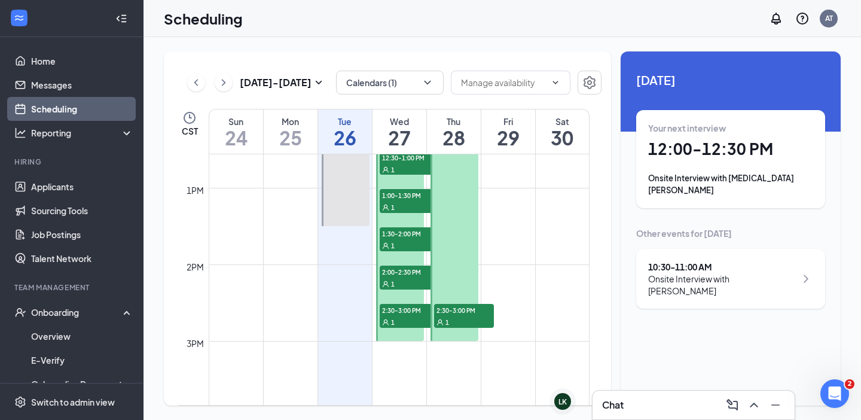
scroll to position [887, 0]
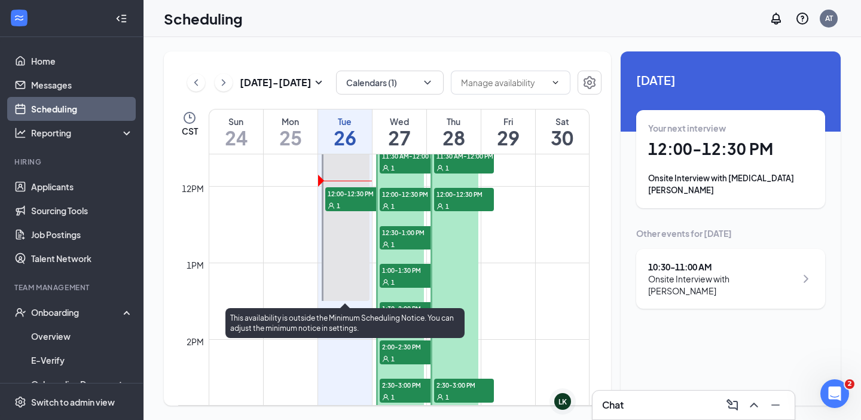
click at [351, 205] on div "1" at bounding box center [355, 205] width 60 height 12
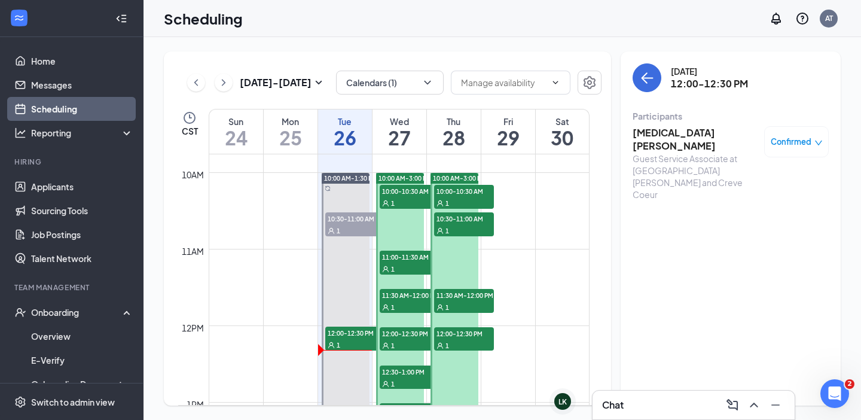
scroll to position [822, 0]
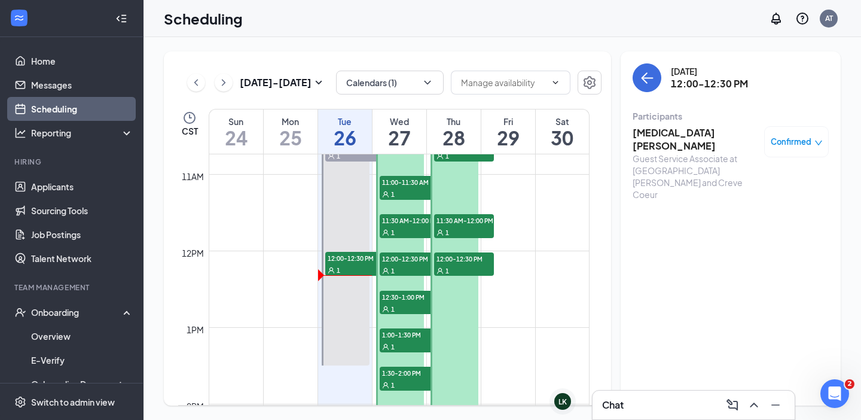
click at [196, 249] on div "12pm" at bounding box center [192, 252] width 27 height 13
click at [197, 249] on div "12pm" at bounding box center [192, 252] width 27 height 13
drag, startPoint x: 181, startPoint y: 173, endPoint x: 202, endPoint y: 191, distance: 27.2
click at [221, 194] on tbody "12am 1am 2am 3am 4am 5am 6am 7am 8am 9am 10am 11am 12pm 1pm 2pm 3pm 4pm 5pm 6pm…" at bounding box center [384, 251] width 412 height 1838
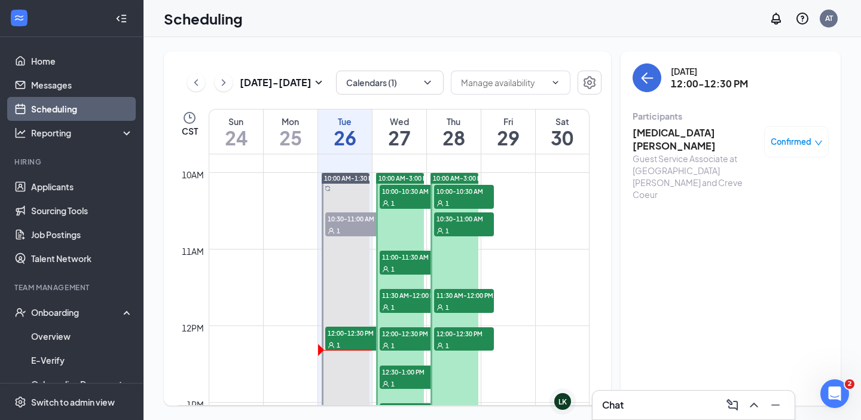
scroll to position [673, 0]
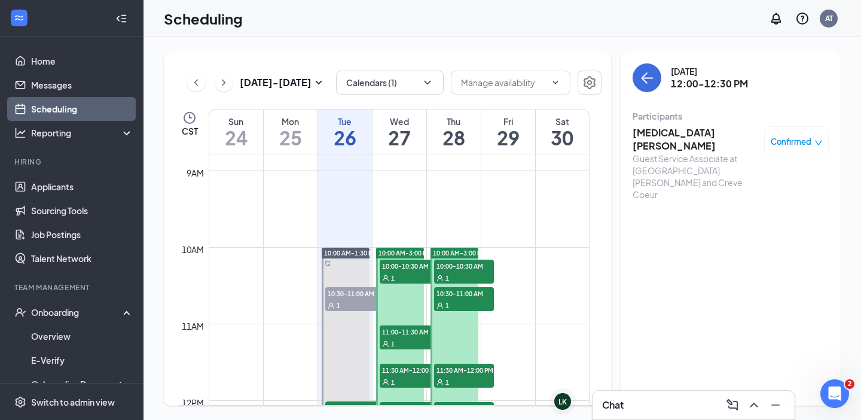
drag, startPoint x: 189, startPoint y: 173, endPoint x: 208, endPoint y: 205, distance: 37.5
click at [208, 205] on tbody "12am 1am 2am 3am 4am 5am 6am 7am 8am 9am 10am 11am 12pm 1pm 2pm 3pm 4pm 5pm 6pm…" at bounding box center [384, 400] width 412 height 1838
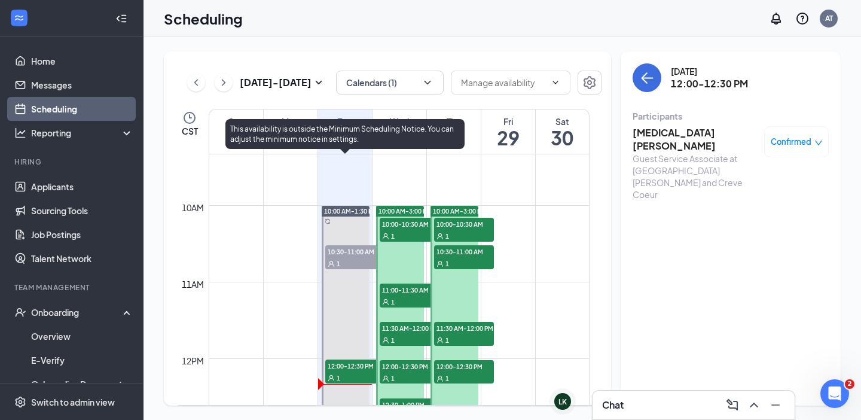
scroll to position [690, 0]
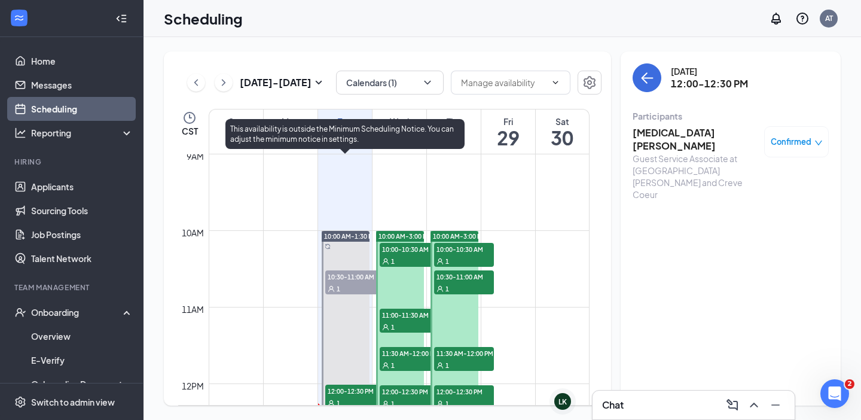
click at [349, 346] on div at bounding box center [346, 364] width 48 height 267
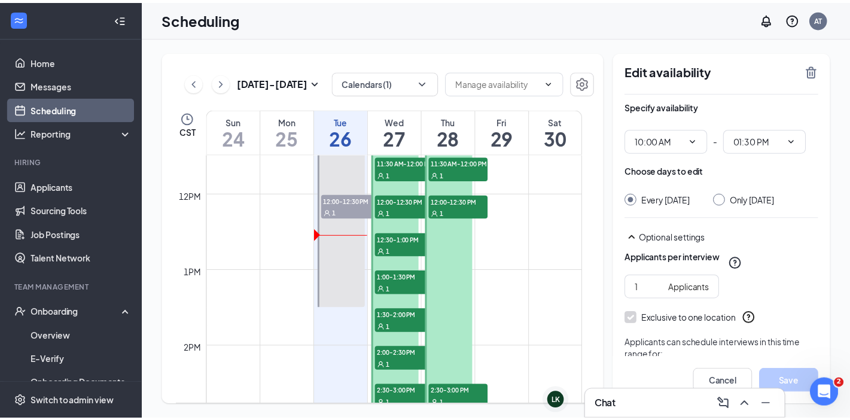
scroll to position [914, 0]
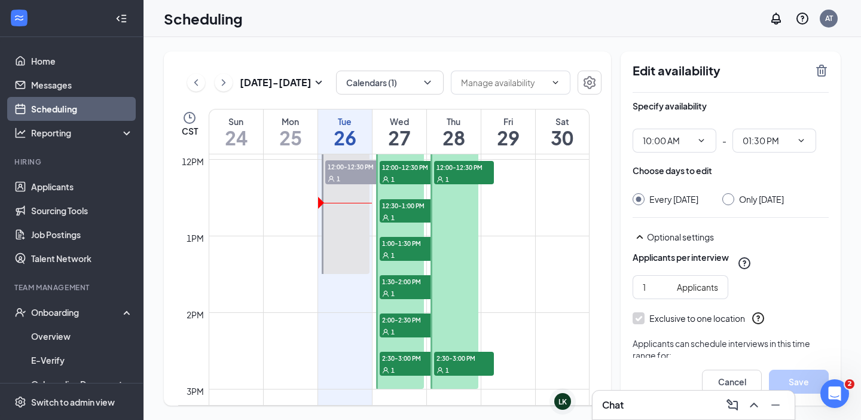
click at [461, 215] on div at bounding box center [455, 198] width 48 height 382
click at [96, 185] on link "Applicants" at bounding box center [82, 187] width 102 height 24
type input "10:00 AM"
type input "01:30 PM"
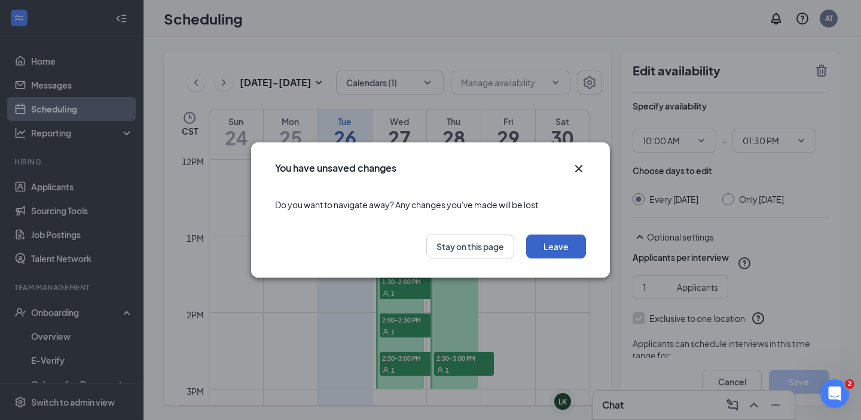
click at [571, 251] on button "Leave" at bounding box center [556, 246] width 60 height 24
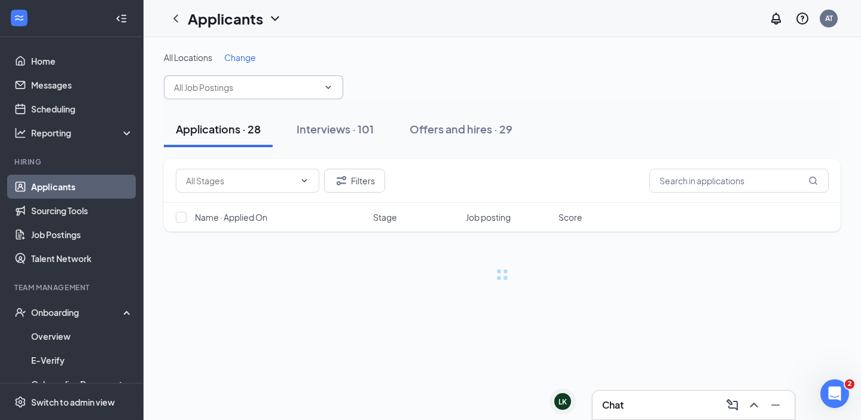
click at [273, 88] on input "text" at bounding box center [246, 87] width 145 height 13
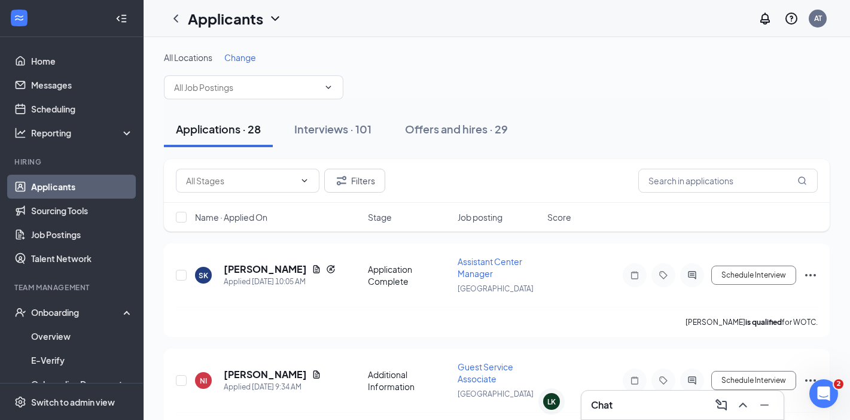
click at [235, 55] on span "Change" at bounding box center [240, 57] width 32 height 11
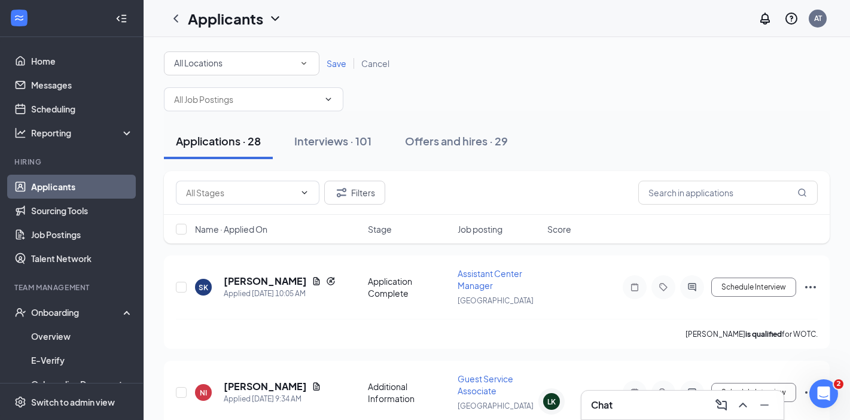
click at [254, 61] on div "All Locations" at bounding box center [241, 63] width 135 height 14
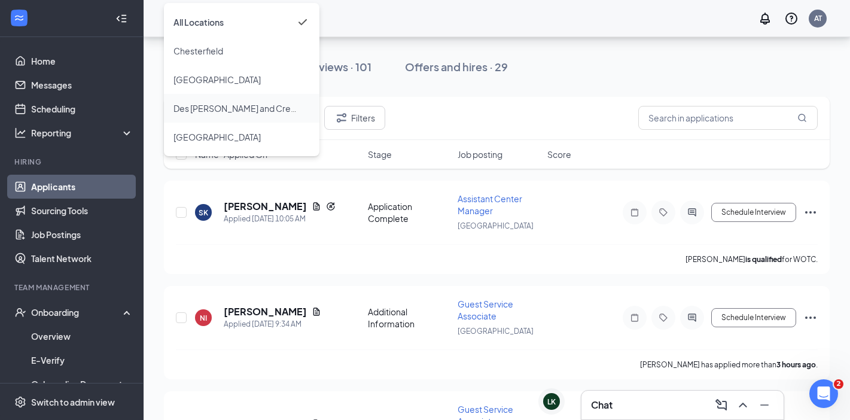
click at [244, 109] on span "Des [PERSON_NAME] and Creve Coeur" at bounding box center [249, 108] width 153 height 11
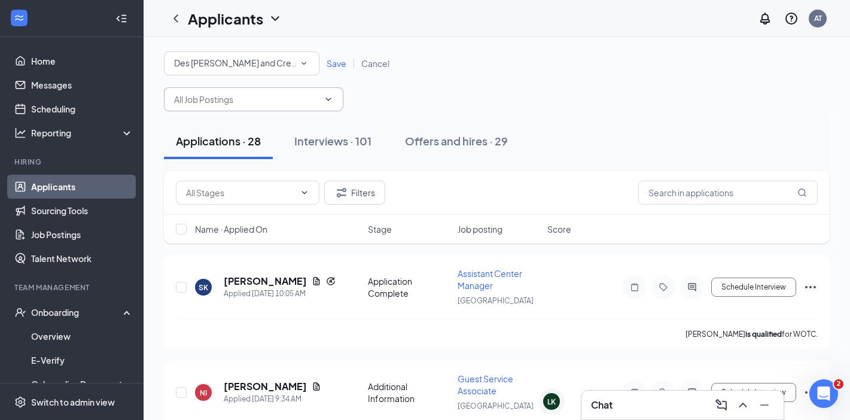
click at [288, 96] on input "text" at bounding box center [246, 99] width 145 height 13
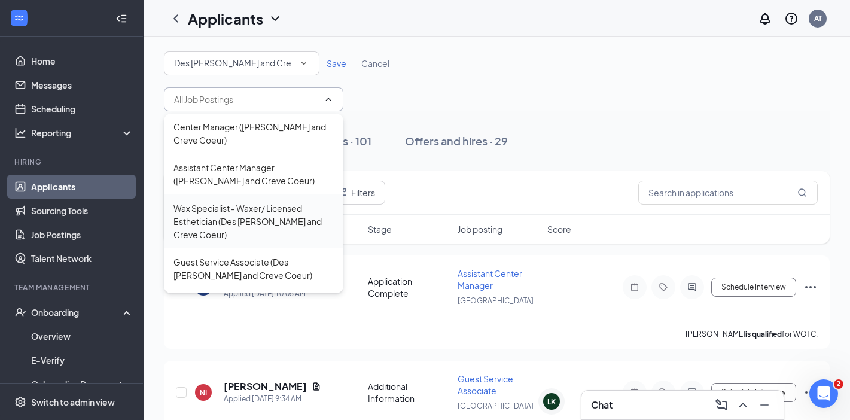
scroll to position [299, 0]
click at [271, 202] on div "Wax Specialist - Waxer/ Licensed Esthetician (Des Peres and Creve Coeur)" at bounding box center [253, 221] width 160 height 39
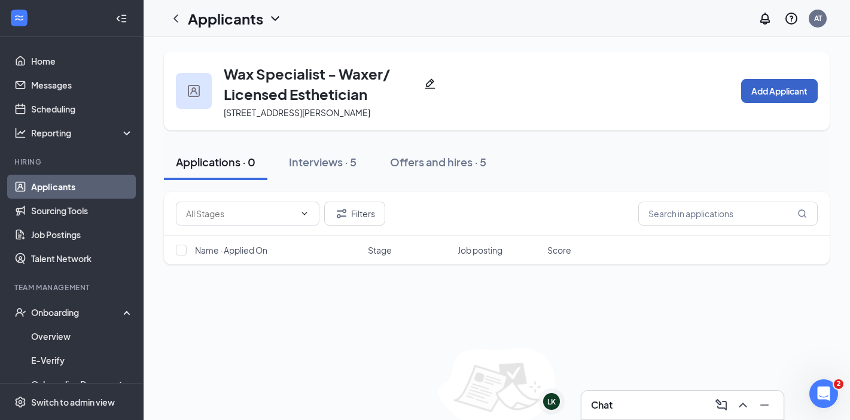
click at [754, 95] on button "Add Applicant" at bounding box center [779, 91] width 77 height 24
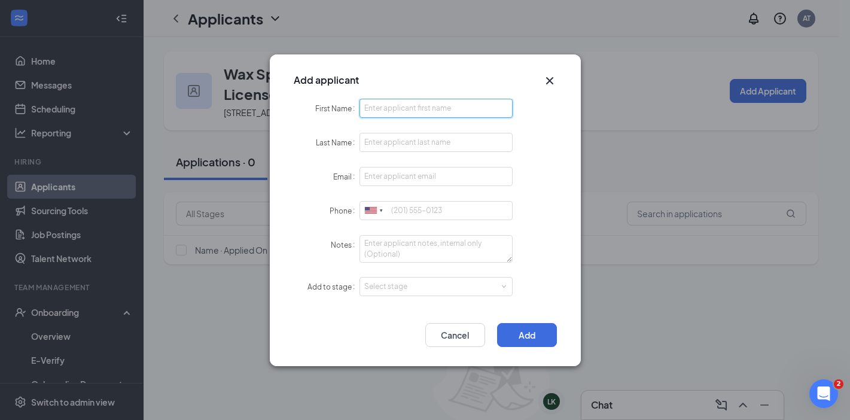
click at [415, 108] on input "First Name" at bounding box center [437, 108] width 154 height 19
type input "Nadina"
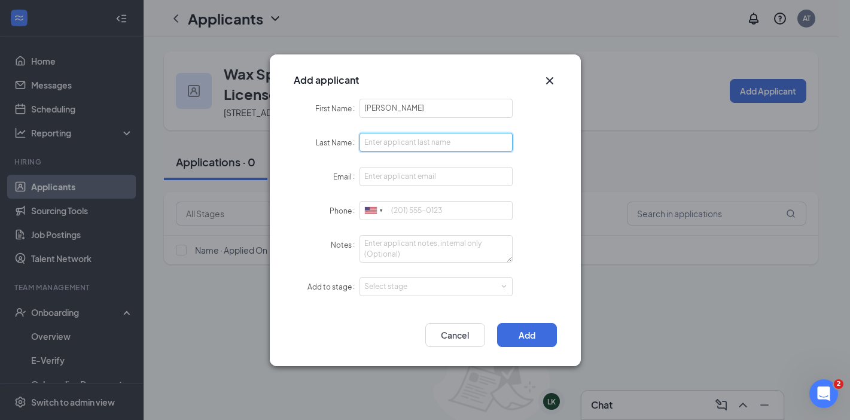
click at [428, 136] on input "Last Name" at bounding box center [437, 142] width 154 height 19
type input "Jahic"
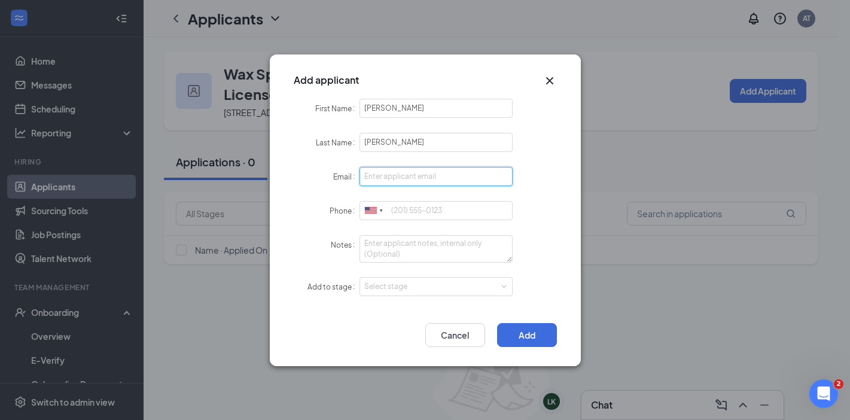
click at [438, 172] on input "Email" at bounding box center [437, 176] width 154 height 19
click at [438, 176] on input "Email" at bounding box center [437, 176] width 154 height 19
type input "xnadinax@icloud.com"
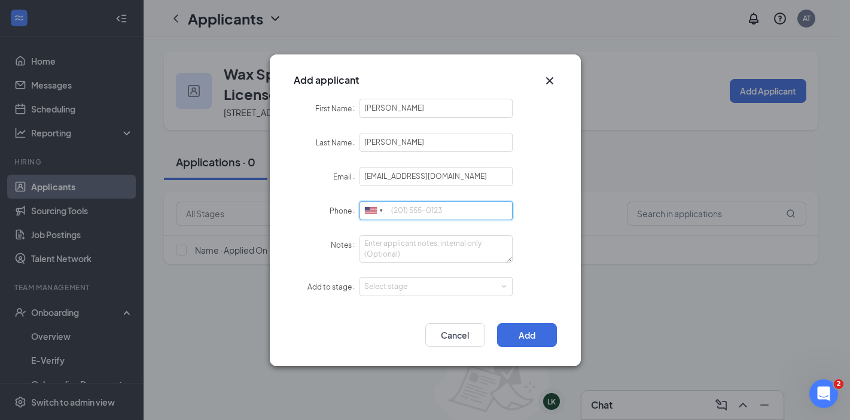
click at [440, 203] on input "Phone" at bounding box center [437, 210] width 154 height 19
type input "3144458400"
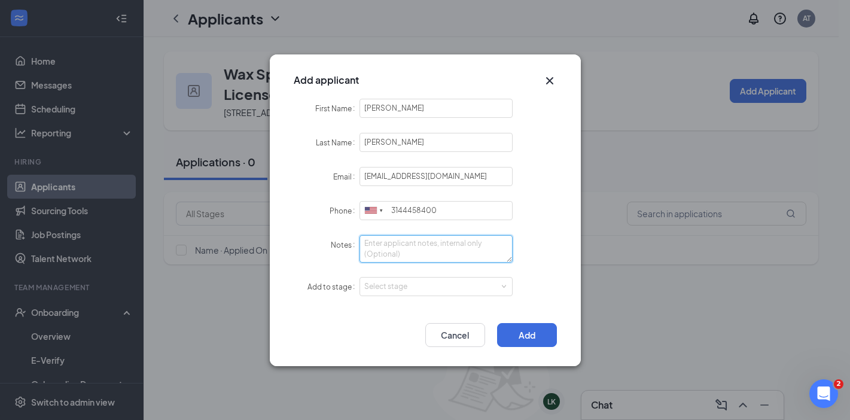
click at [437, 242] on textarea "Notes" at bounding box center [437, 249] width 154 height 28
click at [464, 271] on form "First Name Nadina Last Name Jahic Email xnadinax@icloud.com Phone United States…" at bounding box center [425, 205] width 263 height 212
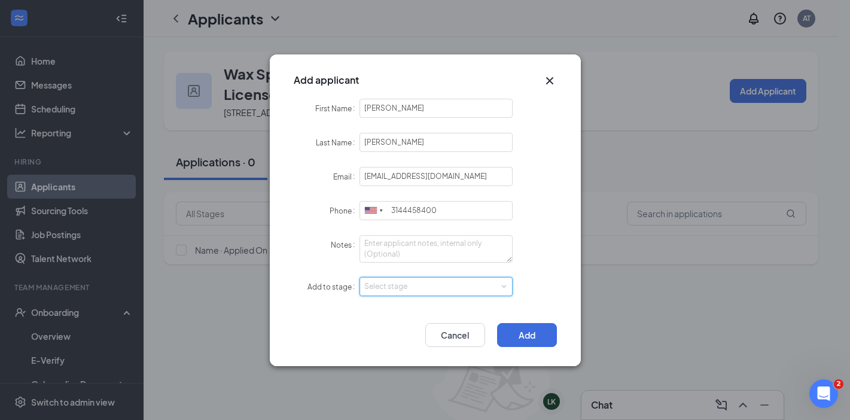
click at [464, 279] on div "Select stage" at bounding box center [436, 287] width 144 height 18
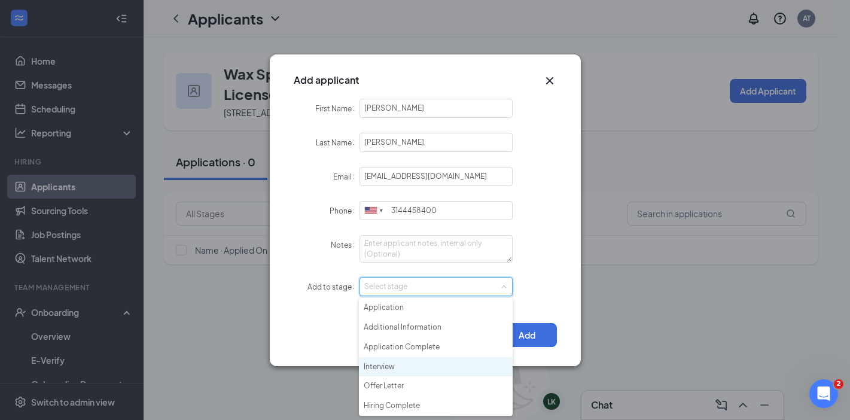
click at [411, 366] on li "Interview" at bounding box center [436, 367] width 154 height 20
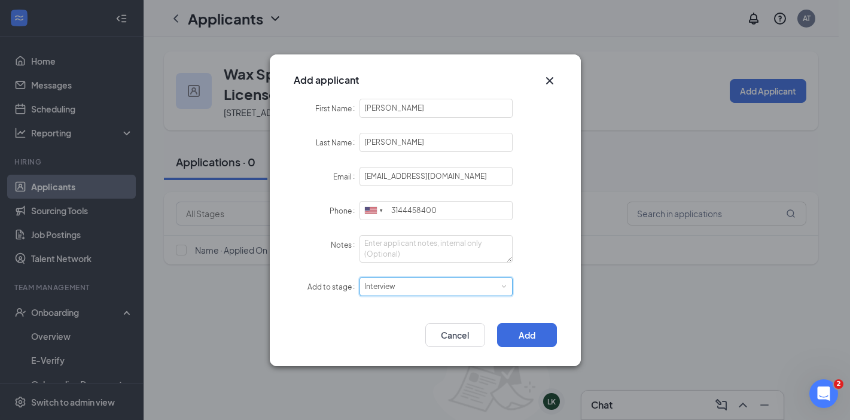
click at [564, 301] on div "First Name Nadina Last Name Jahic Email xnadinax@icloud.com Phone United States…" at bounding box center [425, 205] width 311 height 212
click at [470, 284] on div "Select stage Interview" at bounding box center [436, 287] width 144 height 18
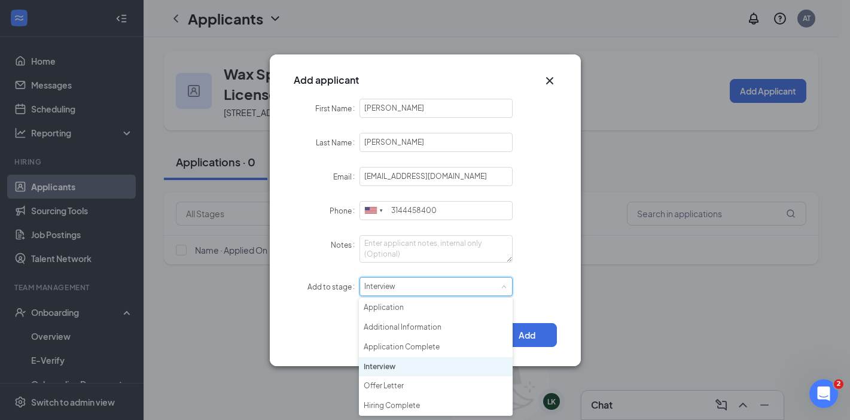
click at [538, 290] on div "Add to stage Select stage Interview" at bounding box center [425, 287] width 263 height 20
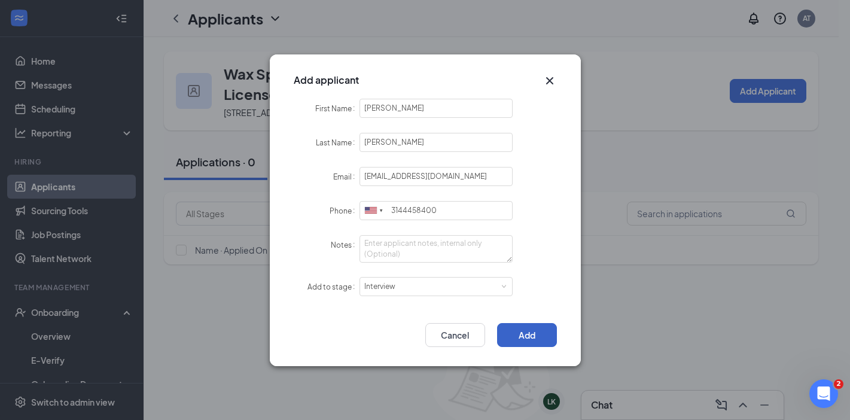
click at [534, 337] on button "Add" at bounding box center [527, 335] width 60 height 24
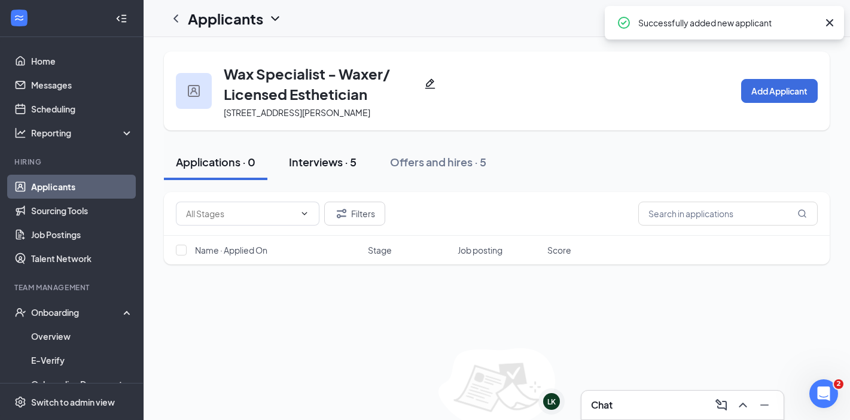
click at [343, 164] on div "Interviews · 5" at bounding box center [323, 161] width 68 height 15
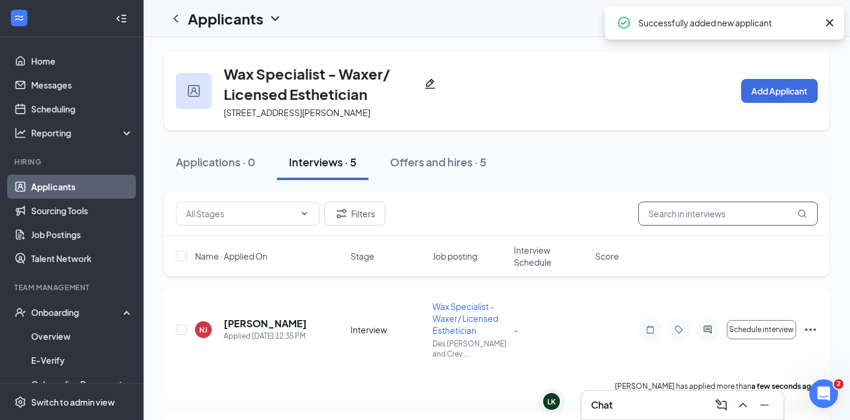
click at [708, 213] on input "text" at bounding box center [727, 214] width 179 height 24
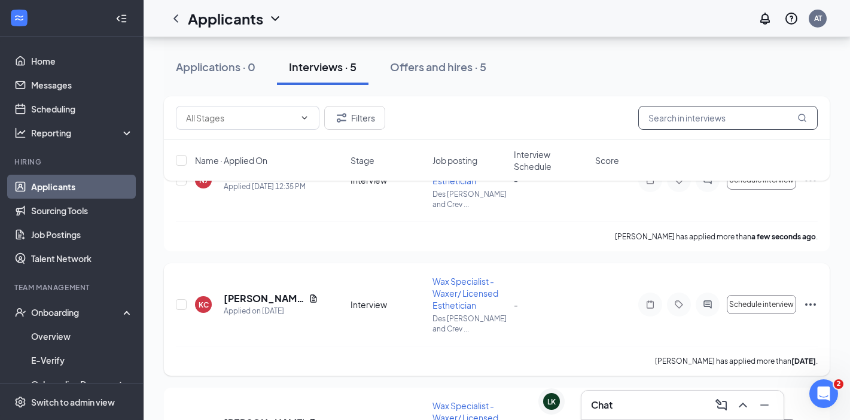
scroll to position [75, 0]
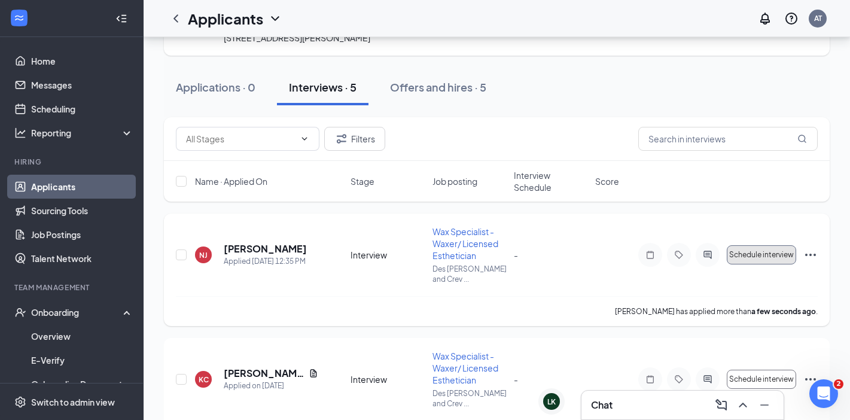
click at [782, 252] on span "Schedule interview" at bounding box center [761, 255] width 65 height 8
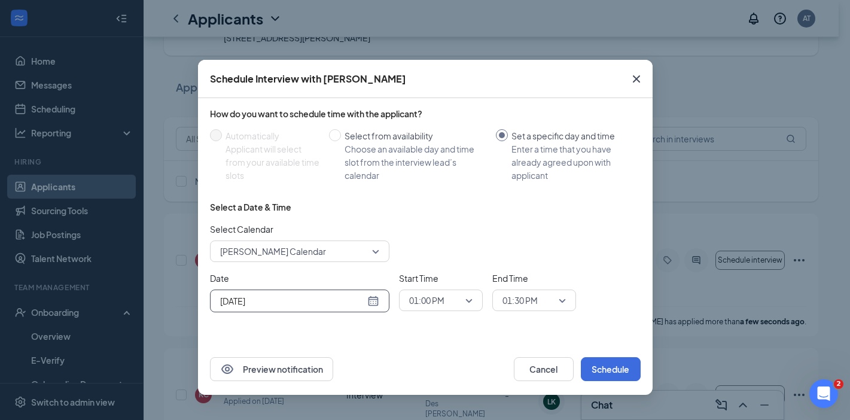
click at [331, 306] on input "Aug 26, 2025" at bounding box center [292, 300] width 145 height 13
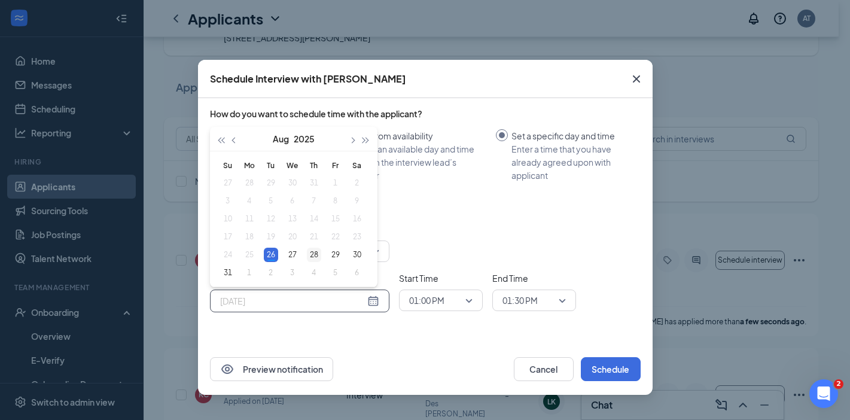
type input "Aug 28, 2025"
click at [313, 257] on div "28" at bounding box center [314, 255] width 14 height 14
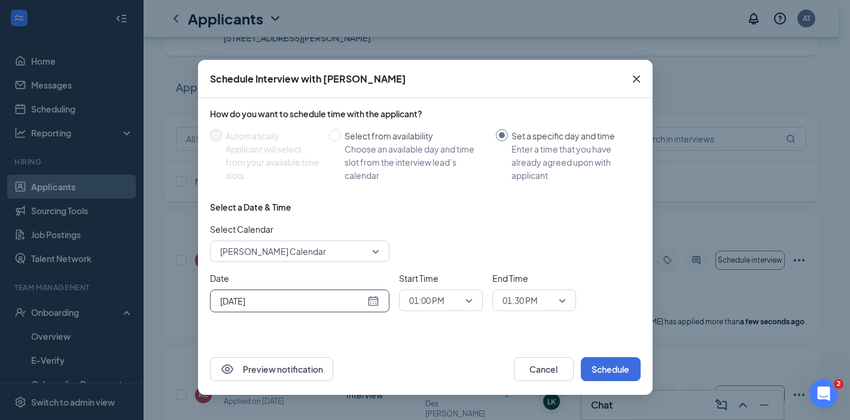
click at [441, 294] on span "01:00 PM" at bounding box center [426, 300] width 35 height 18
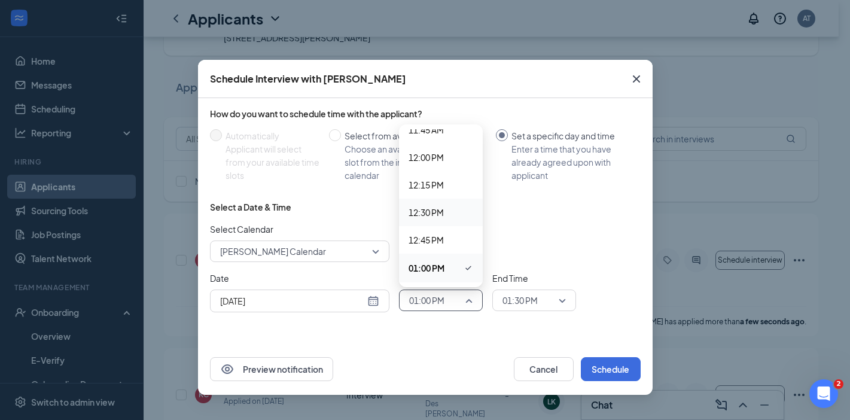
click at [437, 212] on span "12:30 PM" at bounding box center [426, 212] width 35 height 13
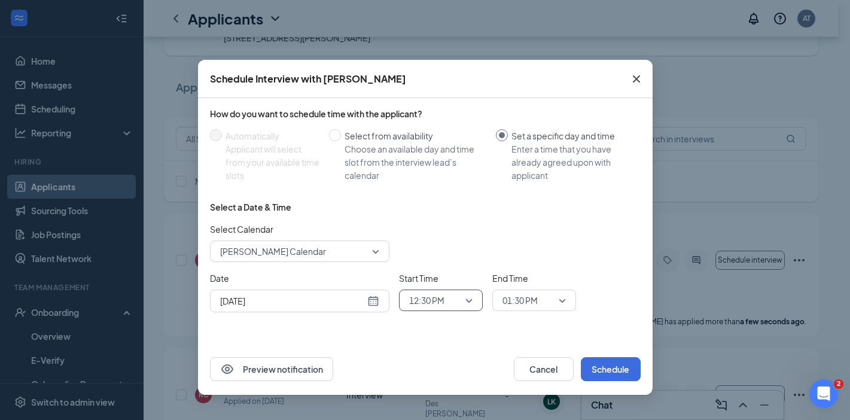
click at [535, 299] on span "01:30 PM" at bounding box center [519, 300] width 35 height 18
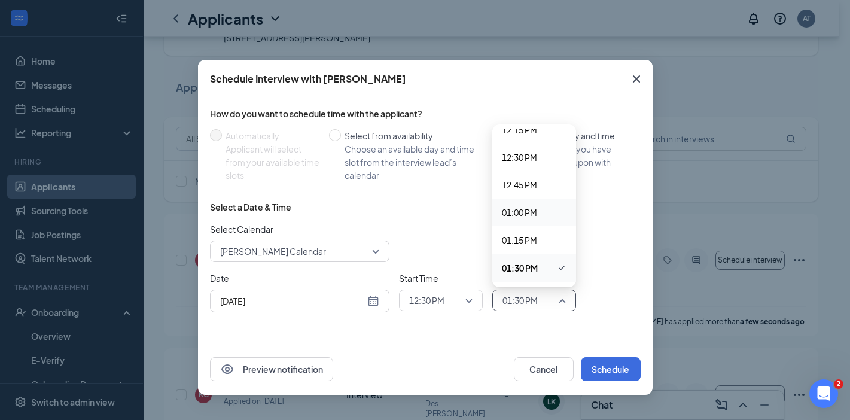
click at [534, 211] on span "01:00 PM" at bounding box center [519, 212] width 35 height 13
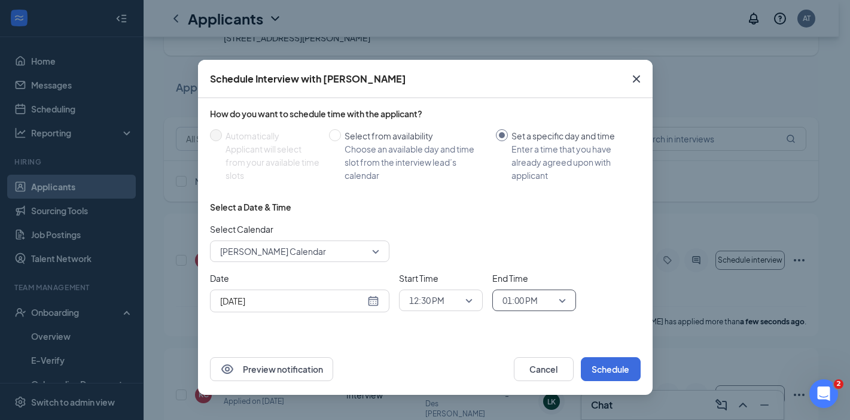
click at [610, 245] on div "Select Calendar Amber Talley's Calendar" at bounding box center [425, 242] width 431 height 39
click at [617, 365] on button "Schedule" at bounding box center [611, 369] width 60 height 24
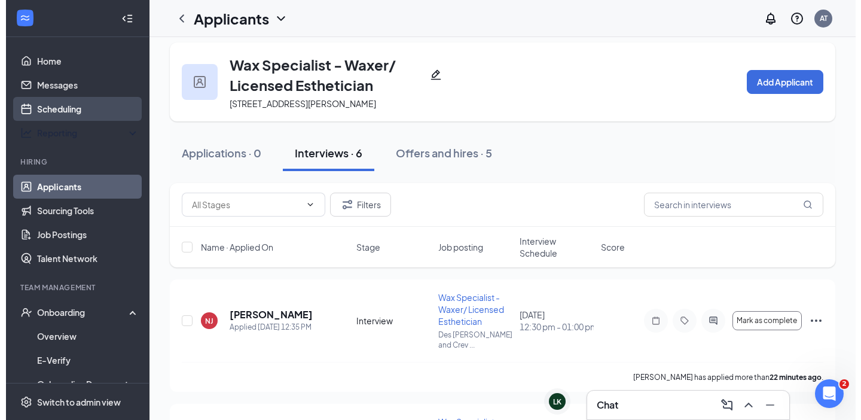
scroll to position [0, 0]
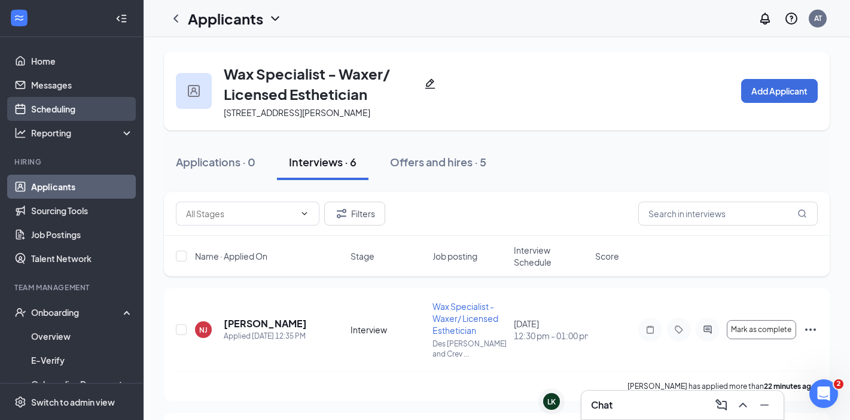
click at [65, 111] on link "Scheduling" at bounding box center [82, 109] width 102 height 24
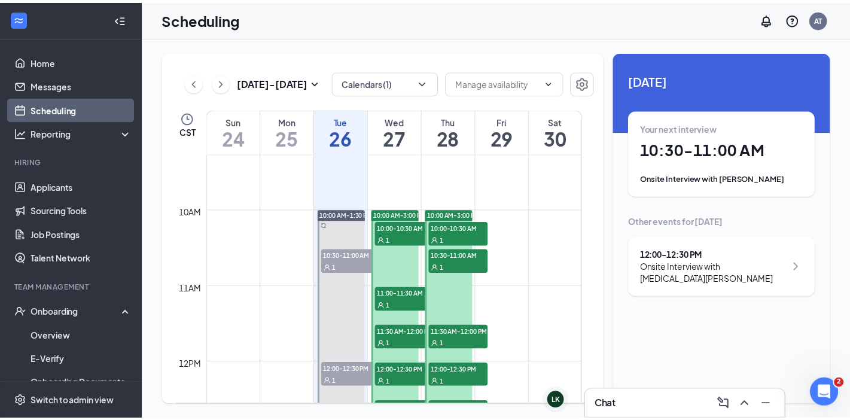
scroll to position [738, 0]
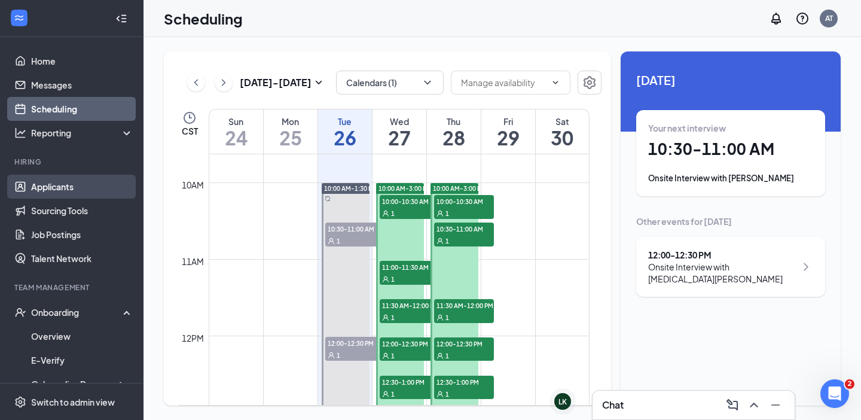
click at [63, 190] on link "Applicants" at bounding box center [82, 187] width 102 height 24
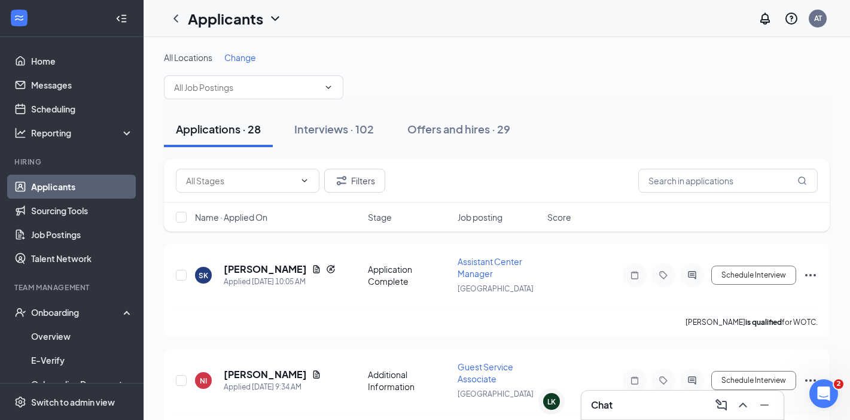
click at [225, 56] on div "All Locations Change" at bounding box center [497, 57] width 666 height 12
click at [236, 59] on span "Change" at bounding box center [240, 57] width 32 height 11
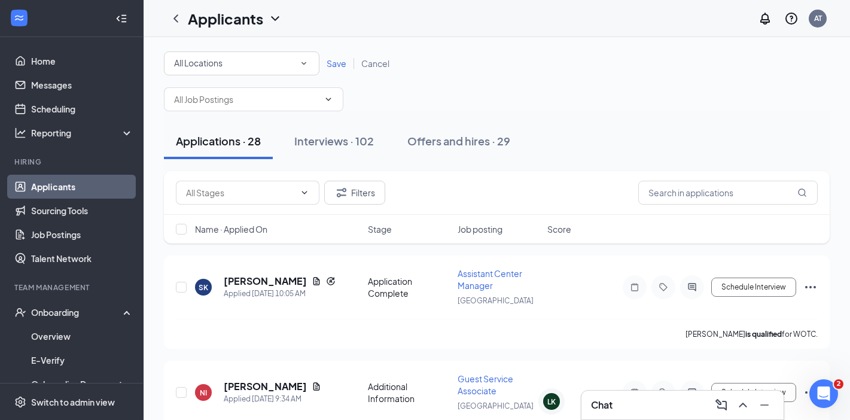
click at [265, 57] on div "All Locations" at bounding box center [241, 63] width 135 height 14
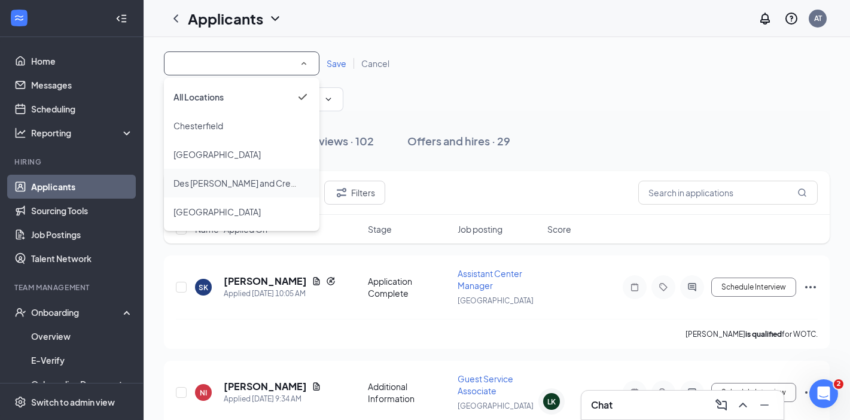
click at [240, 185] on span "Des [PERSON_NAME] and Creve Coeur" at bounding box center [249, 183] width 153 height 11
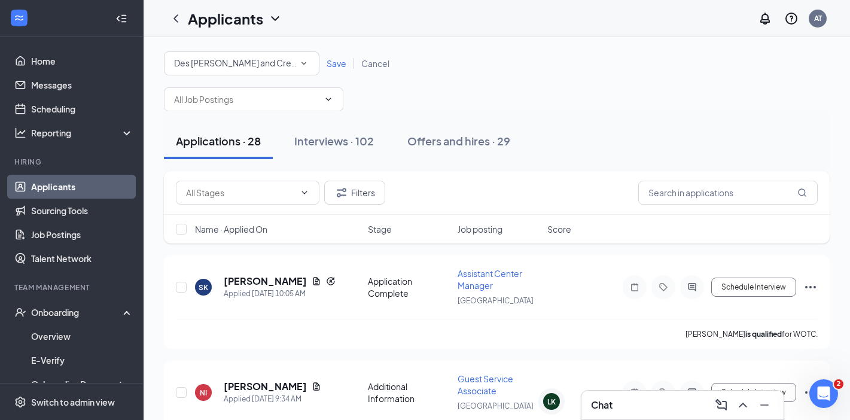
click at [327, 63] on span "Save" at bounding box center [337, 63] width 20 height 11
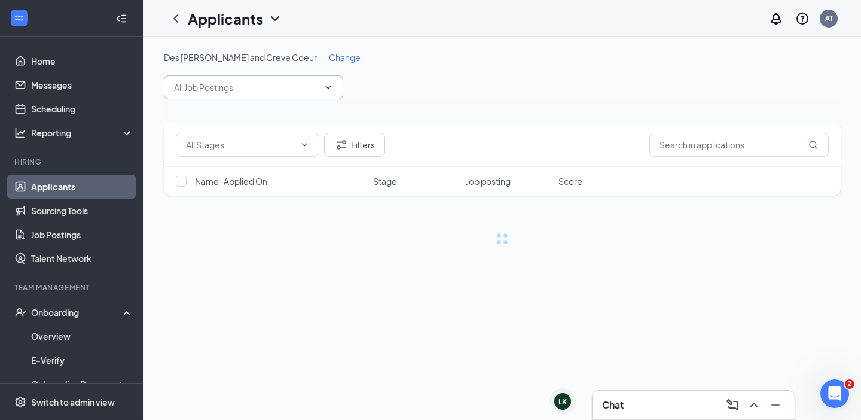
click at [312, 86] on input "text" at bounding box center [246, 87] width 145 height 13
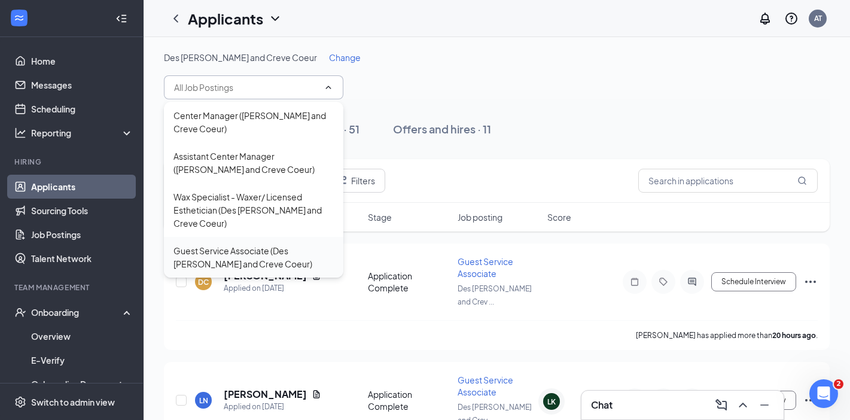
scroll to position [75, 0]
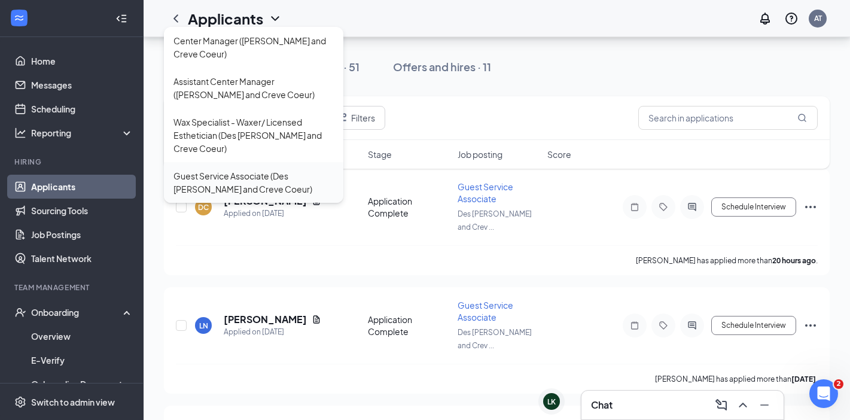
click at [294, 169] on div "Guest Service Associate (Des Peres and Creve Coeur)" at bounding box center [253, 182] width 160 height 26
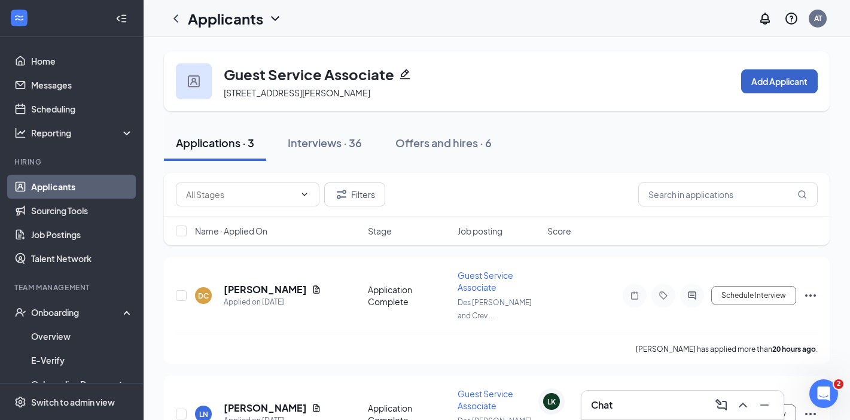
click at [802, 87] on button "Add Applicant" at bounding box center [779, 81] width 77 height 24
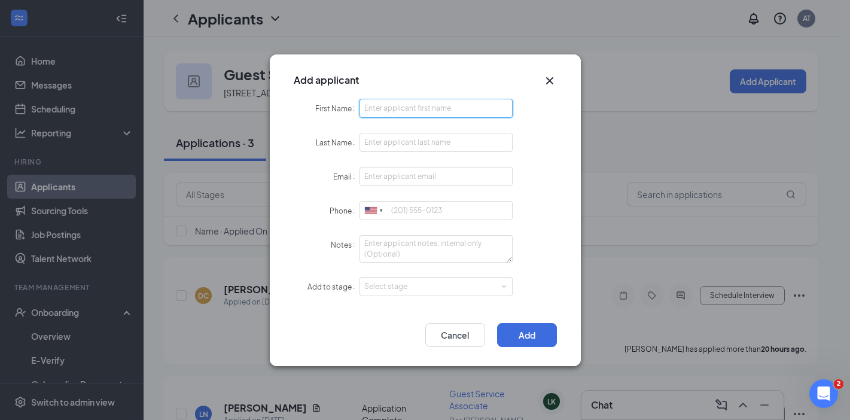
click at [450, 100] on input "First Name" at bounding box center [437, 108] width 154 height 19
type input "Alejia"
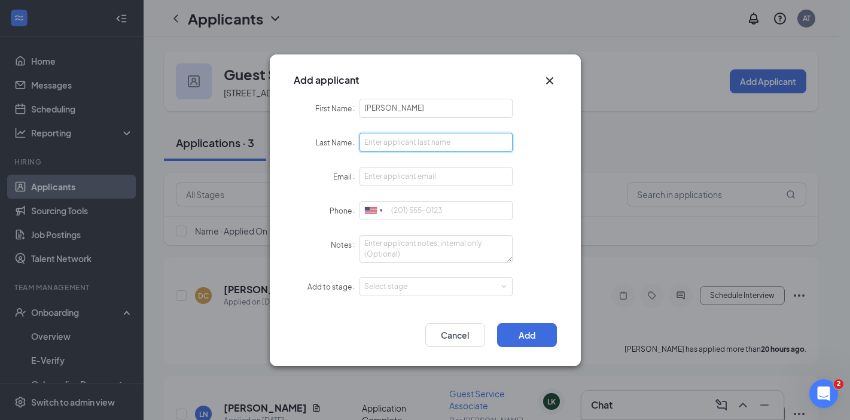
click at [425, 133] on input "Last Name" at bounding box center [437, 142] width 154 height 19
type input "Maxwell"
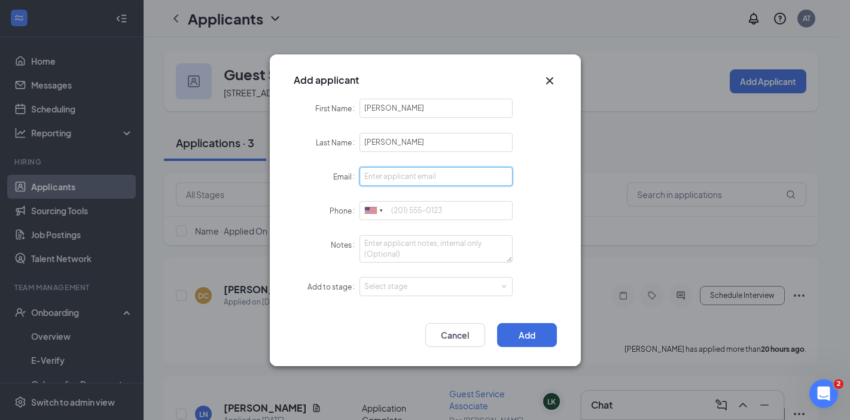
click at [398, 176] on input "Email" at bounding box center [437, 176] width 154 height 19
type input "alejiamaxwell@icloud.com"
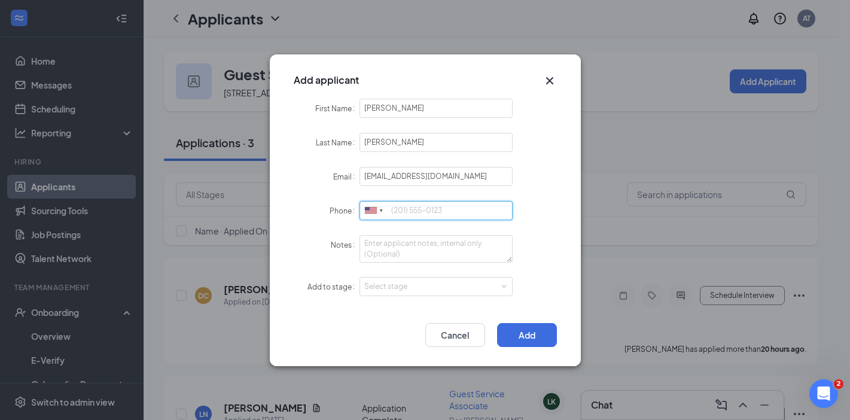
click at [438, 201] on input "Phone" at bounding box center [437, 210] width 154 height 19
click at [401, 211] on input "816950099" at bounding box center [437, 210] width 154 height 19
drag, startPoint x: 406, startPoint y: 209, endPoint x: 496, endPoint y: 220, distance: 90.4
click at [503, 215] on input "816-950-0099" at bounding box center [437, 210] width 154 height 19
type input "816-695-0099"
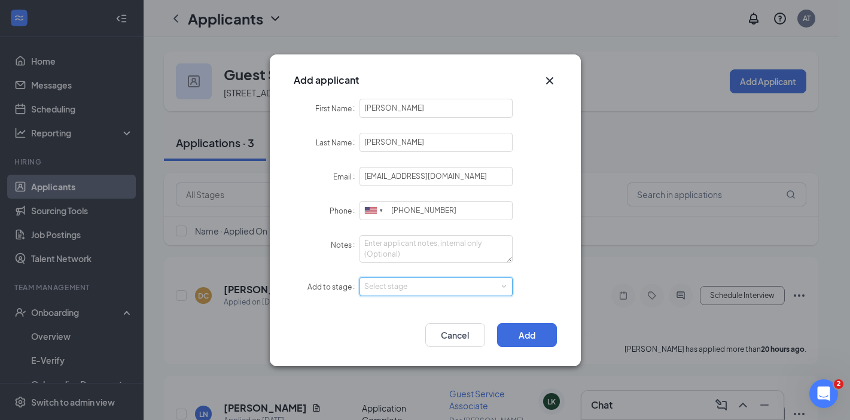
click at [443, 279] on div "Select stage" at bounding box center [436, 287] width 144 height 18
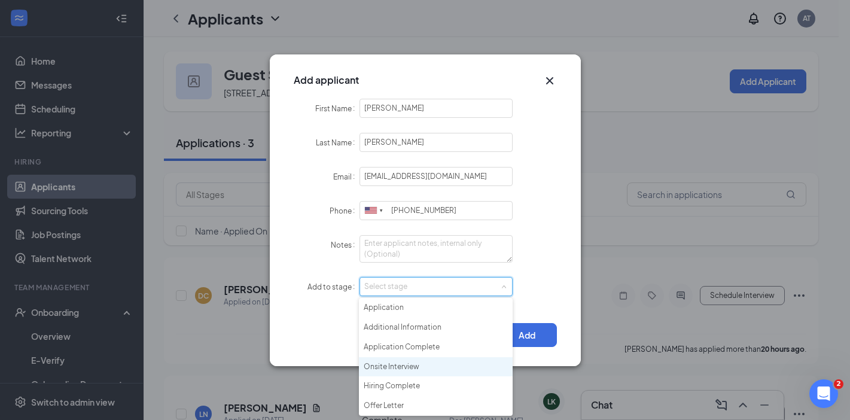
click at [401, 367] on li "Onsite Interview" at bounding box center [436, 367] width 154 height 20
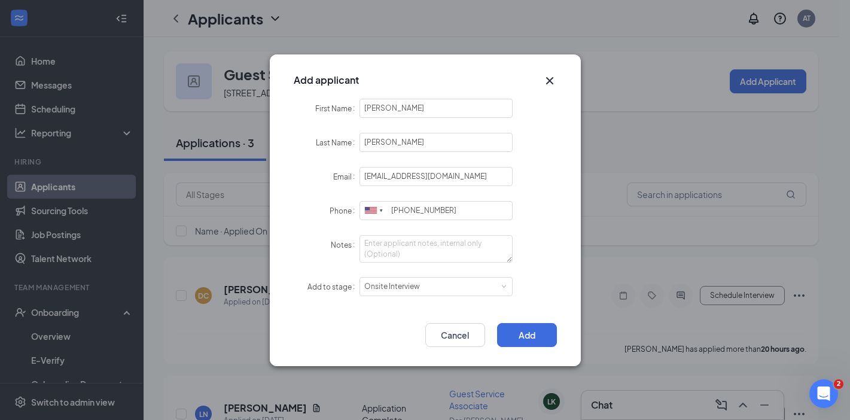
click at [520, 284] on div "Add to stage Select stage Onsite Interview" at bounding box center [425, 287] width 263 height 20
click at [531, 336] on button "Add" at bounding box center [527, 335] width 60 height 24
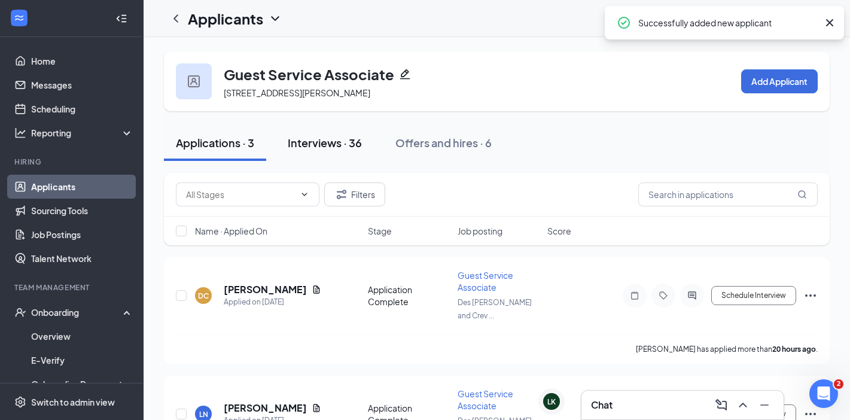
click at [347, 144] on div "Interviews · 36" at bounding box center [325, 142] width 74 height 15
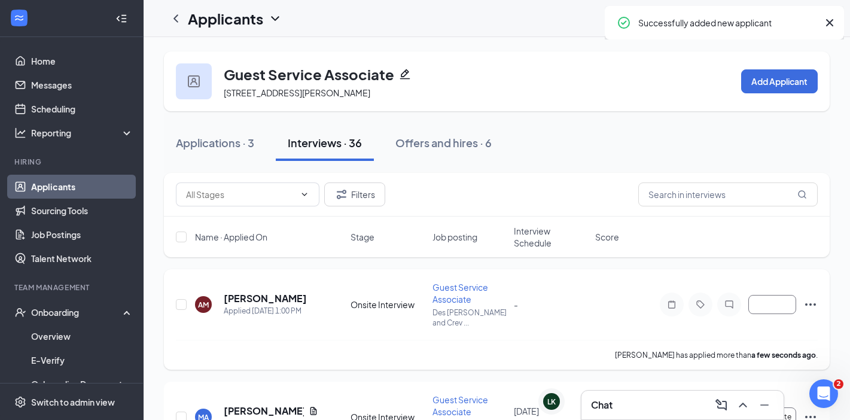
click at [813, 298] on icon "Ellipses" at bounding box center [810, 304] width 14 height 14
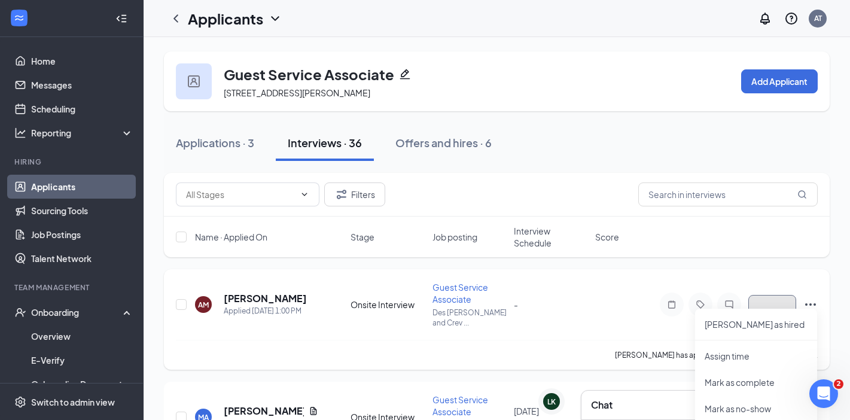
click at [772, 297] on button "button" at bounding box center [772, 304] width 48 height 19
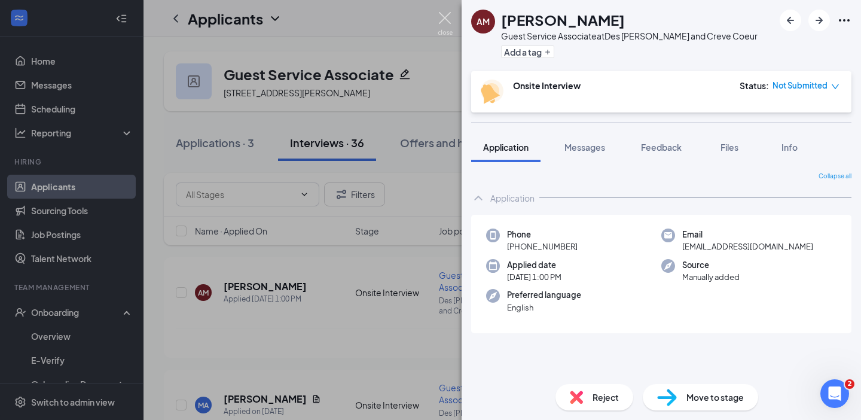
click at [451, 17] on img at bounding box center [445, 23] width 15 height 23
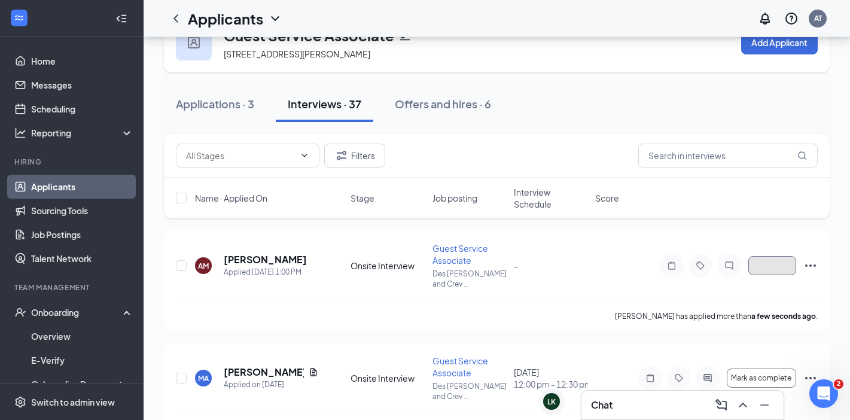
scroll to position [75, 0]
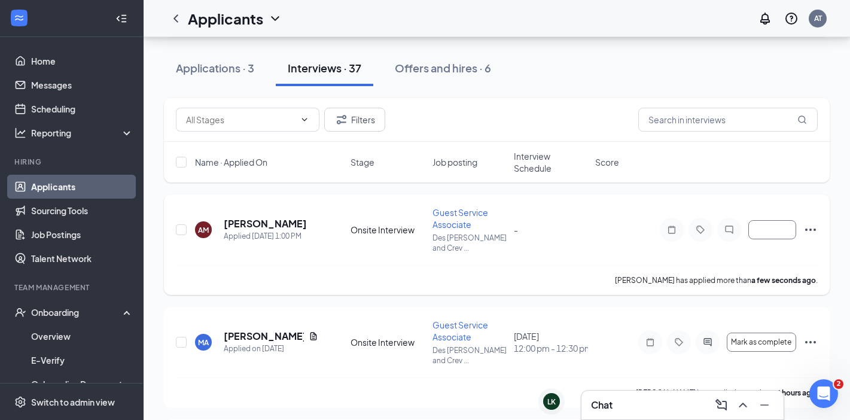
click at [814, 223] on icon "Ellipses" at bounding box center [810, 230] width 14 height 14
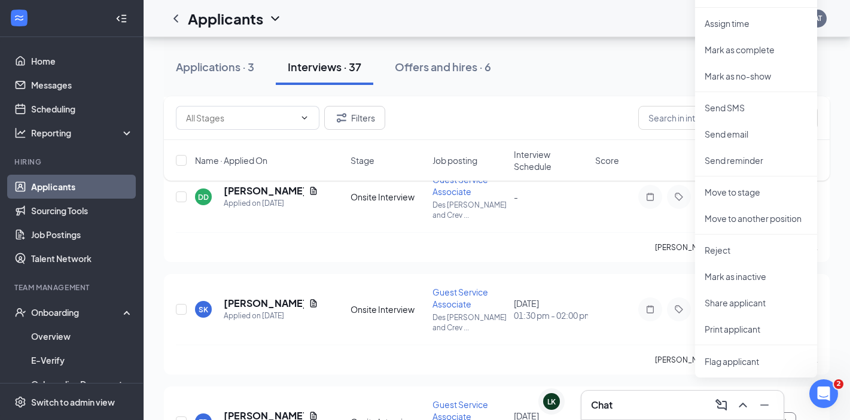
scroll to position [224, 0]
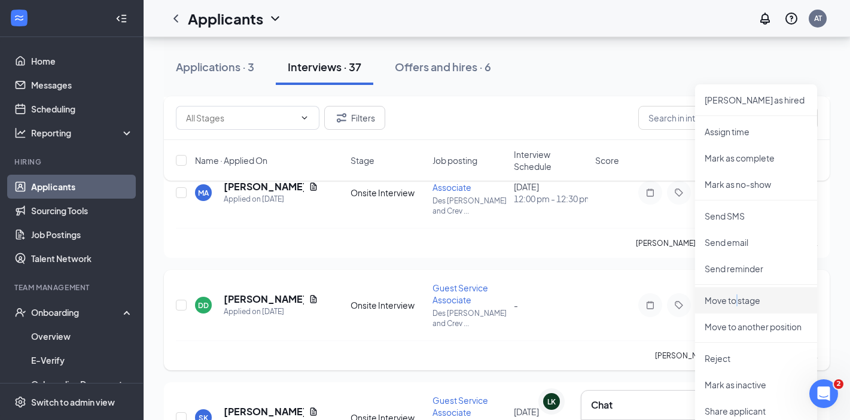
click at [737, 298] on p "Move to stage" at bounding box center [756, 300] width 103 height 12
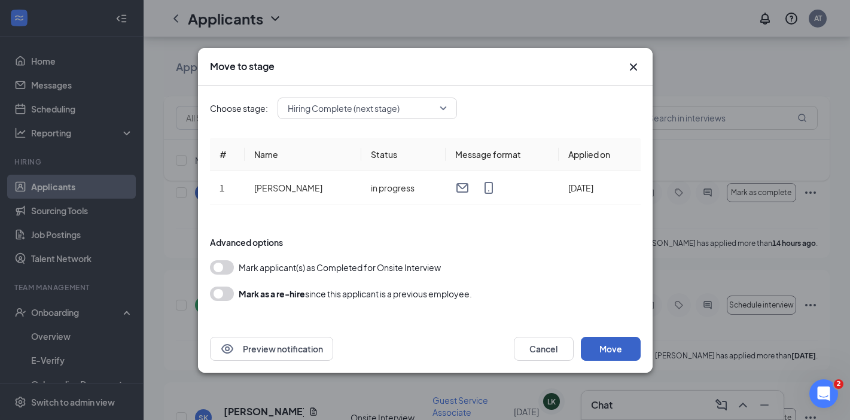
click at [613, 348] on button "Move" at bounding box center [611, 349] width 60 height 24
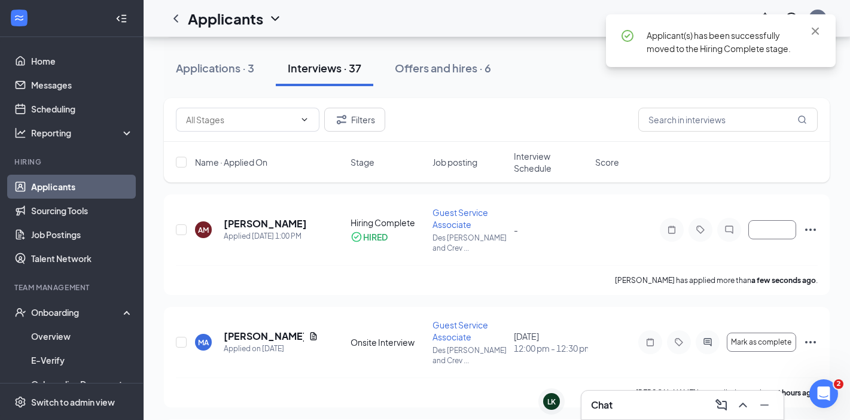
scroll to position [0, 0]
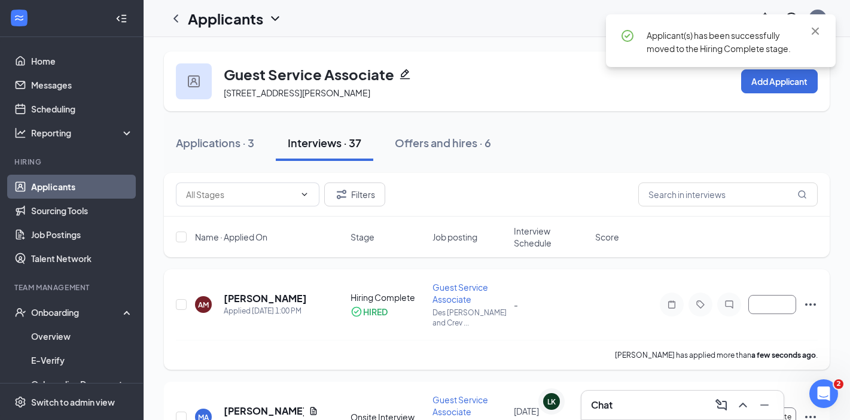
click at [812, 297] on icon "Ellipses" at bounding box center [810, 304] width 14 height 14
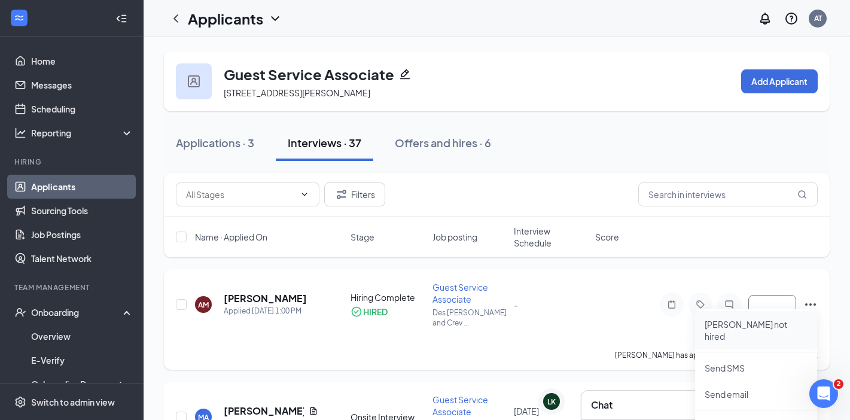
click at [748, 324] on p "Mark not hired" at bounding box center [756, 330] width 103 height 24
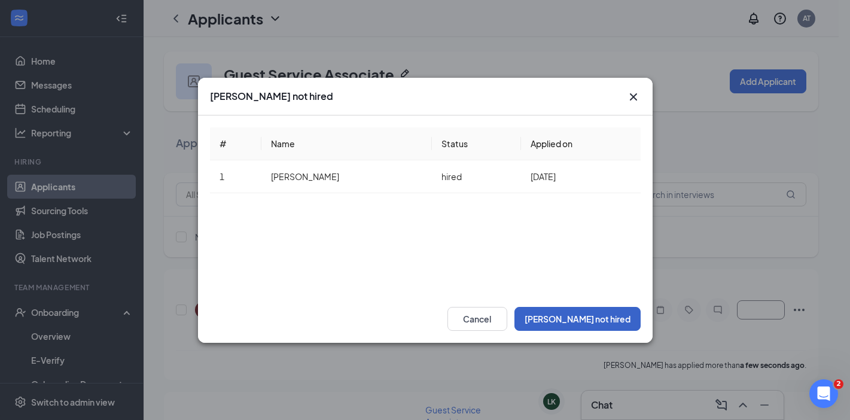
click at [602, 317] on button "Mark not hired" at bounding box center [577, 319] width 126 height 24
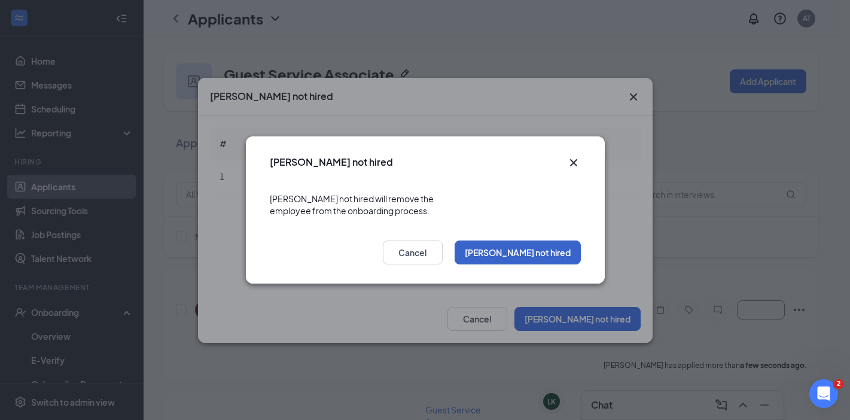
click at [531, 243] on button "Mark not hired" at bounding box center [518, 252] width 126 height 24
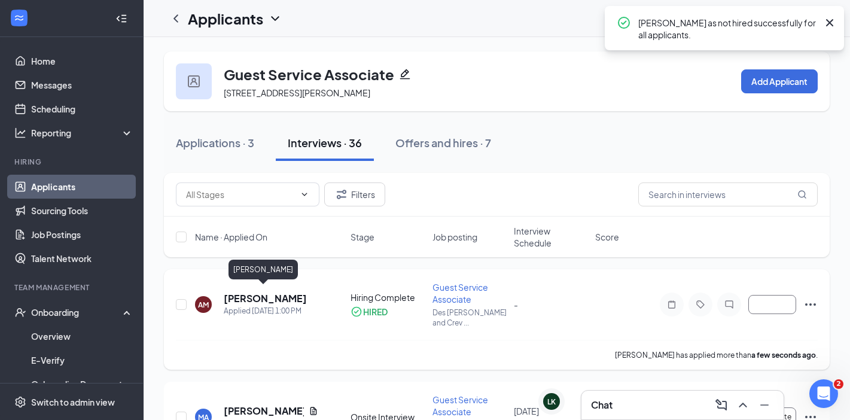
click at [271, 292] on h5 "Alejia Maxwell" at bounding box center [265, 298] width 83 height 13
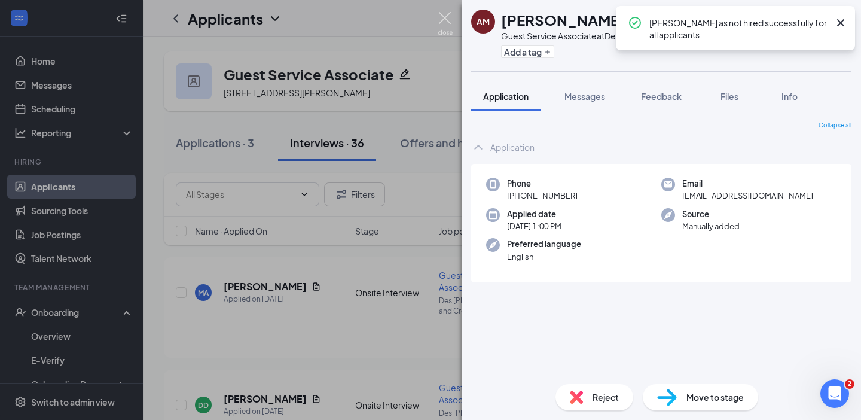
click at [449, 13] on img at bounding box center [445, 23] width 15 height 23
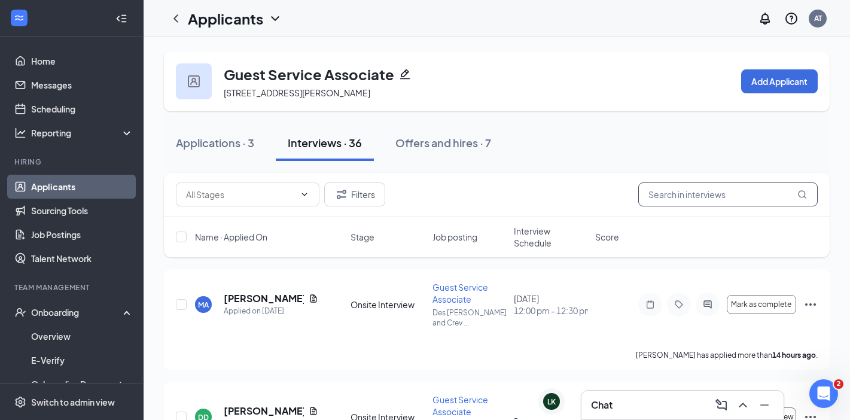
click at [687, 196] on input "text" at bounding box center [727, 194] width 179 height 24
click at [449, 139] on div "Offers and hires · 7" at bounding box center [443, 142] width 96 height 15
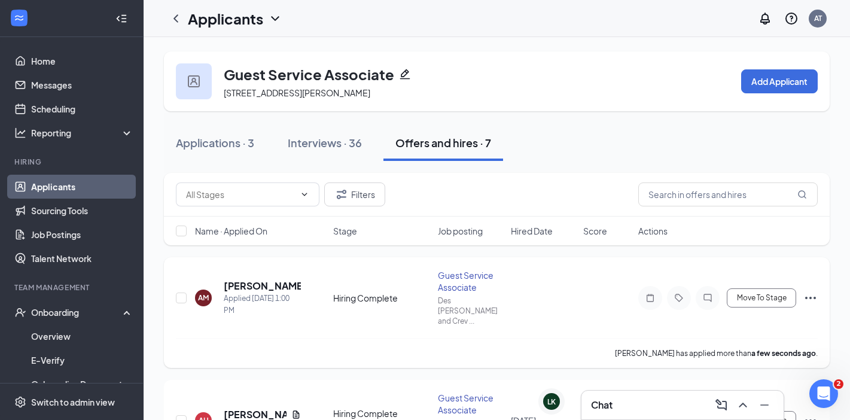
click at [809, 291] on icon "Ellipses" at bounding box center [810, 298] width 14 height 14
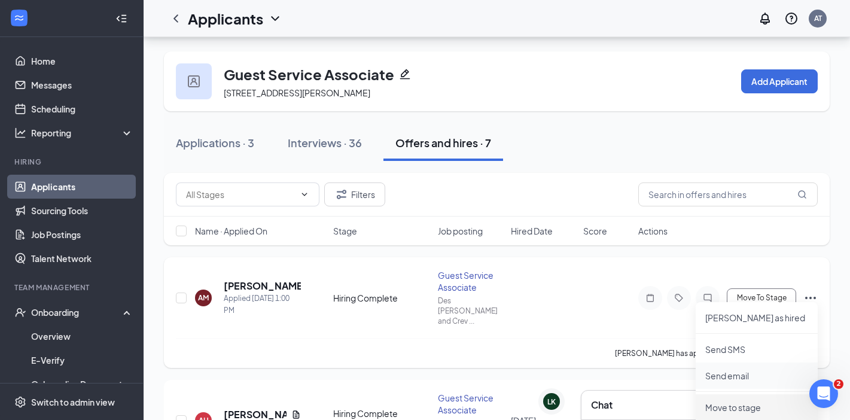
scroll to position [75, 0]
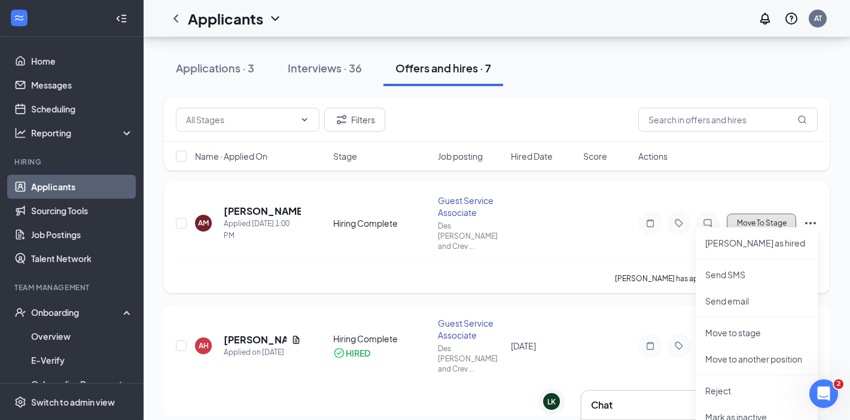
click at [766, 219] on span "Move To Stage" at bounding box center [762, 223] width 50 height 8
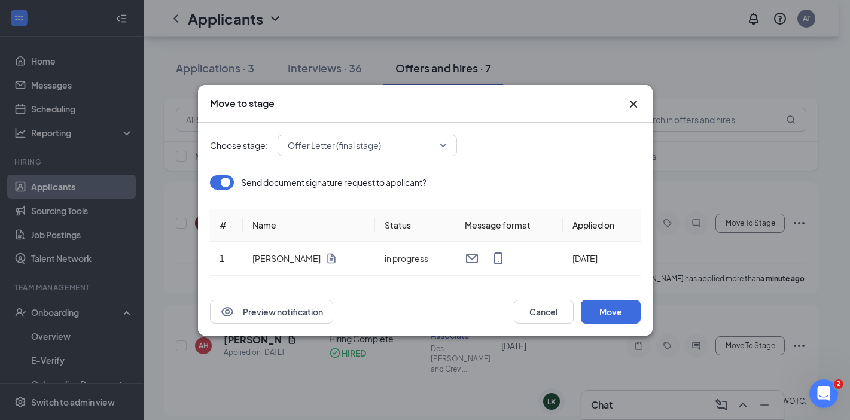
click at [351, 141] on span "Offer Letter (final stage)" at bounding box center [334, 145] width 93 height 18
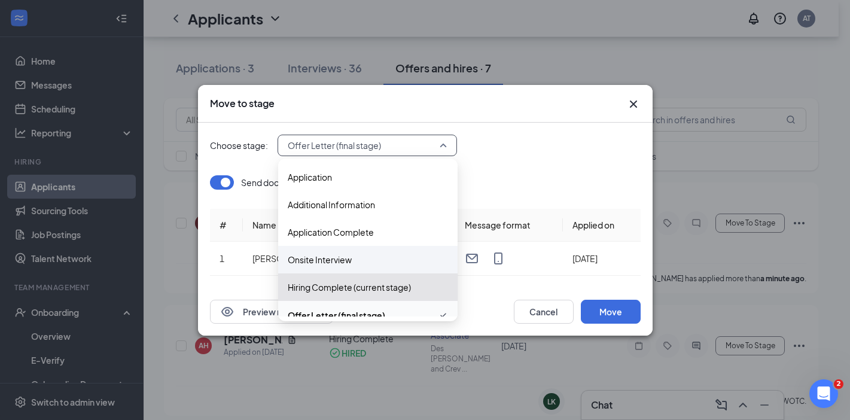
scroll to position [13, 0]
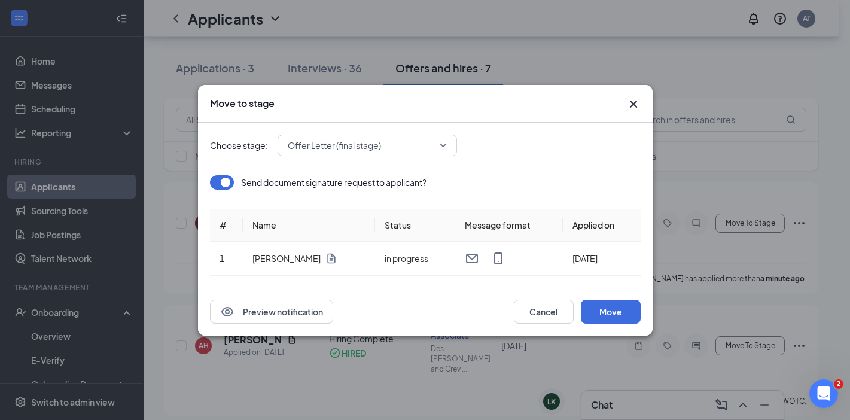
click at [534, 182] on div "Send document signature request to applicant?" at bounding box center [425, 182] width 431 height 14
click at [351, 138] on span "Offer Letter (final stage)" at bounding box center [334, 145] width 93 height 18
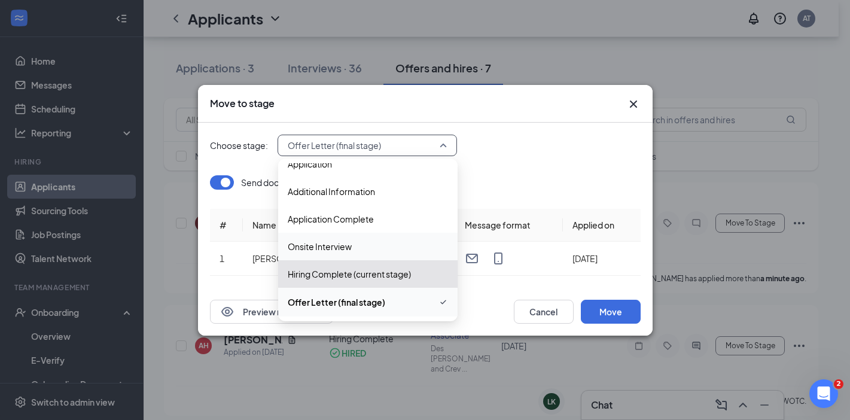
click at [328, 247] on span "Onsite Interview" at bounding box center [320, 246] width 64 height 13
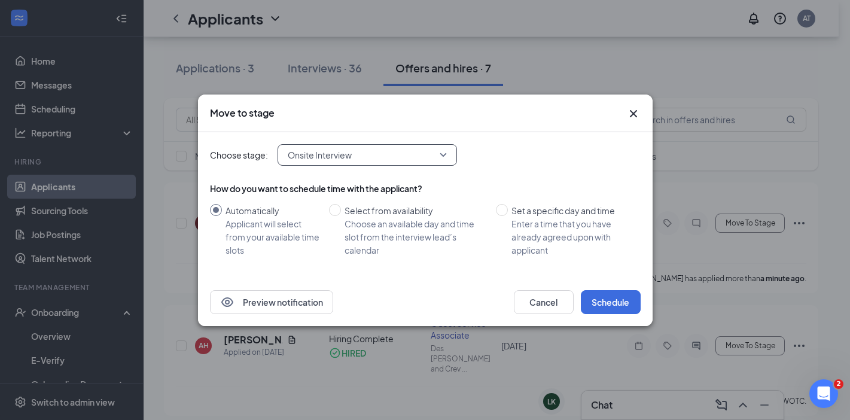
click at [547, 200] on div "How do you want to schedule time with the applicant? Automatically Applicant wi…" at bounding box center [425, 219] width 431 height 74
click at [537, 215] on div "Set a specific day and time" at bounding box center [571, 210] width 120 height 13
click at [508, 215] on input "Set a specific day and time Enter a time that you have already agreed upon with…" at bounding box center [502, 210] width 12 height 12
radio input "true"
radio input "false"
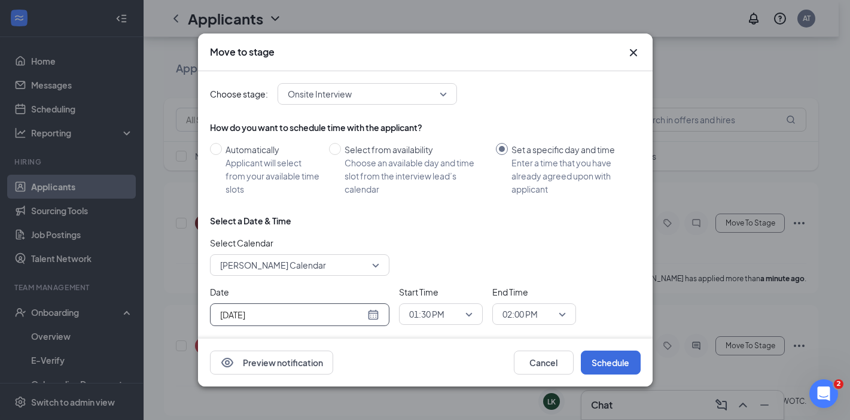
click at [334, 315] on input "Aug 26, 2025" at bounding box center [292, 314] width 145 height 13
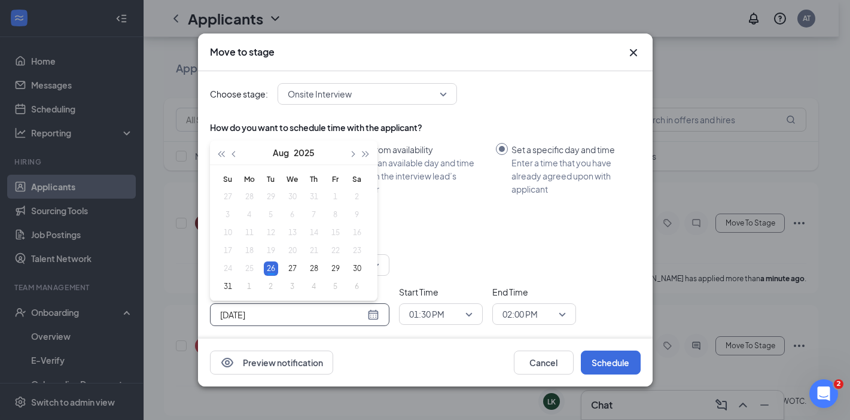
click at [374, 310] on div "Aug 26, 2025" at bounding box center [299, 314] width 159 height 13
type input "Aug 27, 2025"
click at [288, 264] on div "27" at bounding box center [292, 268] width 14 height 14
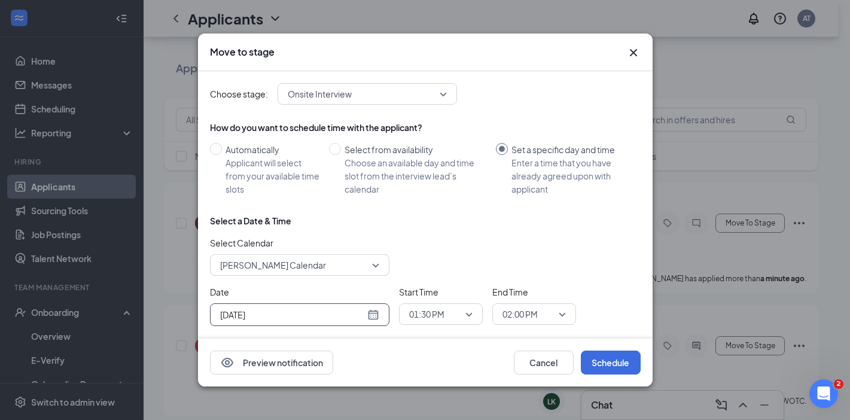
click at [459, 309] on span "01:30 PM" at bounding box center [435, 314] width 53 height 18
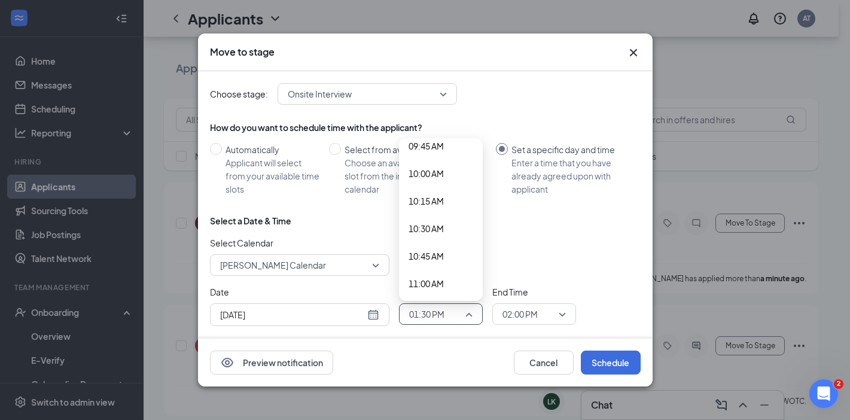
scroll to position [1062, 0]
click at [427, 251] on span "10:30 AM" at bounding box center [426, 249] width 35 height 13
click at [537, 313] on span "02:00 PM" at bounding box center [519, 314] width 35 height 18
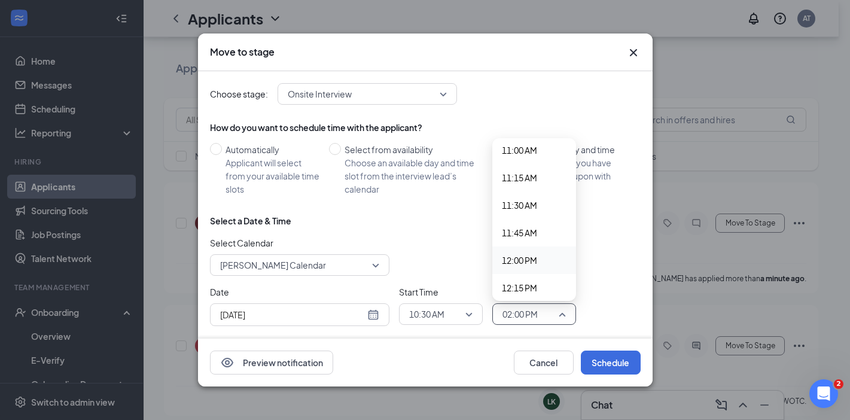
scroll to position [1192, 0]
click at [524, 176] on span "11:00 AM" at bounding box center [519, 175] width 35 height 13
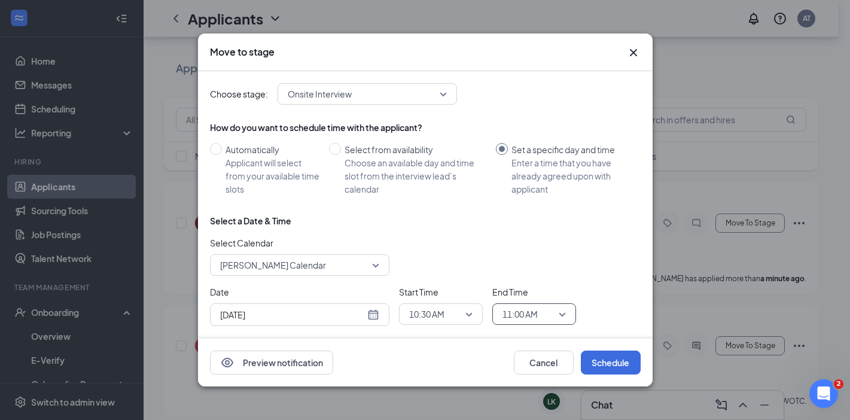
click at [593, 261] on div "Select Calendar Amber Talley's Calendar" at bounding box center [425, 255] width 431 height 39
click at [607, 357] on button "Schedule" at bounding box center [611, 363] width 60 height 24
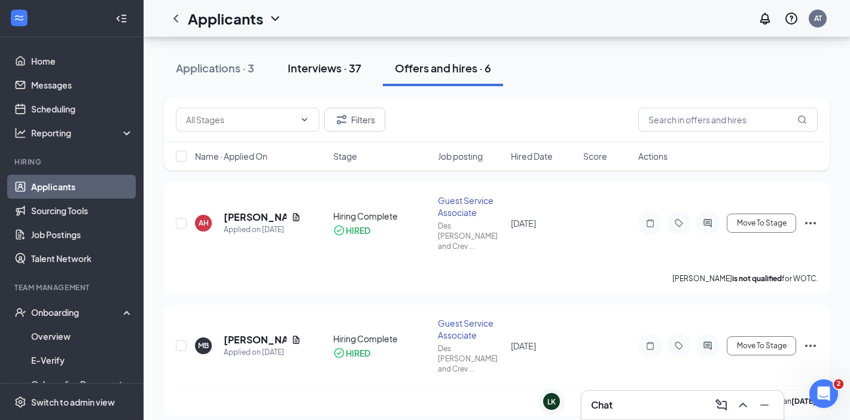
click at [315, 75] on div "Interviews · 37" at bounding box center [325, 67] width 74 height 15
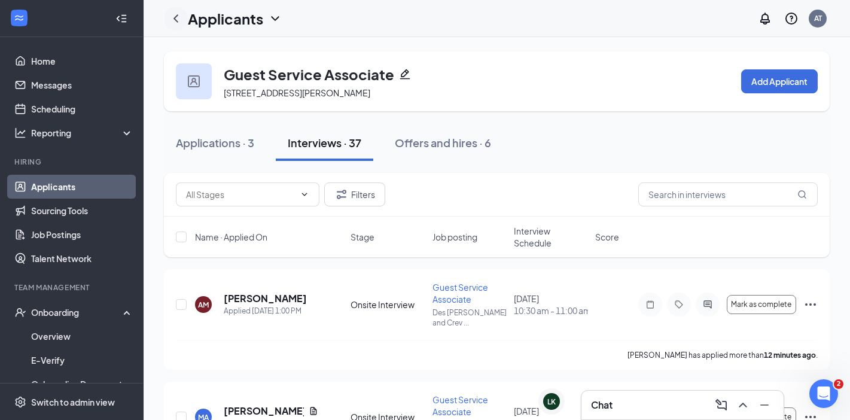
click at [187, 20] on div at bounding box center [176, 19] width 24 height 24
click at [179, 20] on div at bounding box center [176, 19] width 24 height 24
click at [179, 19] on icon "ChevronLeft" at bounding box center [176, 18] width 14 height 14
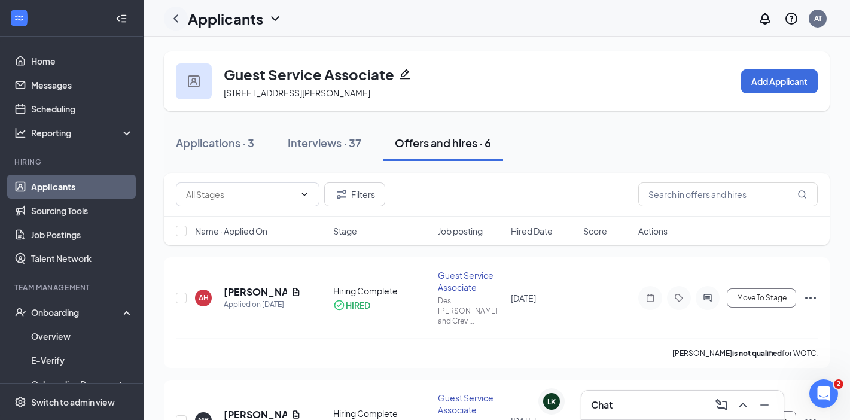
click at [175, 17] on icon "ChevronLeft" at bounding box center [175, 18] width 5 height 8
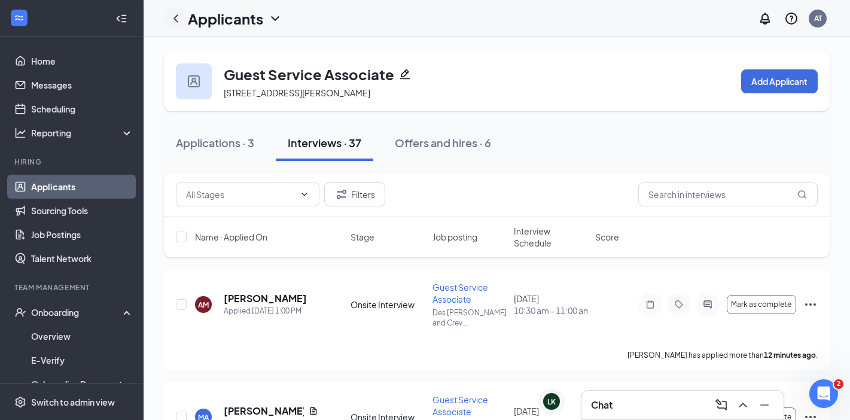
click at [180, 14] on icon "ChevronLeft" at bounding box center [176, 18] width 14 height 14
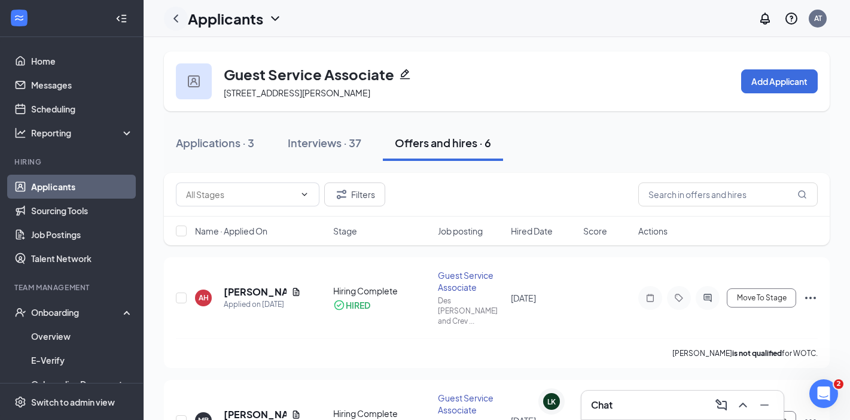
click at [180, 14] on icon "ChevronLeft" at bounding box center [176, 18] width 14 height 14
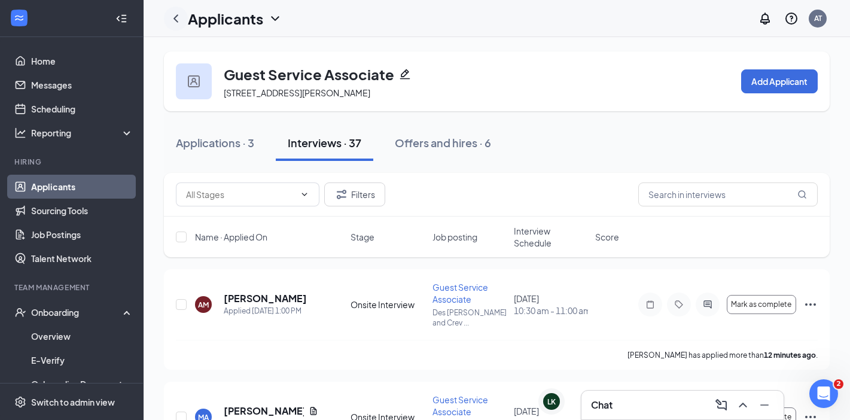
click at [180, 14] on icon "ChevronLeft" at bounding box center [176, 18] width 14 height 14
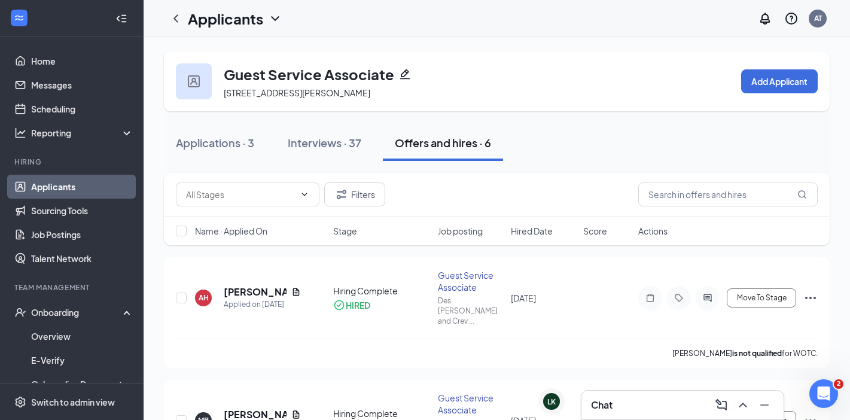
click at [404, 76] on icon "Pencil" at bounding box center [405, 74] width 12 height 12
click at [89, 187] on link "Applicants" at bounding box center [82, 187] width 102 height 24
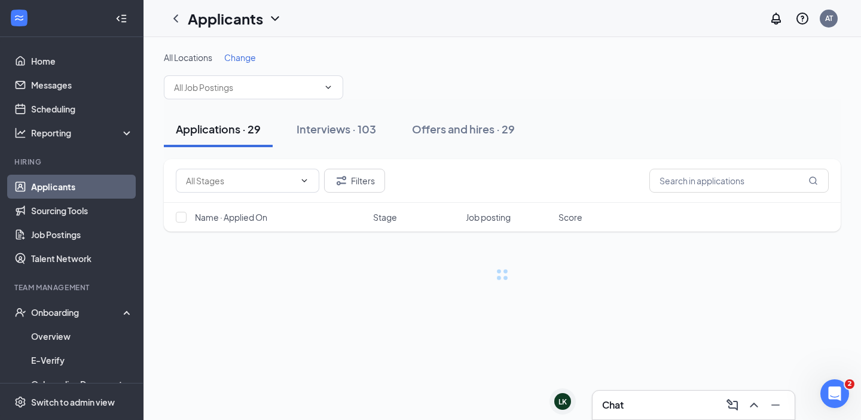
click at [230, 62] on span "Change" at bounding box center [240, 57] width 32 height 11
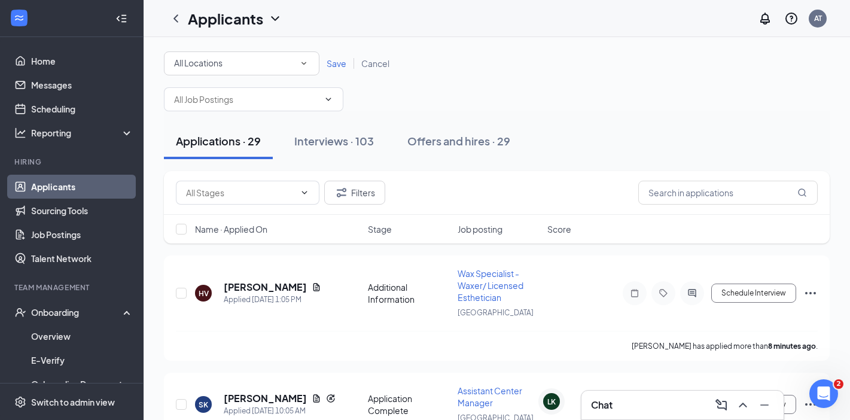
click at [257, 70] on div "All Locations" at bounding box center [241, 63] width 135 height 14
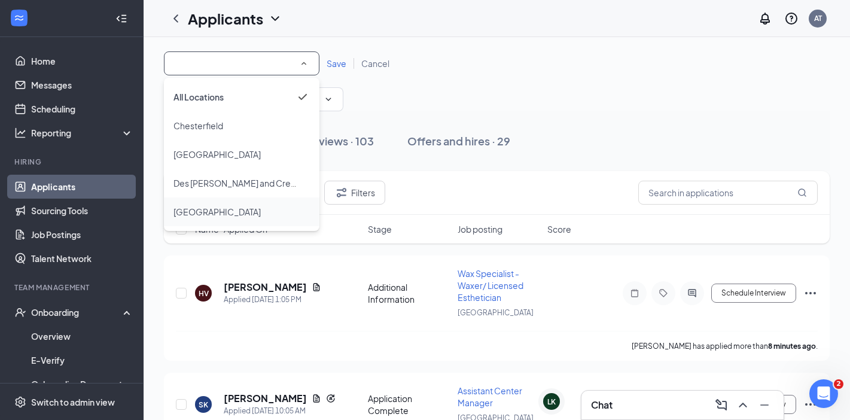
click at [257, 207] on div "[GEOGRAPHIC_DATA]" at bounding box center [241, 212] width 136 height 14
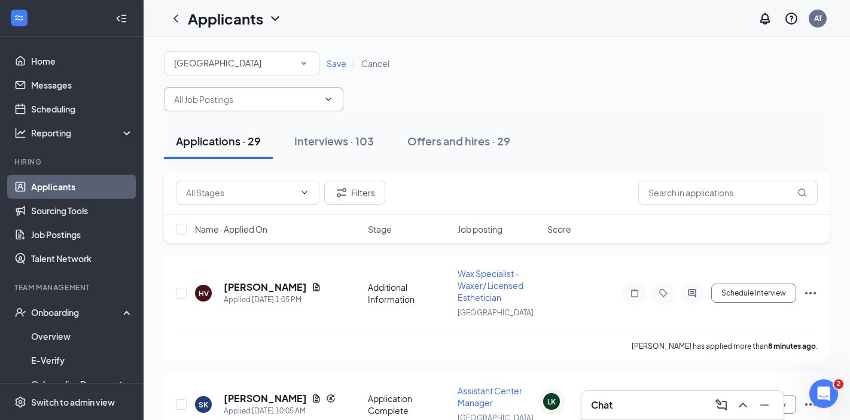
drag, startPoint x: 326, startPoint y: 62, endPoint x: 308, endPoint y: 75, distance: 22.3
click at [327, 62] on link "Save" at bounding box center [336, 63] width 35 height 11
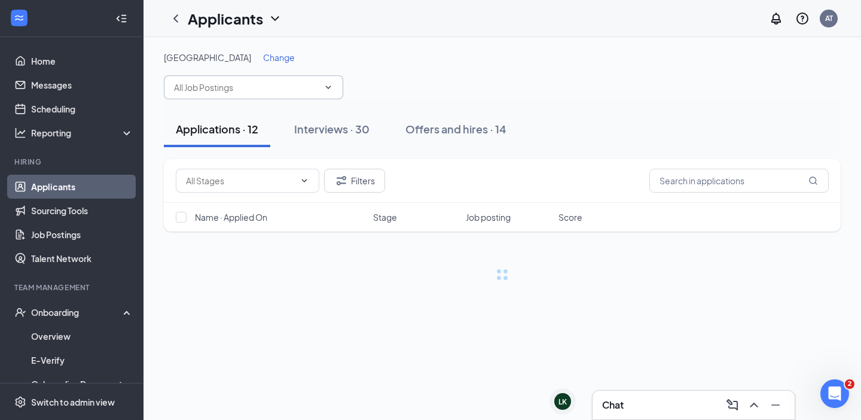
click at [257, 84] on input "text" at bounding box center [246, 87] width 145 height 13
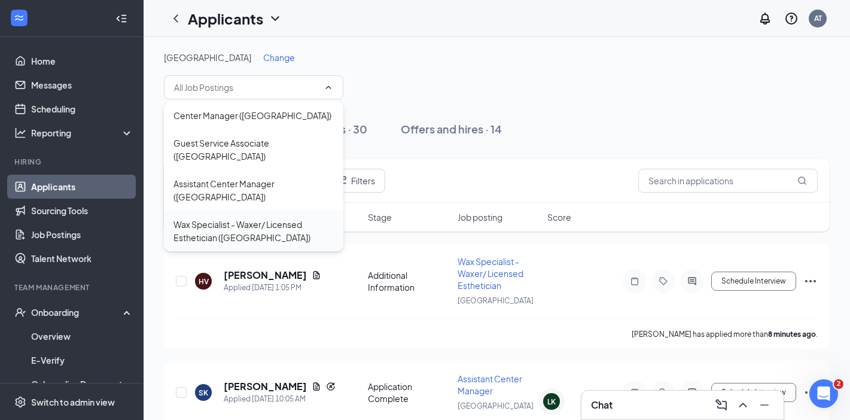
click at [272, 218] on div "Wax Specialist - Waxer/ Licensed Esthetician (Richmond Heights)" at bounding box center [253, 231] width 160 height 26
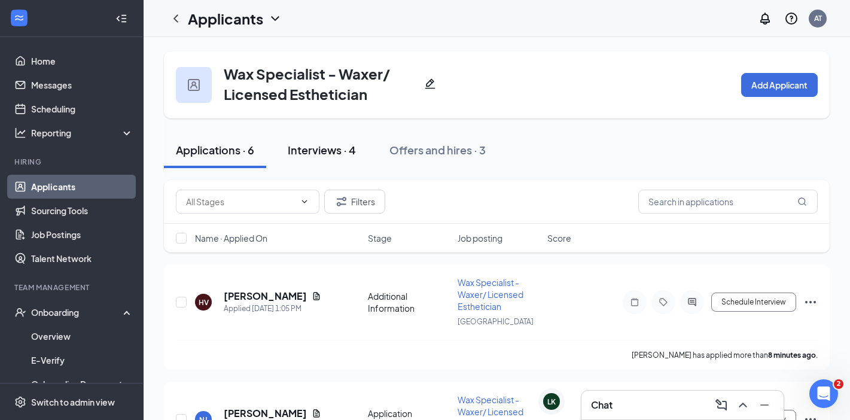
click at [340, 148] on div "Interviews · 4" at bounding box center [322, 149] width 68 height 15
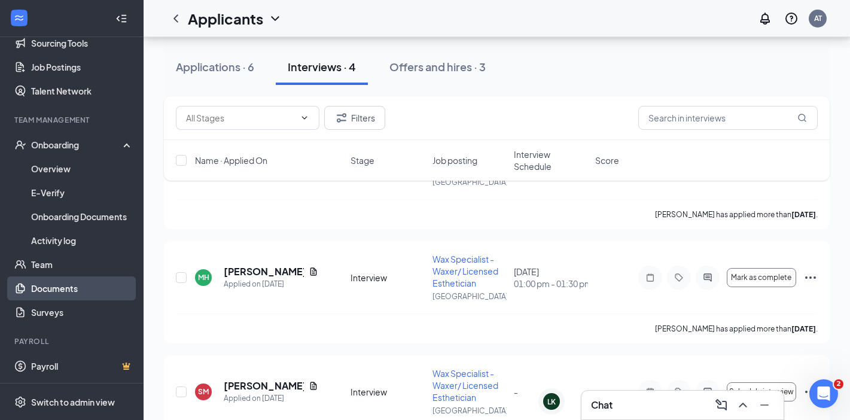
scroll to position [93, 0]
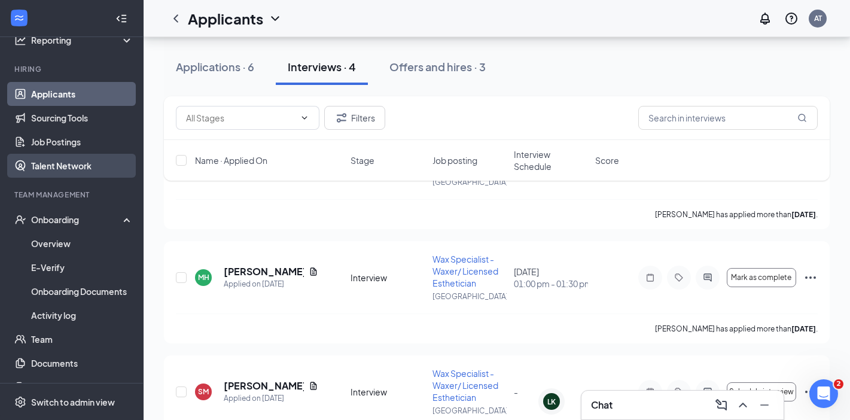
click at [89, 164] on link "Talent Network" at bounding box center [82, 166] width 102 height 24
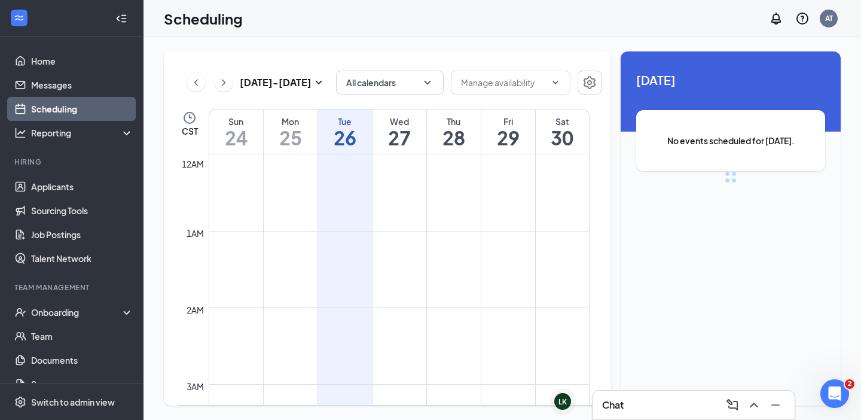
scroll to position [588, 0]
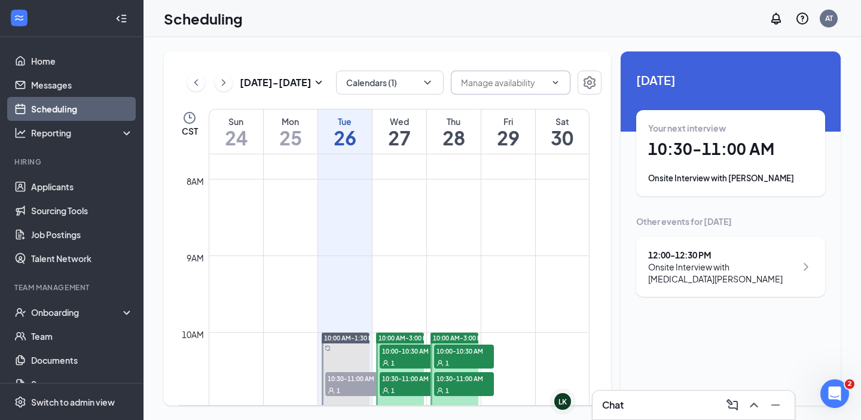
click at [505, 89] on span at bounding box center [511, 83] width 120 height 24
drag, startPoint x: 532, startPoint y: 77, endPoint x: 549, endPoint y: 80, distance: 17.0
click at [533, 77] on input "text" at bounding box center [503, 82] width 85 height 13
click at [275, 83] on h3 "[DATE] - [DATE]" at bounding box center [276, 82] width 72 height 13
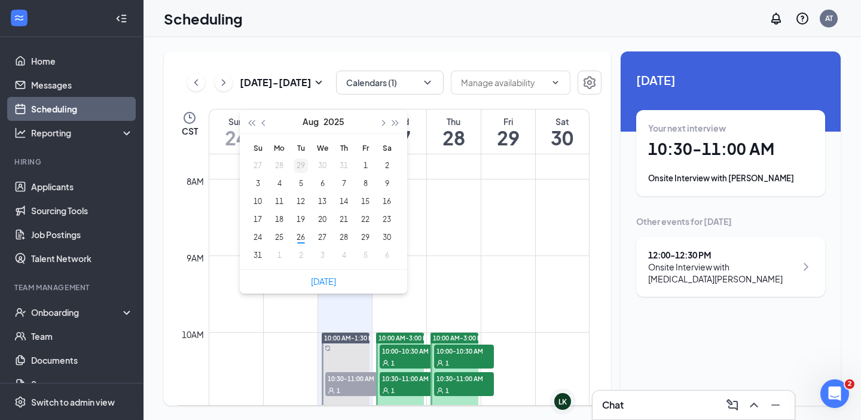
type input "[DATE]"
click at [264, 121] on span "button" at bounding box center [265, 123] width 6 height 6
type input "[DATE]"
click at [266, 122] on span "button" at bounding box center [265, 123] width 6 height 6
type input "[DATE]"
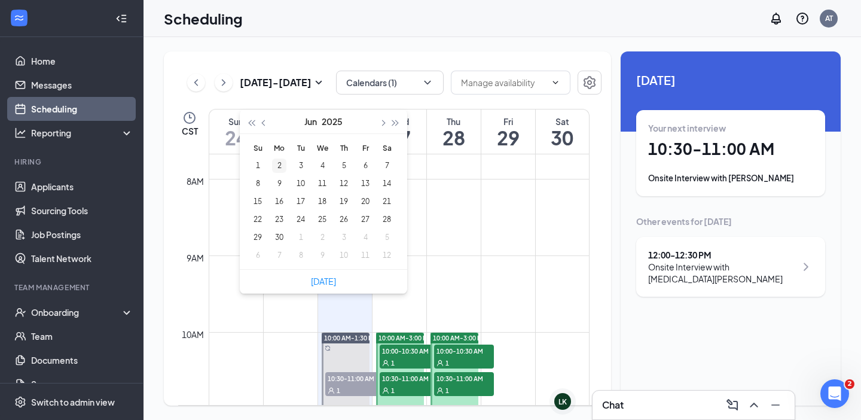
type input "[DATE]"
click at [263, 123] on span "button" at bounding box center [265, 123] width 6 height 6
type input "[DATE]"
click at [281, 184] on div "5" at bounding box center [279, 183] width 14 height 14
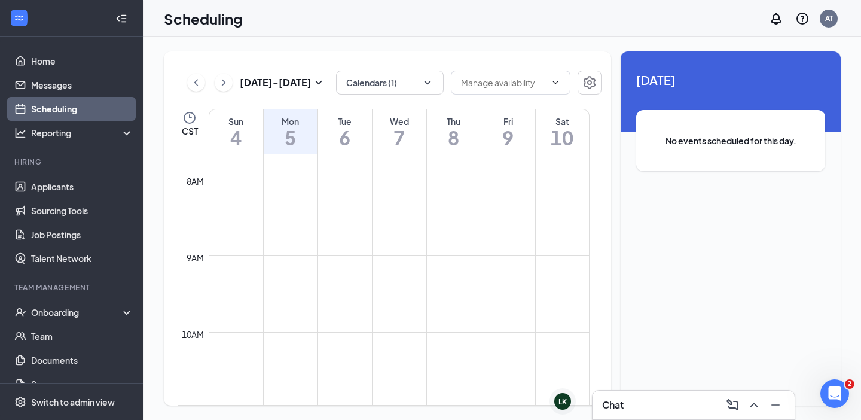
click at [339, 36] on div "Scheduling AT" at bounding box center [503, 18] width 718 height 37
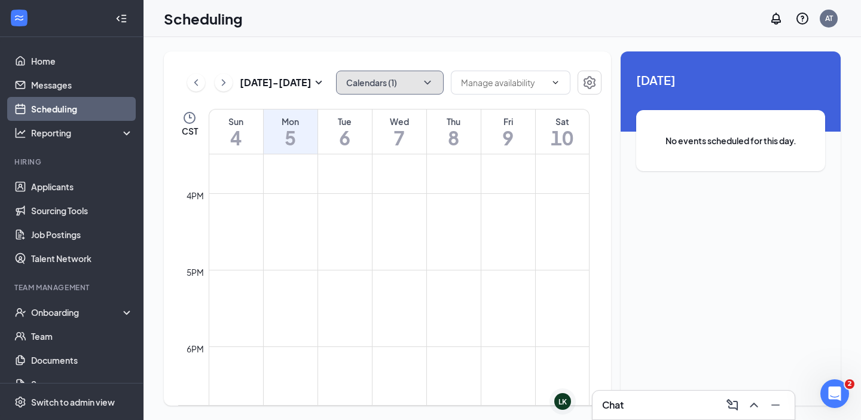
click at [431, 86] on icon "ChevronDown" at bounding box center [428, 83] width 12 height 12
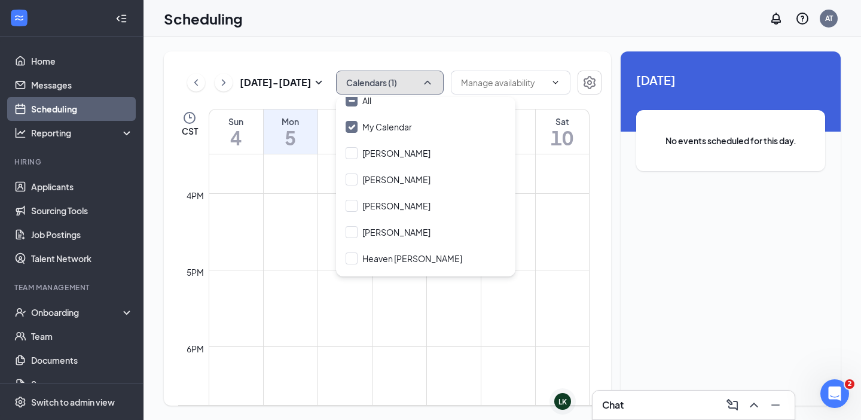
scroll to position [0, 0]
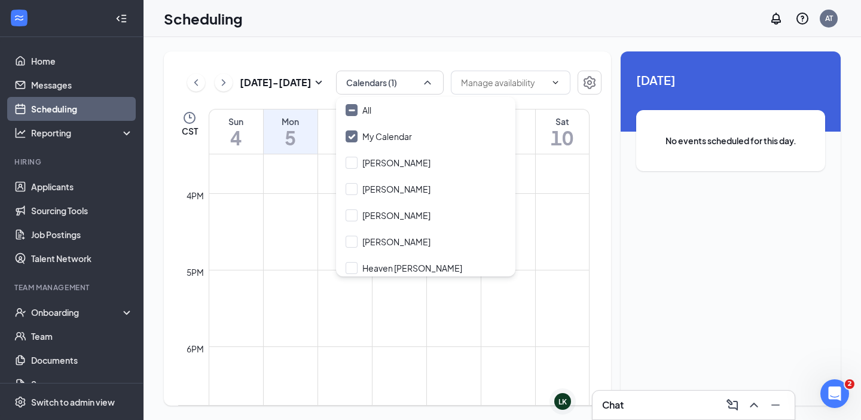
click at [380, 51] on div "[DATE] - [DATE] Calendars (1) CST Sun 4 Mon 5 Tue 6 Wed 7 Thu 8 Fri 9 Sat 10 12…" at bounding box center [387, 228] width 447 height 354
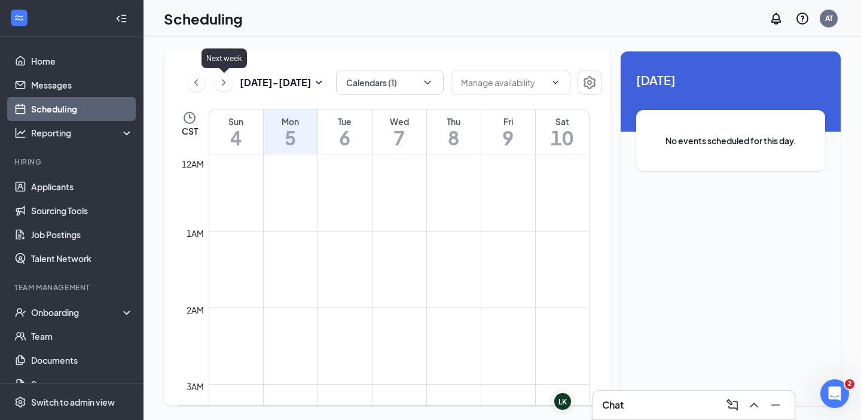
click at [221, 79] on icon "ChevronRight" at bounding box center [224, 82] width 12 height 14
click at [220, 81] on icon "ChevronRight" at bounding box center [224, 82] width 12 height 14
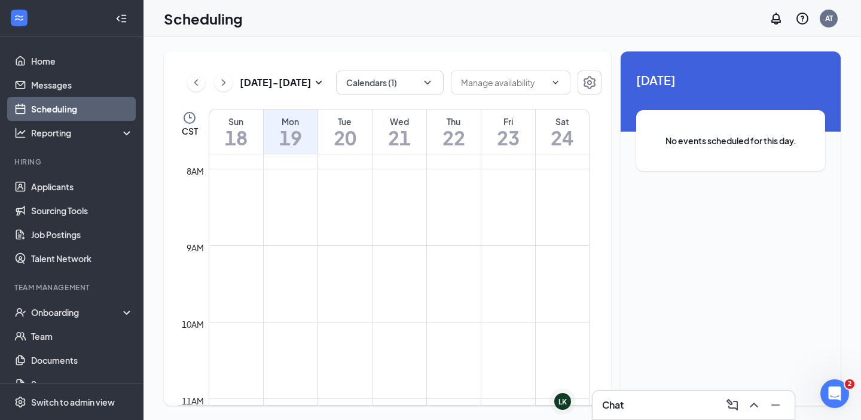
scroll to position [1346, 0]
click at [225, 79] on icon "ChevronRight" at bounding box center [224, 82] width 12 height 14
drag, startPoint x: 224, startPoint y: 82, endPoint x: 409, endPoint y: 284, distance: 274.3
click at [223, 82] on icon "ChevronRight" at bounding box center [224, 82] width 12 height 14
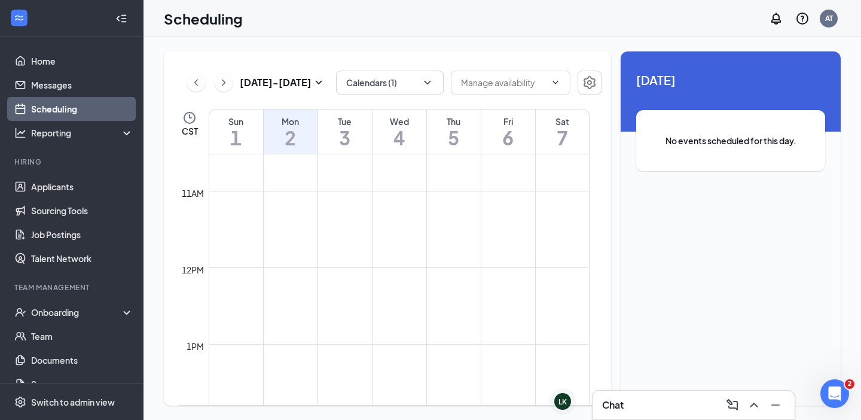
scroll to position [1271, 0]
drag, startPoint x: 229, startPoint y: 86, endPoint x: 229, endPoint y: 93, distance: 6.6
click at [229, 87] on icon "ChevronRight" at bounding box center [224, 82] width 12 height 14
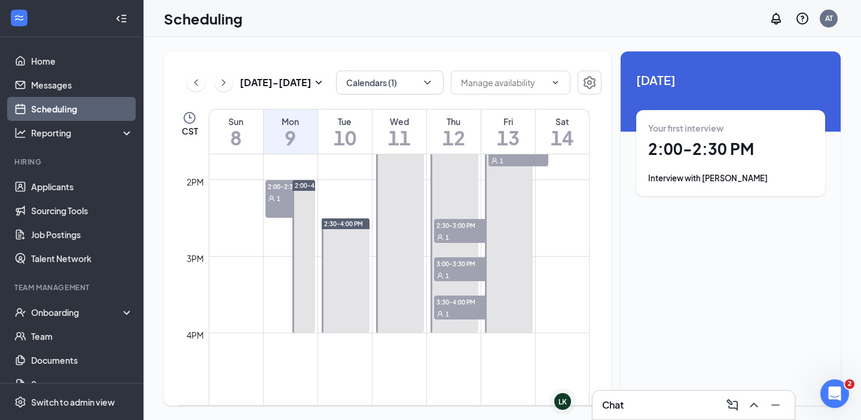
scroll to position [972, 0]
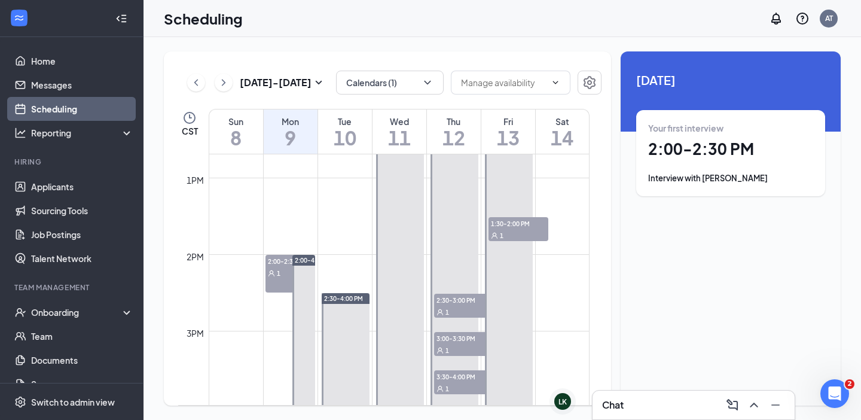
click at [278, 270] on span "1" at bounding box center [279, 273] width 4 height 8
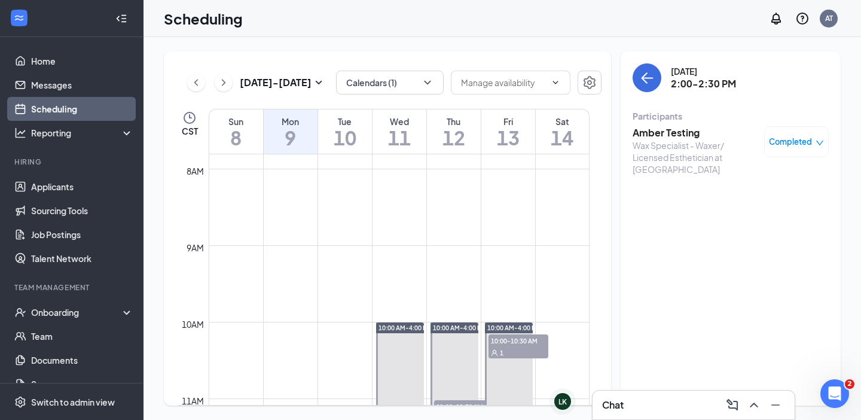
scroll to position [1047, 0]
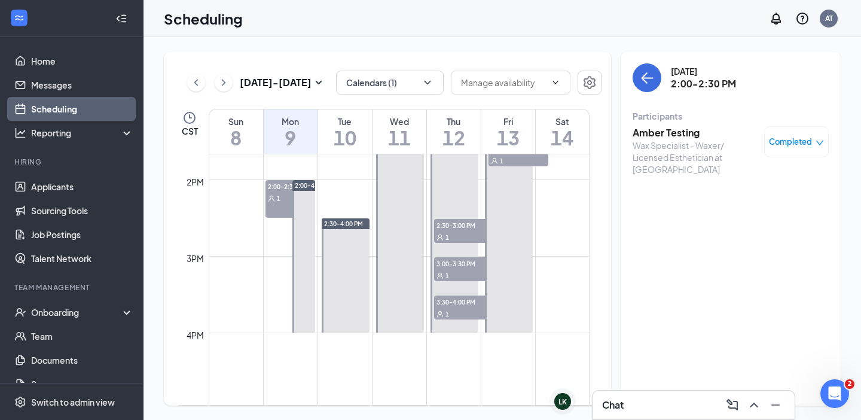
click at [449, 224] on span "2:30-3:00 PM" at bounding box center [464, 225] width 60 height 12
click at [460, 264] on span "3:00-3:30 PM" at bounding box center [464, 263] width 60 height 12
click at [461, 298] on span "3:30-4:00 PM" at bounding box center [464, 302] width 60 height 12
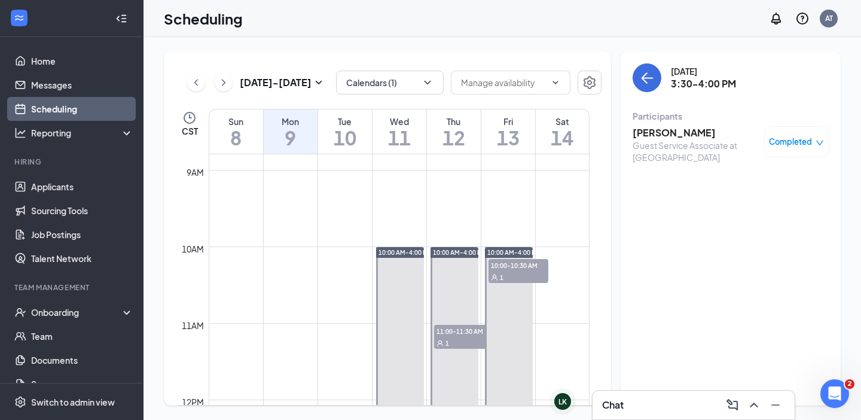
scroll to position [673, 0]
click at [473, 334] on span "11:00-11:30 AM" at bounding box center [464, 331] width 60 height 12
drag, startPoint x: 513, startPoint y: 270, endPoint x: 507, endPoint y: 270, distance: 6.0
click at [511, 272] on div "10:00-10:30 AM 1" at bounding box center [519, 272] width 60 height 24
click at [226, 80] on icon "ChevronRight" at bounding box center [224, 82] width 12 height 14
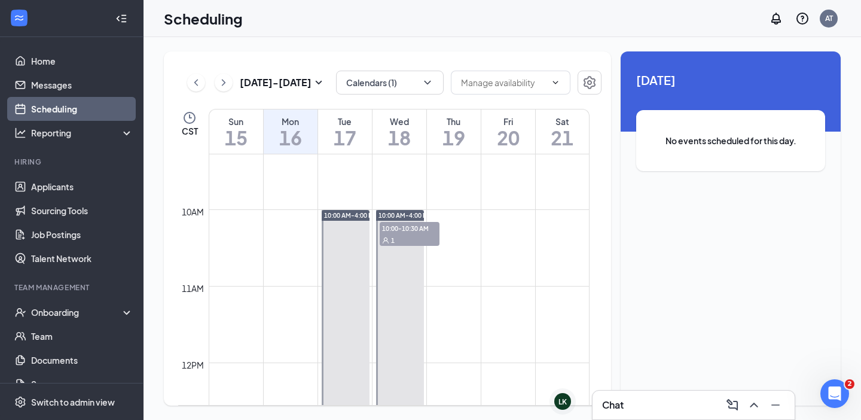
scroll to position [1037, 0]
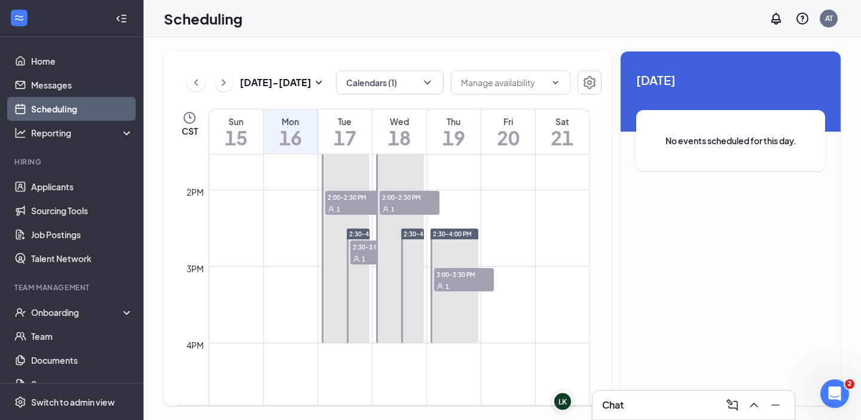
click at [351, 194] on span "2:00-2:30 PM" at bounding box center [355, 197] width 60 height 12
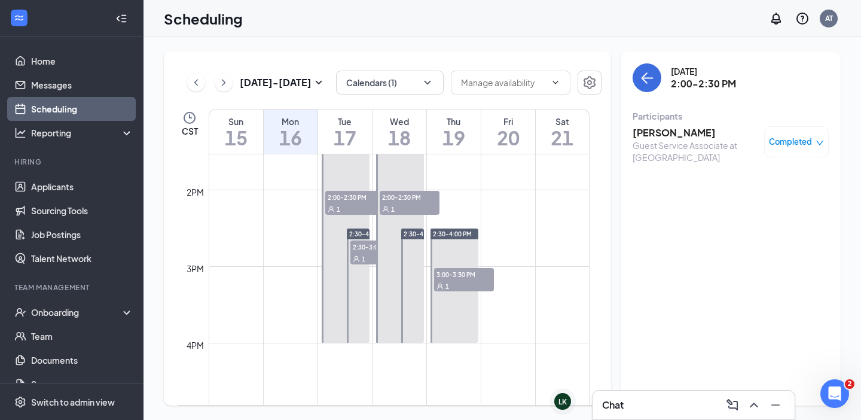
click at [365, 255] on span "1" at bounding box center [364, 259] width 4 height 8
click at [401, 197] on span "2:00-2:30 PM" at bounding box center [410, 197] width 60 height 12
click at [463, 273] on span "3:00-3:30 PM" at bounding box center [464, 274] width 60 height 12
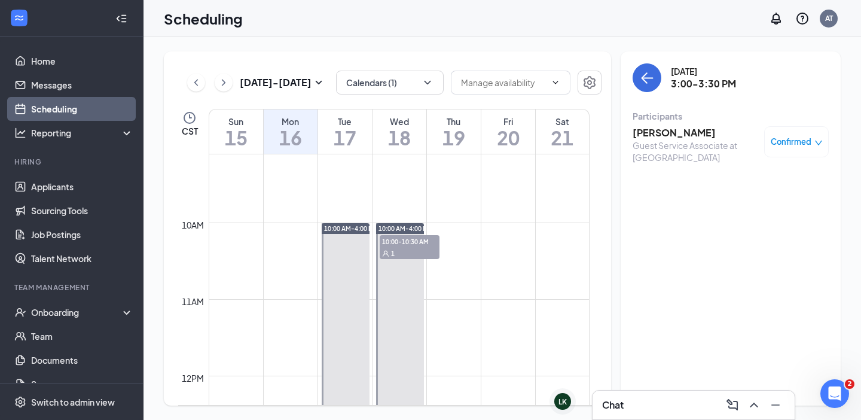
scroll to position [738, 0]
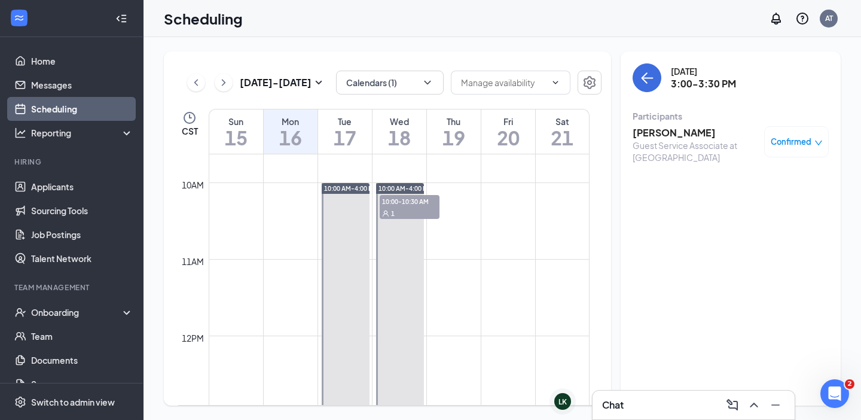
click at [394, 211] on span "1" at bounding box center [393, 213] width 4 height 8
click at [220, 77] on icon "ChevronRight" at bounding box center [224, 82] width 12 height 14
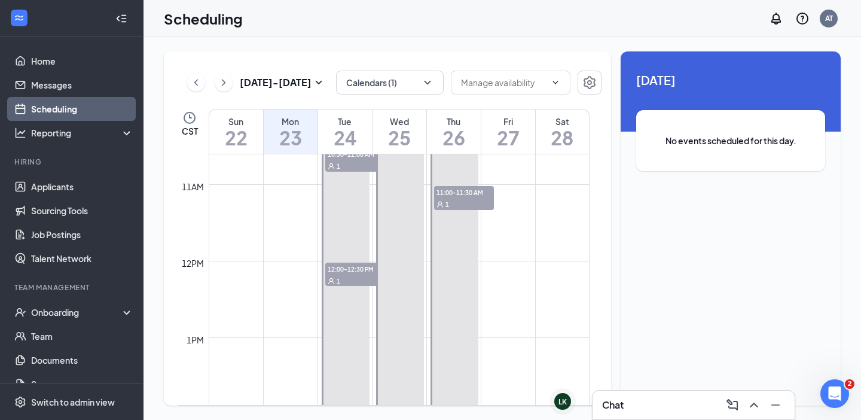
scroll to position [663, 0]
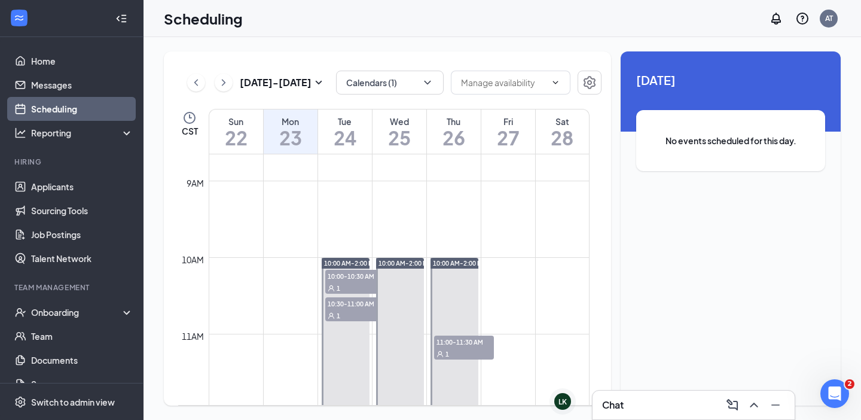
click at [360, 283] on div "1" at bounding box center [355, 288] width 60 height 12
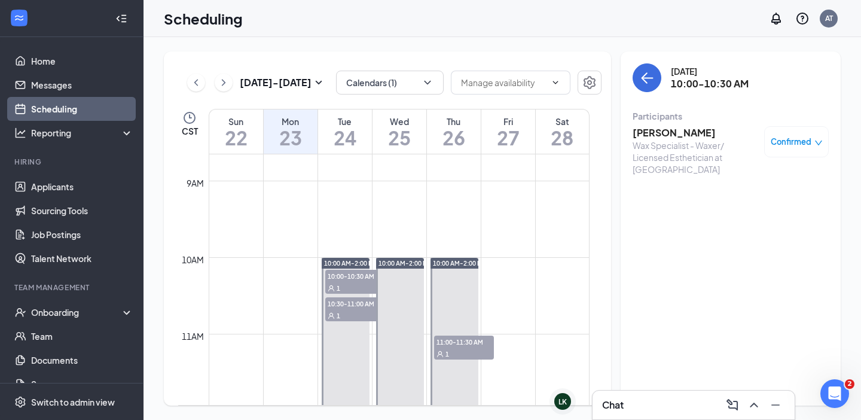
click at [683, 133] on h3 "[PERSON_NAME]" at bounding box center [696, 132] width 126 height 13
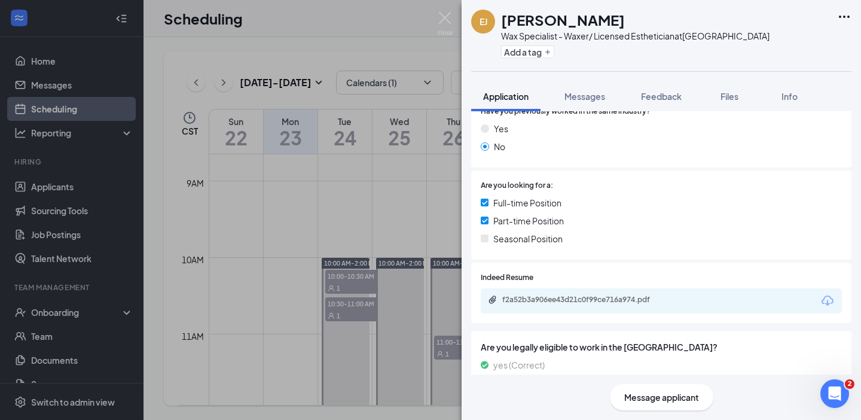
scroll to position [299, 0]
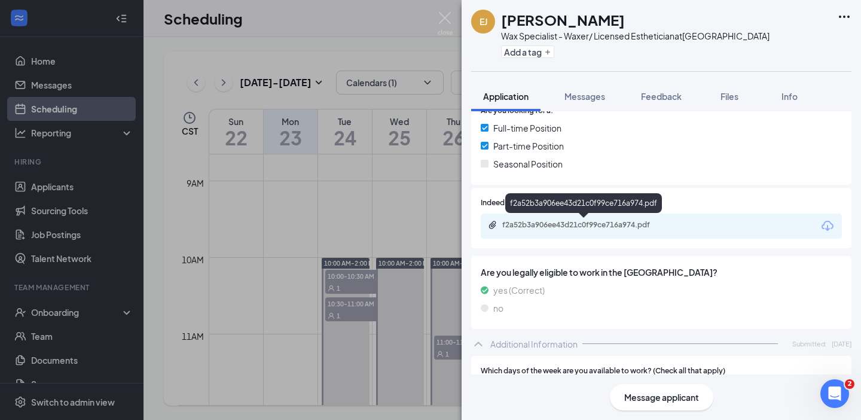
click at [619, 220] on div "f2a52b3a906ee43d21c0f99ce716a974.pdf" at bounding box center [585, 225] width 167 height 10
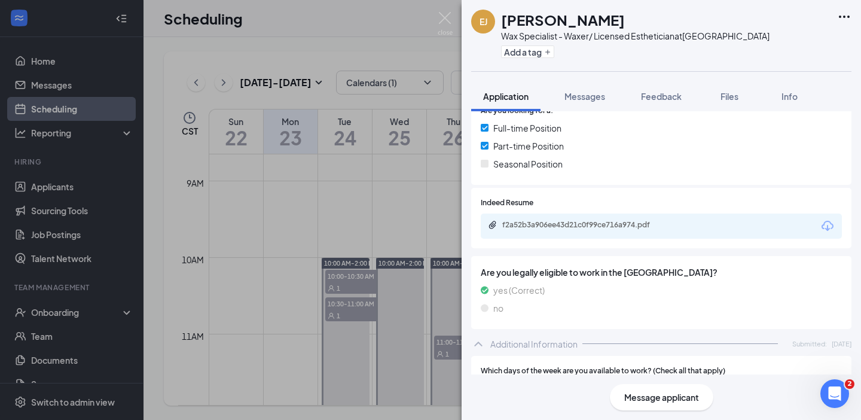
click at [407, 160] on div "[PERSON_NAME] Wax Specialist - Waxer/ Licensed Esthetician at [GEOGRAPHIC_DATA]…" at bounding box center [430, 210] width 861 height 420
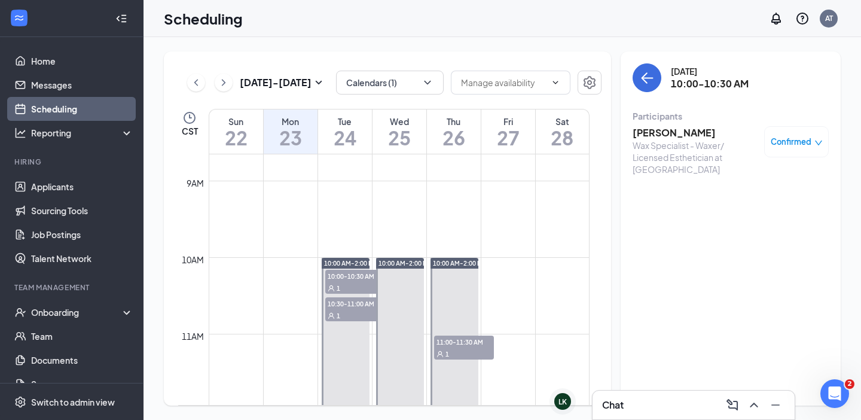
click at [349, 306] on span "10:30-11:00 AM" at bounding box center [355, 303] width 60 height 12
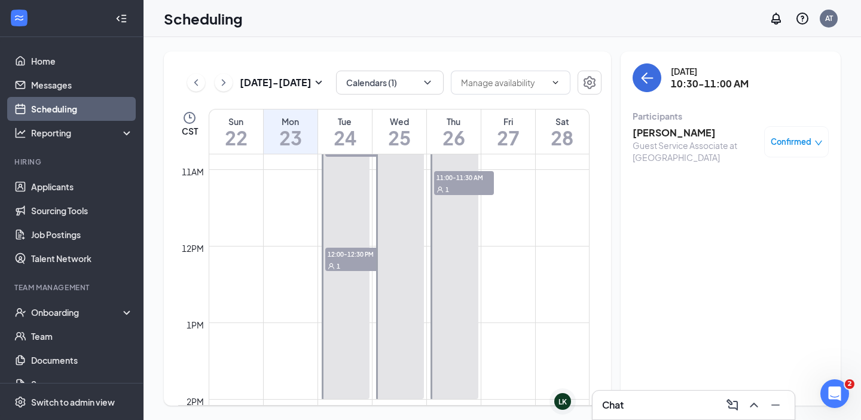
scroll to position [812, 0]
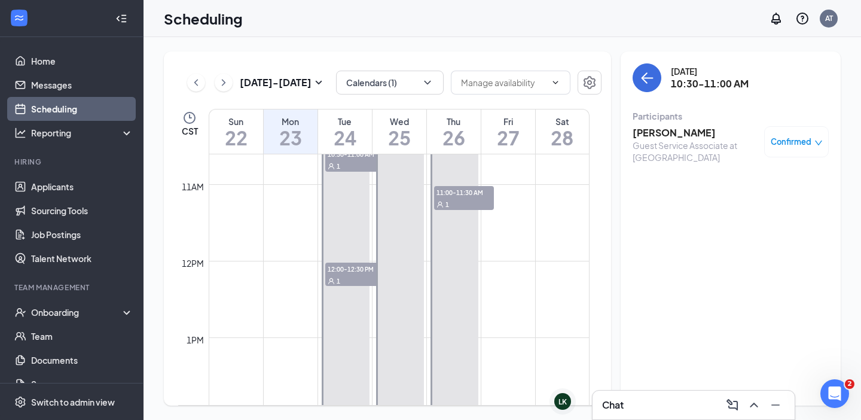
click at [354, 266] on span "12:00-12:30 PM" at bounding box center [355, 269] width 60 height 12
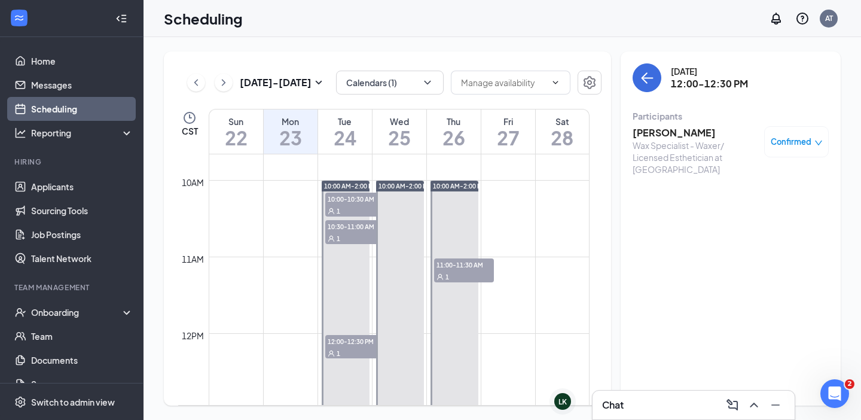
scroll to position [738, 0]
drag, startPoint x: 355, startPoint y: 201, endPoint x: 545, endPoint y: 162, distance: 193.6
click at [355, 201] on span "10:00-10:30 AM" at bounding box center [355, 201] width 60 height 12
click at [462, 263] on span "11:00-11:30 AM" at bounding box center [464, 267] width 60 height 12
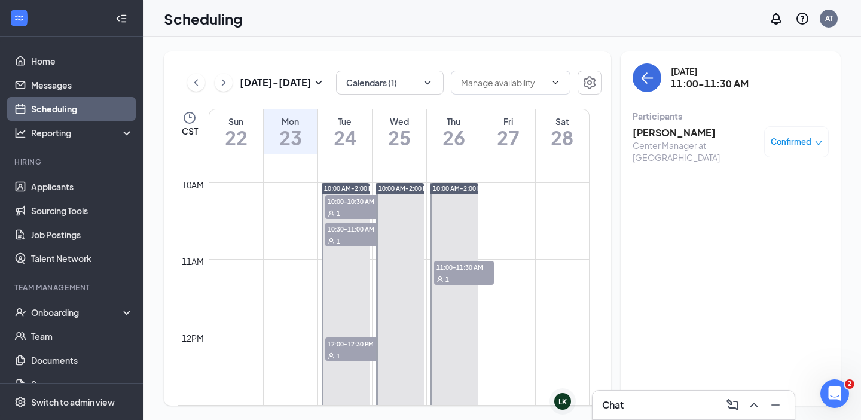
click at [351, 205] on span "10:00-10:30 AM" at bounding box center [355, 201] width 60 height 12
click at [668, 129] on h3 "[PERSON_NAME]" at bounding box center [696, 132] width 126 height 13
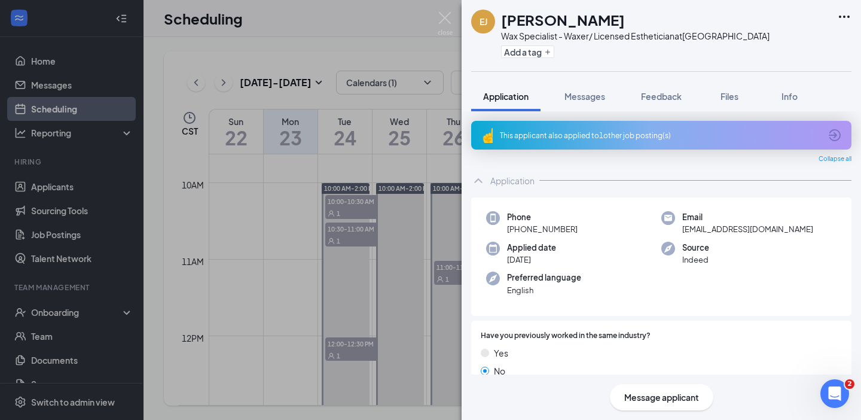
click at [455, 21] on div "[PERSON_NAME] Wax Specialist - Waxer/ Licensed Esthetician at [GEOGRAPHIC_DATA]…" at bounding box center [430, 210] width 861 height 420
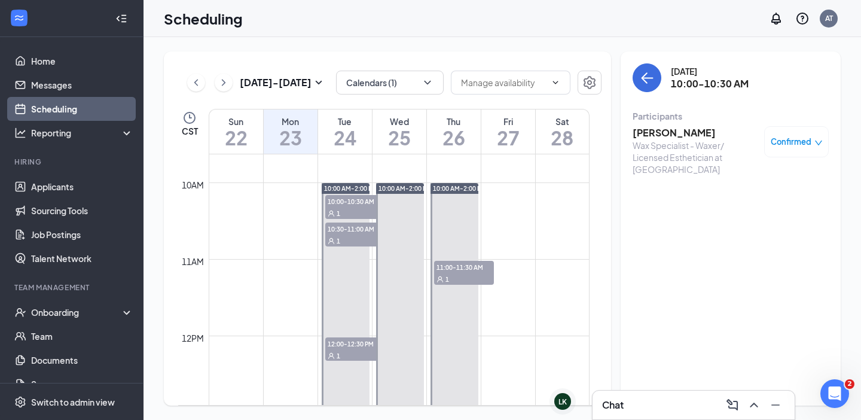
click at [785, 141] on span "Confirmed" at bounding box center [791, 142] width 41 height 12
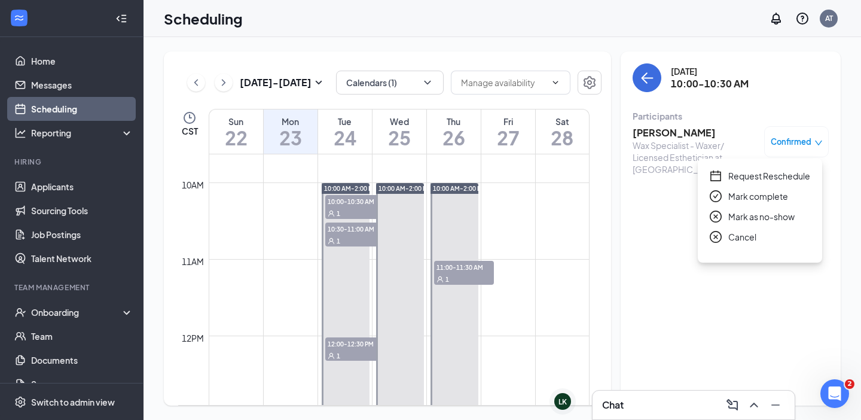
click at [665, 175] on div "Wax Specialist - Waxer/ Licensed Esthetician at [GEOGRAPHIC_DATA]" at bounding box center [696, 157] width 126 height 36
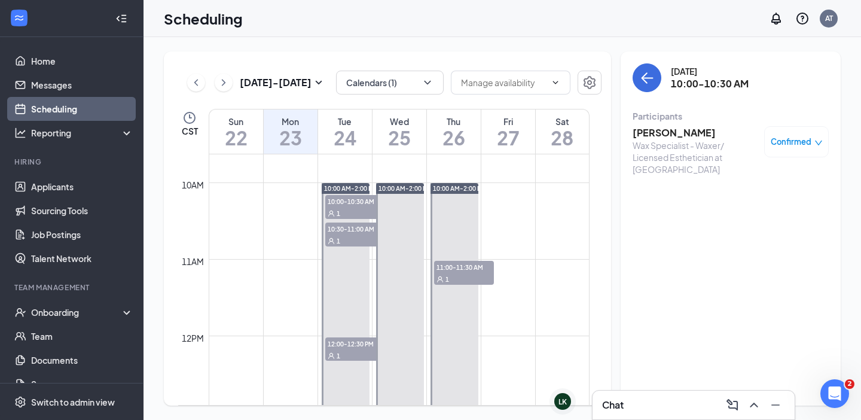
click at [669, 131] on h3 "[PERSON_NAME]" at bounding box center [696, 132] width 126 height 13
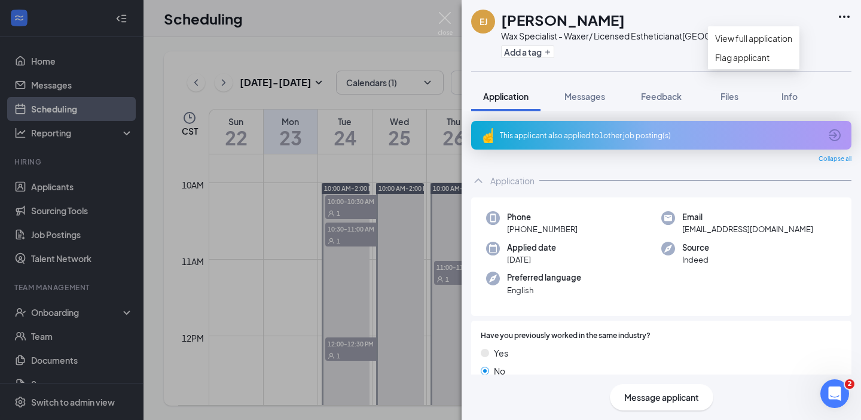
click at [837, 14] on div "[PERSON_NAME] Wax Specialist - Waxer/ Licensed Esthetician at [GEOGRAPHIC_DATA]…" at bounding box center [662, 35] width 400 height 71
click at [731, 157] on div "Collapse all" at bounding box center [661, 159] width 380 height 10
click at [708, 231] on span "[EMAIL_ADDRESS][DOMAIN_NAME]" at bounding box center [748, 229] width 131 height 12
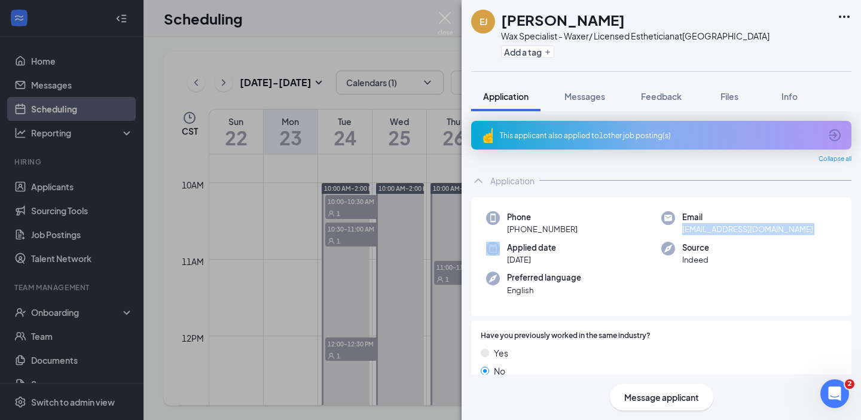
click at [708, 231] on span "[EMAIL_ADDRESS][DOMAIN_NAME]" at bounding box center [748, 229] width 131 height 12
click at [709, 230] on span "[EMAIL_ADDRESS][DOMAIN_NAME]" at bounding box center [748, 229] width 131 height 12
drag, startPoint x: 441, startPoint y: 18, endPoint x: 383, endPoint y: 173, distance: 166.0
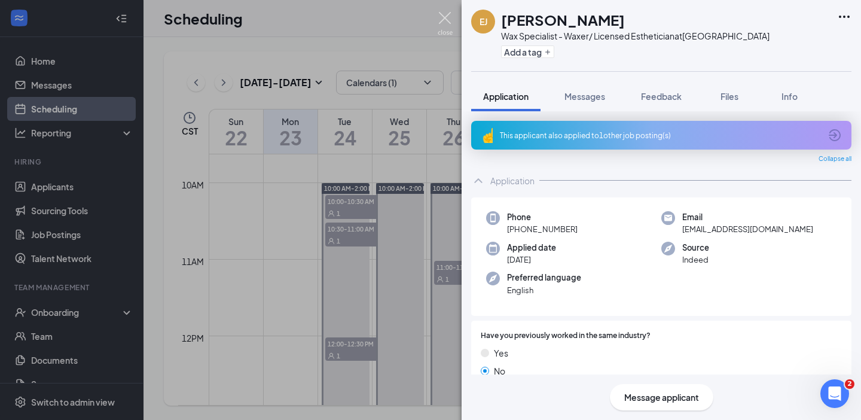
click at [440, 18] on img at bounding box center [445, 23] width 15 height 23
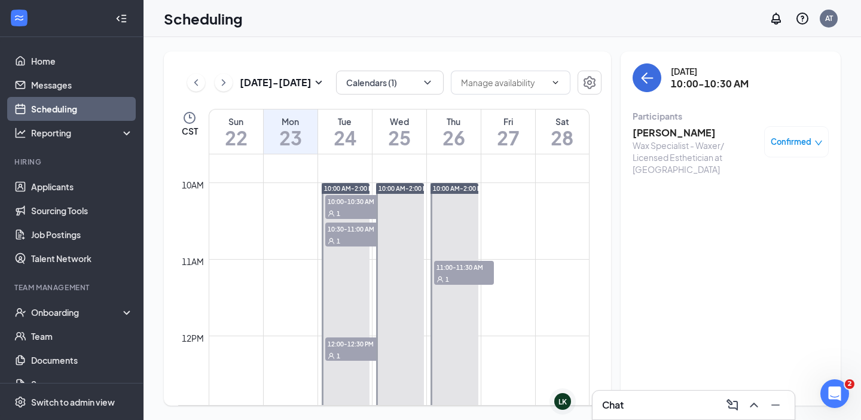
click at [675, 129] on h3 "[PERSON_NAME]" at bounding box center [696, 132] width 126 height 13
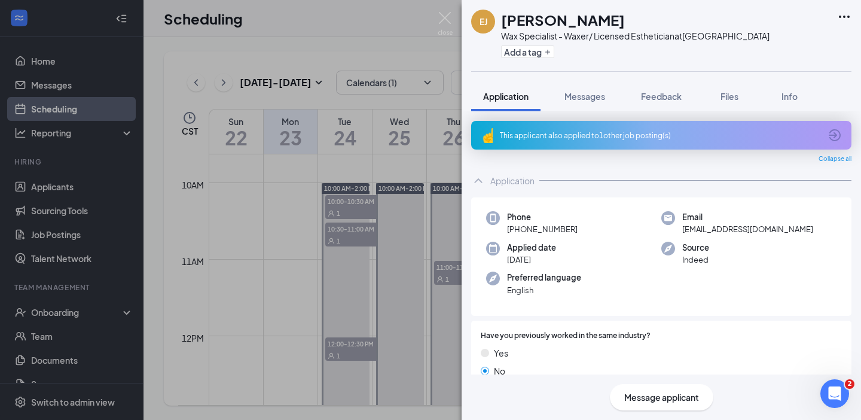
click at [593, 139] on div "This applicant also applied to 1 other job posting(s)" at bounding box center [660, 135] width 321 height 10
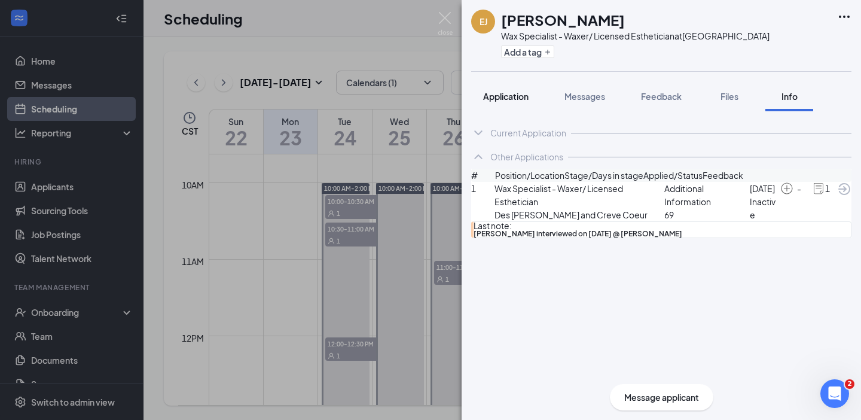
click at [501, 90] on div "Application" at bounding box center [505, 96] width 45 height 12
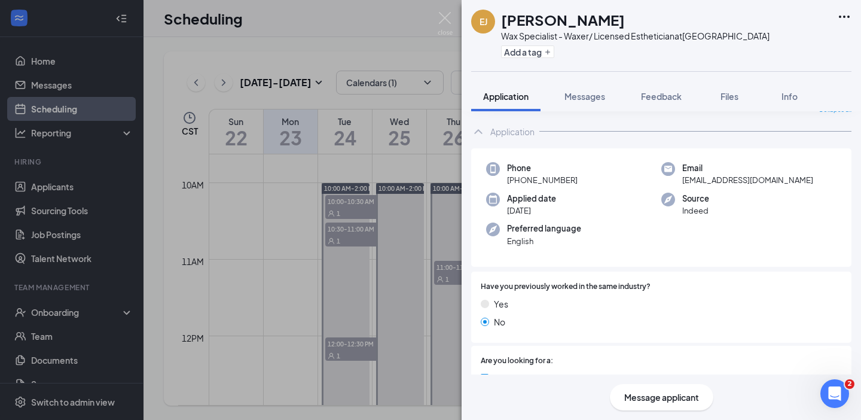
scroll to position [75, 0]
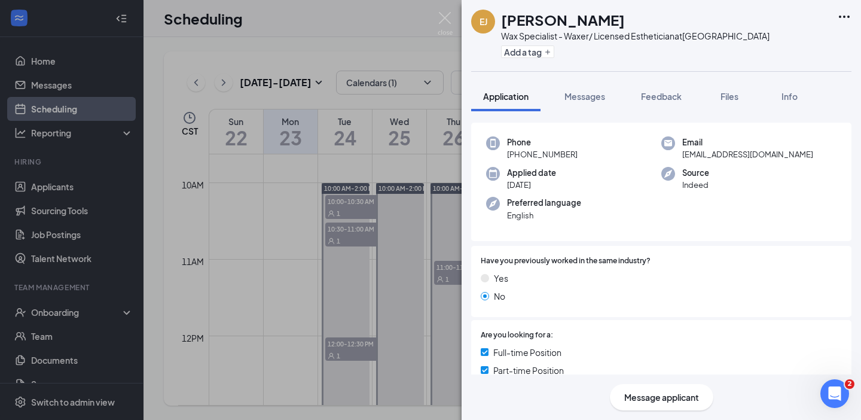
click at [586, 230] on div "Phone [PHONE_NUMBER] Email [EMAIL_ADDRESS][DOMAIN_NAME] Applied date [DATE] Sou…" at bounding box center [661, 182] width 380 height 119
click at [567, 231] on div "Phone [PHONE_NUMBER] Email [EMAIL_ADDRESS][DOMAIN_NAME] Applied date [DATE] Sou…" at bounding box center [661, 182] width 380 height 119
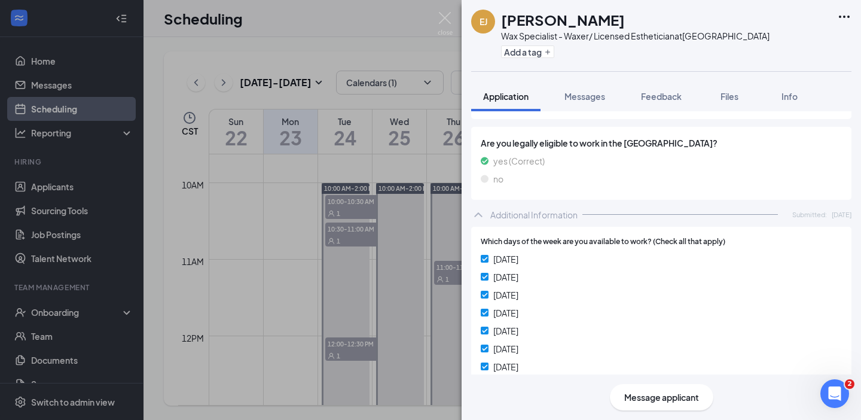
scroll to position [592, 0]
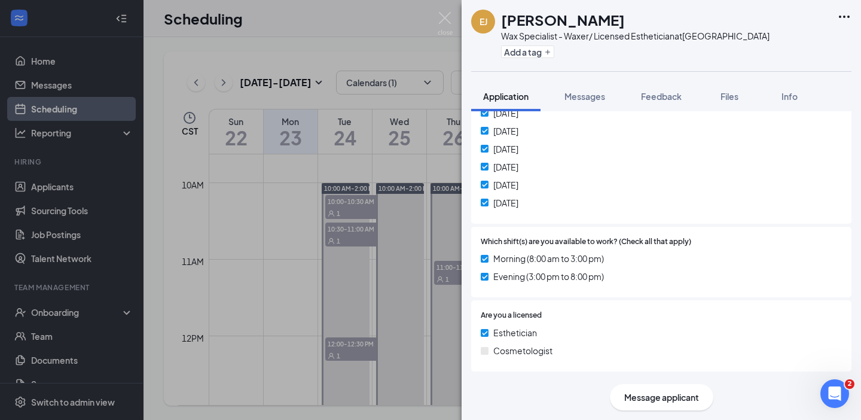
click at [650, 394] on span "Message applicant" at bounding box center [661, 397] width 75 height 13
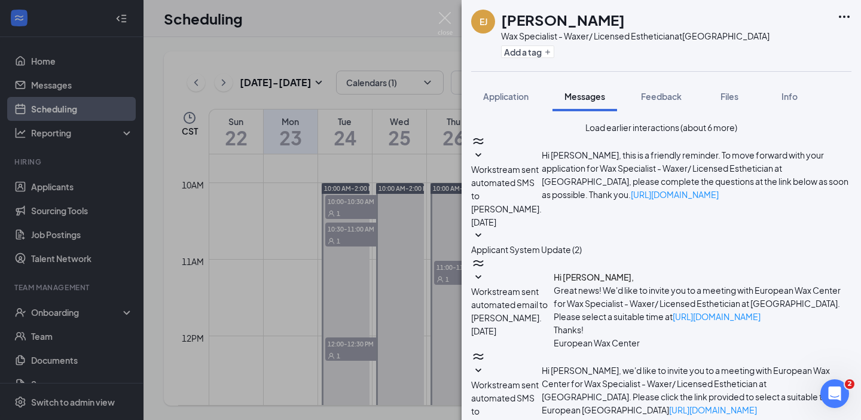
scroll to position [532, 0]
type textarea "Hi {{applicant_first_name}}, Thank you for previously applying to the {{positio…"
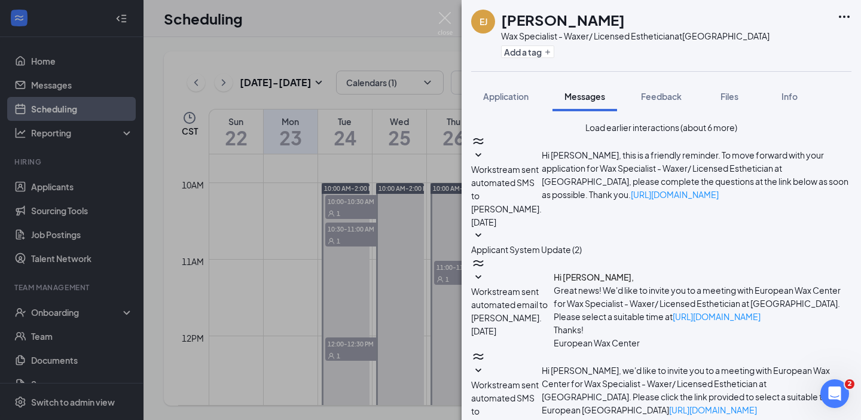
checkbox input "true"
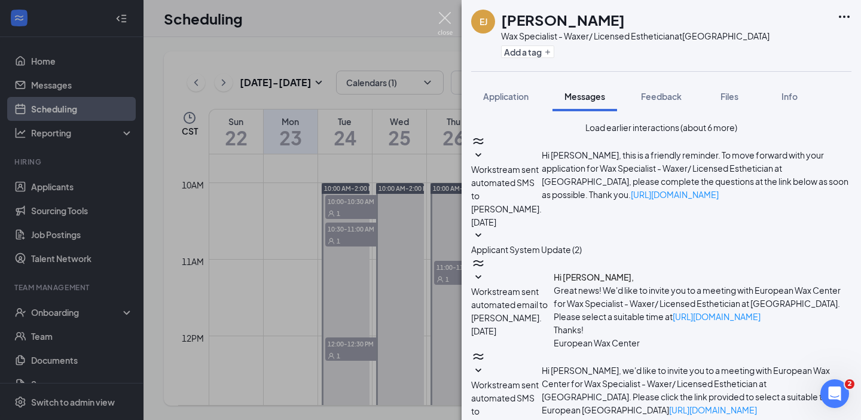
click at [441, 17] on img at bounding box center [445, 23] width 15 height 23
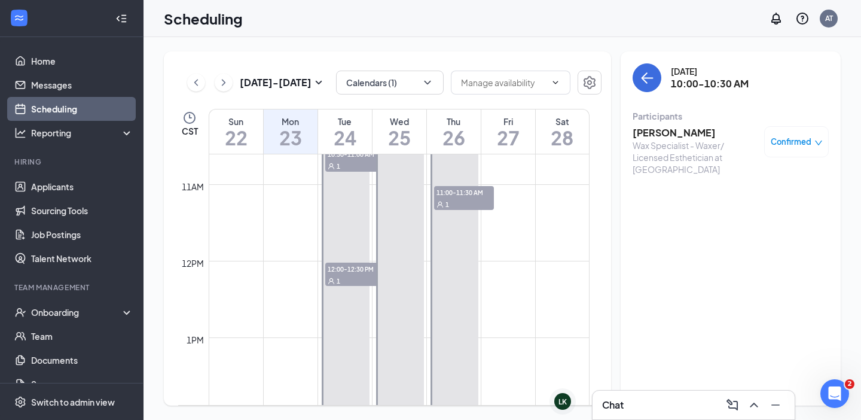
click at [335, 275] on div "1" at bounding box center [355, 281] width 60 height 12
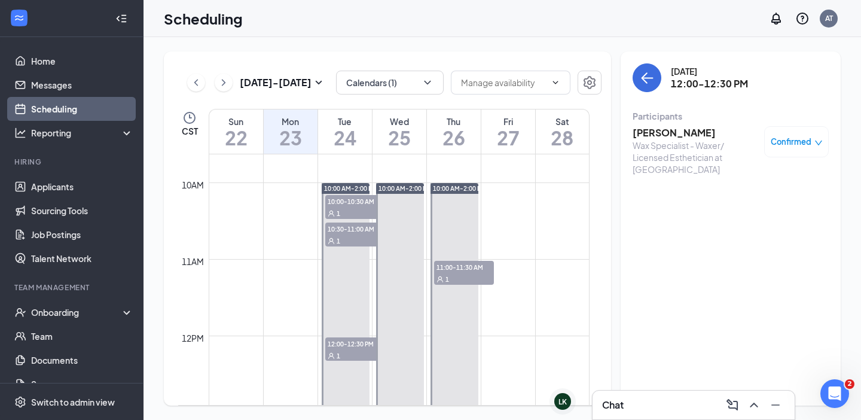
click at [464, 265] on span "11:00-11:30 AM" at bounding box center [464, 267] width 60 height 12
drag, startPoint x: 230, startPoint y: 84, endPoint x: 347, endPoint y: 192, distance: 159.6
click at [229, 84] on button at bounding box center [224, 83] width 18 height 18
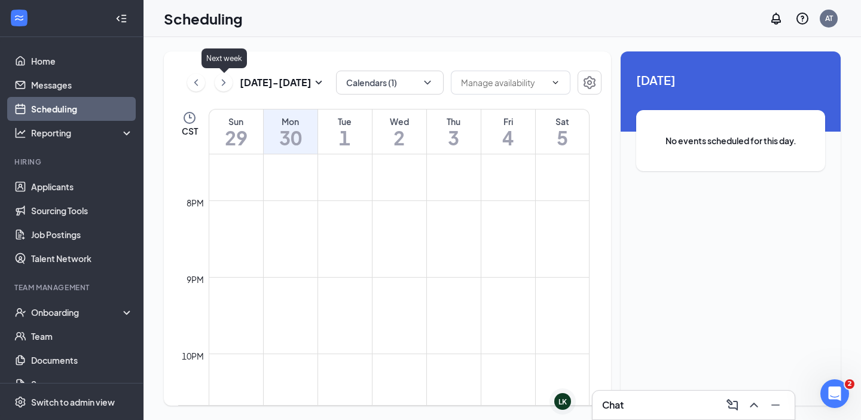
click at [227, 81] on icon "ChevronRight" at bounding box center [224, 82] width 12 height 14
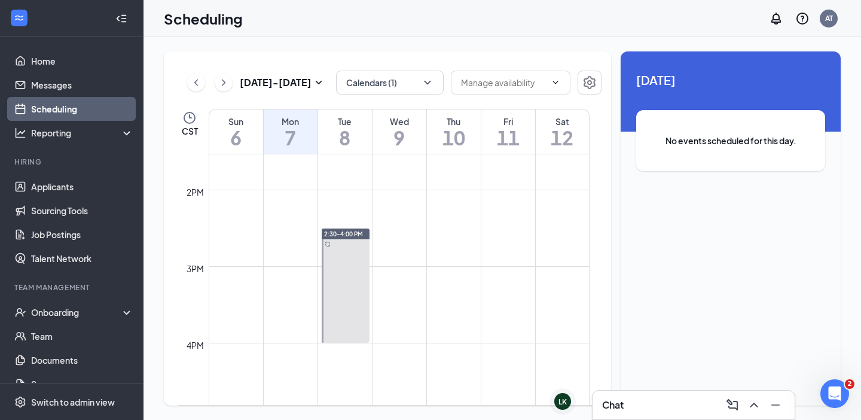
click at [224, 84] on icon "ChevronRight" at bounding box center [224, 82] width 12 height 14
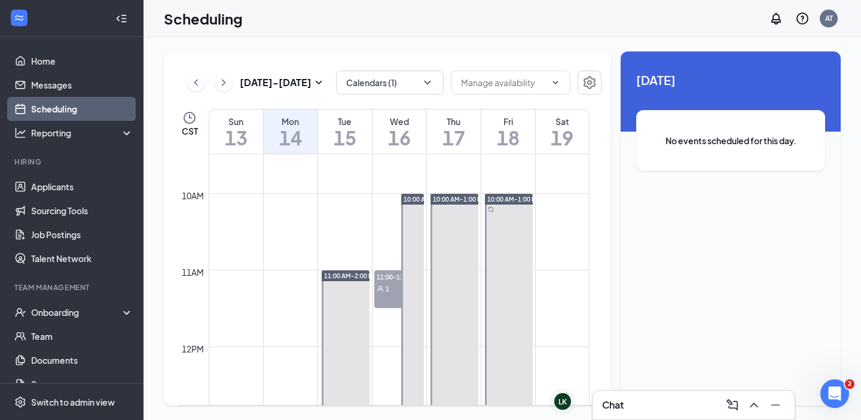
scroll to position [812, 0]
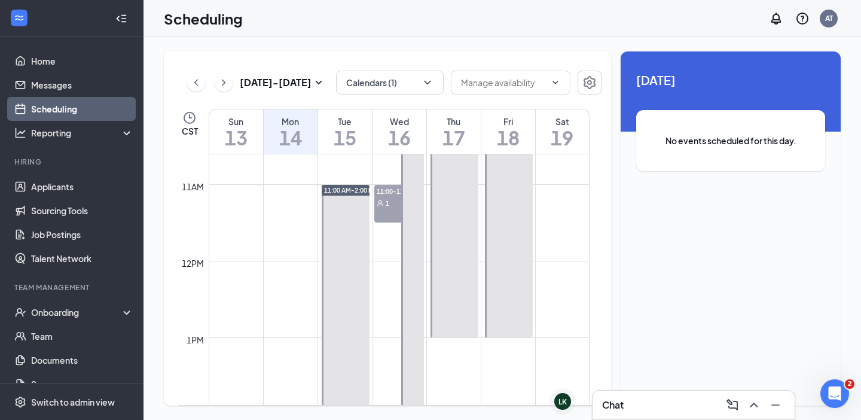
click at [385, 197] on div "1" at bounding box center [399, 203] width 50 height 12
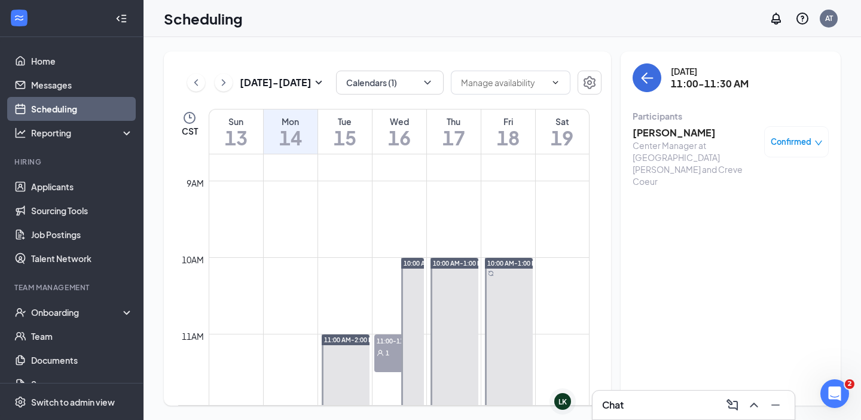
drag, startPoint x: 220, startPoint y: 80, endPoint x: 371, endPoint y: 240, distance: 220.5
click at [220, 80] on icon "ChevronRight" at bounding box center [224, 82] width 12 height 14
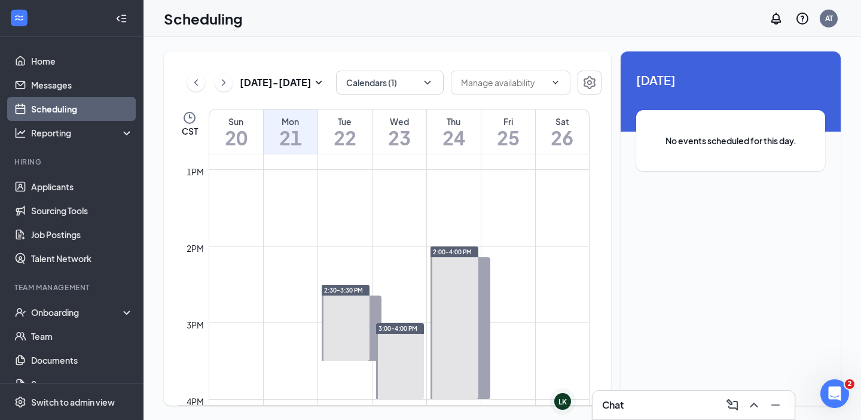
scroll to position [972, 0]
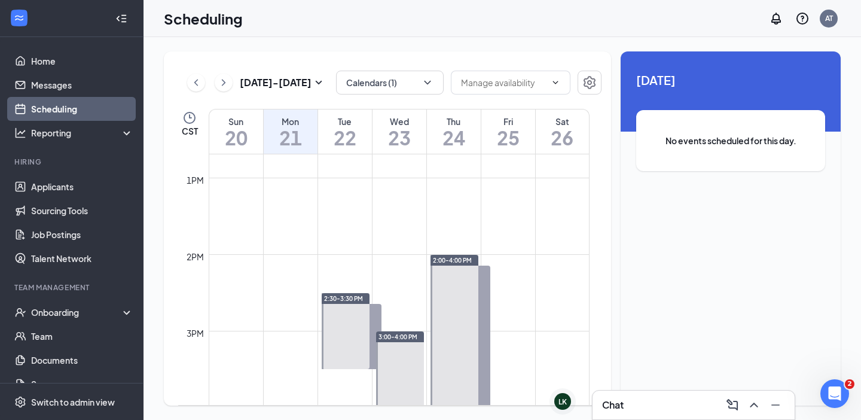
click at [346, 317] on div "1" at bounding box center [352, 322] width 60 height 12
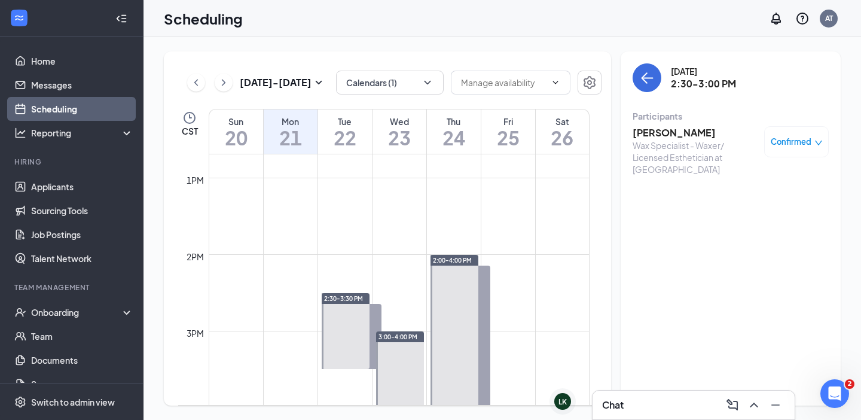
click at [348, 343] on span "3:00-3:30 PM" at bounding box center [352, 343] width 60 height 12
click at [468, 276] on span "2:00-2:30 PM" at bounding box center [461, 272] width 60 height 12
click at [224, 84] on icon "ChevronRight" at bounding box center [224, 82] width 12 height 14
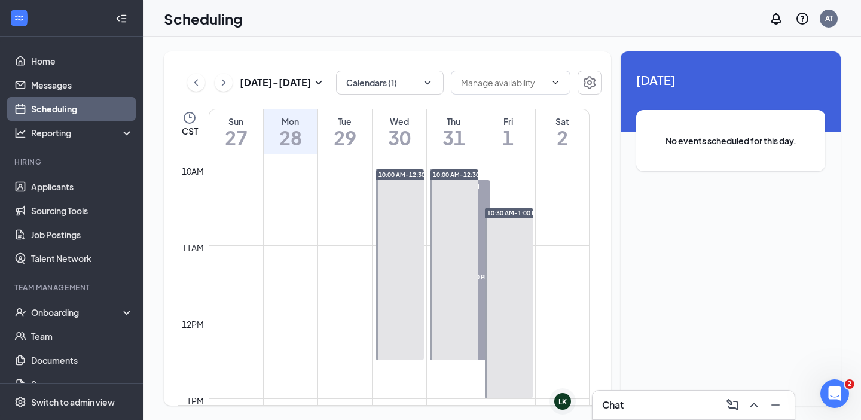
scroll to position [663, 0]
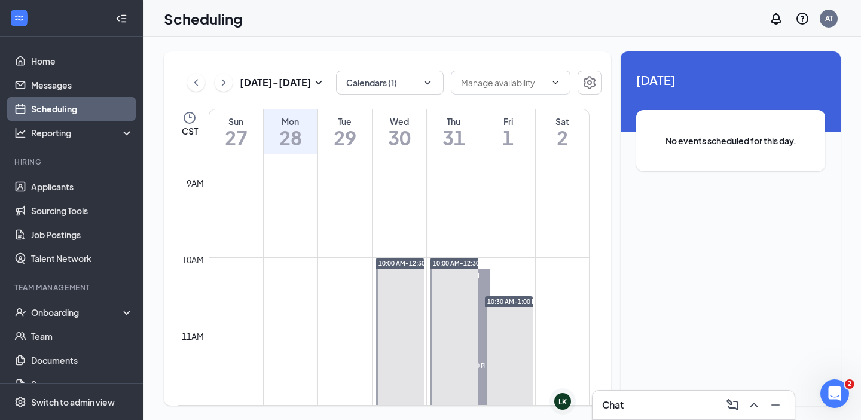
click at [451, 281] on span "10:30-11:00 AM" at bounding box center [461, 275] width 60 height 12
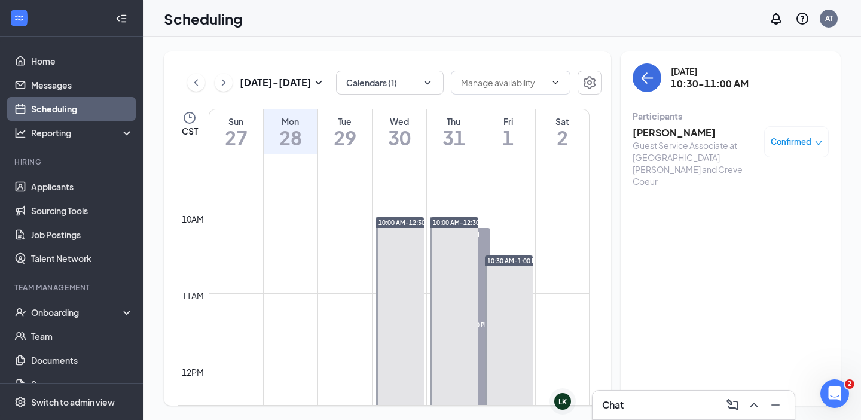
scroll to position [738, 0]
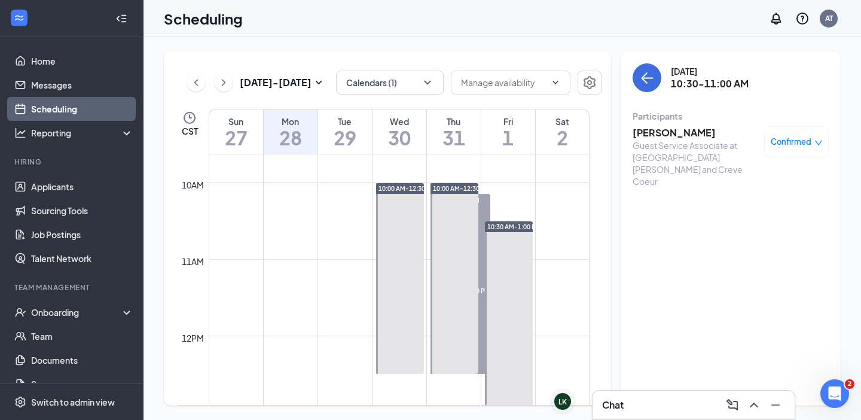
click at [465, 296] on span "11:30 AM-12:00 PM" at bounding box center [461, 290] width 60 height 12
click at [654, 134] on h3 "[PERSON_NAME]" at bounding box center [696, 132] width 126 height 13
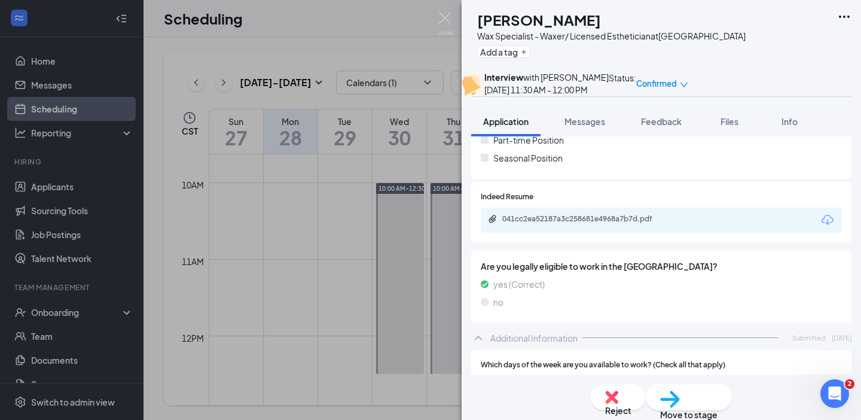
scroll to position [374, 0]
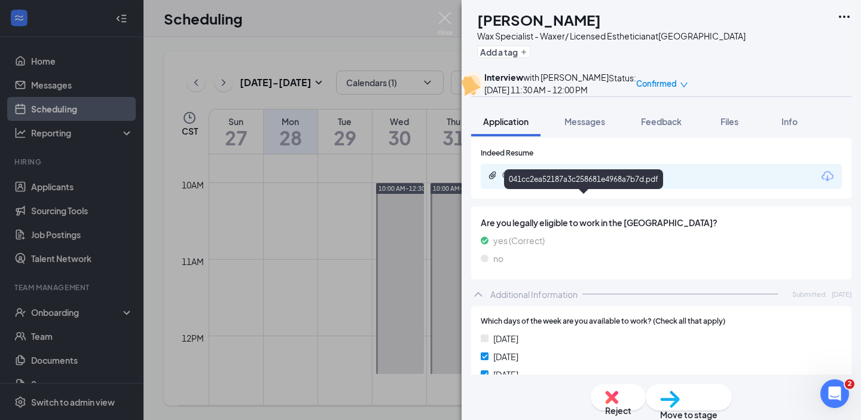
click at [628, 180] on div "041cc2ea52187a3c258681e4968a7b7d.pdf" at bounding box center [585, 175] width 167 height 10
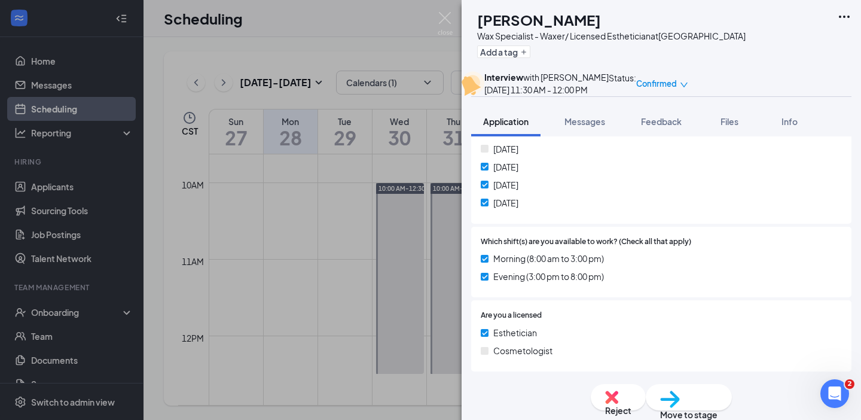
scroll to position [639, 0]
click at [584, 127] on span "Messages" at bounding box center [585, 121] width 41 height 11
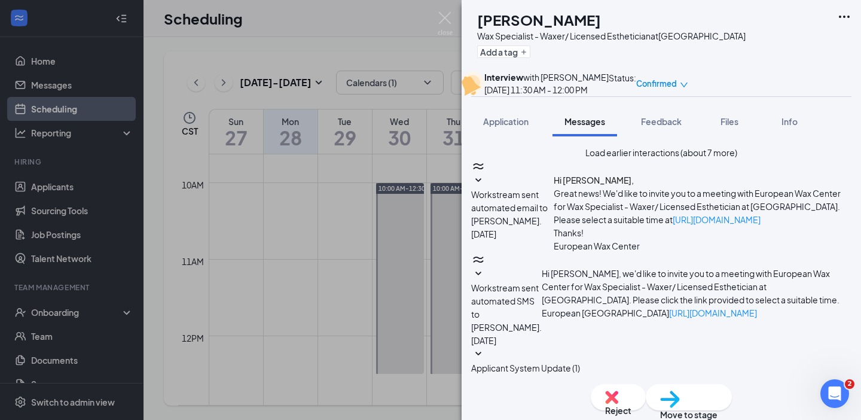
click at [456, 20] on div "ME [PERSON_NAME] Wax Specialist - Waxer/ Licensed Esthetician at [GEOGRAPHIC_DA…" at bounding box center [430, 210] width 861 height 420
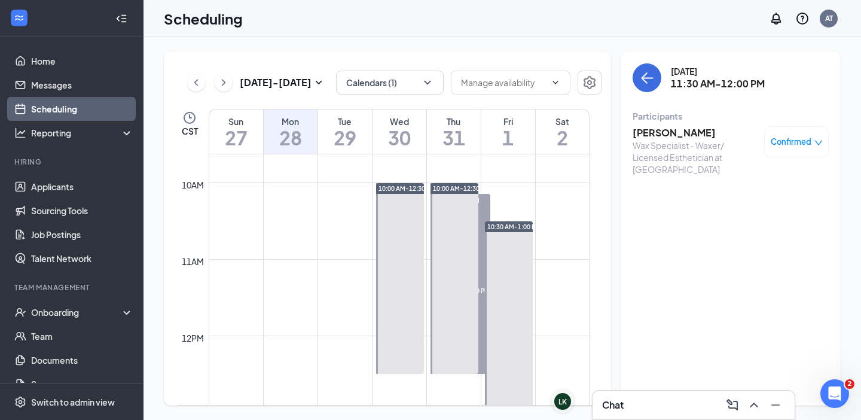
click at [673, 130] on h3 "[PERSON_NAME]" at bounding box center [696, 132] width 126 height 13
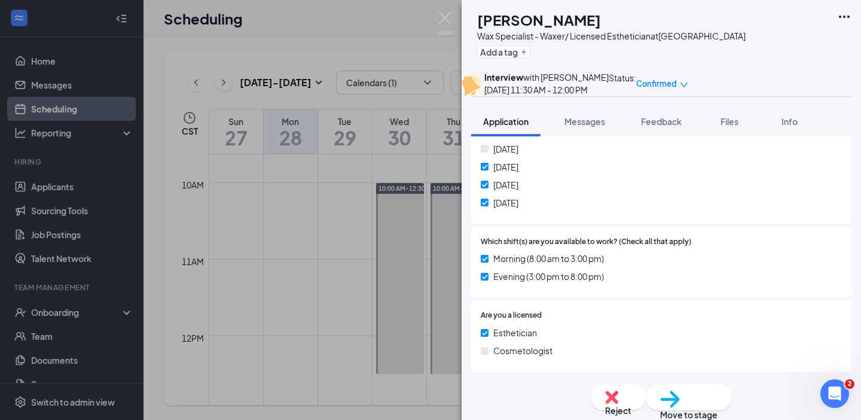
scroll to position [643, 0]
click at [595, 127] on span "Messages" at bounding box center [585, 121] width 41 height 11
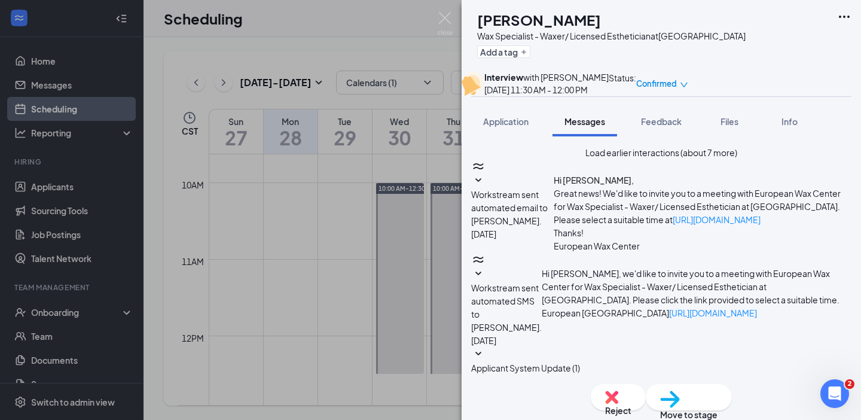
scroll to position [477, 0]
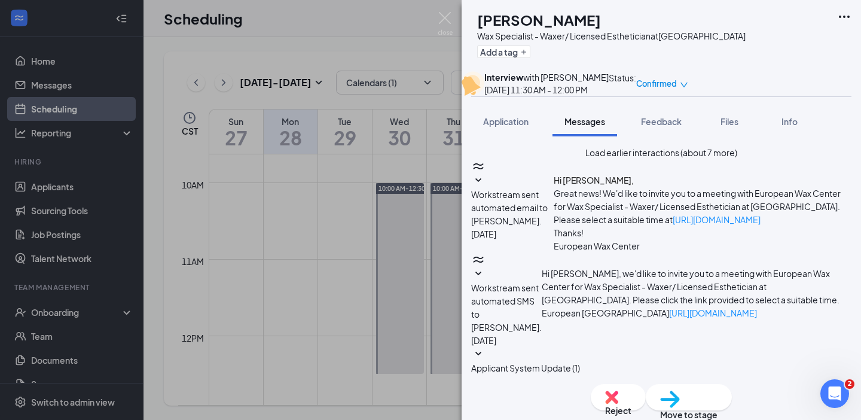
drag, startPoint x: 440, startPoint y: 16, endPoint x: 553, endPoint y: 293, distance: 299.5
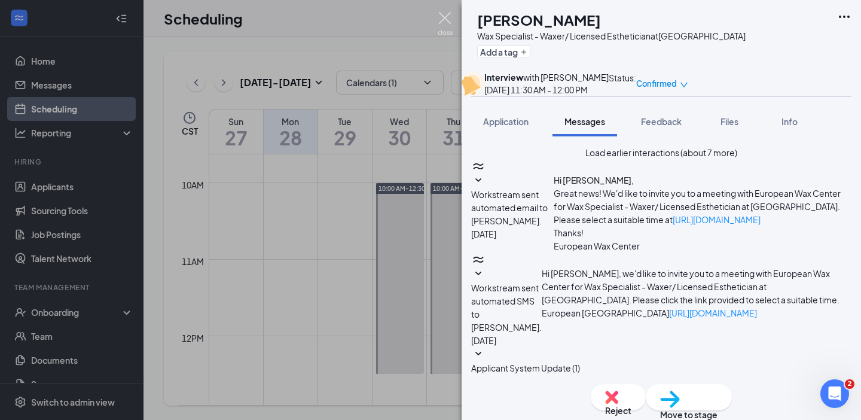
click at [440, 15] on img at bounding box center [445, 23] width 15 height 23
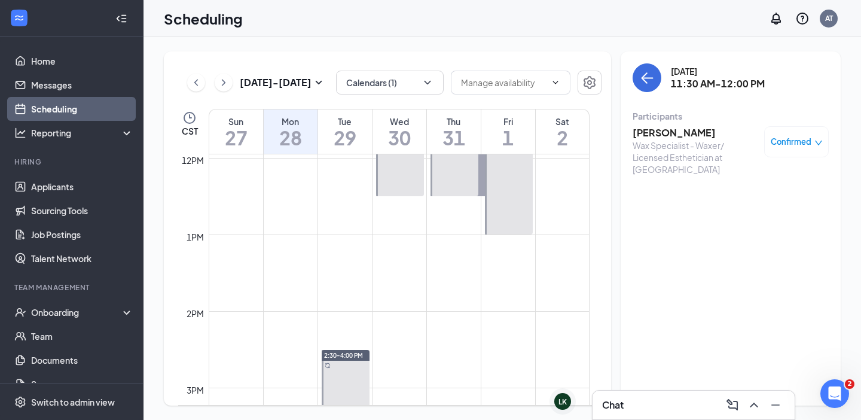
scroll to position [738, 0]
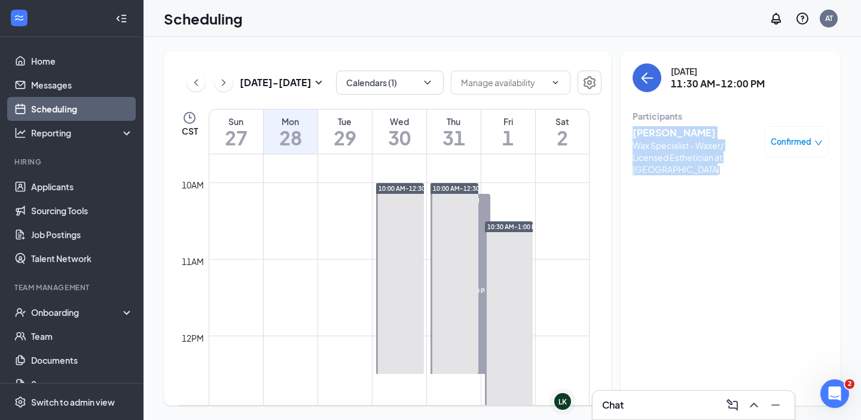
drag, startPoint x: 717, startPoint y: 177, endPoint x: 675, endPoint y: 156, distance: 47.1
click at [634, 128] on div "[PERSON_NAME] Wax Specialist - Waxer/ Licensed Esthetician at [GEOGRAPHIC_DATA]…" at bounding box center [731, 150] width 196 height 57
click at [677, 159] on div "Wax Specialist - Waxer/ Licensed Esthetician at [GEOGRAPHIC_DATA]" at bounding box center [696, 157] width 126 height 36
click at [666, 133] on h3 "[PERSON_NAME]" at bounding box center [696, 132] width 126 height 13
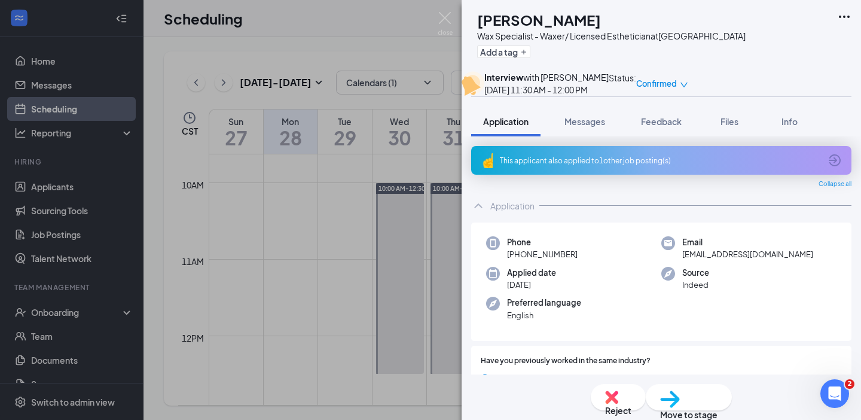
click at [553, 166] on div "This applicant also applied to 1 other job posting(s)" at bounding box center [660, 161] width 321 height 10
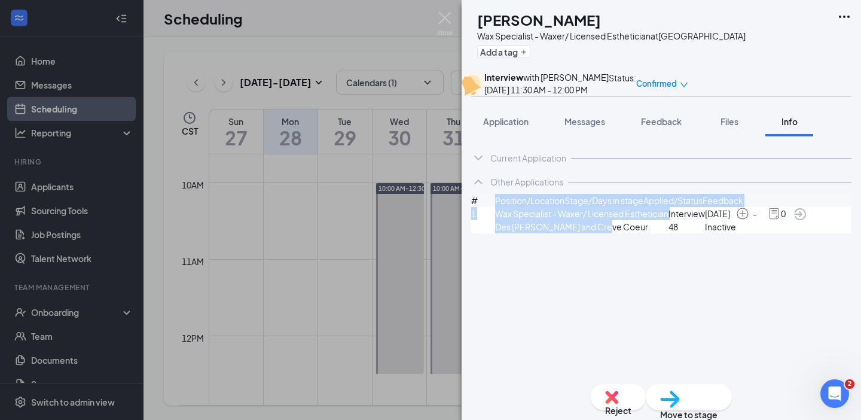
drag, startPoint x: 562, startPoint y: 307, endPoint x: 504, endPoint y: 233, distance: 94.6
click at [504, 233] on div "# Position/Location Stage/Days in stage Applied/Status Feedback 1 Wax Specialis…" at bounding box center [661, 213] width 380 height 39
click at [495, 207] on span "#" at bounding box center [483, 200] width 24 height 13
drag, startPoint x: 500, startPoint y: 243, endPoint x: 732, endPoint y: 312, distance: 241.9
click at [708, 233] on div "# Position/Location Stage/Days in stage Applied/Status Feedback 1 Wax Specialis…" at bounding box center [661, 213] width 380 height 39
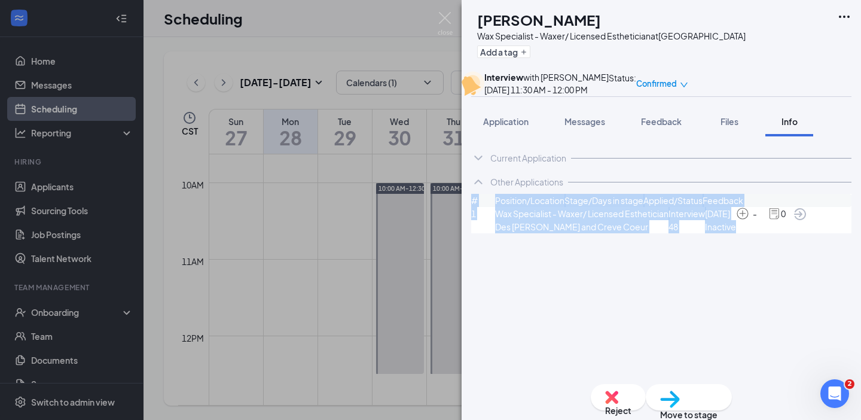
click at [766, 233] on div "1 Wax Specialist - Waxer/ Licensed Esthetician Des [PERSON_NAME] and Creve Coeu…" at bounding box center [661, 220] width 380 height 26
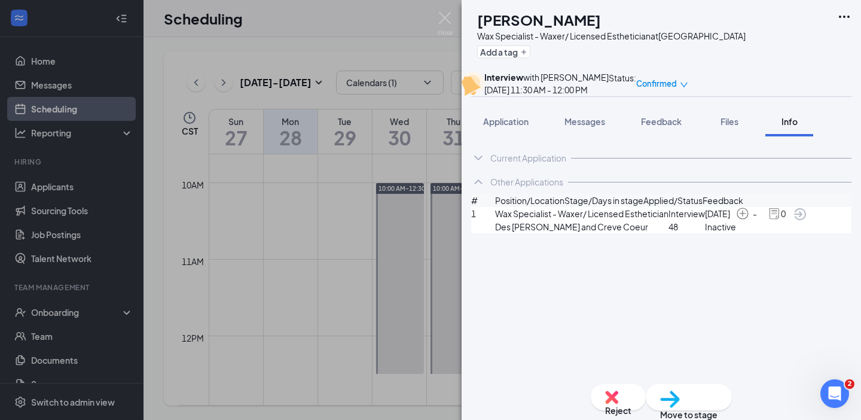
click at [677, 84] on span "Confirmed" at bounding box center [656, 84] width 41 height 12
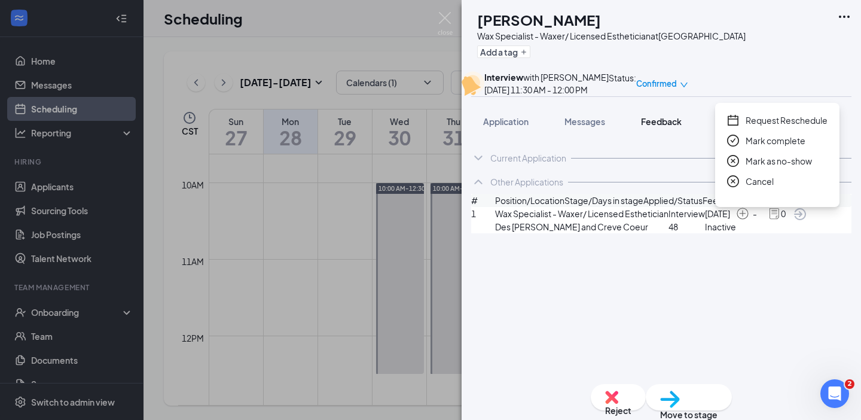
click at [668, 127] on span "Feedback" at bounding box center [661, 121] width 41 height 11
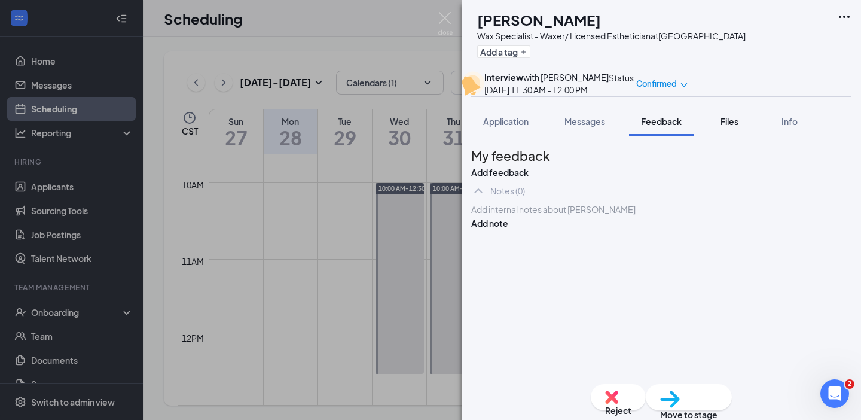
click at [733, 127] on span "Files" at bounding box center [730, 121] width 18 height 11
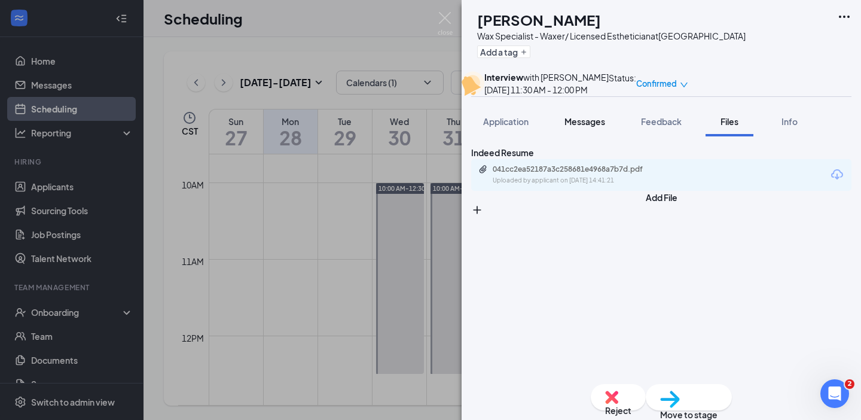
click at [600, 127] on span "Messages" at bounding box center [585, 121] width 41 height 11
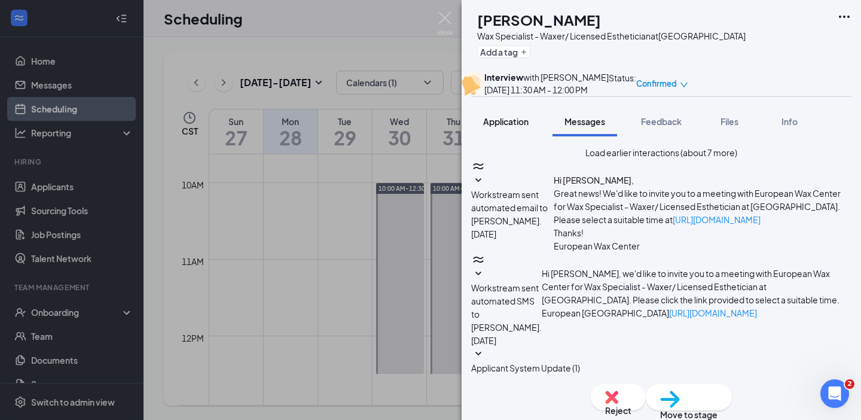
click at [501, 127] on span "Application" at bounding box center [505, 121] width 45 height 11
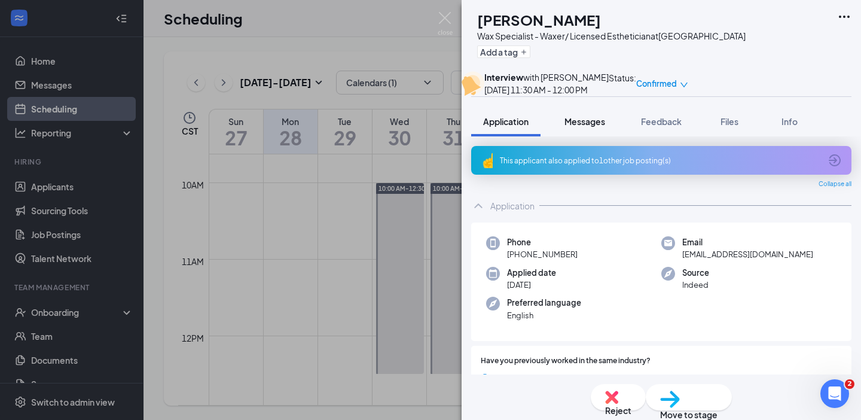
click at [596, 127] on span "Messages" at bounding box center [585, 121] width 41 height 11
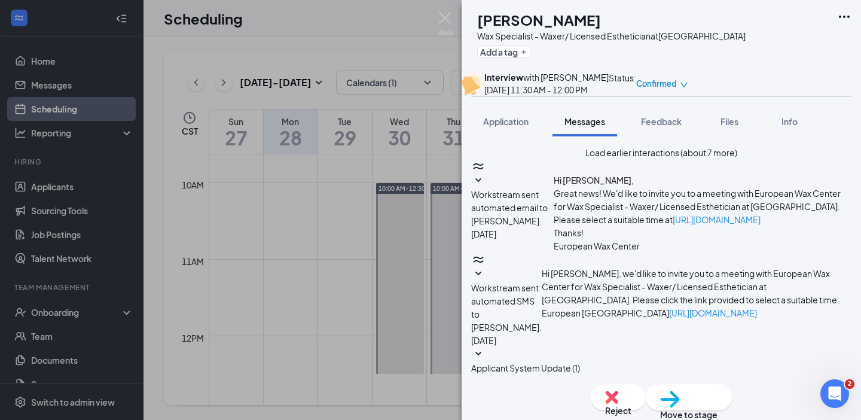
click at [443, 17] on img at bounding box center [445, 23] width 15 height 23
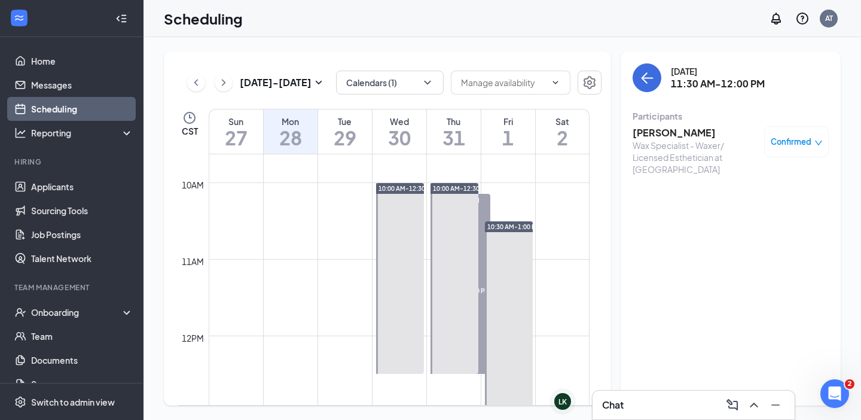
click at [681, 403] on div "Chat" at bounding box center [693, 404] width 183 height 19
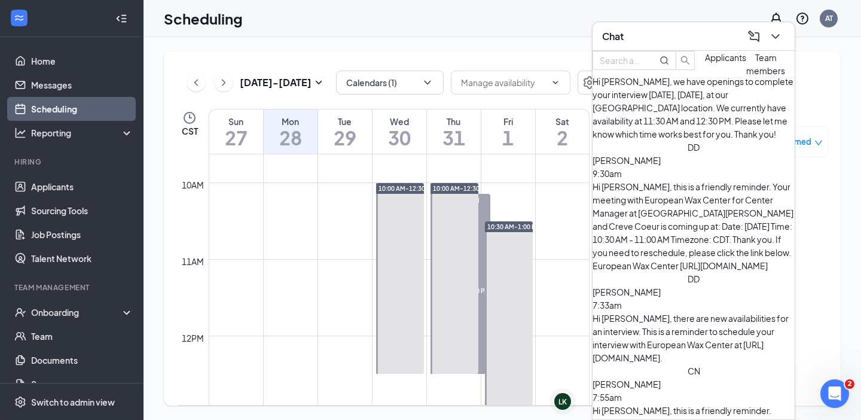
scroll to position [304, 0]
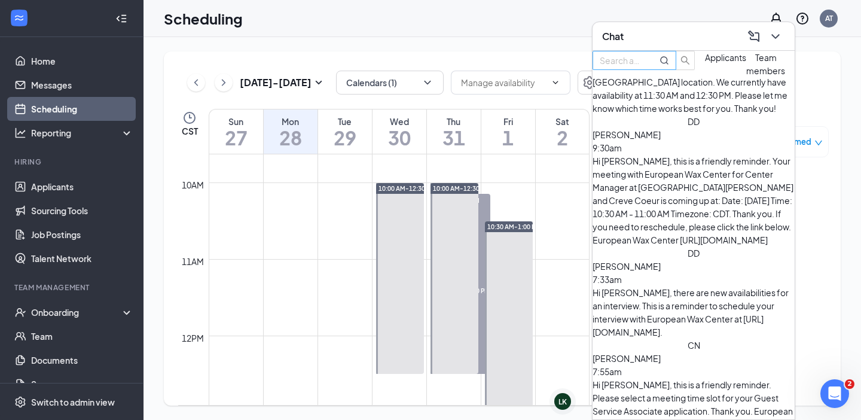
click at [643, 67] on input "text" at bounding box center [621, 60] width 43 height 13
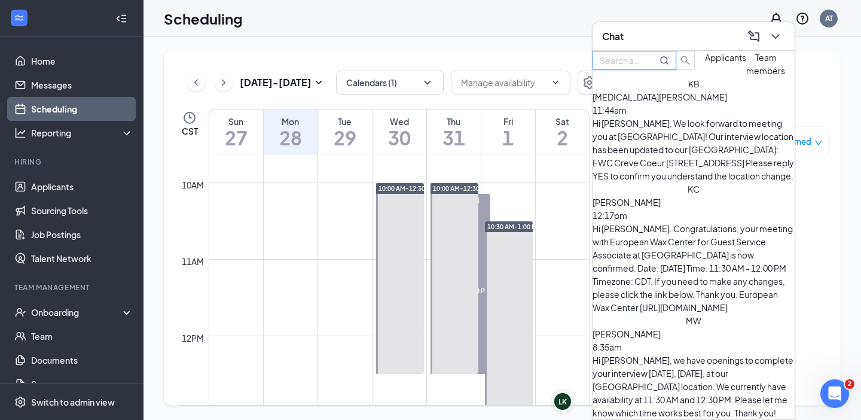
click at [643, 67] on input "text" at bounding box center [621, 60] width 43 height 13
click at [774, 36] on icon "ChevronDown" at bounding box center [776, 36] width 8 height 5
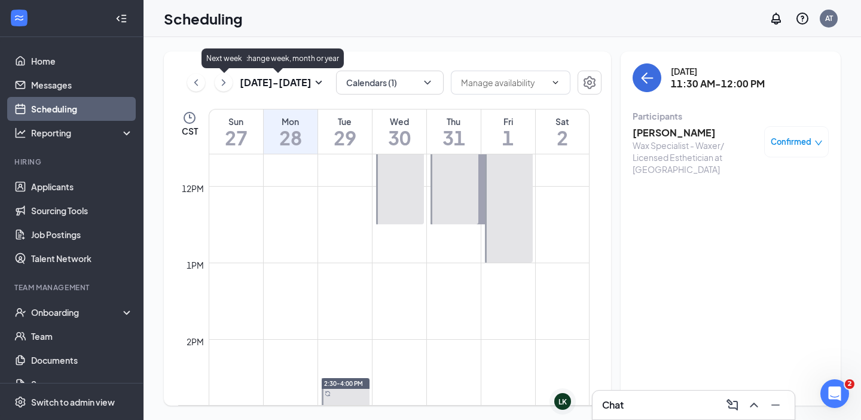
click at [217, 81] on button at bounding box center [224, 83] width 18 height 18
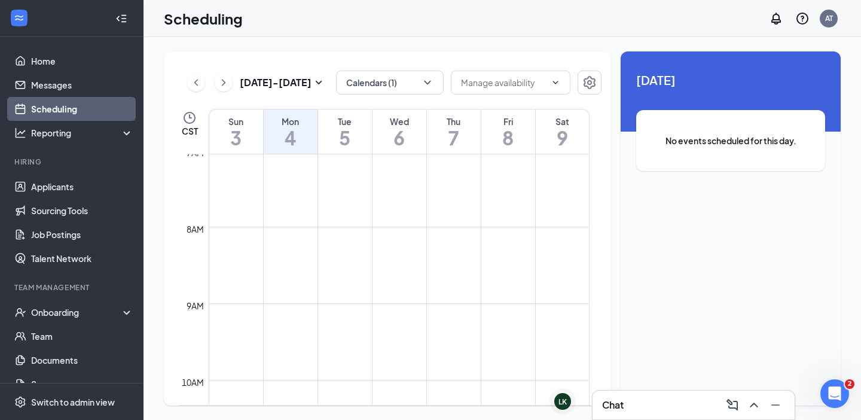
click at [219, 82] on icon "ChevronRight" at bounding box center [224, 82] width 12 height 14
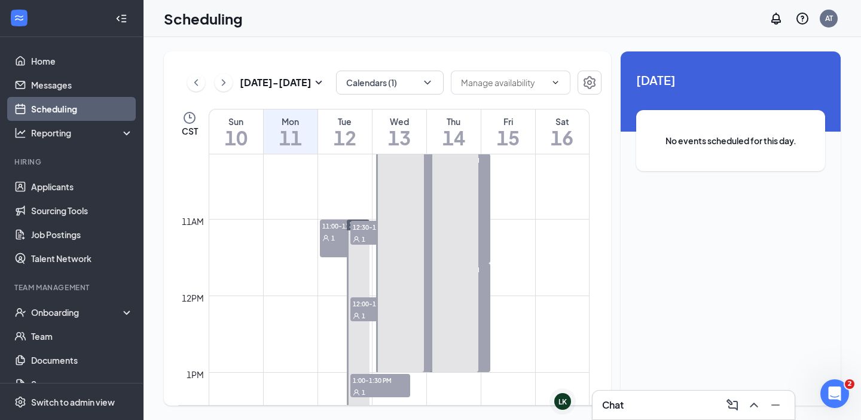
scroll to position [812, 0]
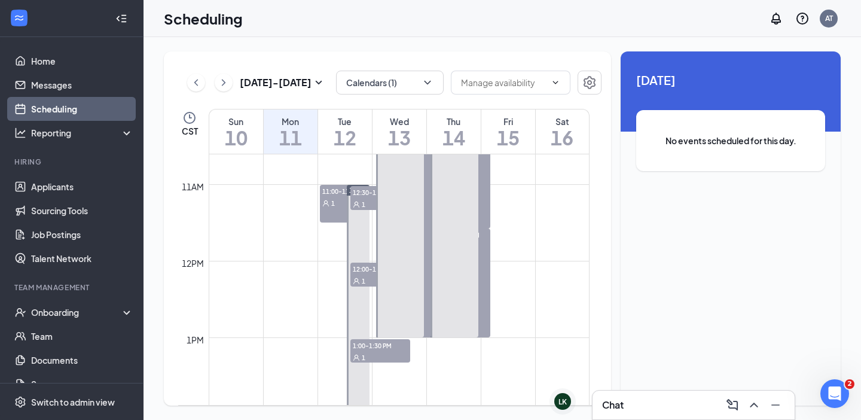
click at [341, 200] on div "1" at bounding box center [345, 203] width 50 height 12
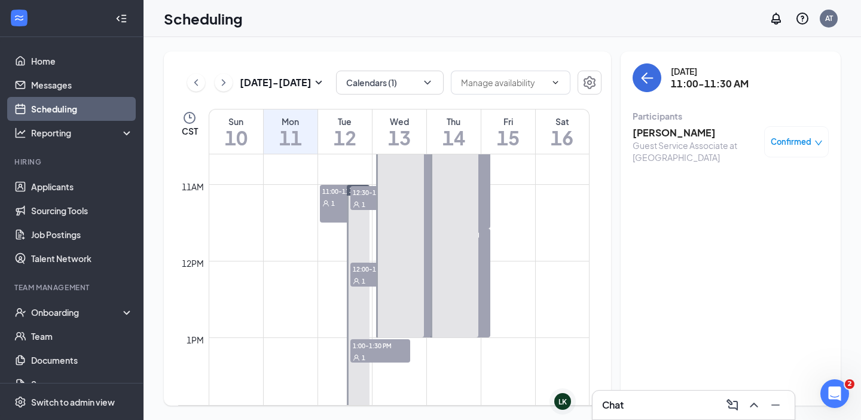
click at [365, 269] on span "12:00-12:30 PM" at bounding box center [381, 269] width 60 height 12
click at [370, 198] on span "12:30-1:00 PM" at bounding box center [381, 192] width 60 height 12
click at [379, 344] on span "1:00-1:30 PM" at bounding box center [381, 345] width 60 height 12
drag, startPoint x: 404, startPoint y: 301, endPoint x: 402, endPoint y: 287, distance: 15.1
click at [404, 240] on span "12:30-1:00 PM" at bounding box center [406, 235] width 60 height 12
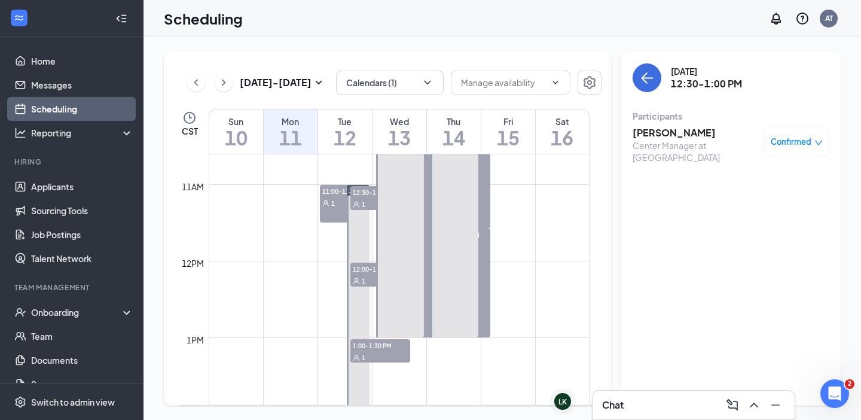
click at [401, 131] on span "12:00-12:30 PM" at bounding box center [406, 125] width 60 height 12
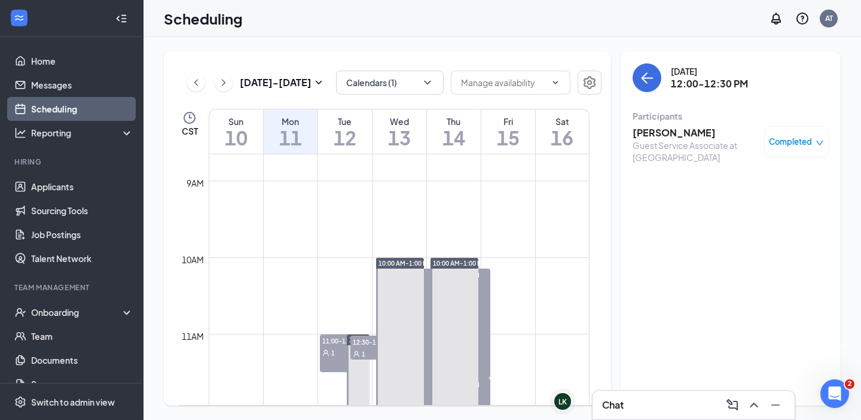
click at [463, 275] on span "10:00-10:30 AM" at bounding box center [461, 275] width 60 height 12
click at [458, 390] on div "1" at bounding box center [461, 396] width 60 height 12
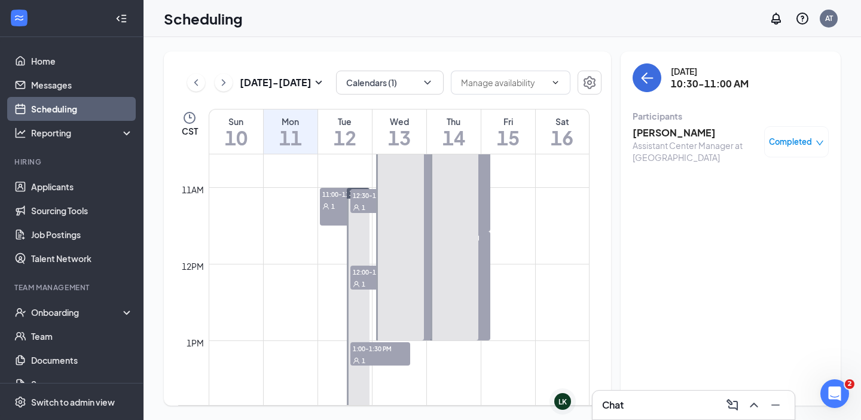
scroll to position [812, 0]
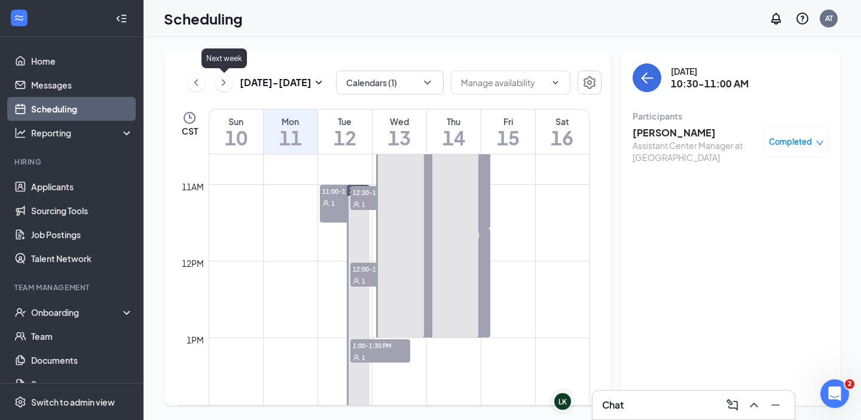
click at [223, 82] on icon "ChevronRight" at bounding box center [224, 82] width 12 height 14
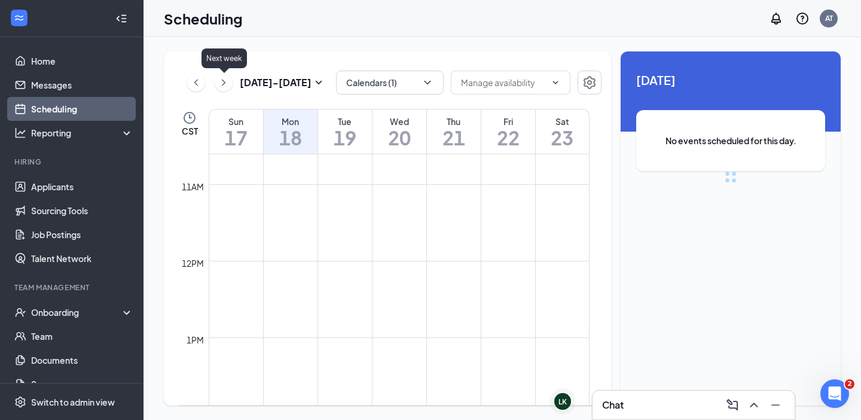
scroll to position [588, 0]
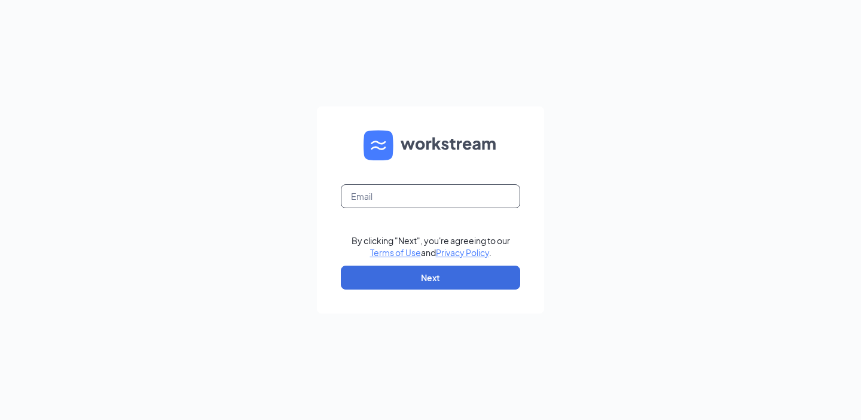
click at [432, 199] on input "text" at bounding box center [430, 196] width 179 height 24
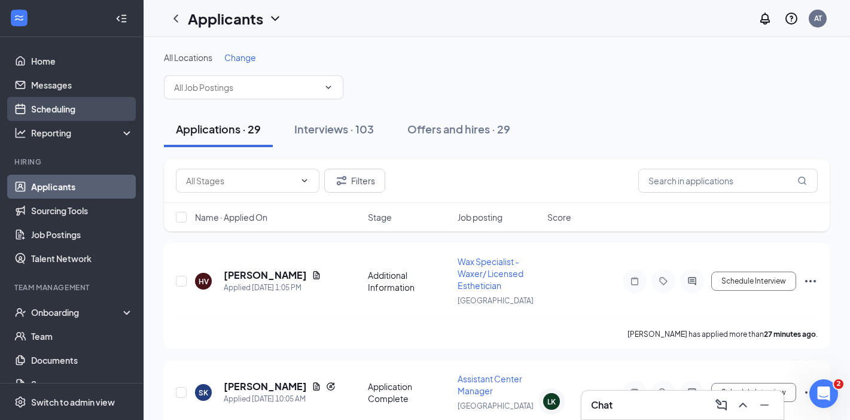
click at [64, 106] on link "Scheduling" at bounding box center [82, 109] width 102 height 24
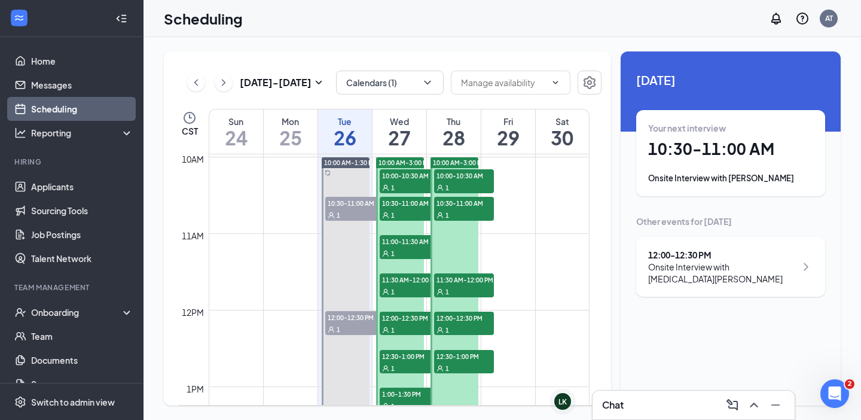
scroll to position [738, 0]
